Goal: Task Accomplishment & Management: Manage account settings

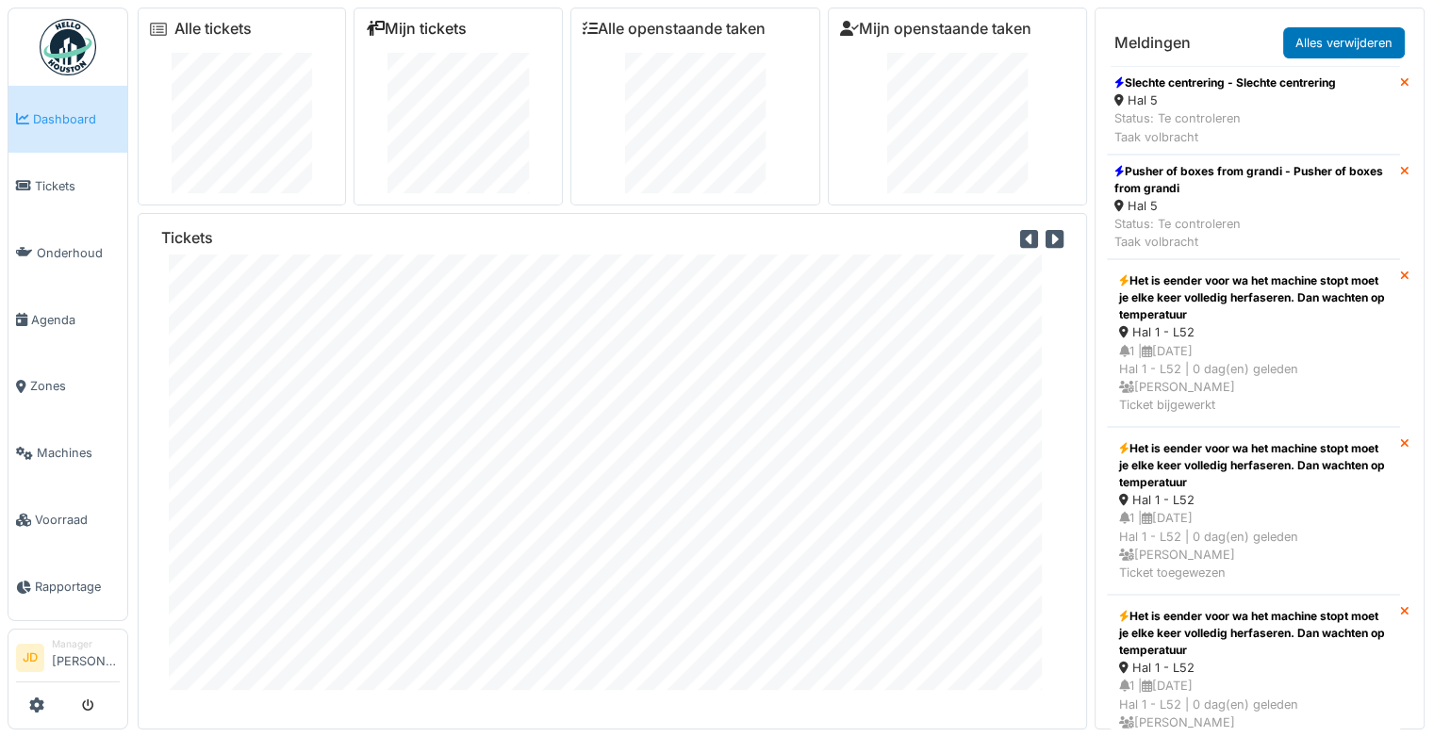
click at [397, 28] on link "Mijn tickets" at bounding box center [416, 29] width 101 height 18
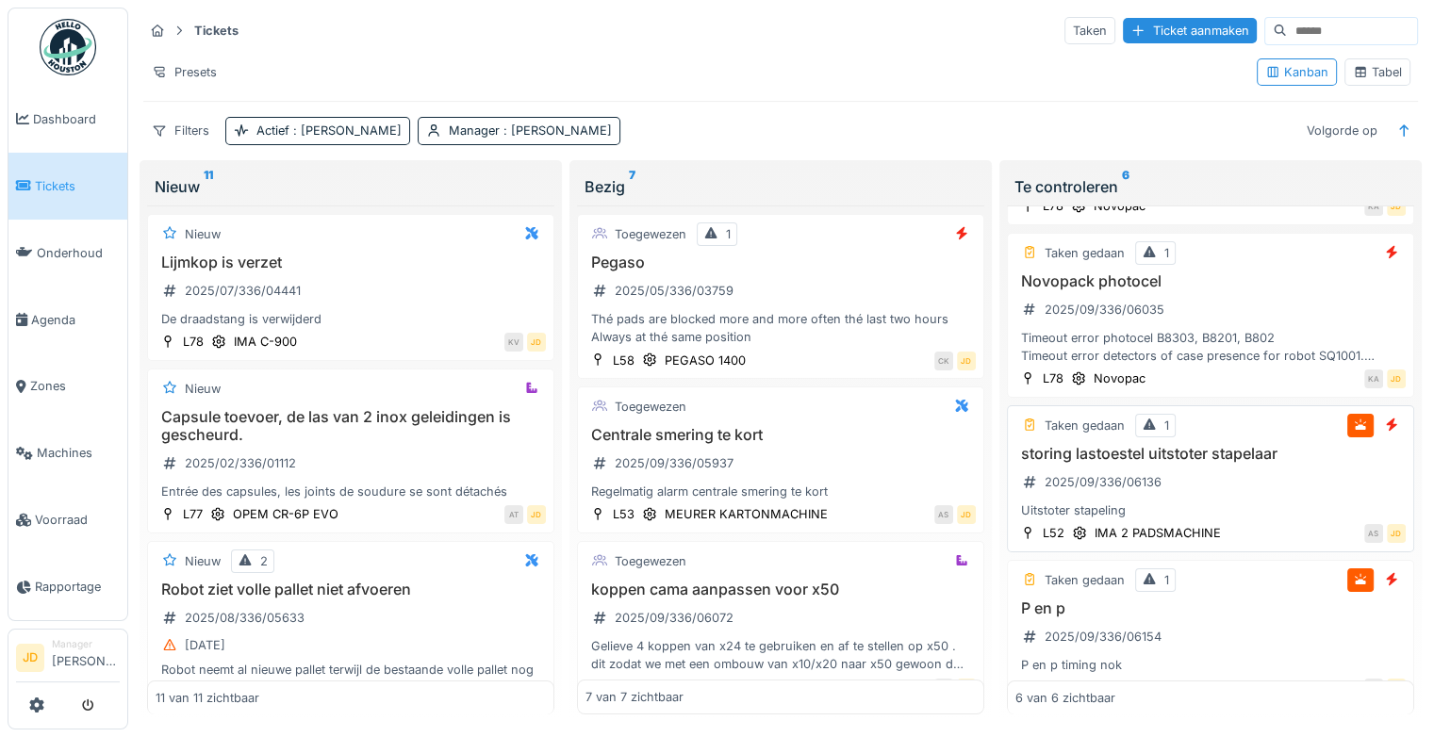
scroll to position [151, 0]
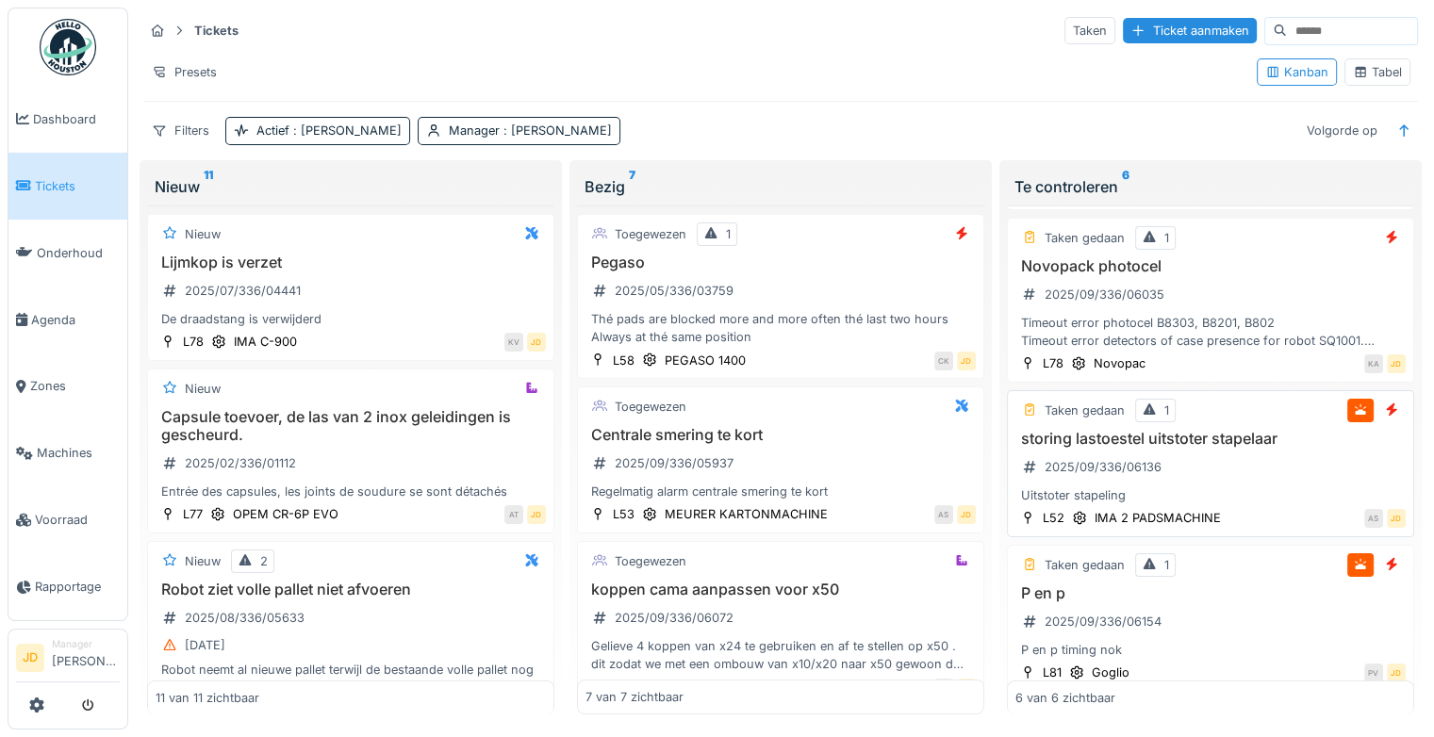
click at [1252, 460] on div "storing lastoestel uitstoter stapelaar 2025/09/336/06136 Uitstoter stapeling" at bounding box center [1210, 467] width 390 height 75
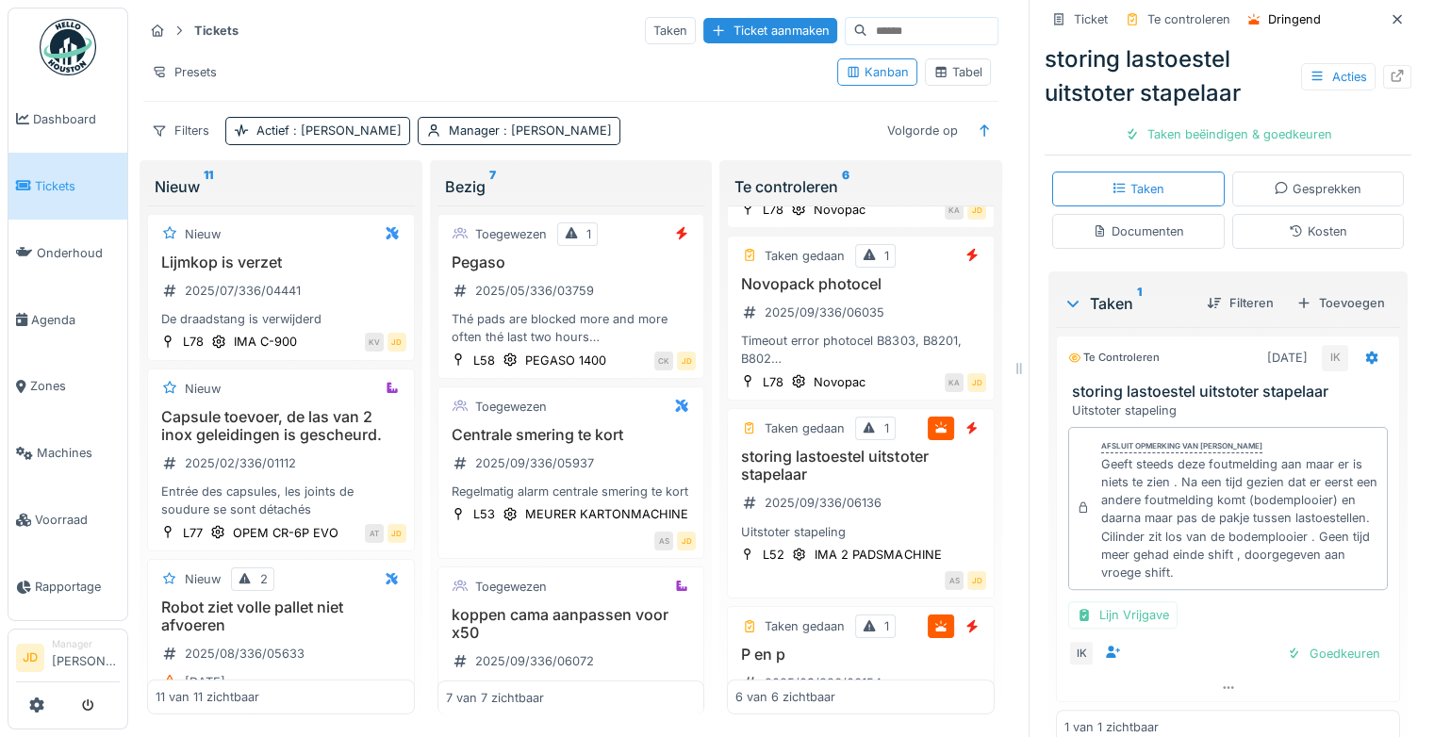
scroll to position [356, 0]
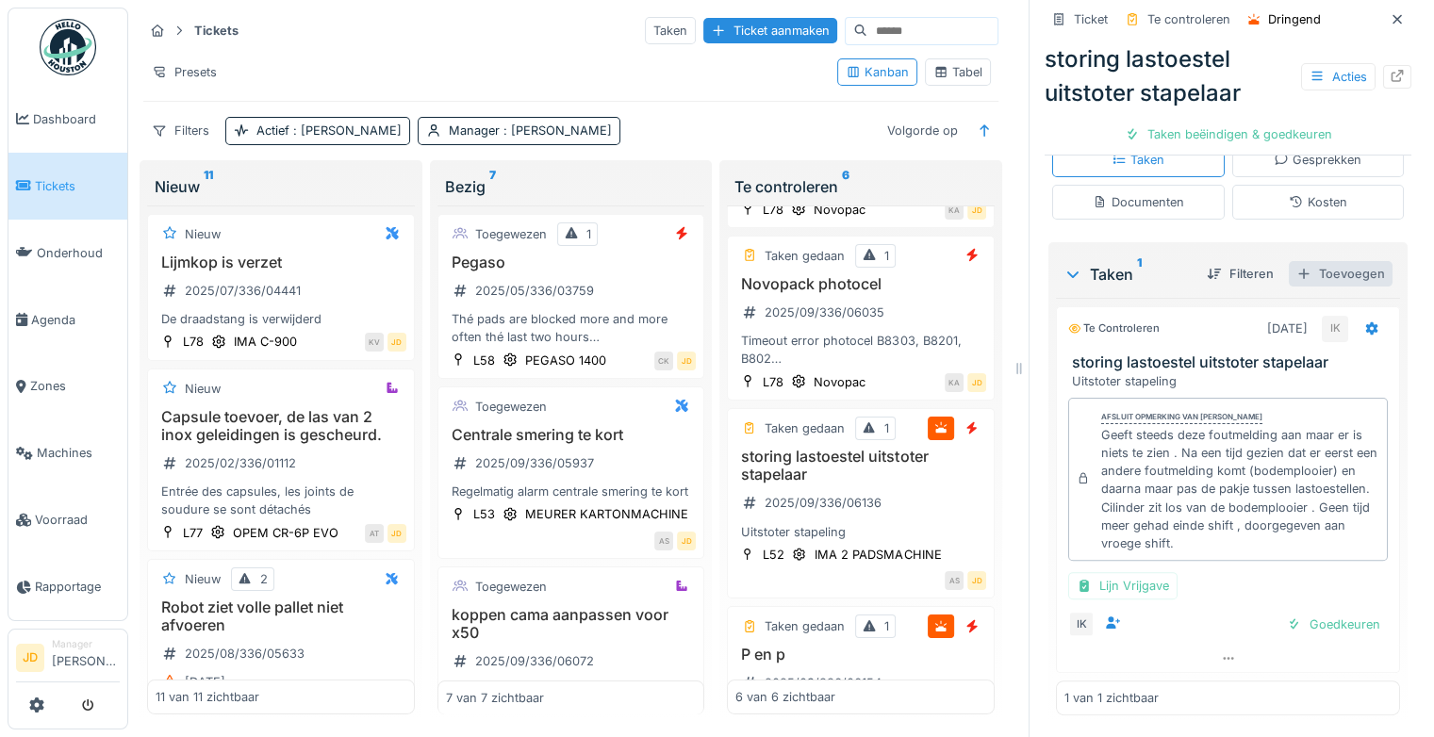
click at [1315, 278] on div "Toevoegen" at bounding box center [1340, 273] width 104 height 25
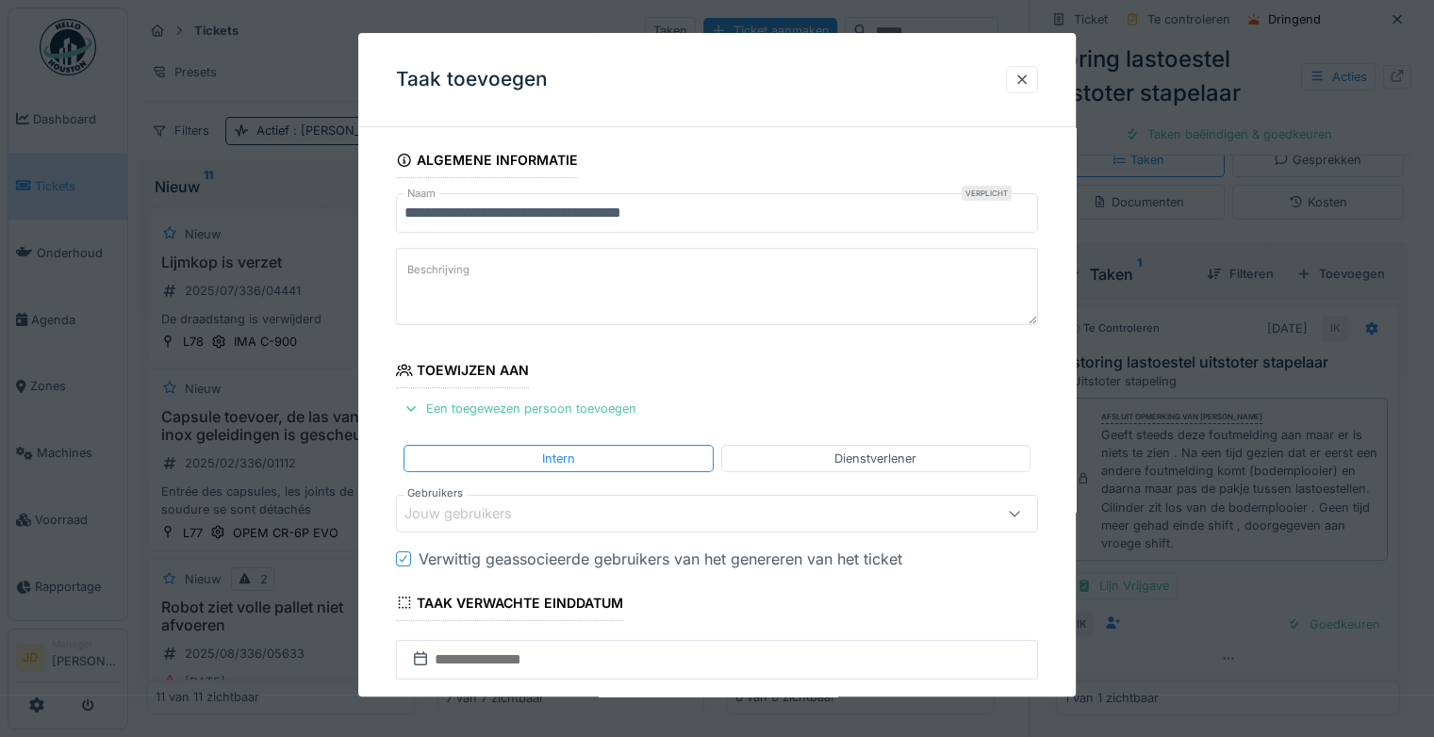
click at [588, 516] on div "Jouw gebruikers" at bounding box center [677, 513] width 547 height 21
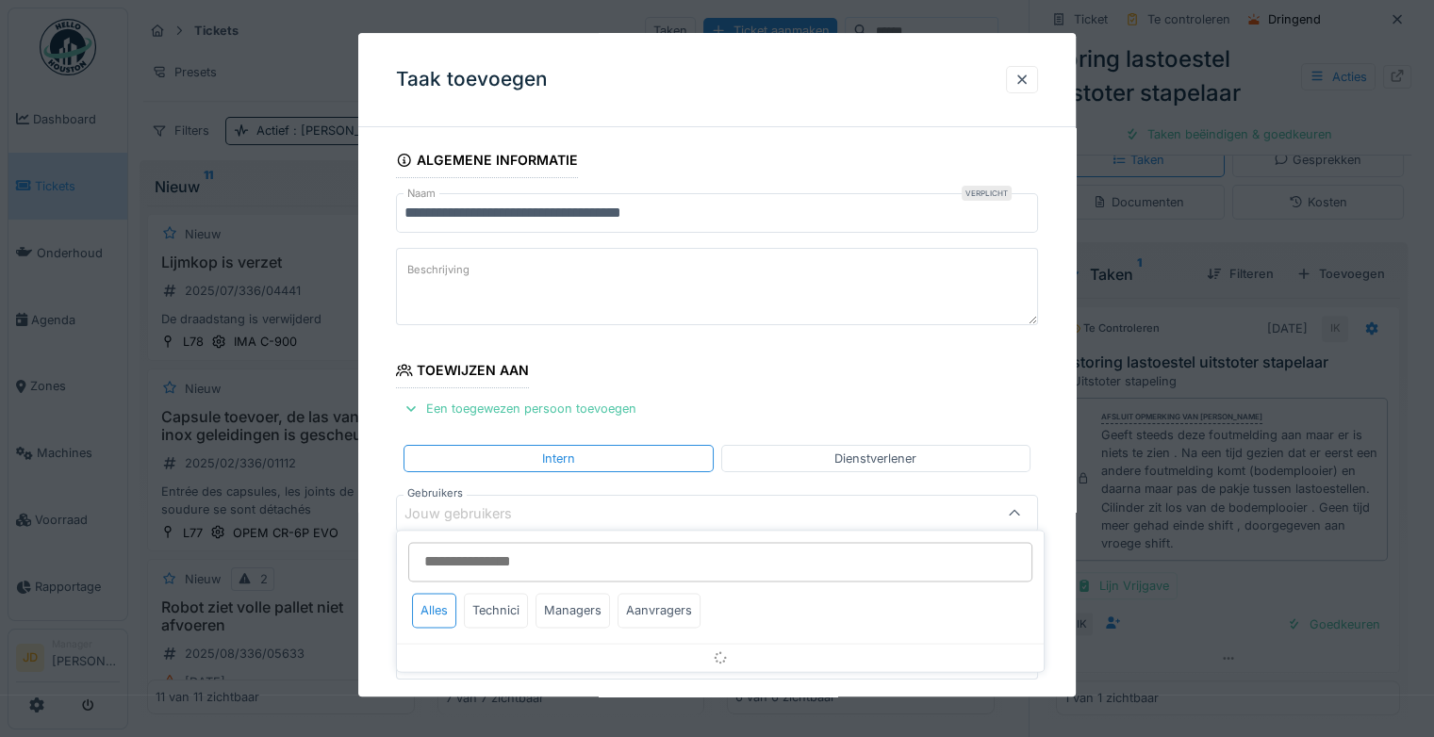
scroll to position [147, 0]
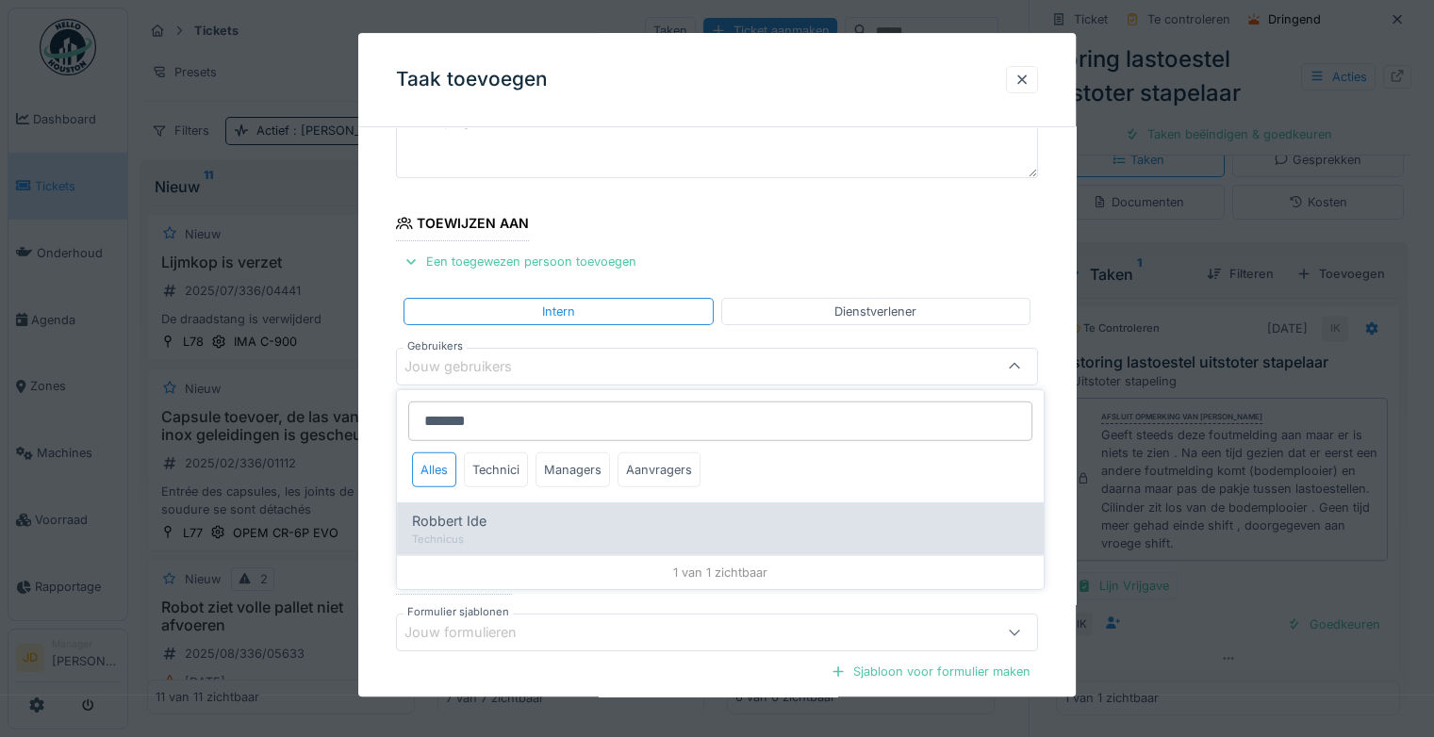
type input "*******"
click at [496, 529] on div "Robbert Ide" at bounding box center [720, 521] width 616 height 21
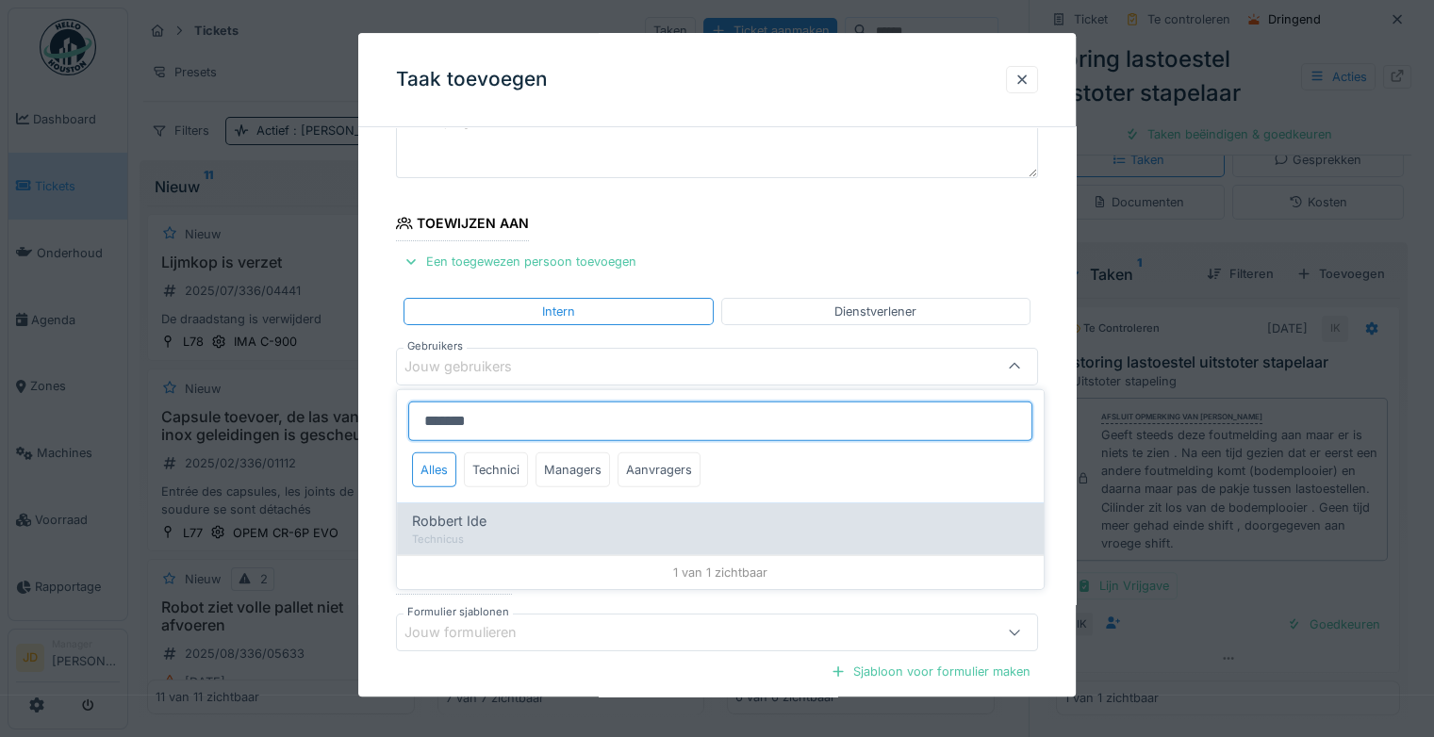
type input "*****"
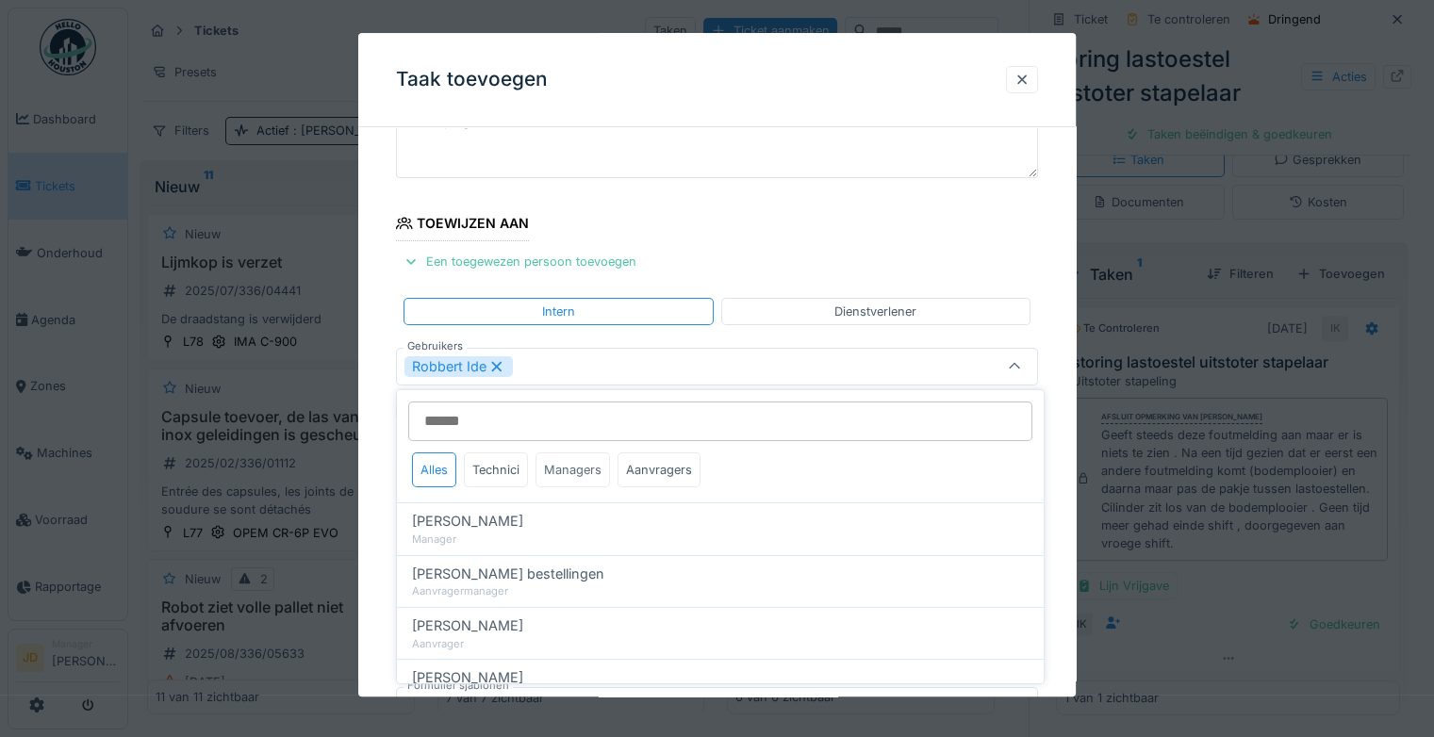
click at [554, 466] on div "Managers" at bounding box center [572, 469] width 74 height 35
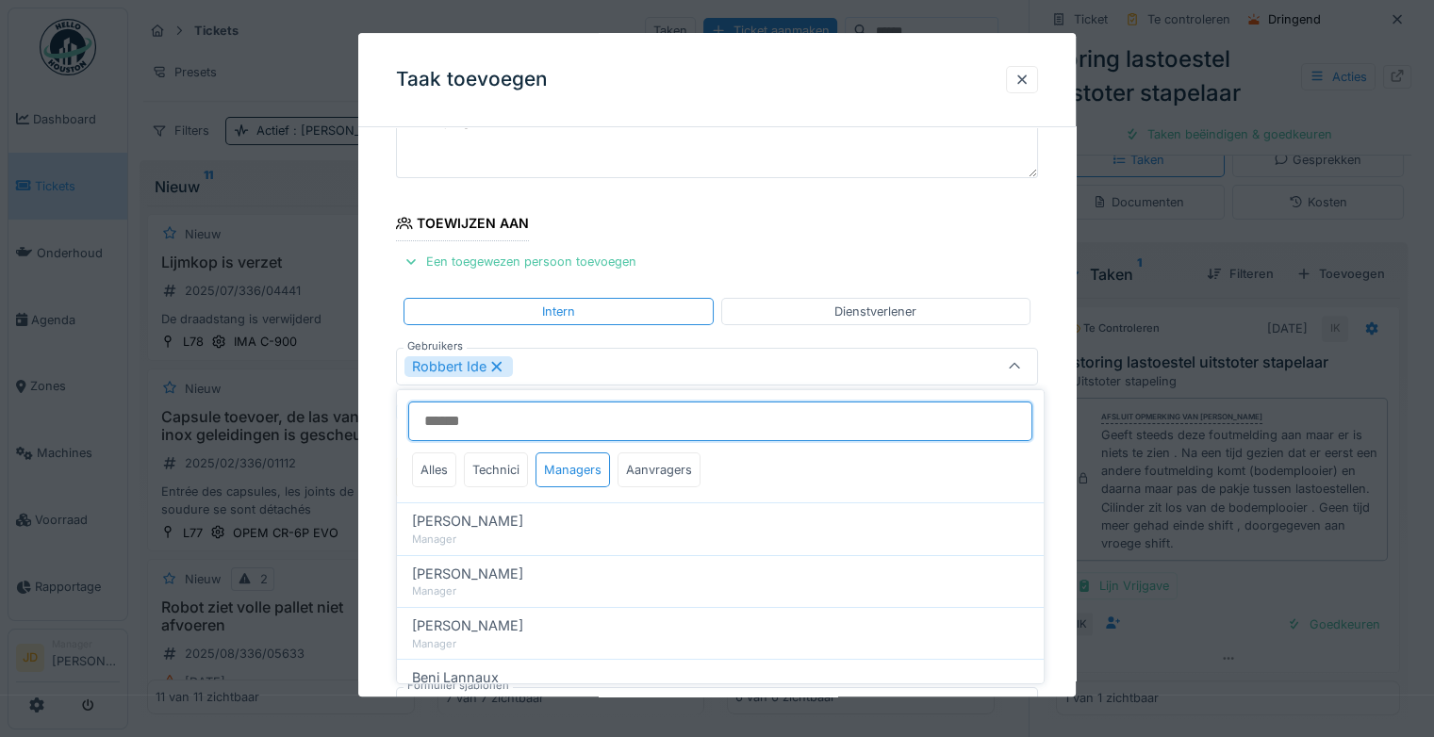
click at [608, 410] on input "Gebruikers" at bounding box center [720, 422] width 624 height 40
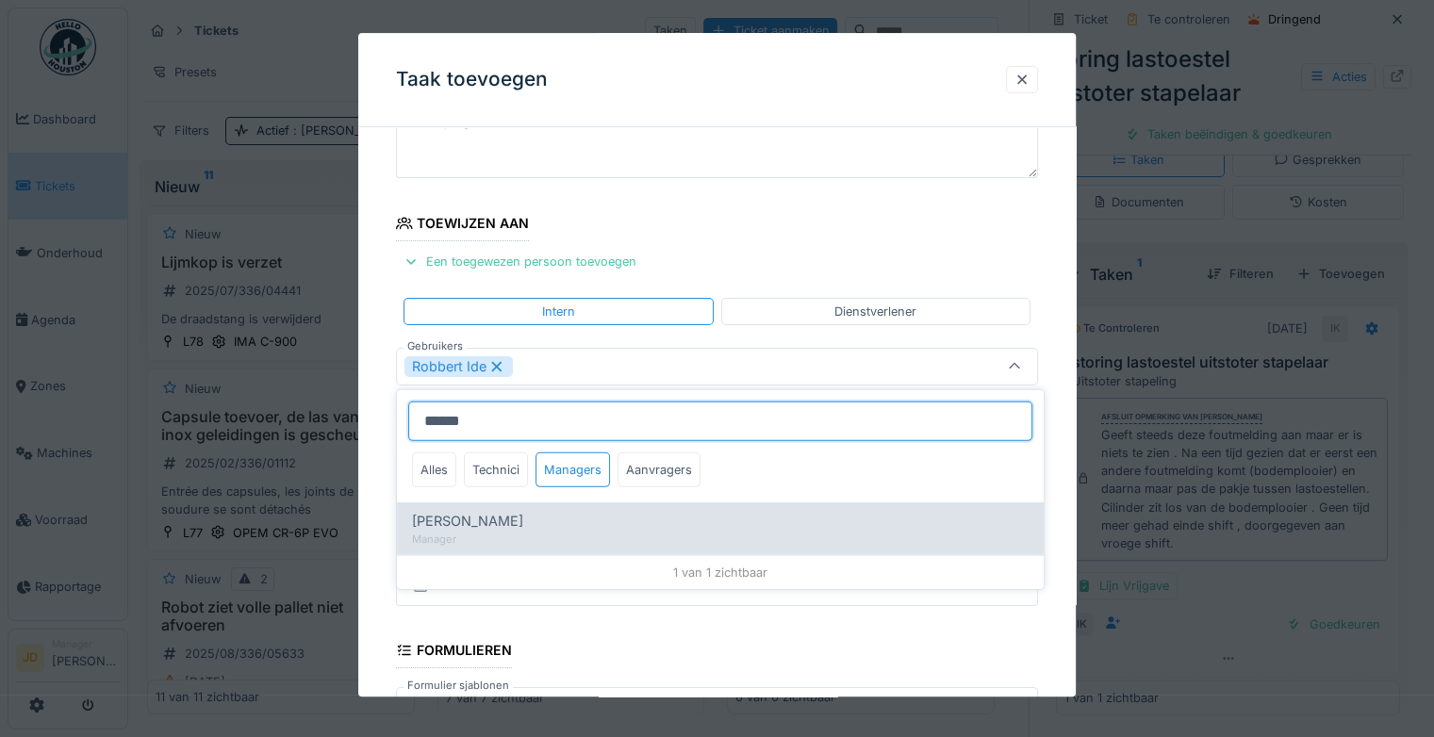
type input "******"
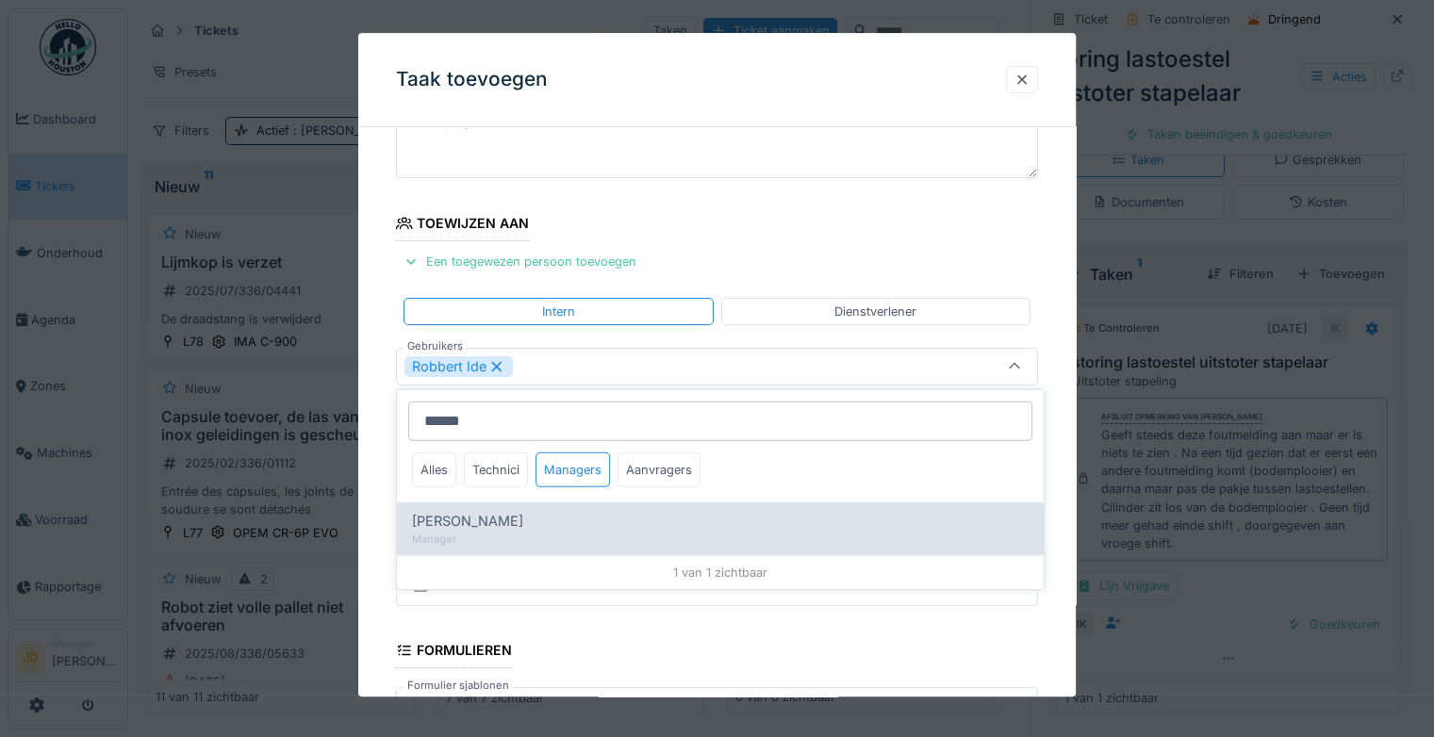
click at [501, 537] on div "Manager" at bounding box center [720, 540] width 616 height 16
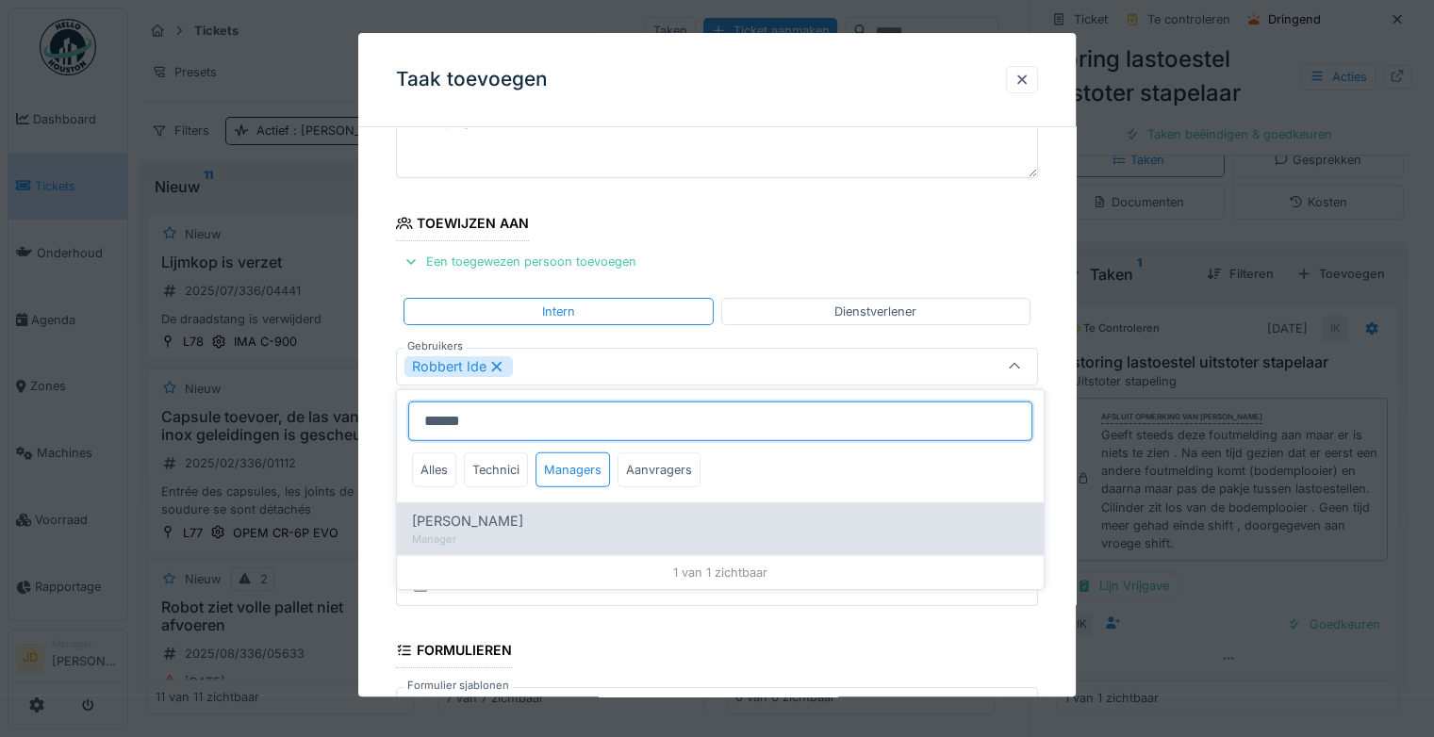
type input "**********"
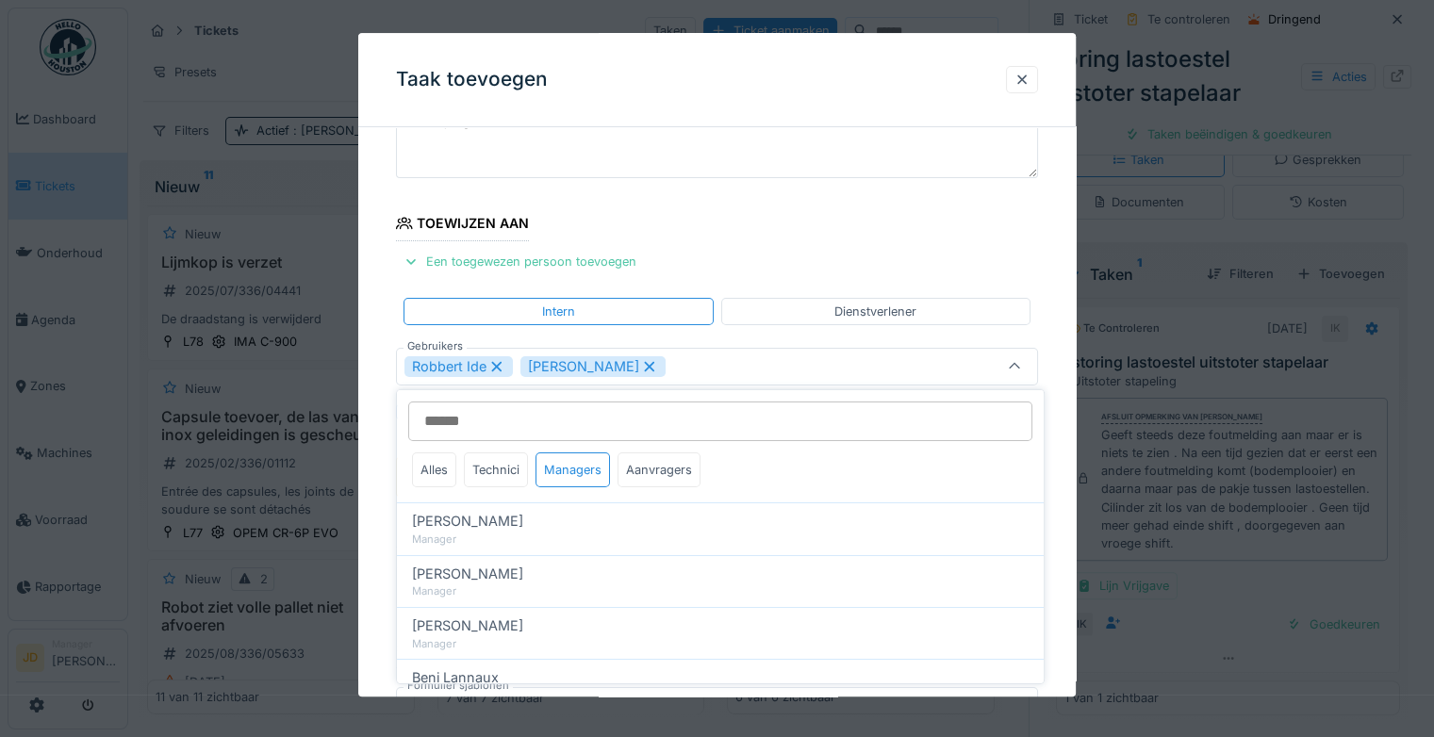
click at [1022, 366] on icon at bounding box center [1014, 367] width 15 height 12
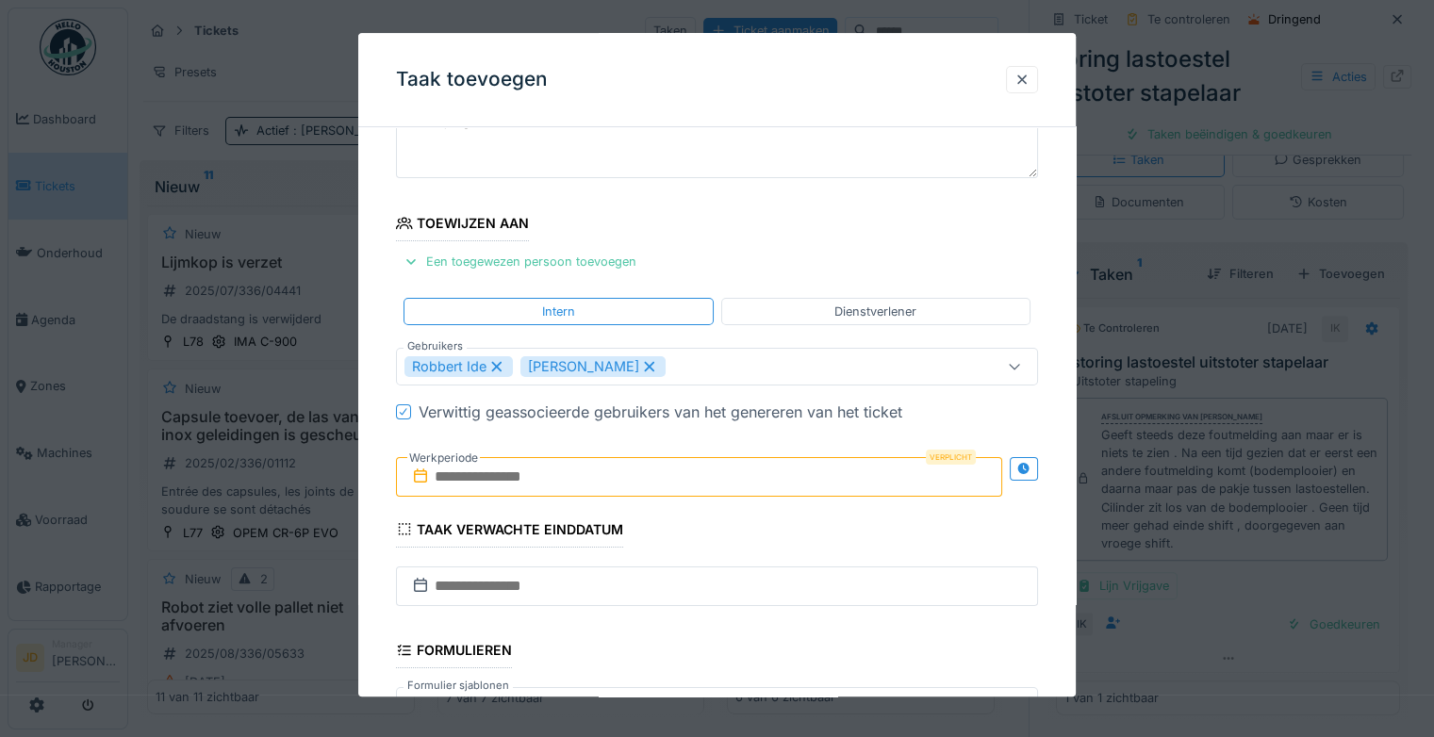
click at [540, 470] on input "text" at bounding box center [699, 477] width 606 height 40
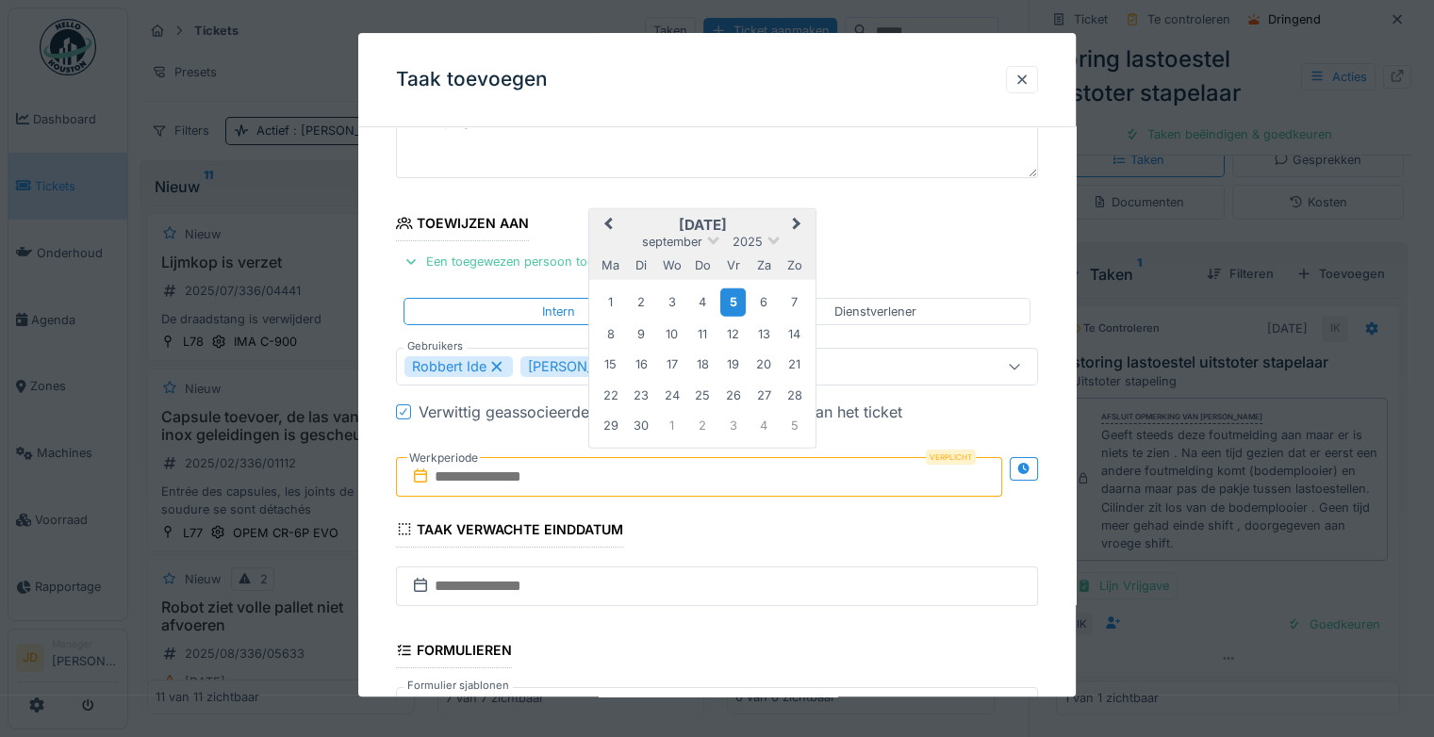
click at [734, 299] on div "5" at bounding box center [732, 301] width 25 height 27
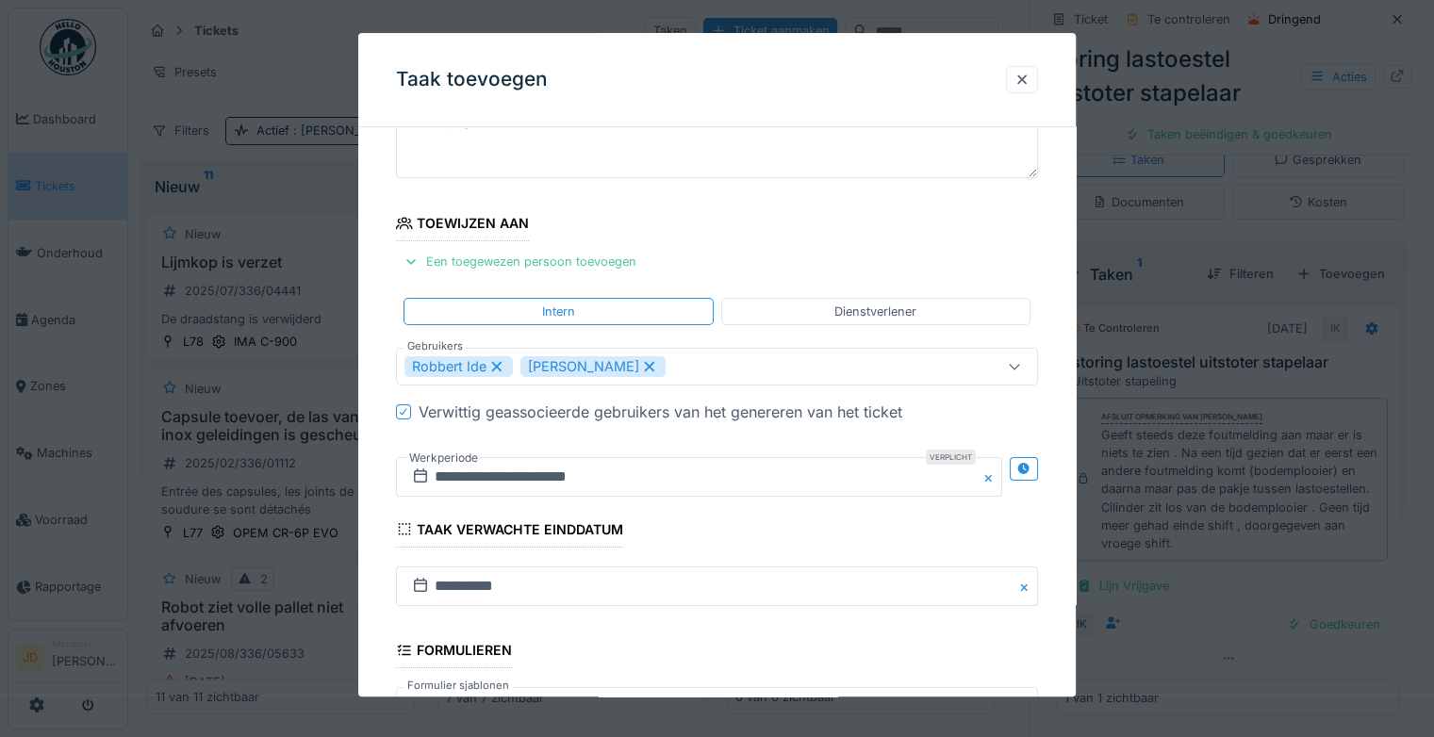
scroll to position [408, 0]
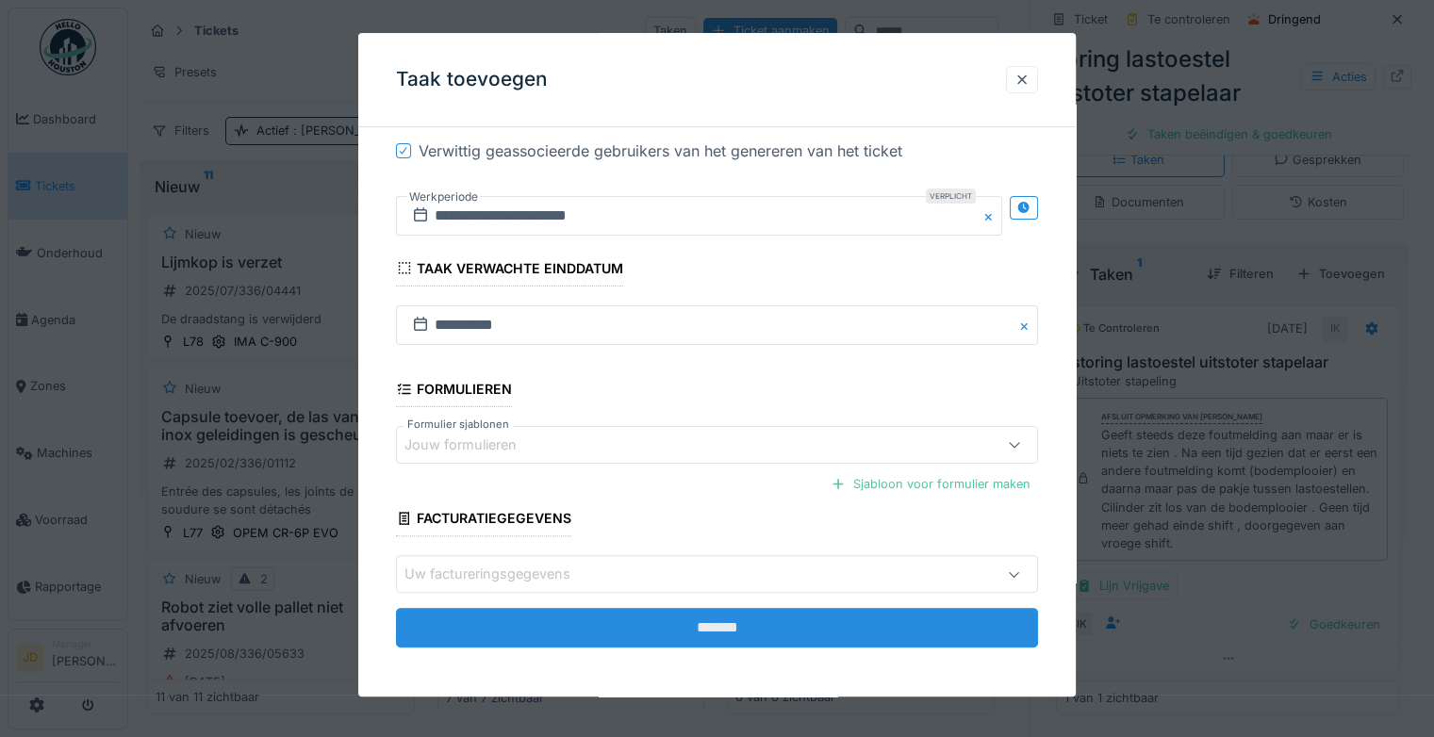
click at [702, 638] on input "*******" at bounding box center [717, 628] width 642 height 40
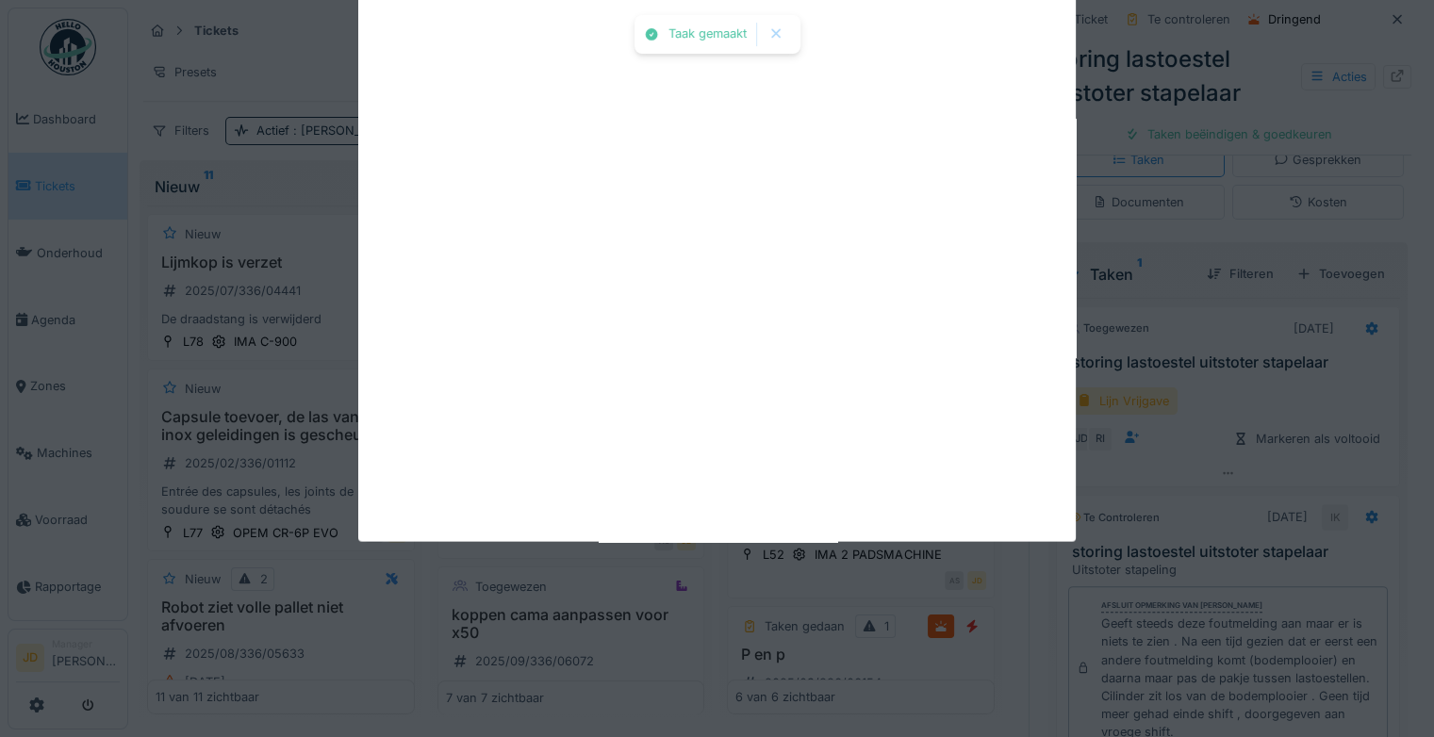
scroll to position [331, 0]
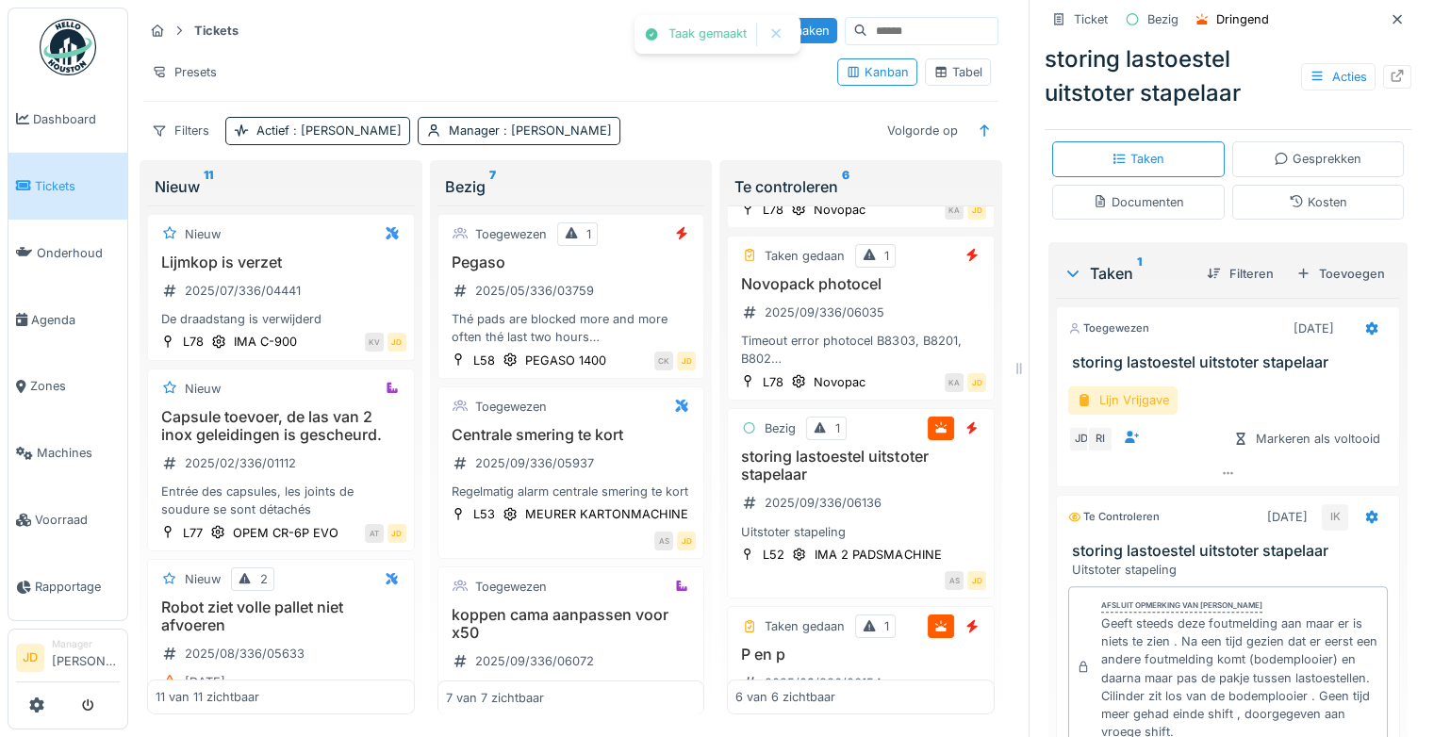
click at [1105, 408] on div "Lijn Vrijgave" at bounding box center [1122, 399] width 109 height 27
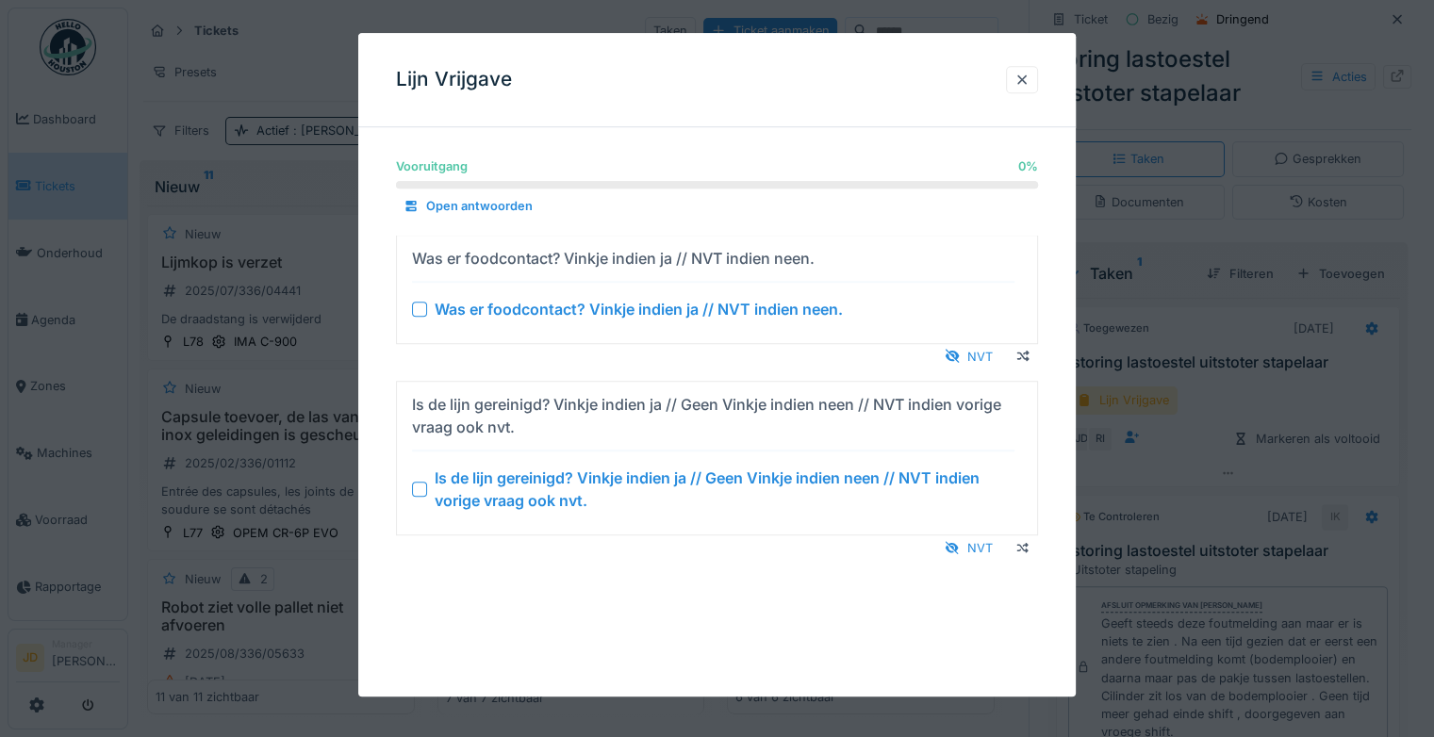
click at [418, 488] on div at bounding box center [419, 489] width 15 height 15
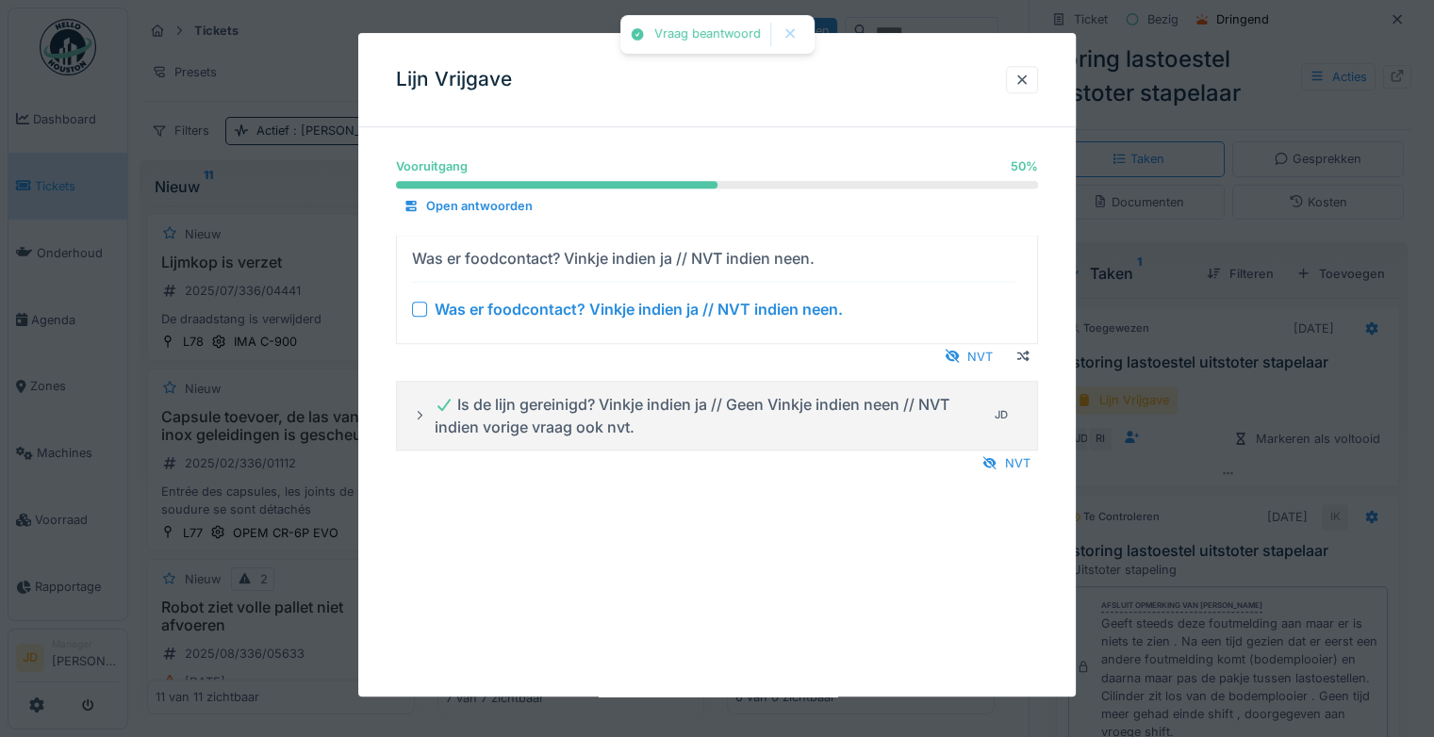
click at [420, 309] on div at bounding box center [419, 309] width 15 height 15
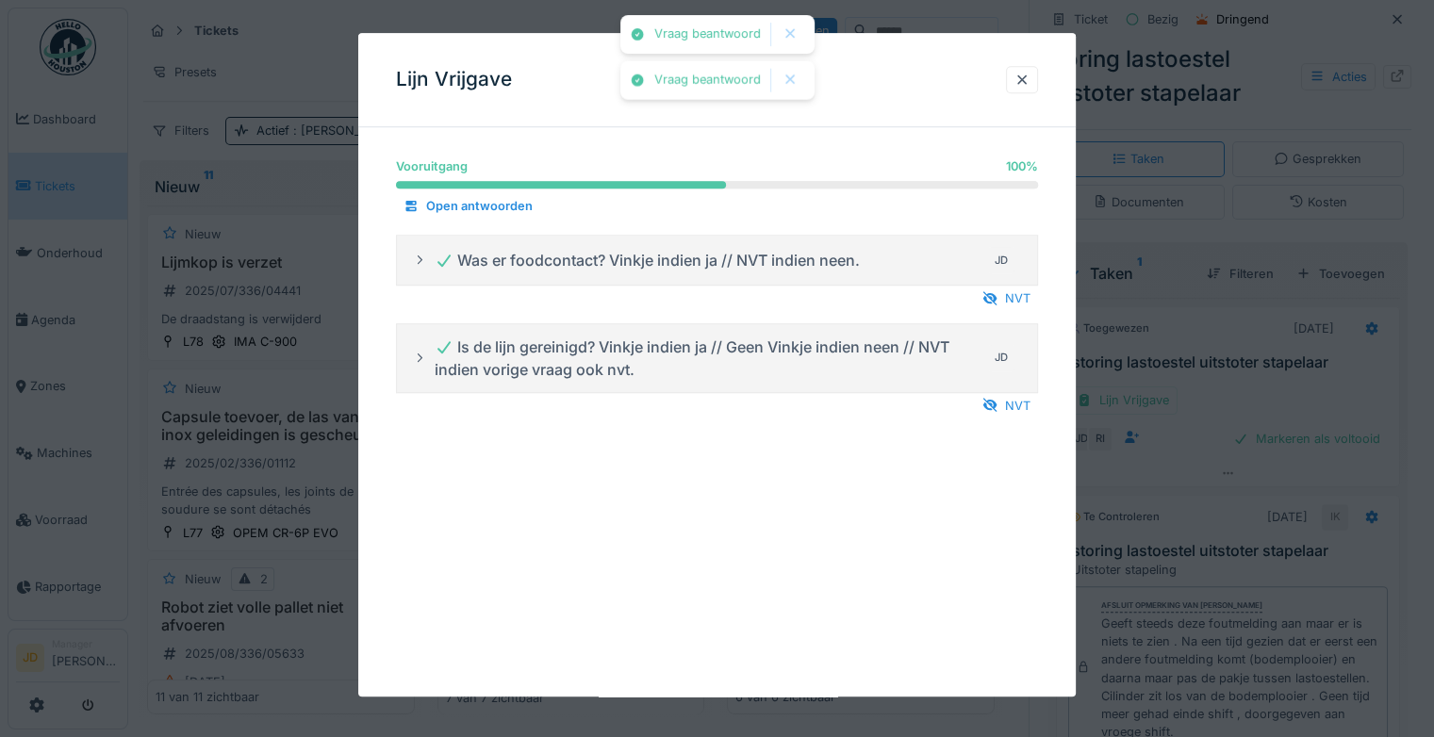
click at [1171, 434] on div at bounding box center [717, 368] width 1434 height 737
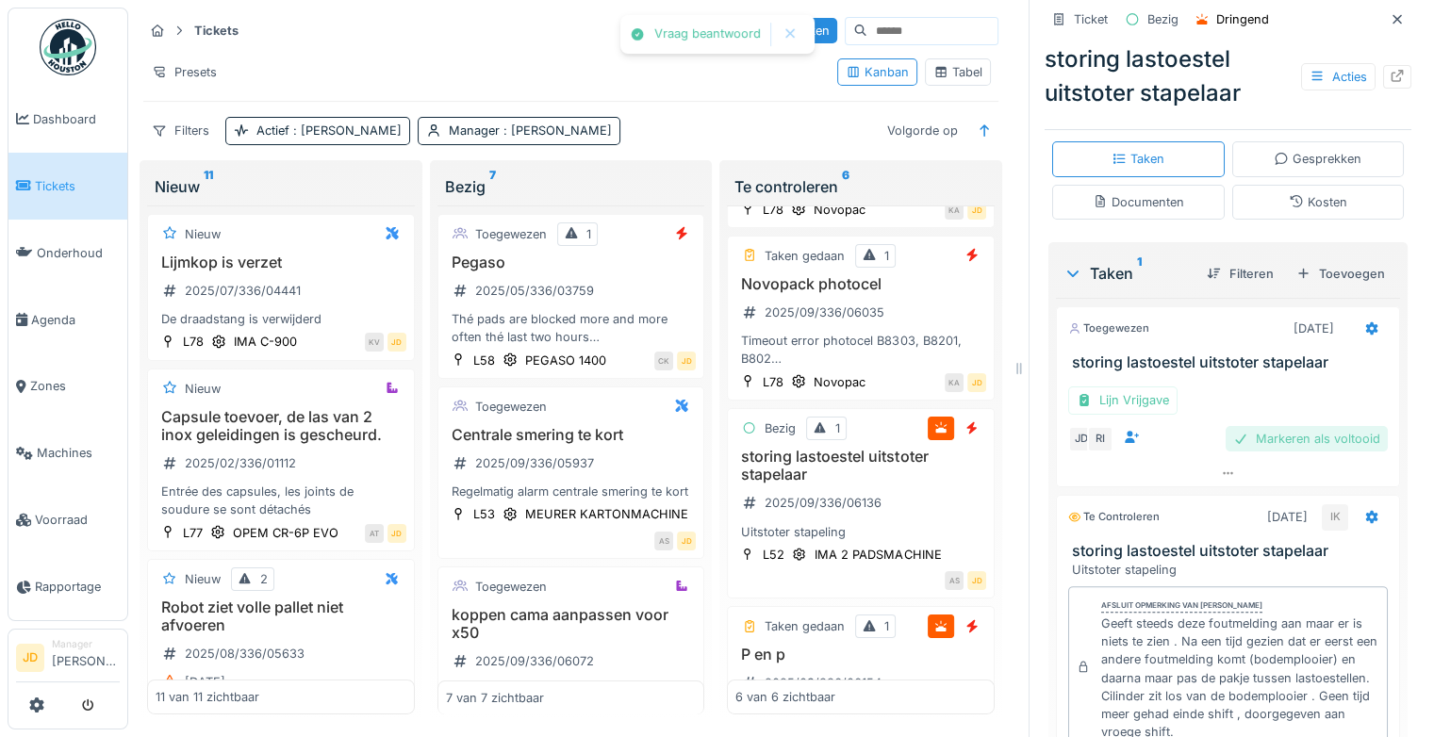
click at [1232, 436] on div "Markeren als voltooid" at bounding box center [1306, 438] width 162 height 25
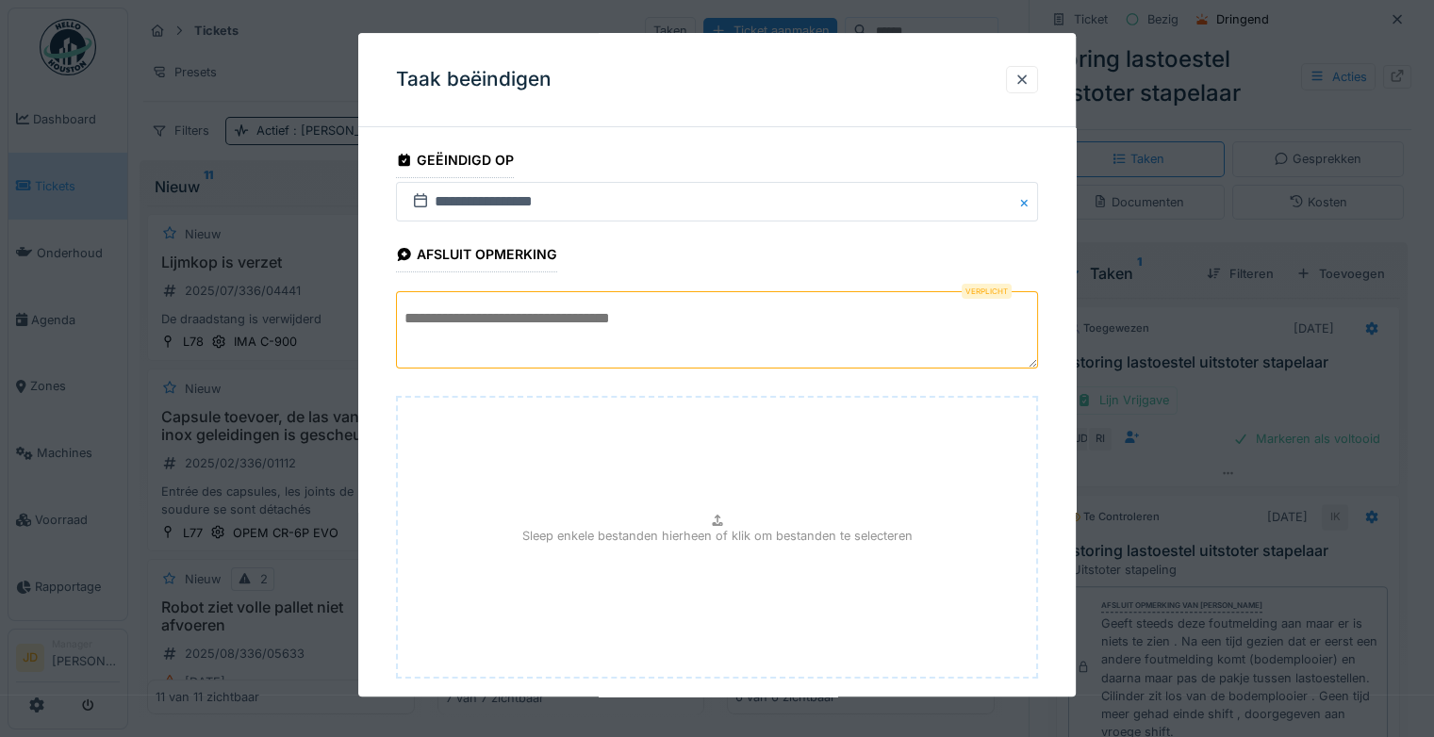
click at [697, 320] on textarea at bounding box center [717, 329] width 642 height 77
type textarea "*"
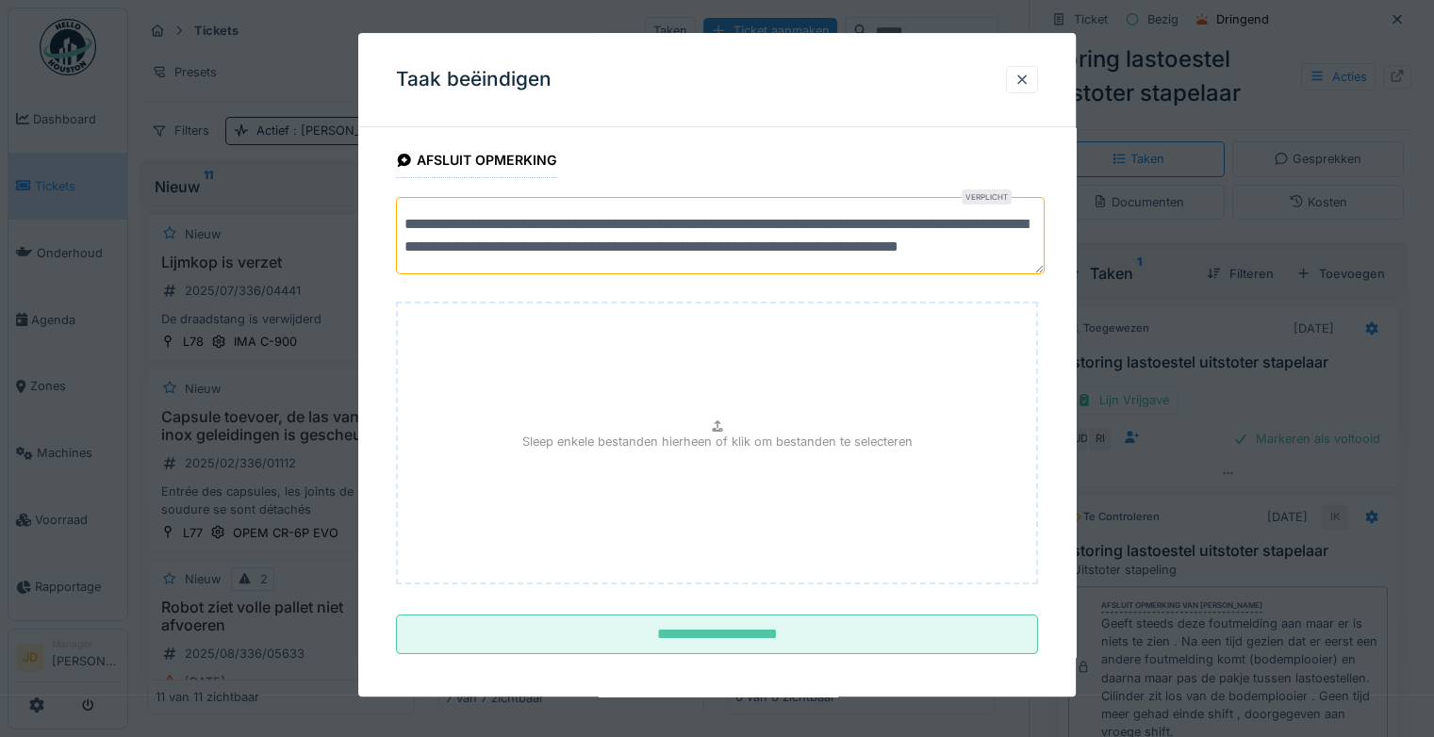
scroll to position [103, 0]
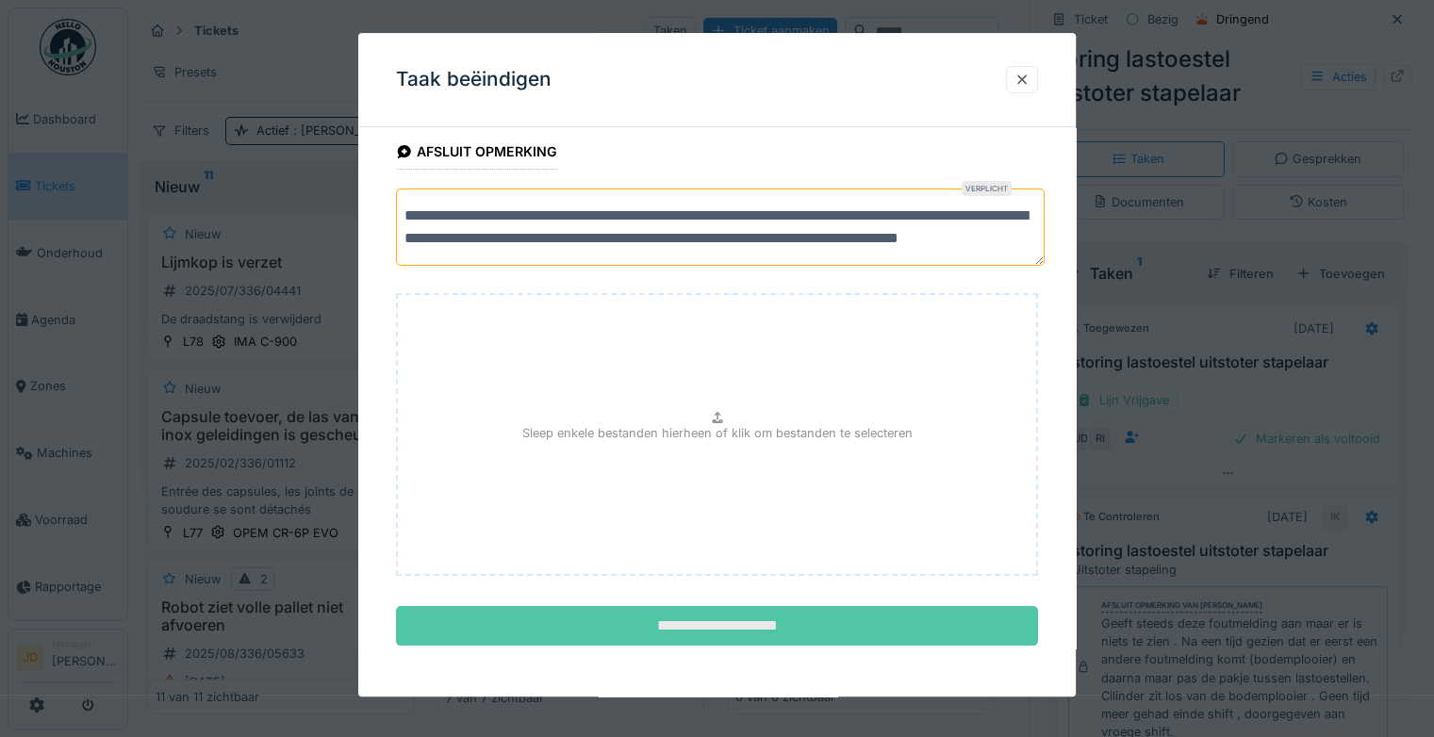
type textarea "**********"
click at [789, 606] on input "**********" at bounding box center [717, 626] width 642 height 40
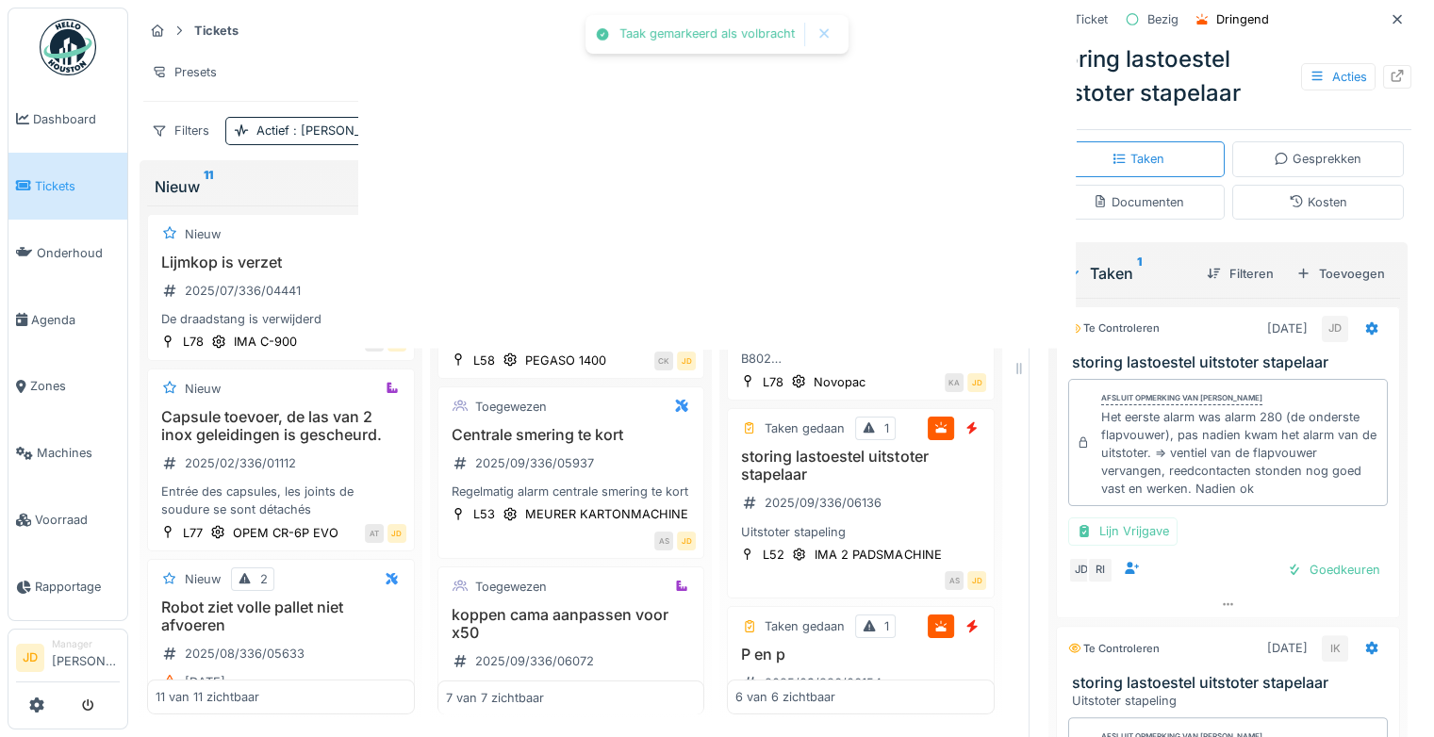
scroll to position [356, 0]
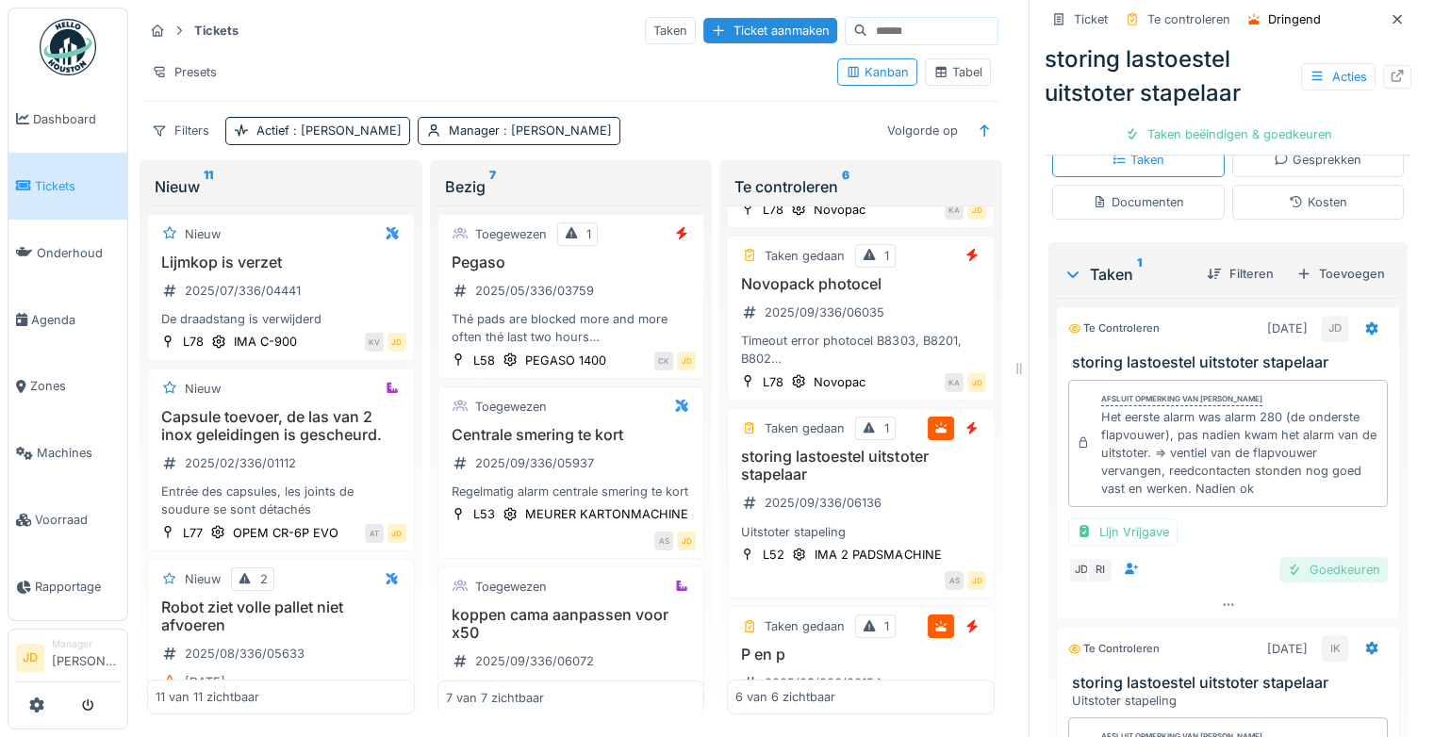
click at [1287, 579] on div at bounding box center [1294, 570] width 15 height 18
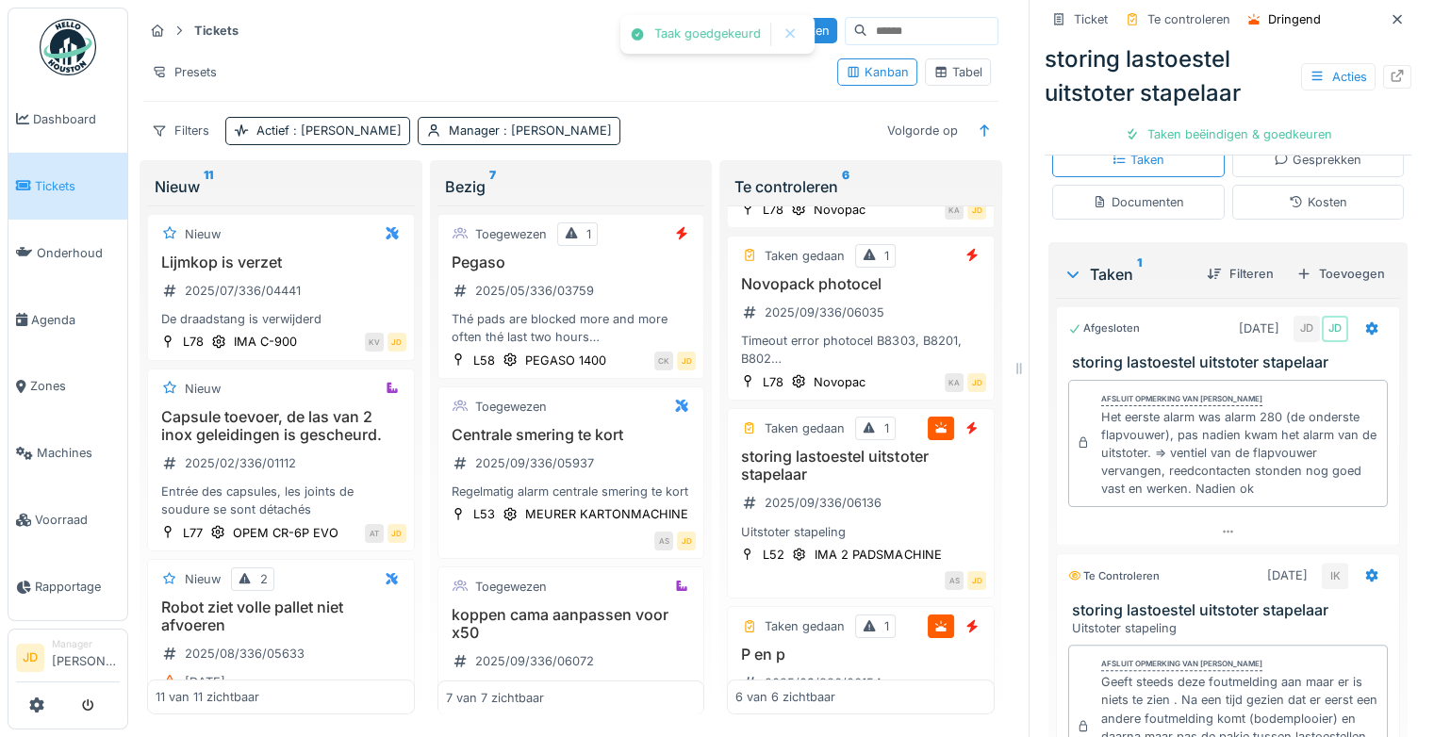
scroll to position [603, 0]
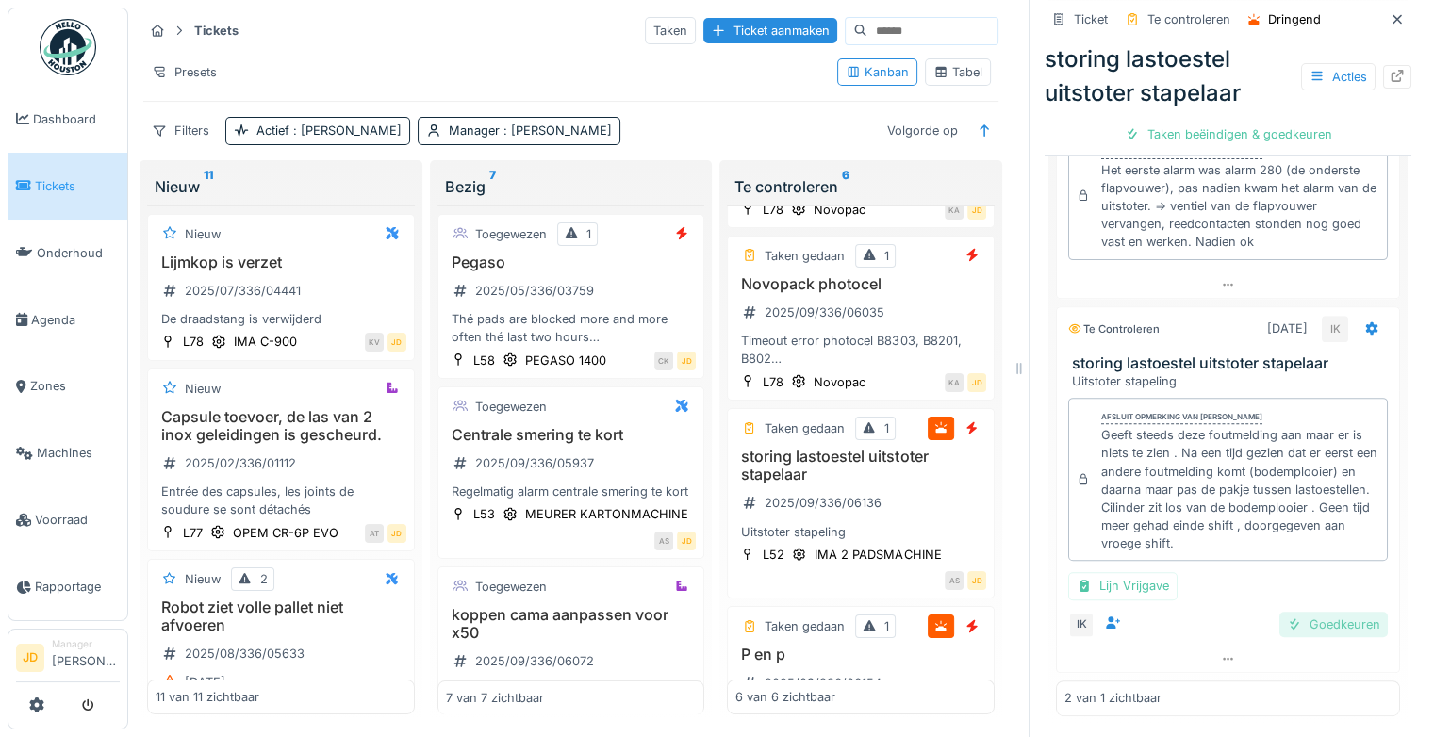
click at [1282, 626] on div "Goedkeuren" at bounding box center [1333, 624] width 108 height 25
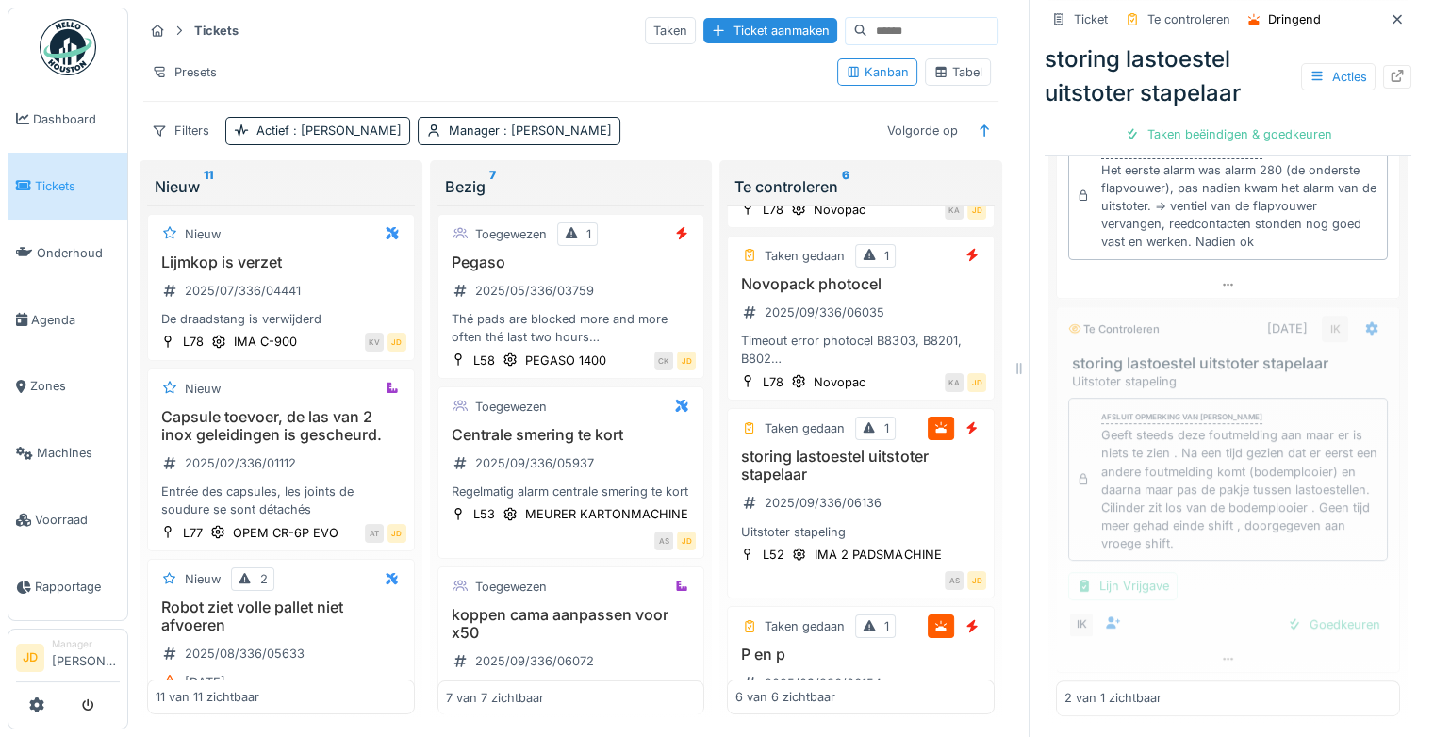
scroll to position [513, 0]
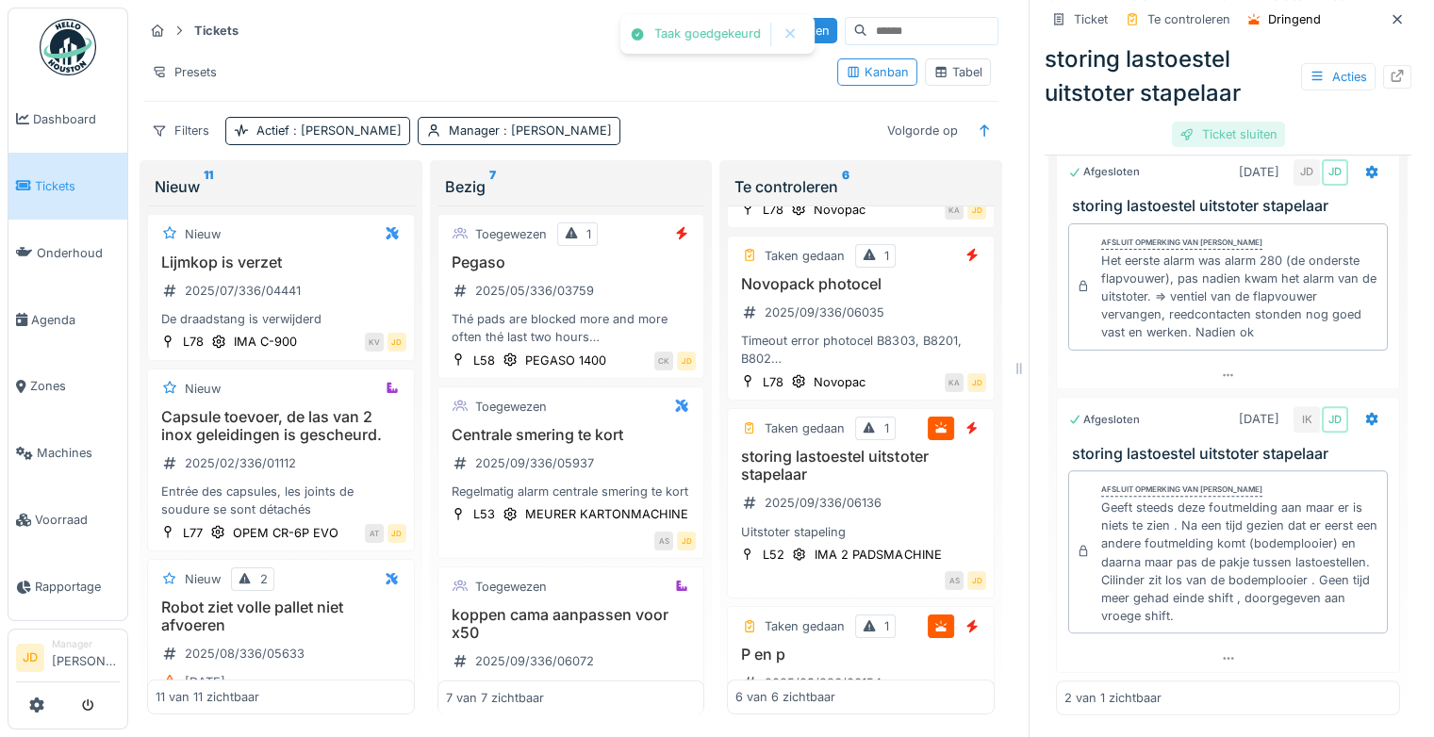
click at [1220, 130] on div "Ticket sluiten" at bounding box center [1228, 134] width 113 height 25
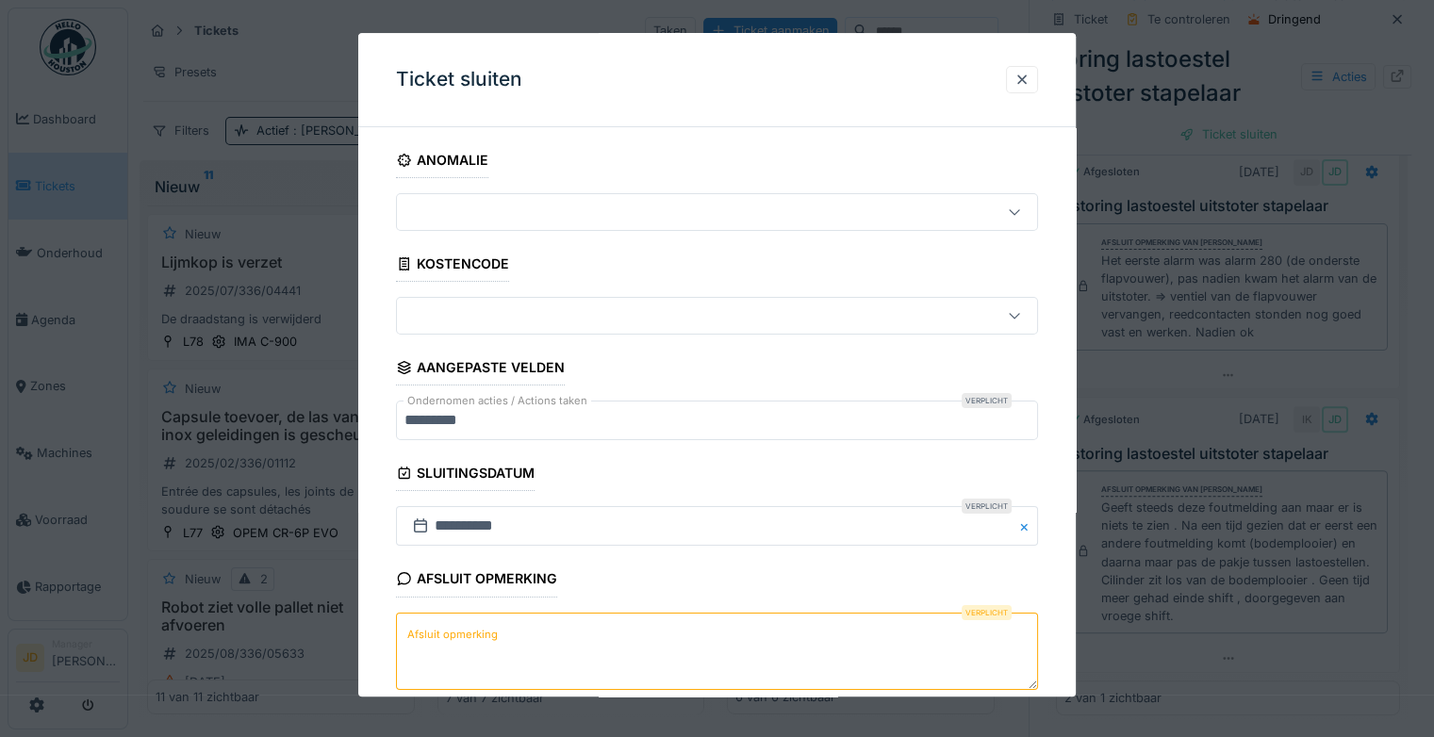
click at [627, 636] on textarea "Afsluit opmerking" at bounding box center [717, 651] width 642 height 77
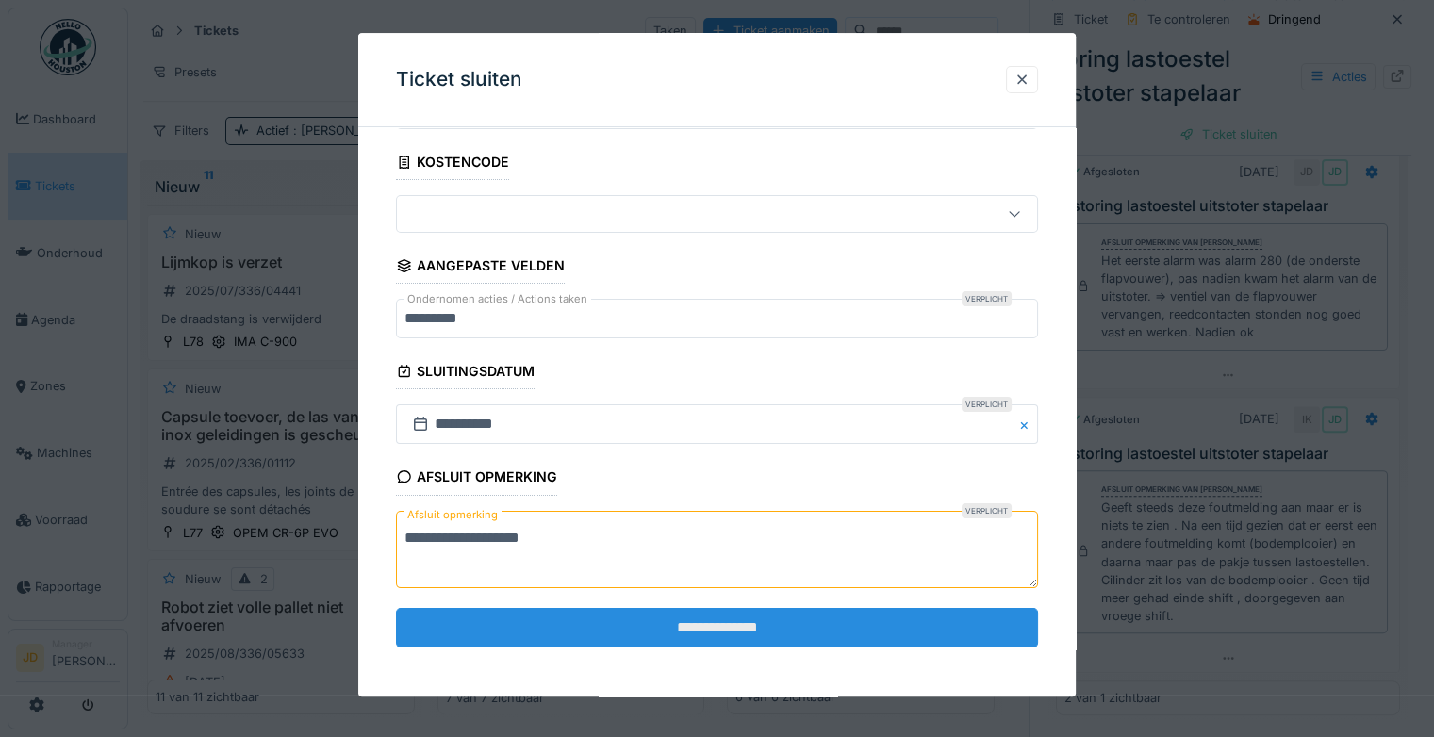
type textarea "**********"
click at [667, 626] on input "**********" at bounding box center [717, 628] width 642 height 40
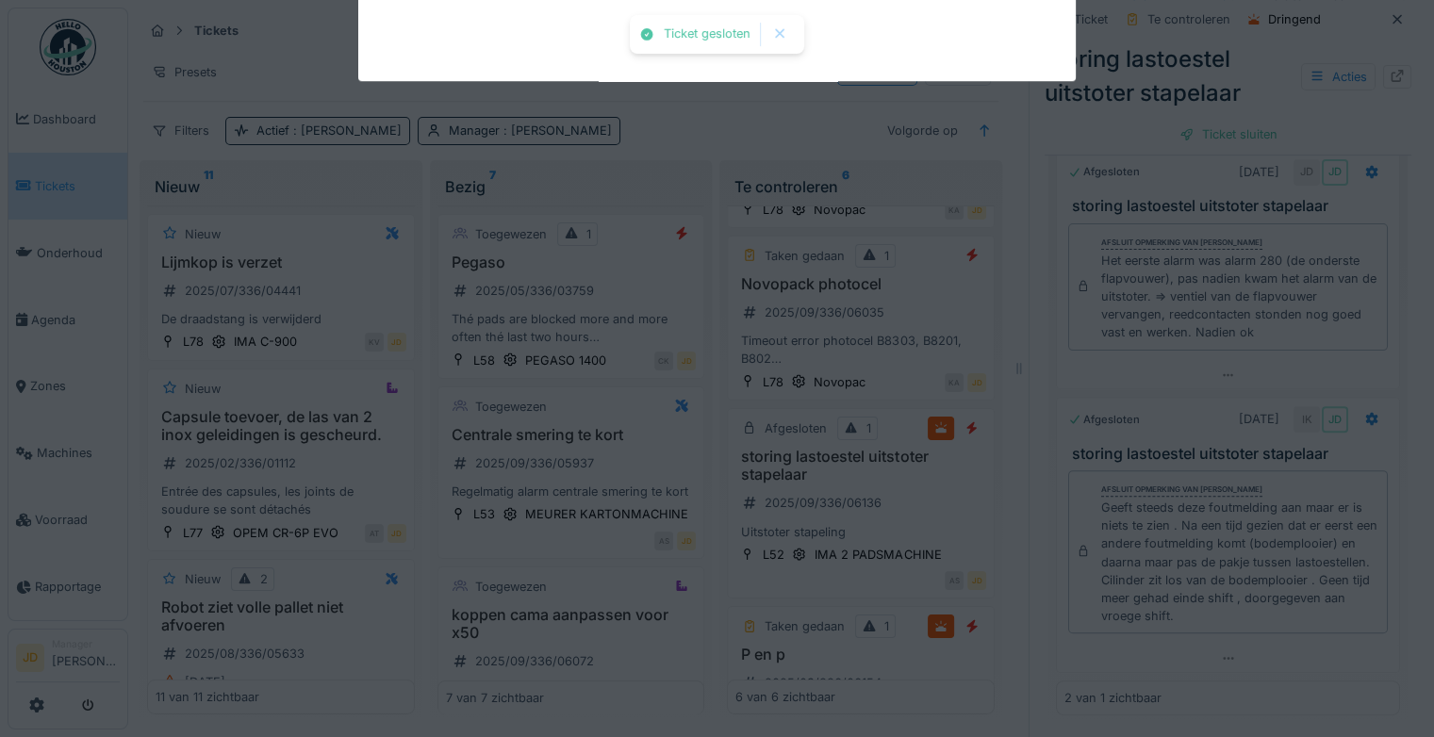
scroll to position [571, 0]
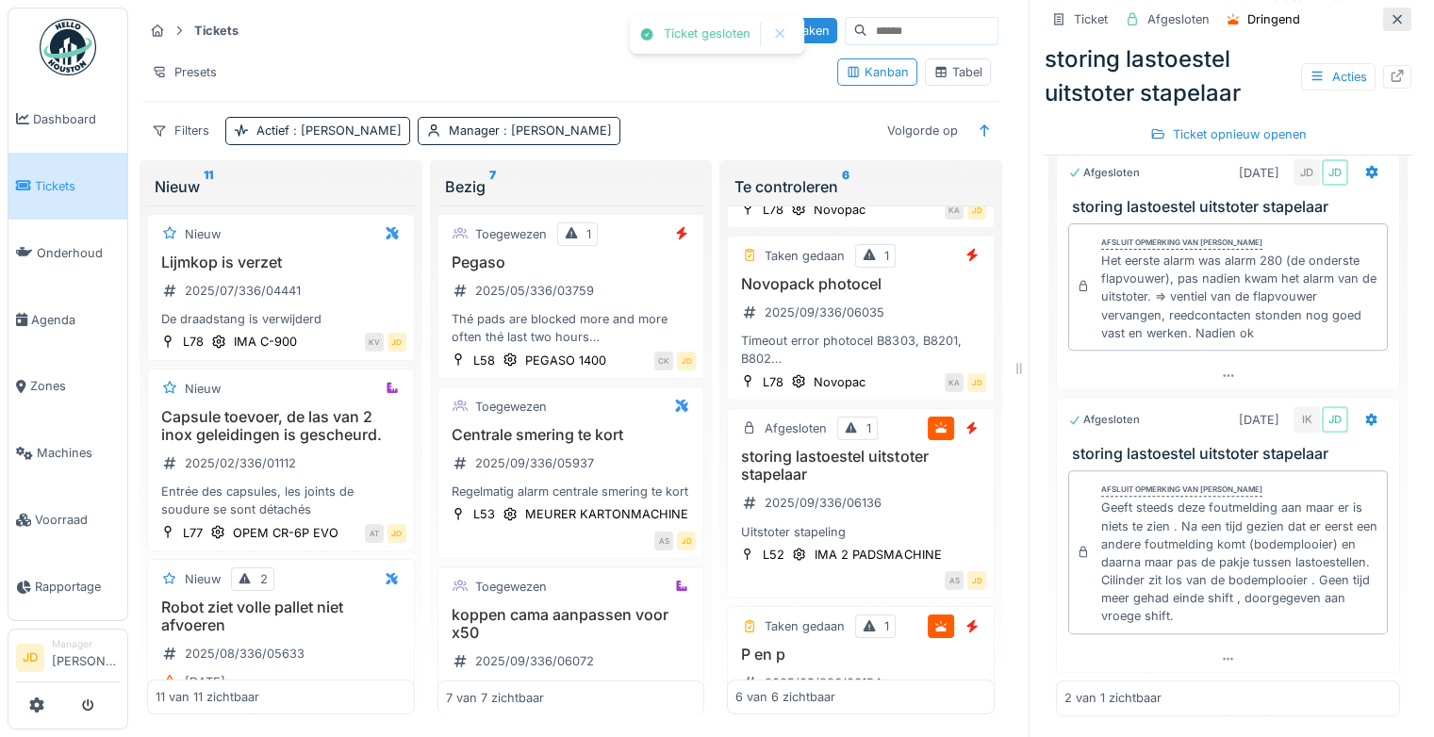
click at [1383, 28] on div at bounding box center [1397, 20] width 28 height 24
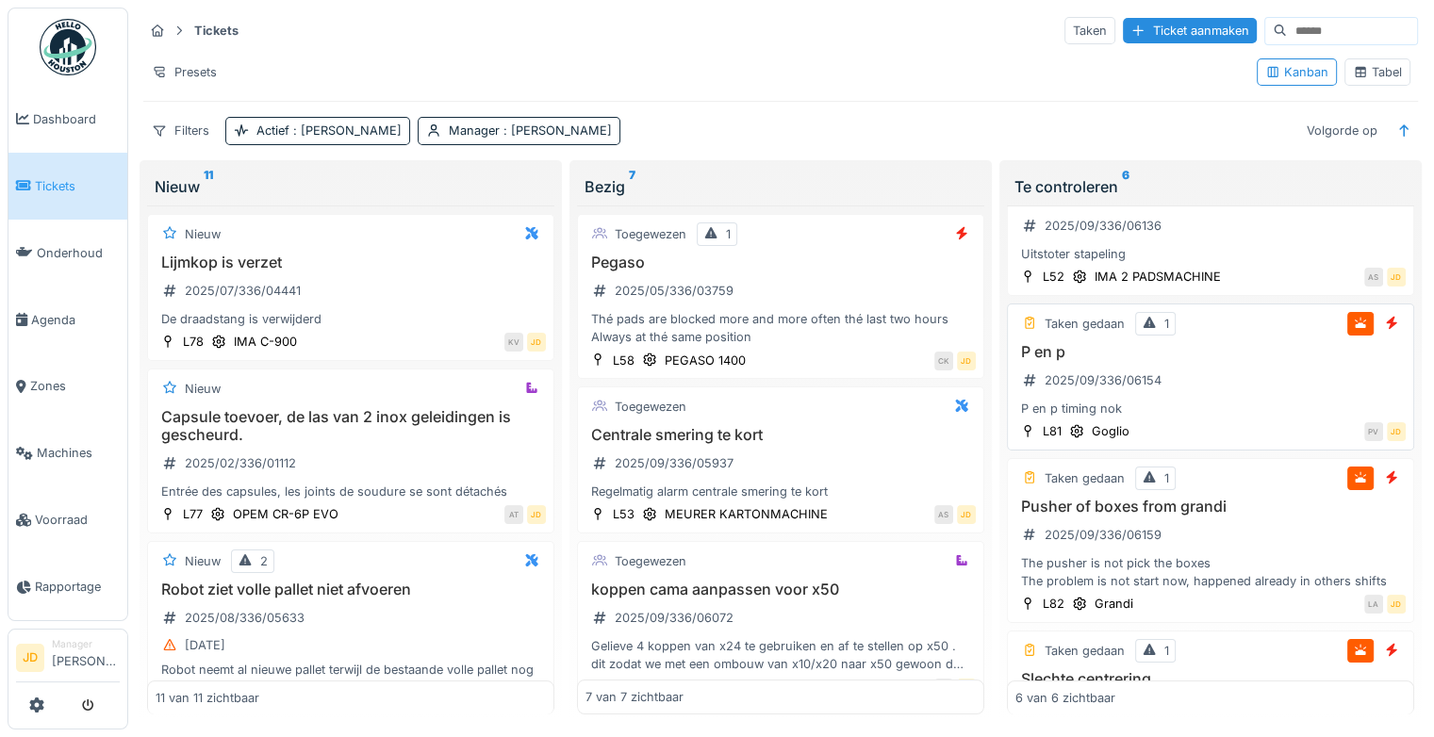
click at [1263, 402] on div "P en p timing nok" at bounding box center [1210, 409] width 390 height 18
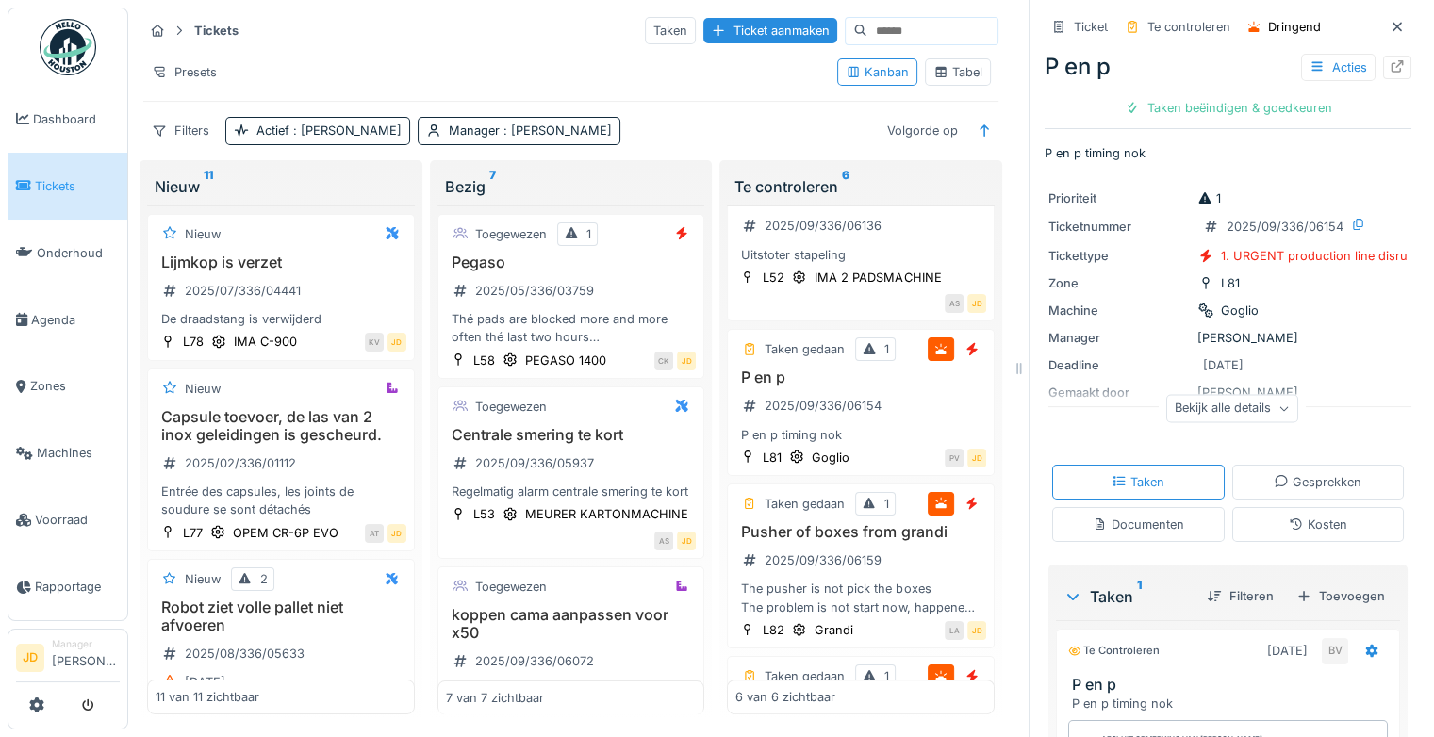
scroll to position [214, 0]
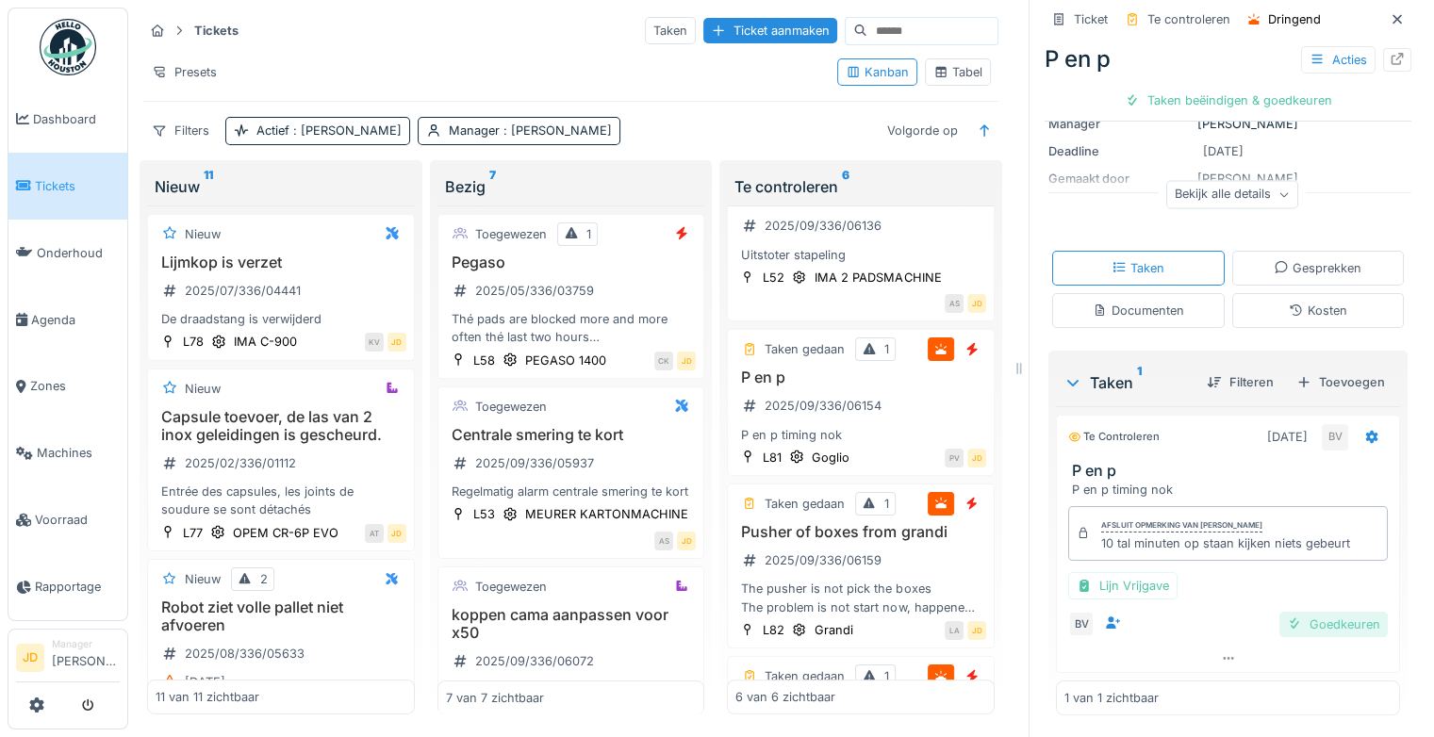
click at [1297, 625] on div "Goedkeuren" at bounding box center [1333, 624] width 108 height 25
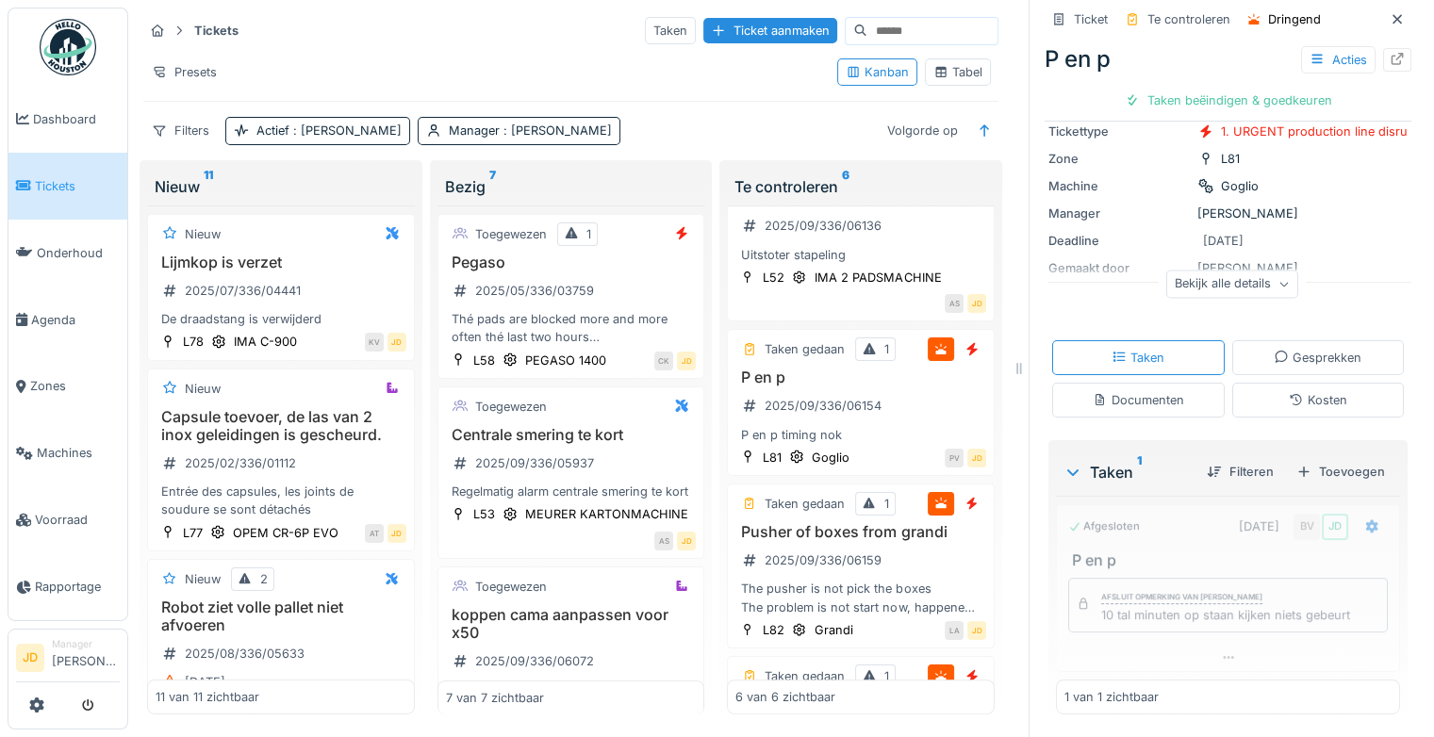
scroll to position [123, 0]
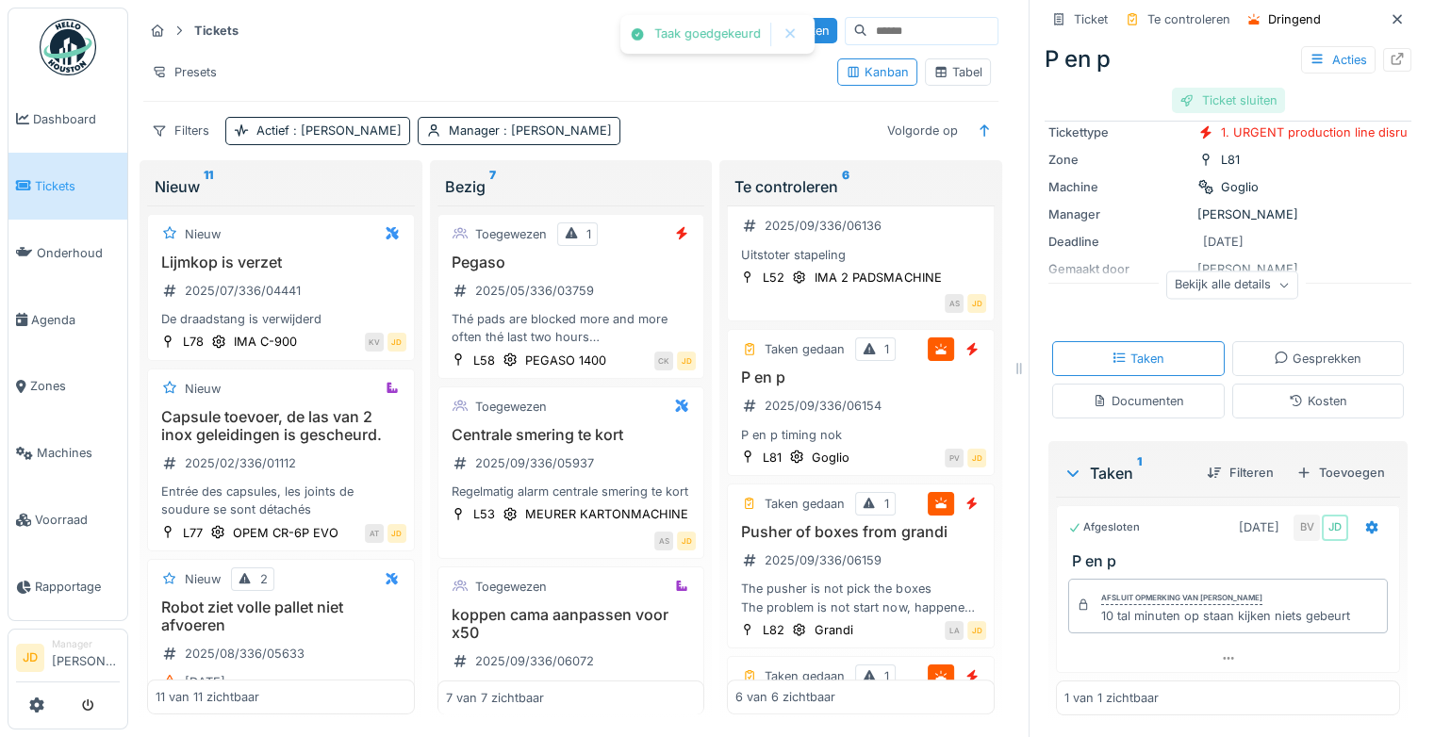
click at [1204, 109] on div "Ticket sluiten" at bounding box center [1228, 100] width 113 height 25
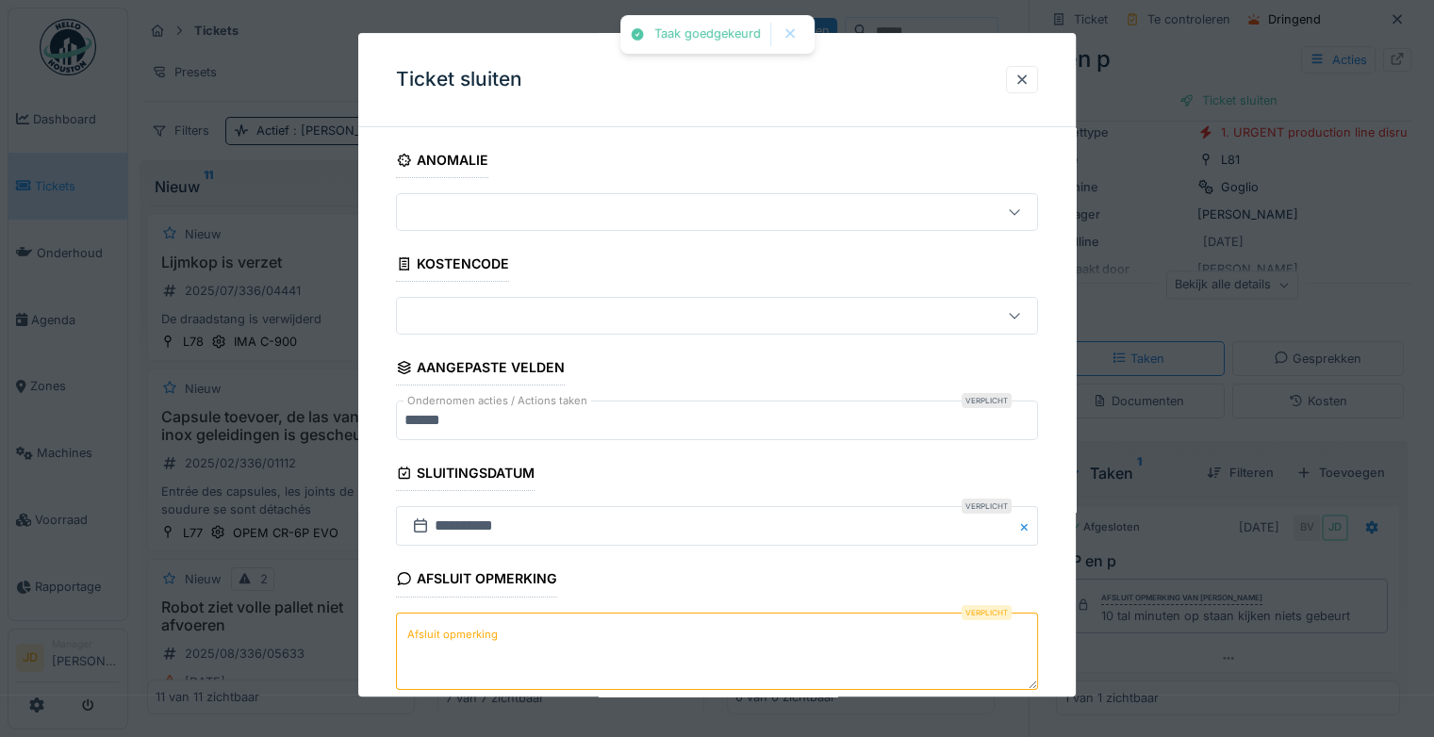
click at [542, 663] on textarea "Afsluit opmerking" at bounding box center [717, 651] width 642 height 77
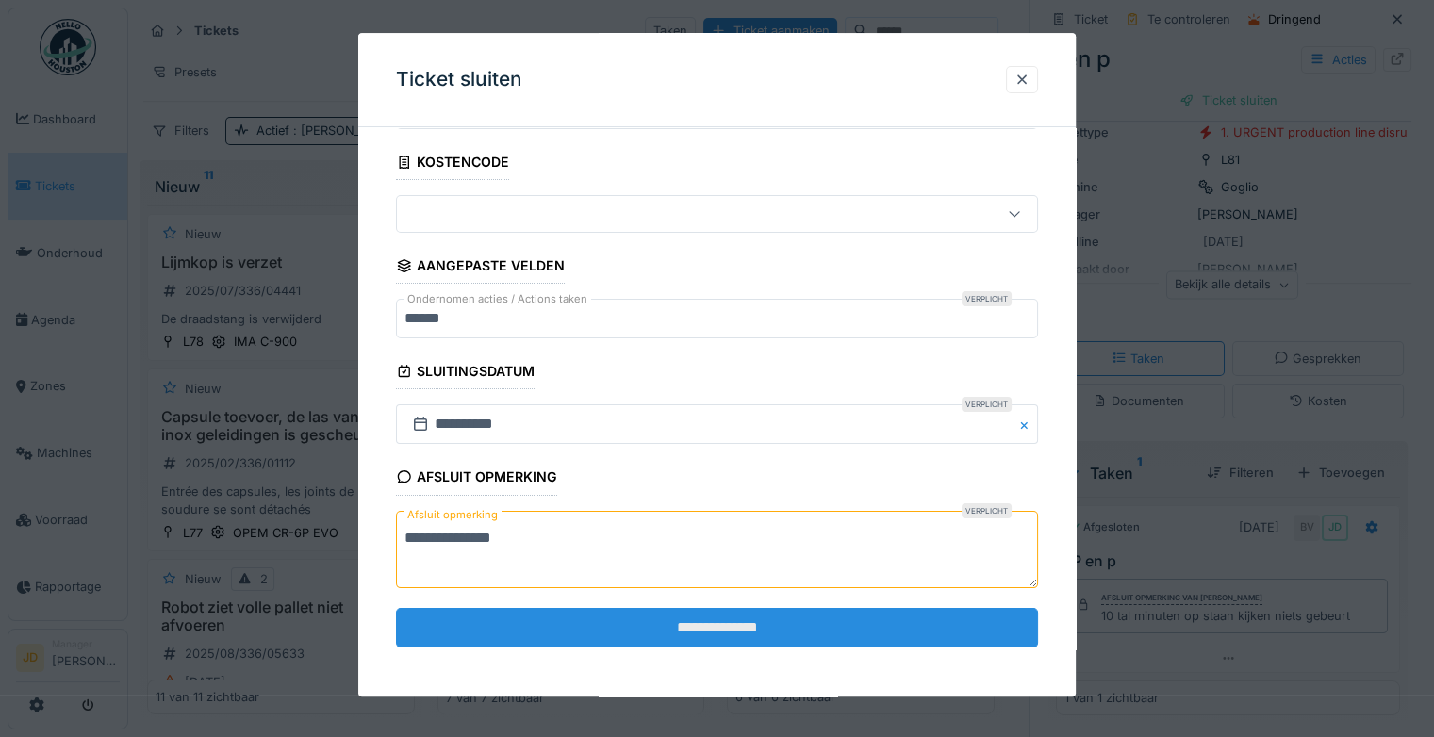
type textarea "**********"
click at [599, 626] on input "**********" at bounding box center [717, 628] width 642 height 40
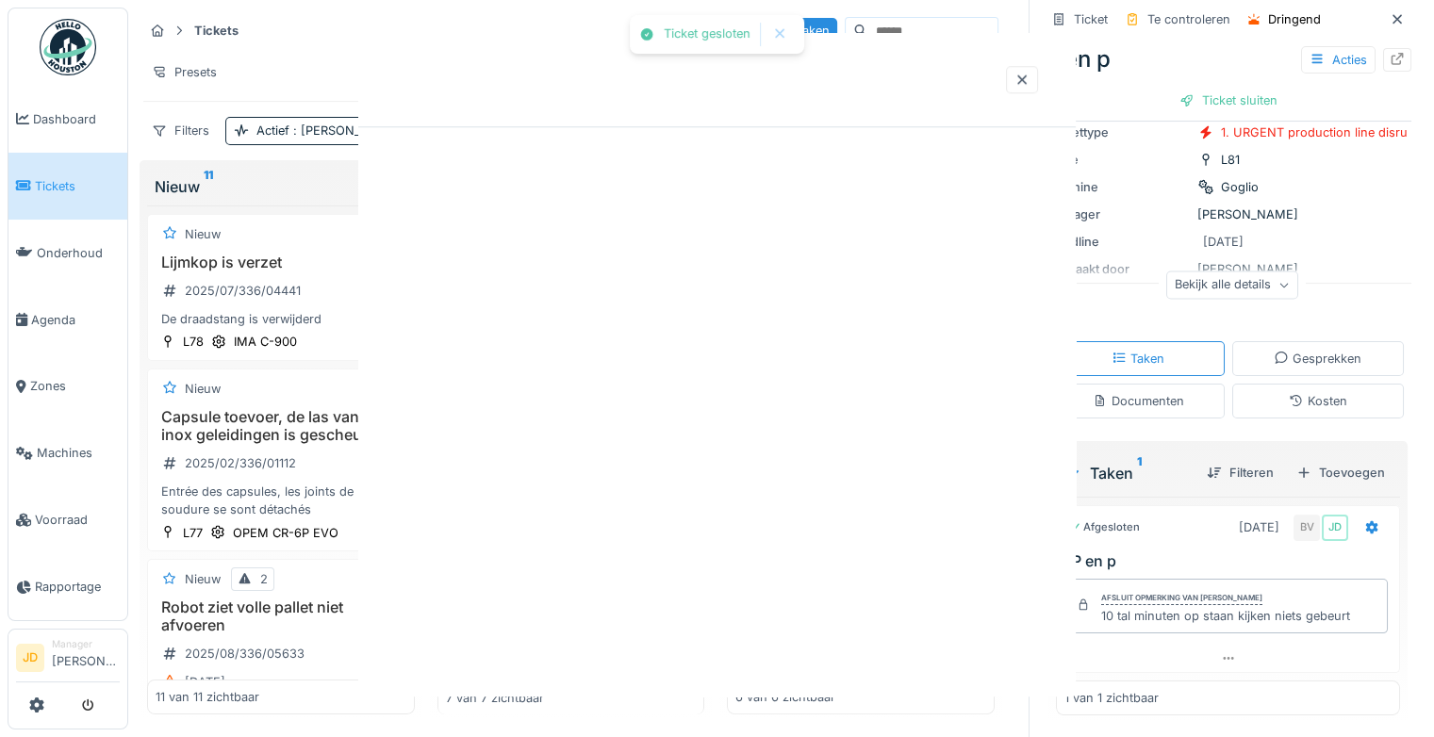
scroll to position [0, 0]
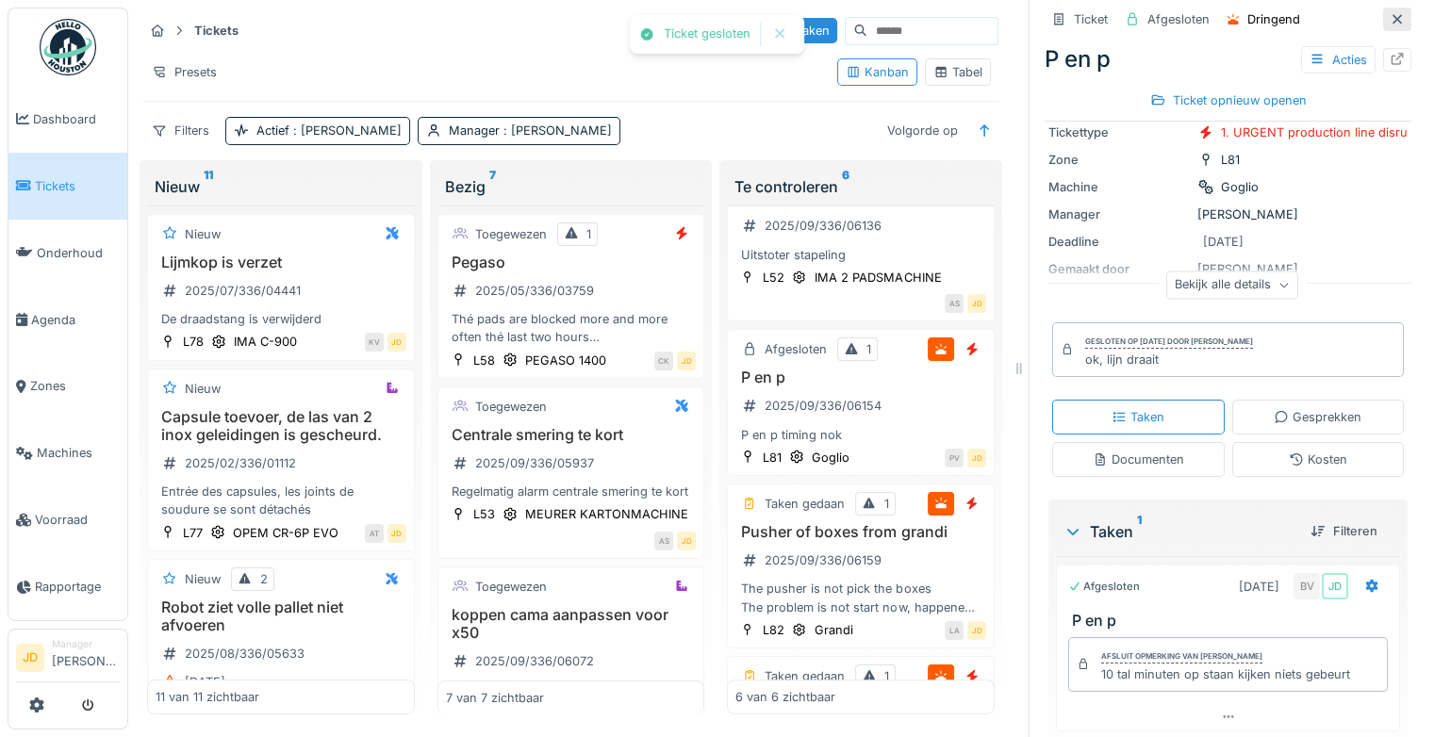
click at [1389, 19] on icon at bounding box center [1396, 19] width 15 height 12
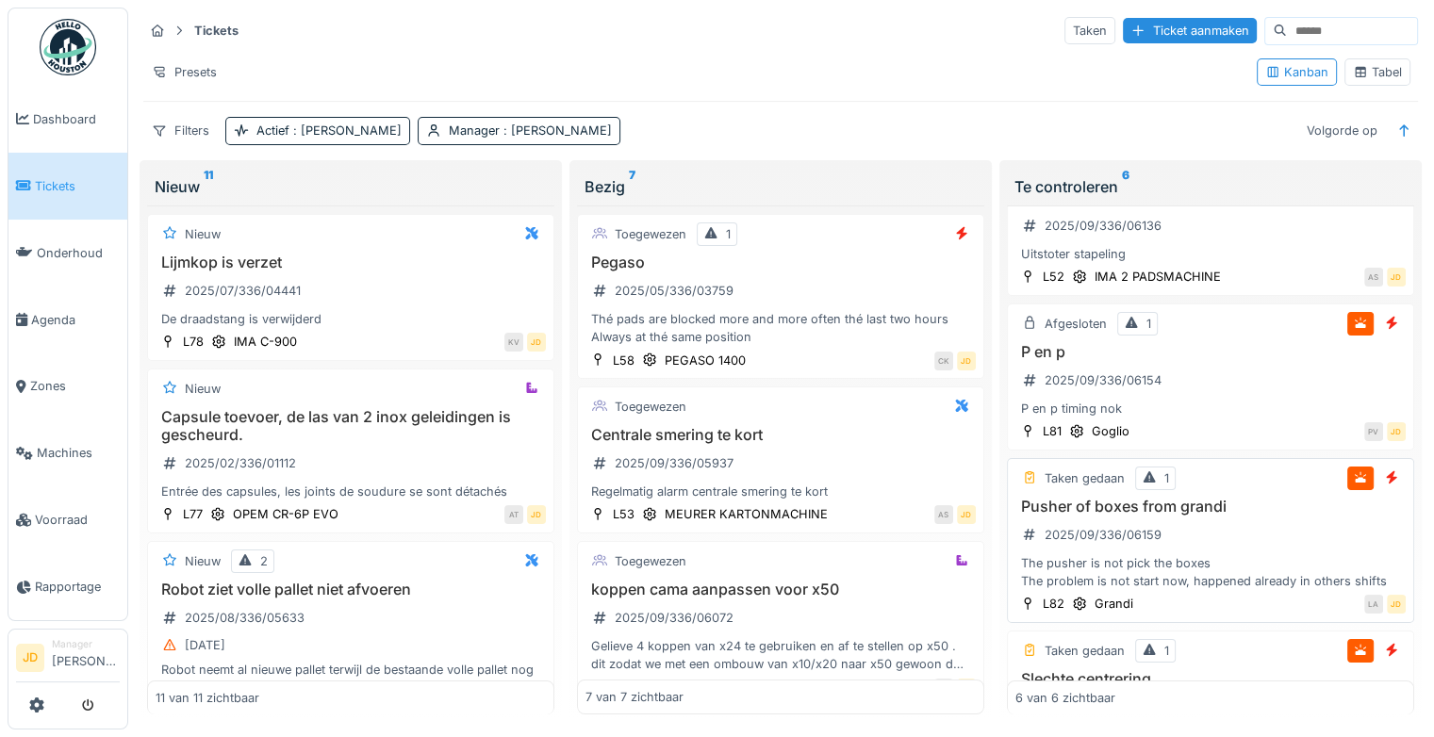
scroll to position [490, 0]
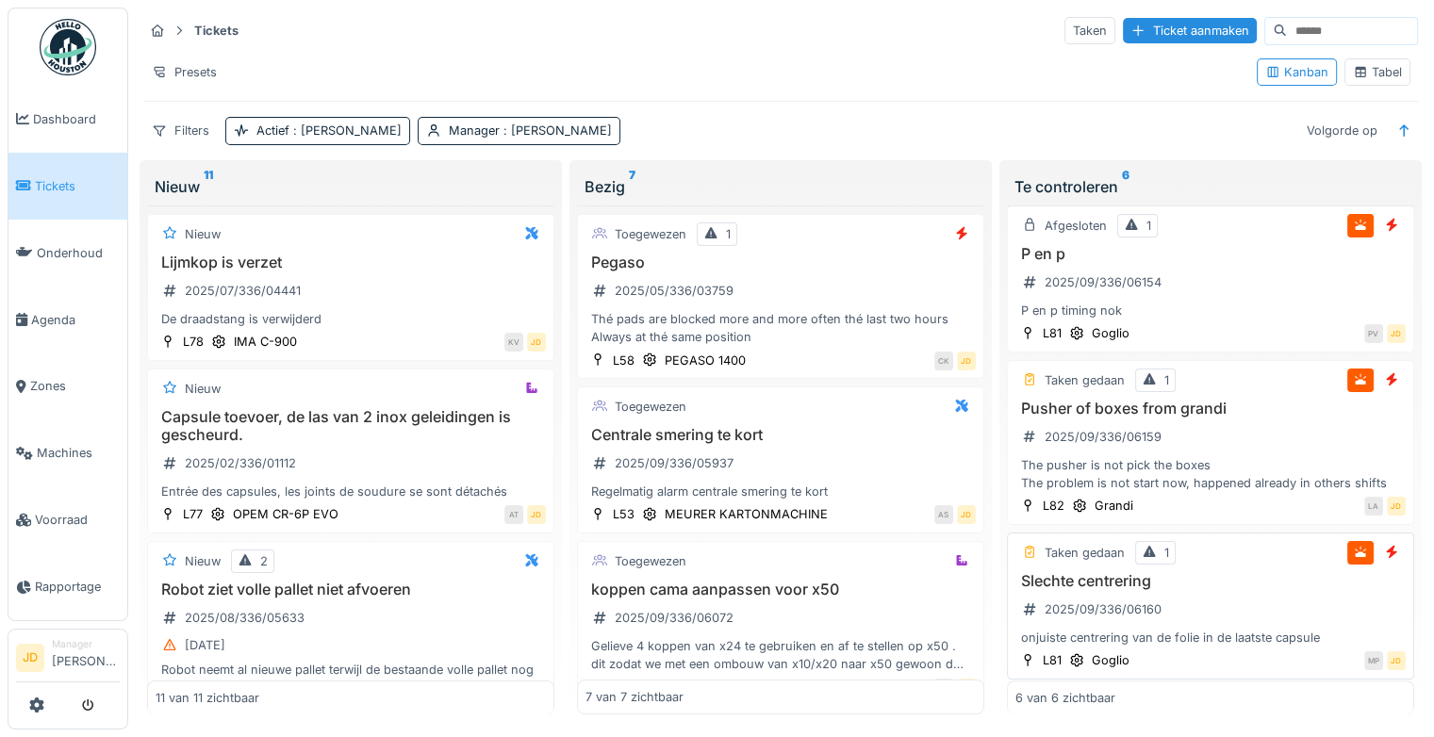
click at [1189, 595] on div "Slechte centrering 2025/09/336/06160 onjuiste centrering van de folie in de laa…" at bounding box center [1210, 609] width 390 height 75
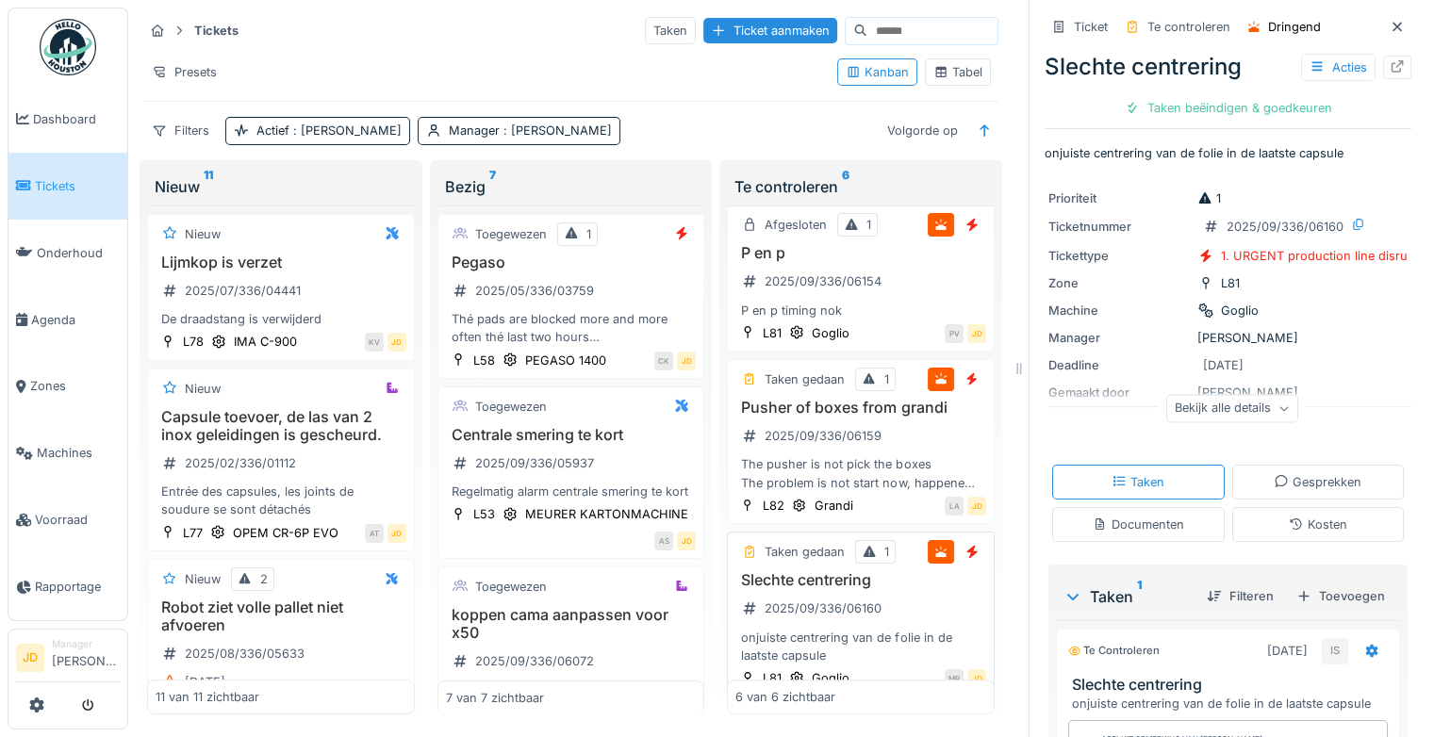
scroll to position [232, 0]
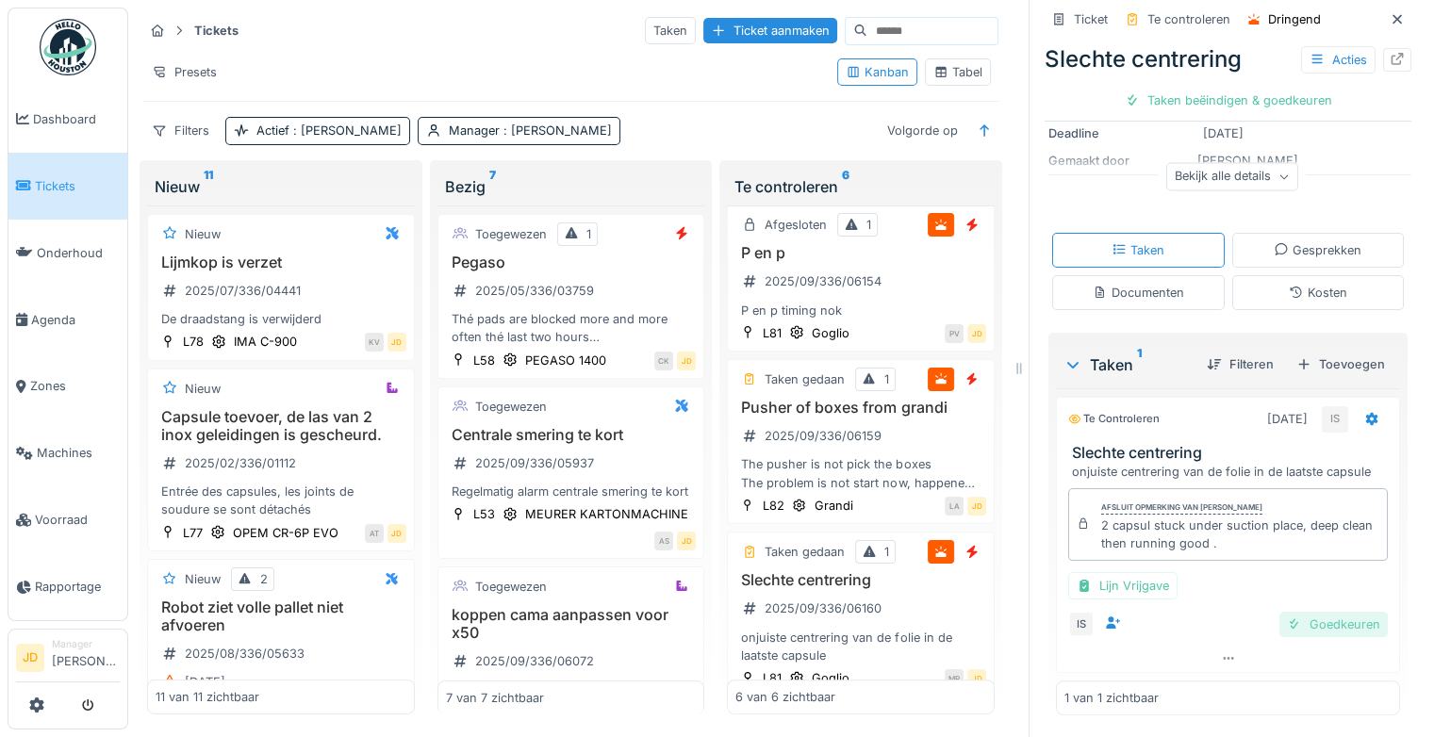
click at [1288, 631] on div "Goedkeuren" at bounding box center [1333, 624] width 108 height 25
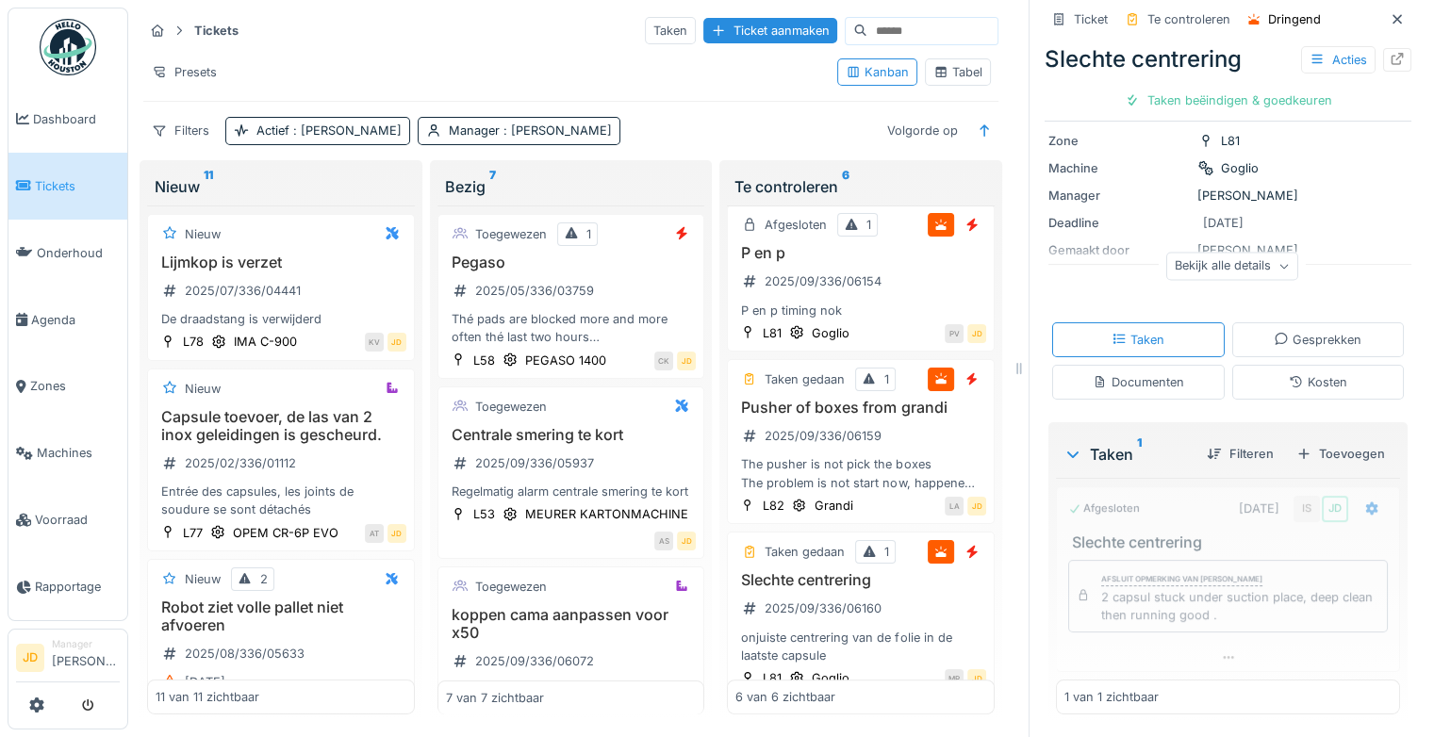
scroll to position [141, 0]
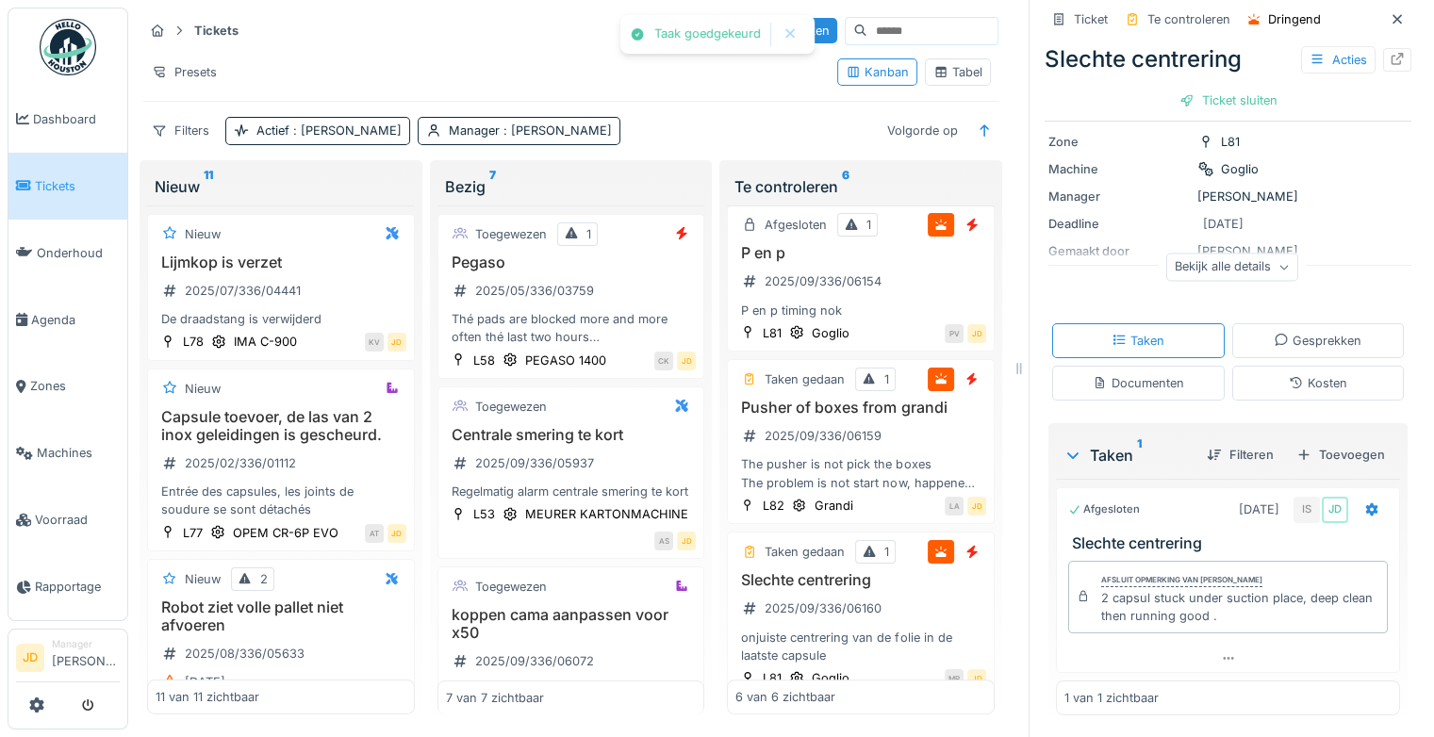
click at [1206, 101] on div "Ticket sluiten" at bounding box center [1228, 100] width 113 height 25
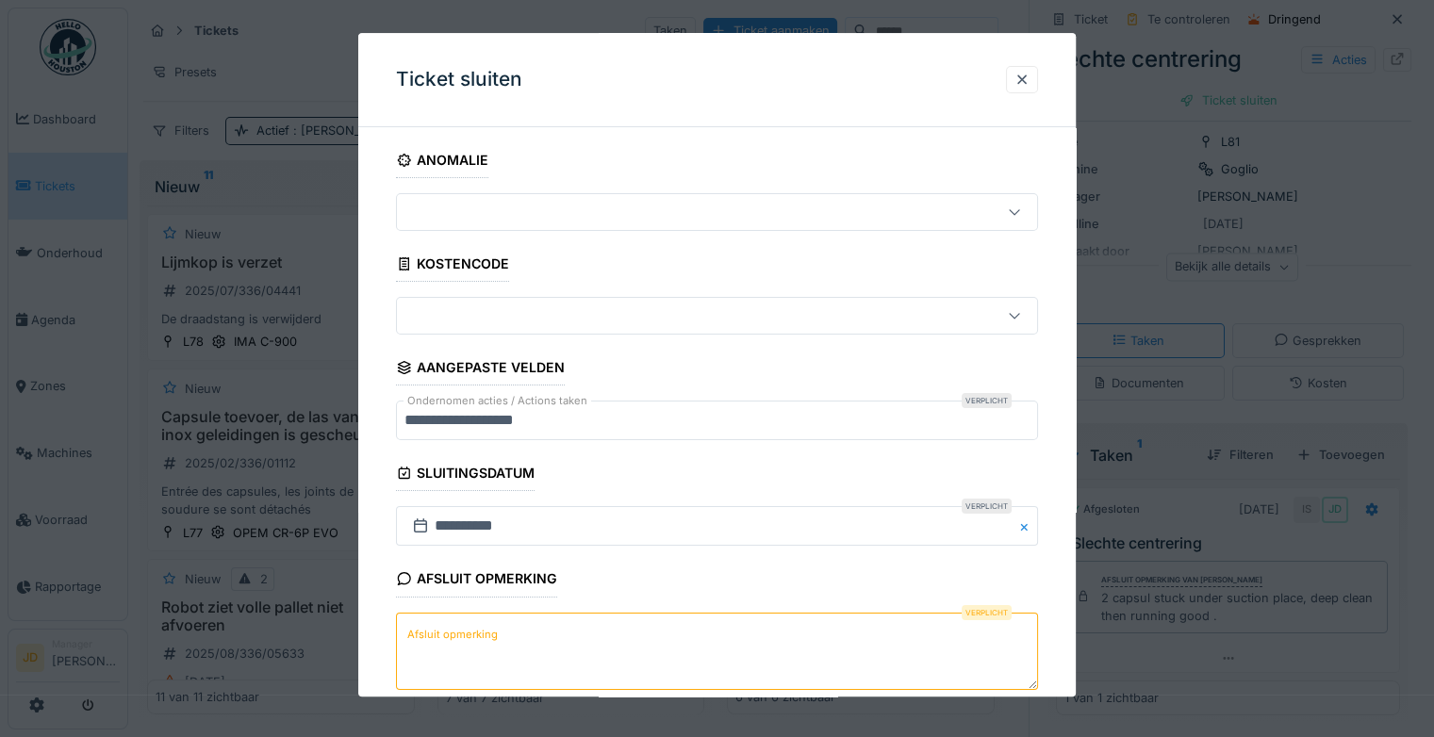
click at [548, 650] on textarea "Afsluit opmerking" at bounding box center [717, 651] width 642 height 77
type textarea "*"
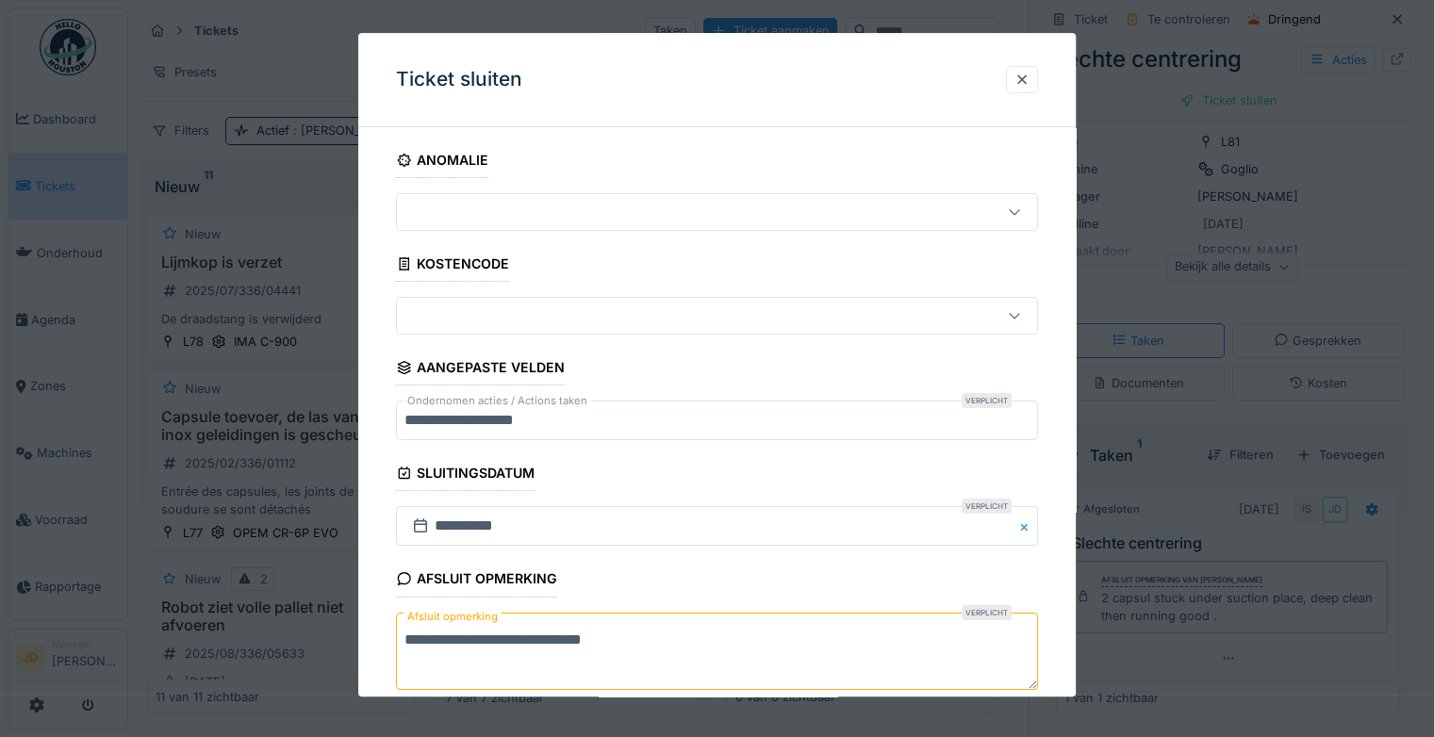
scroll to position [102, 0]
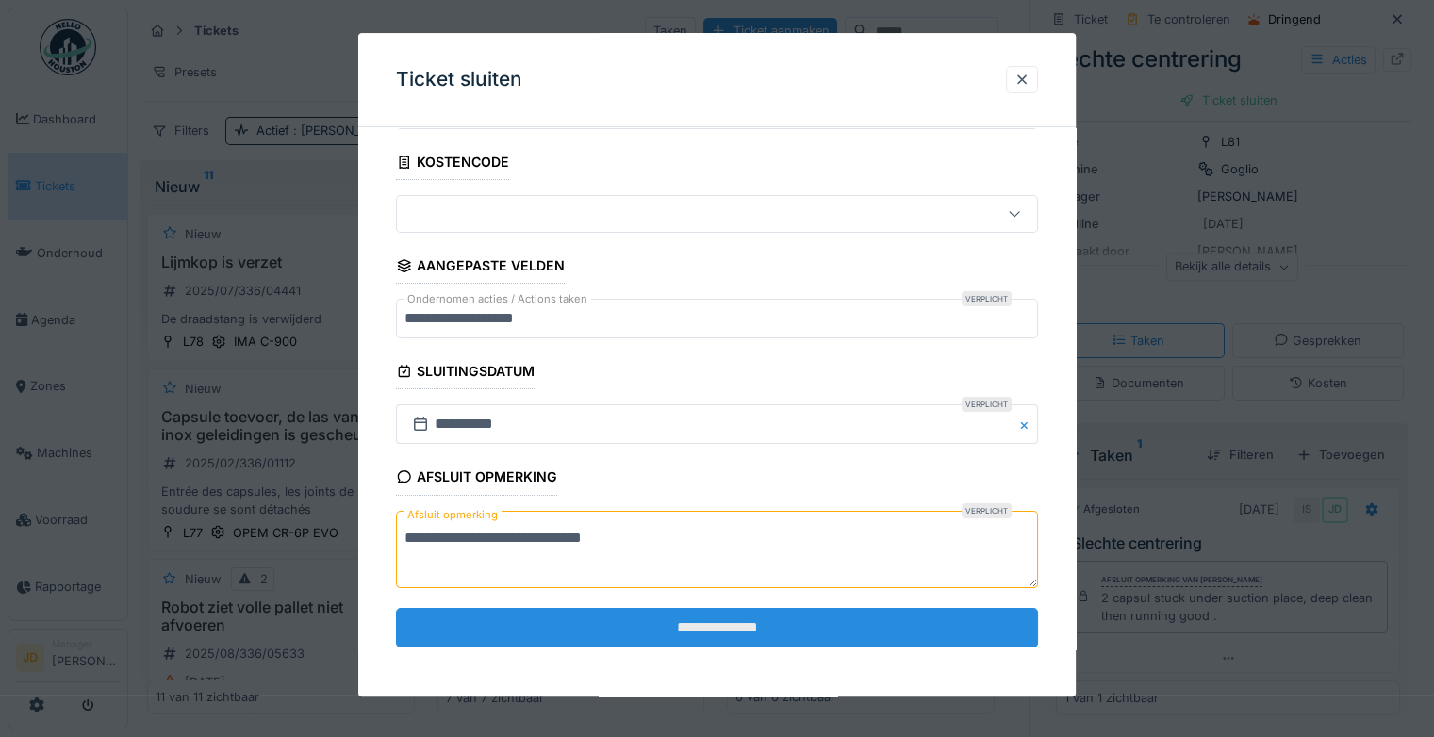
type textarea "**********"
click at [625, 629] on input "**********" at bounding box center [717, 628] width 642 height 40
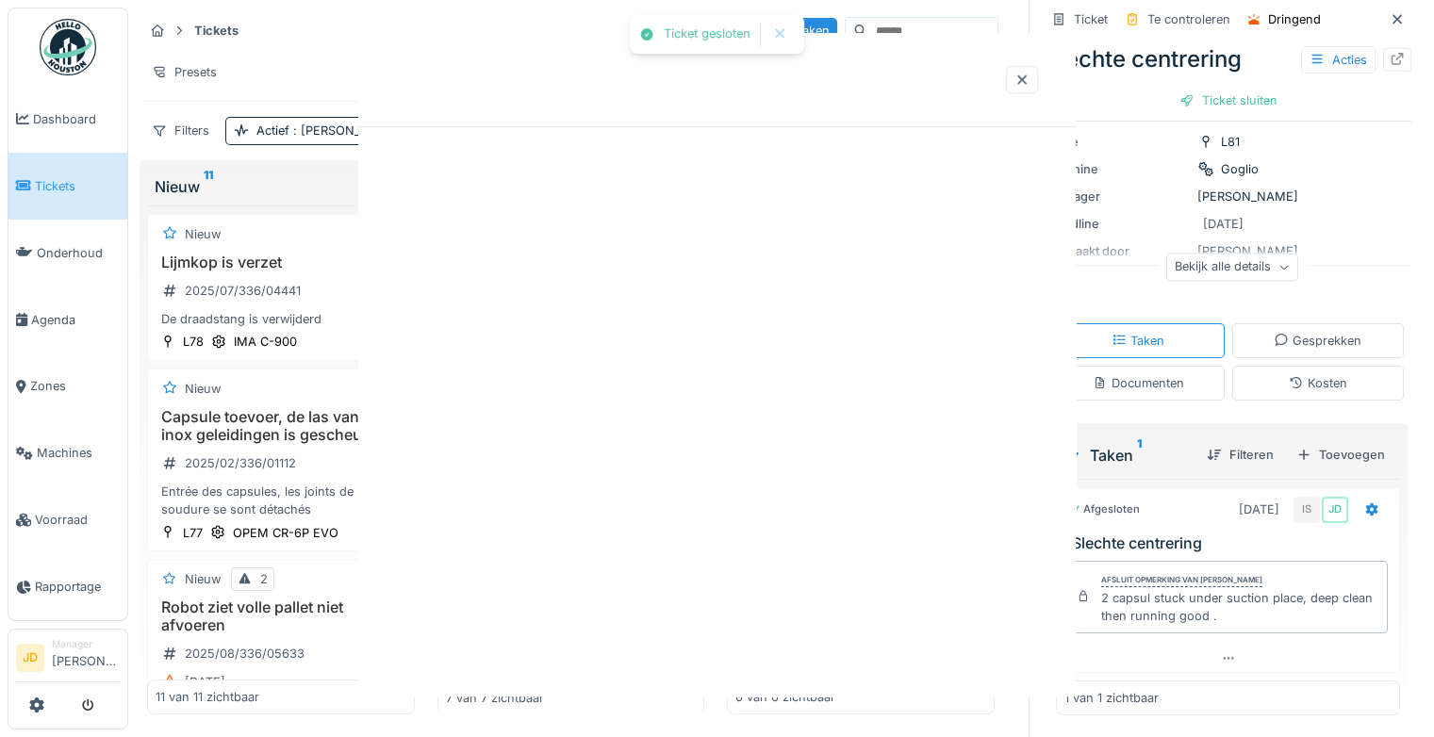
scroll to position [0, 0]
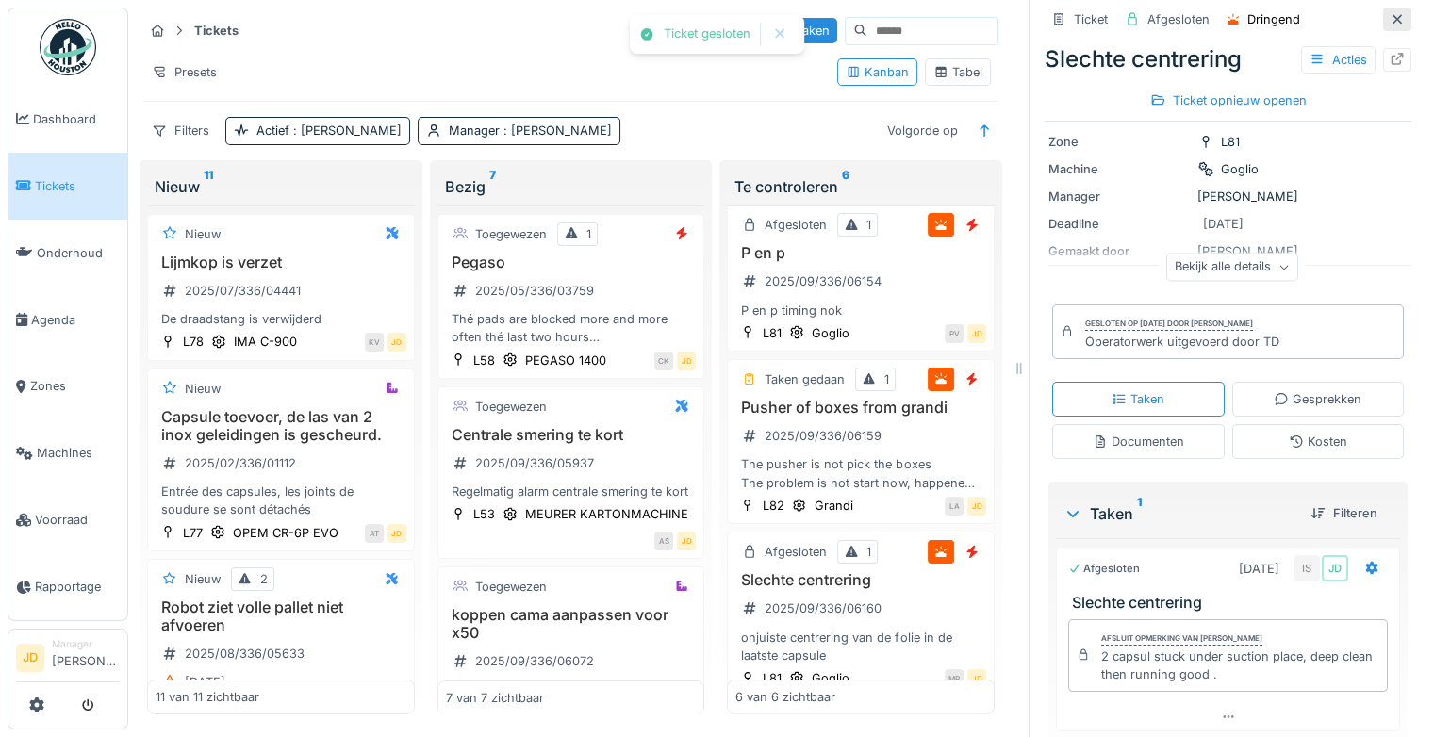
click at [1389, 22] on icon at bounding box center [1396, 19] width 15 height 12
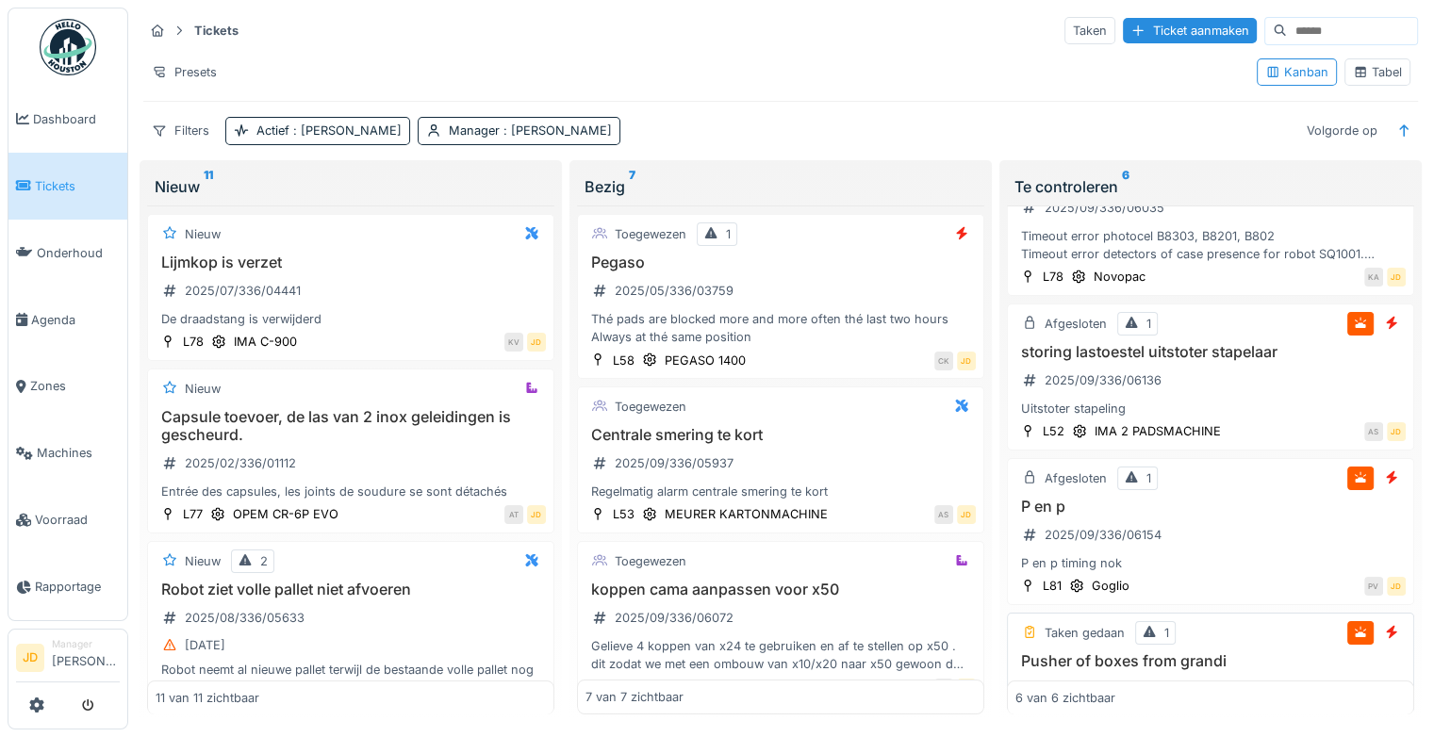
scroll to position [83, 0]
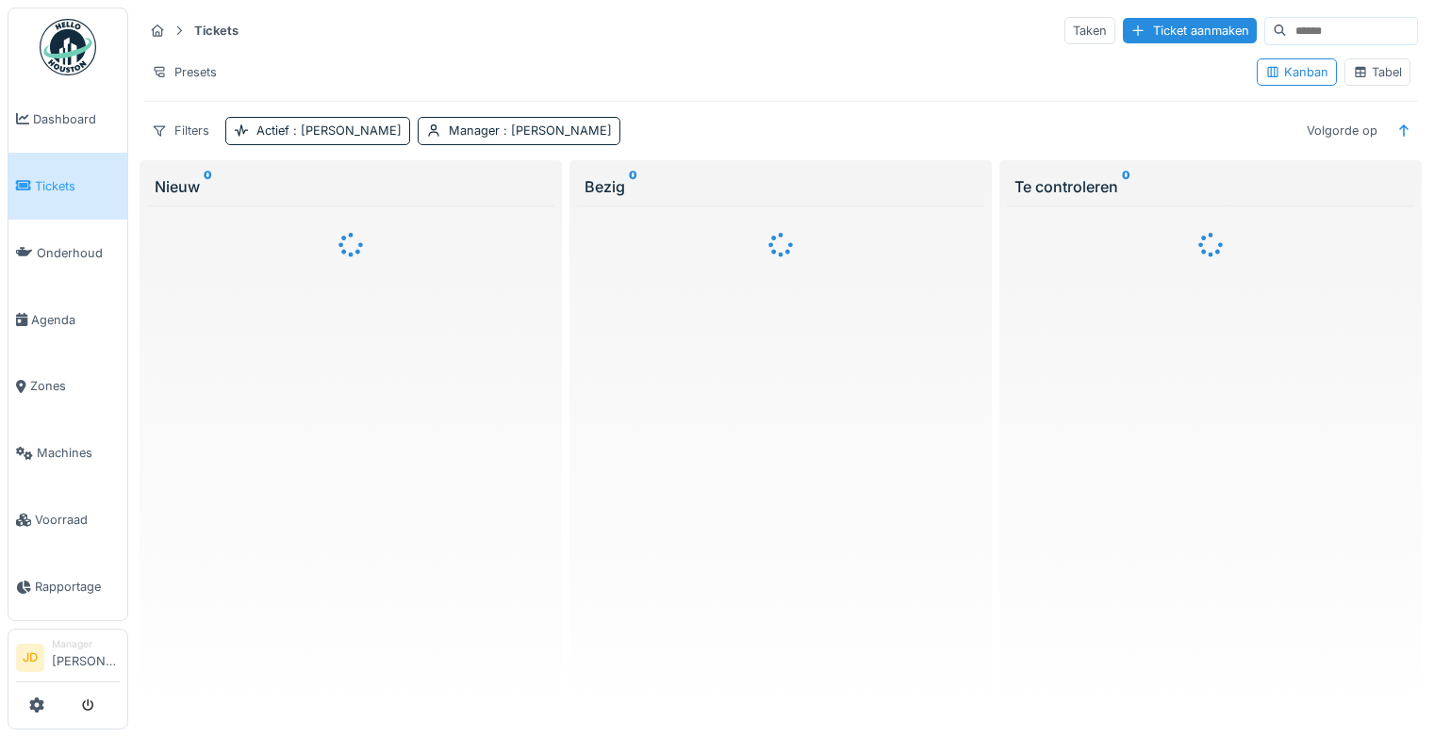
scroll to position [14, 0]
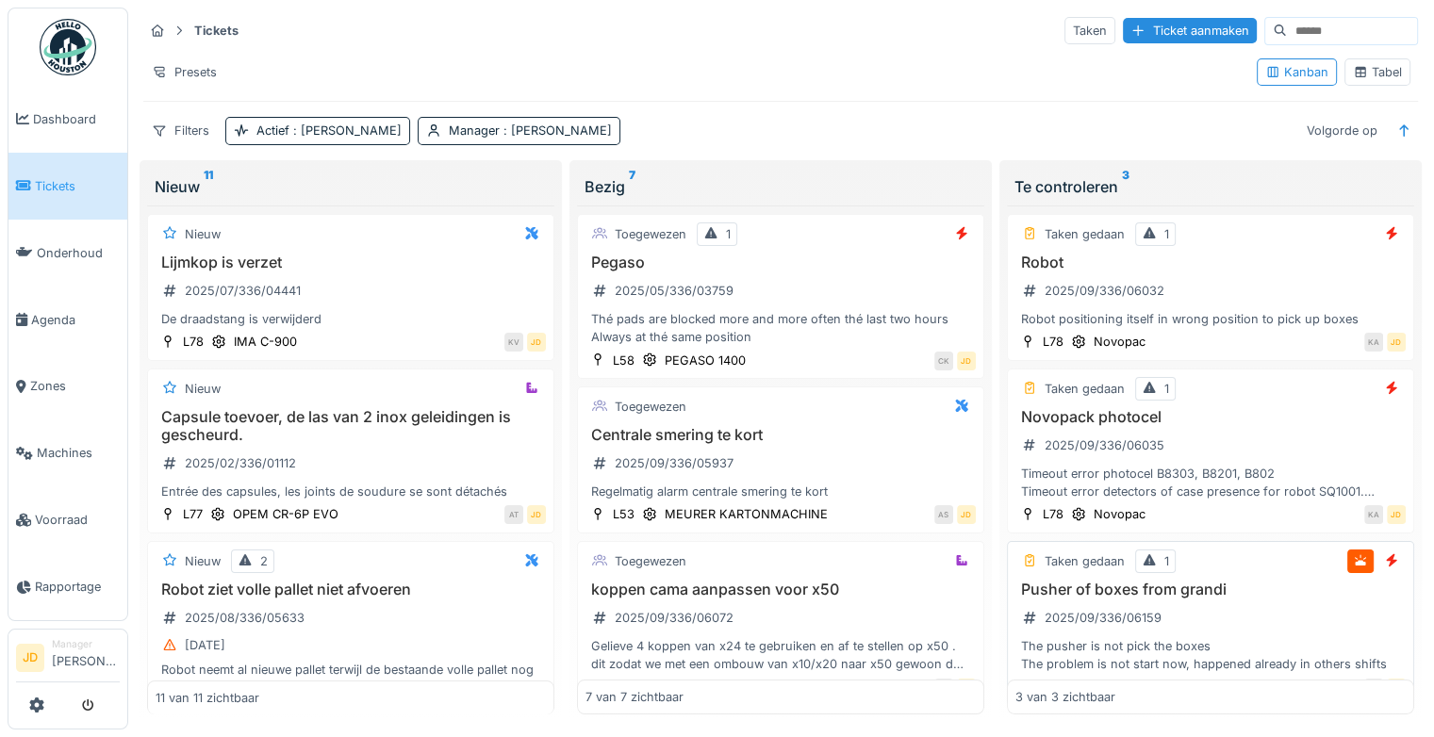
click at [1247, 581] on h3 "Pusher of boxes from grandi" at bounding box center [1210, 590] width 390 height 18
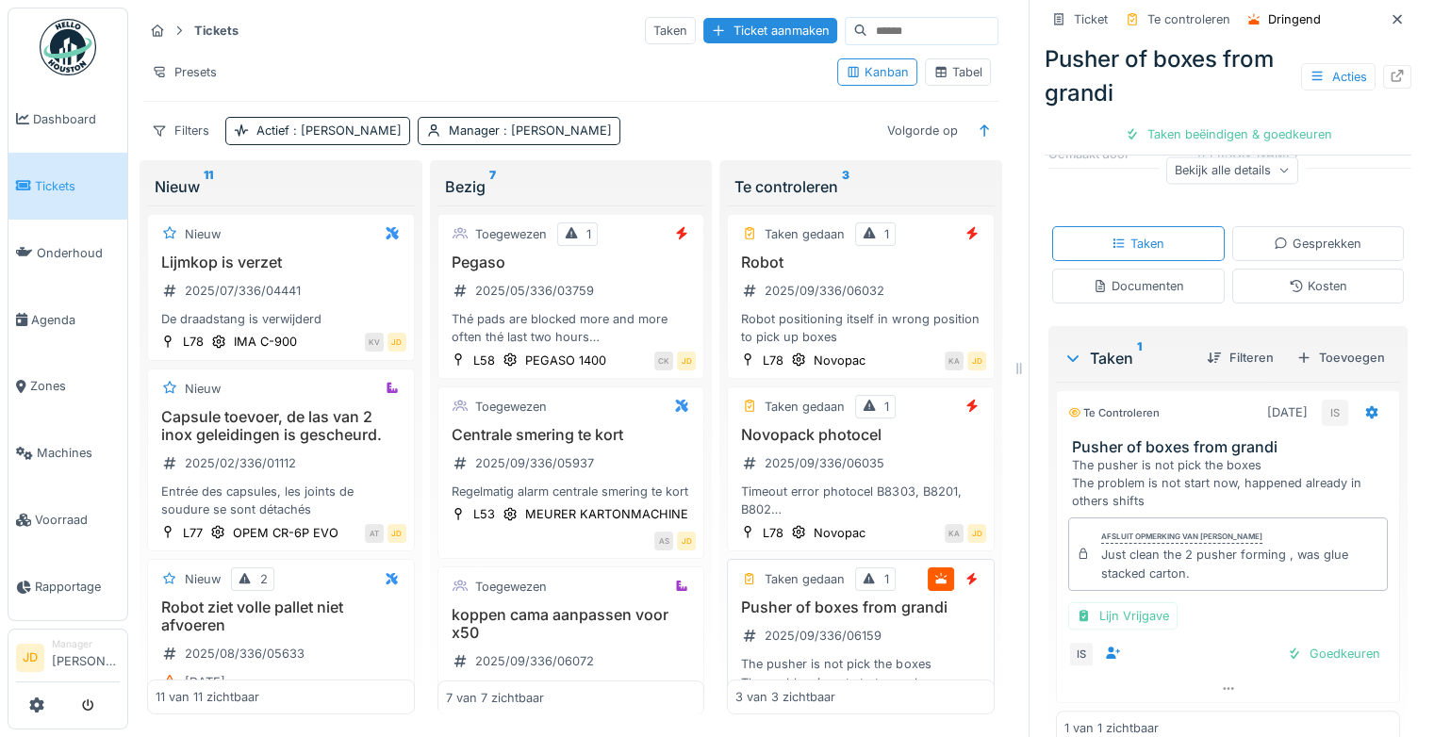
scroll to position [290, 0]
click at [1281, 656] on div "Goedkeuren" at bounding box center [1333, 653] width 108 height 25
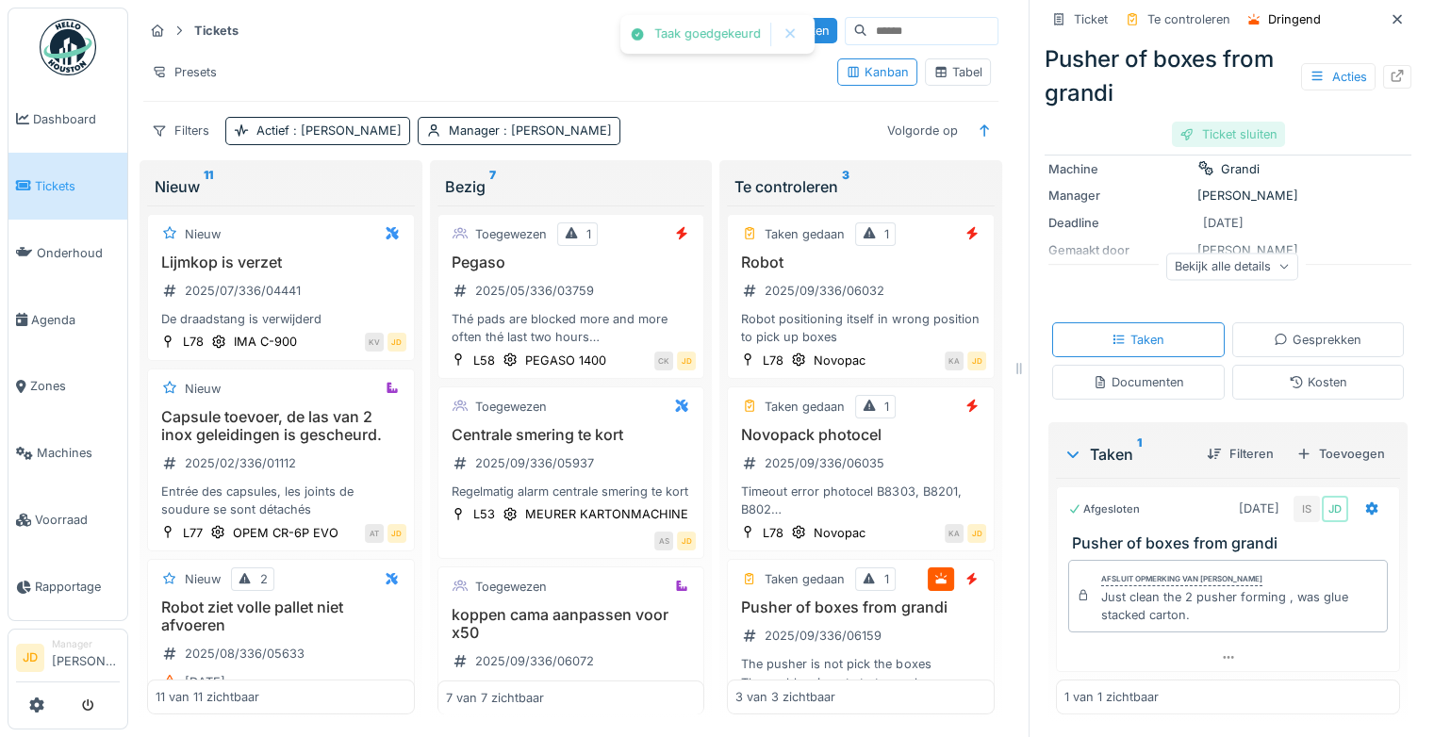
click at [1180, 122] on div "Ticket sluiten" at bounding box center [1228, 134] width 113 height 25
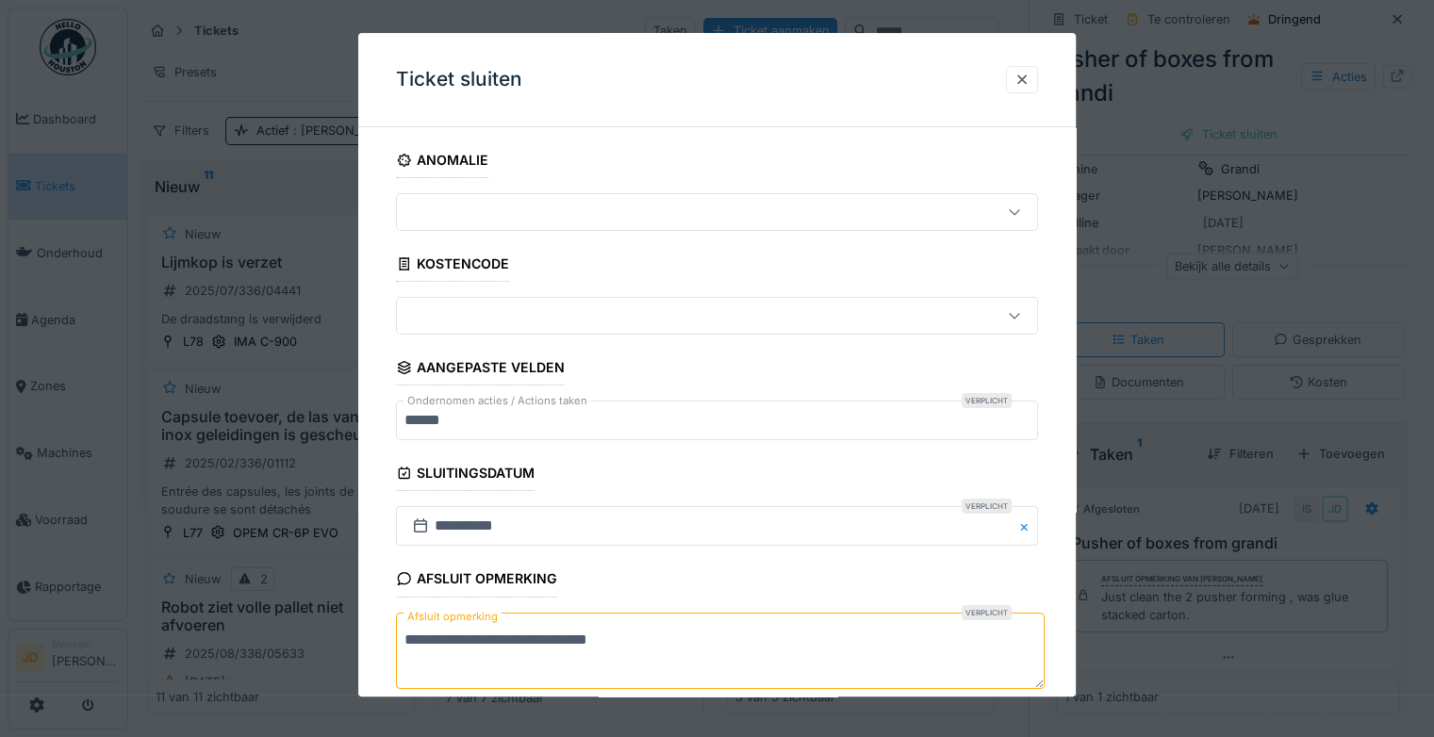
scroll to position [102, 0]
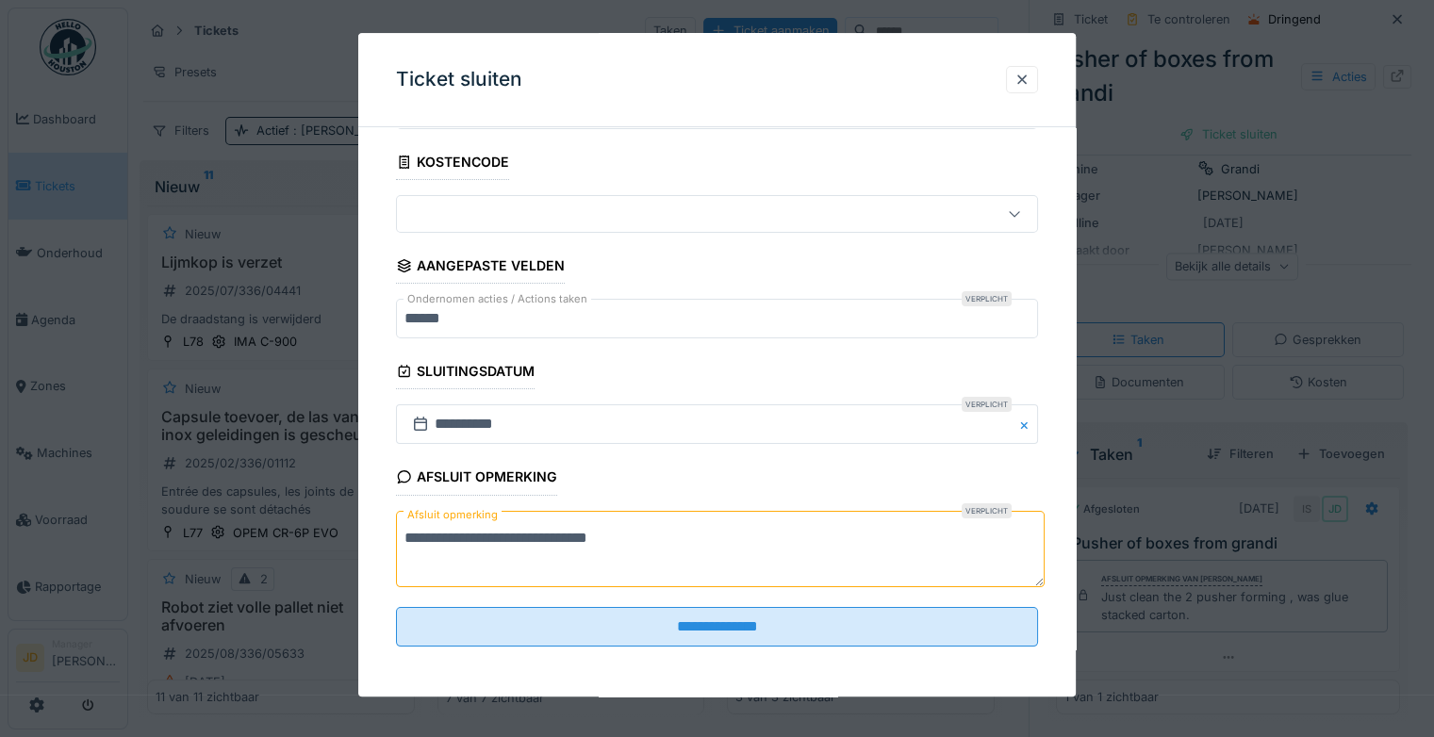
click at [627, 536] on textarea "**********" at bounding box center [720, 549] width 648 height 77
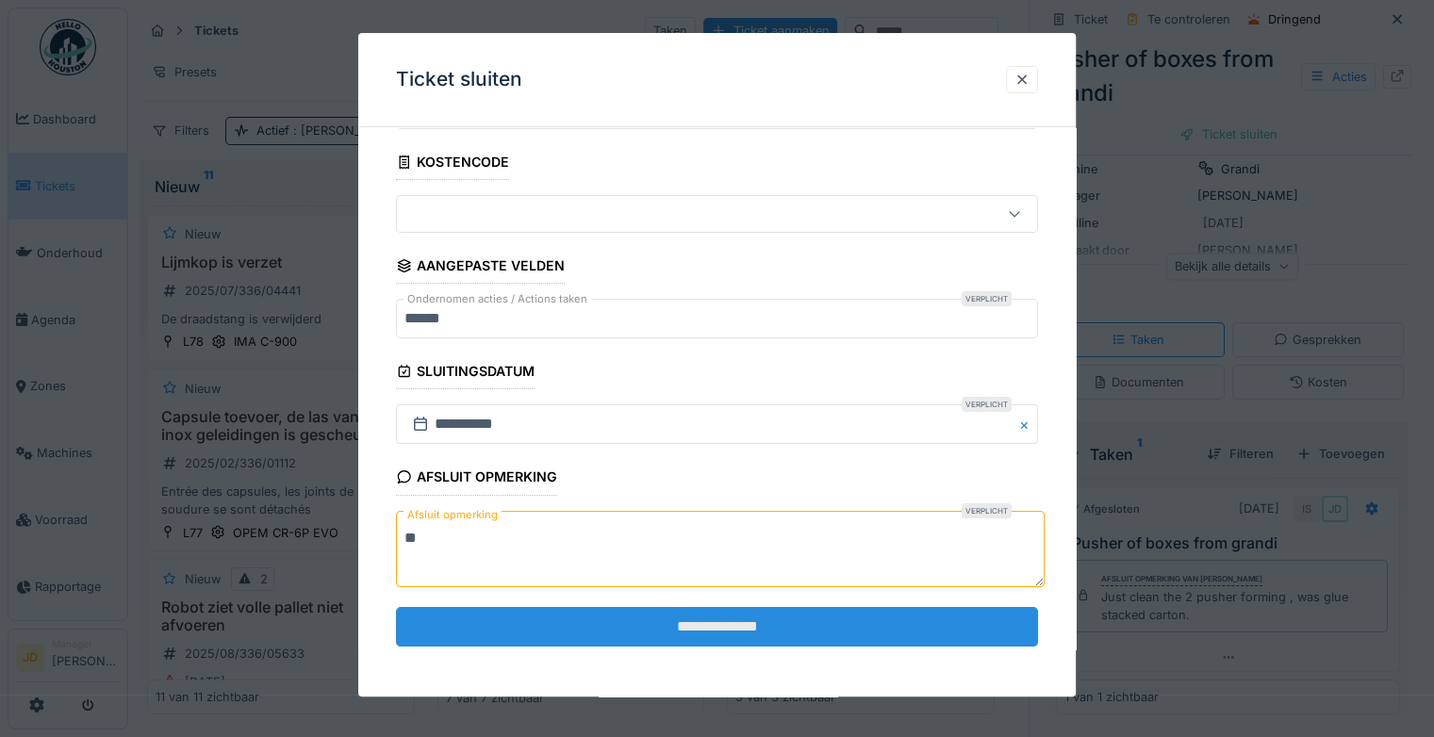
type textarea "**"
click at [691, 621] on input "**********" at bounding box center [717, 627] width 642 height 40
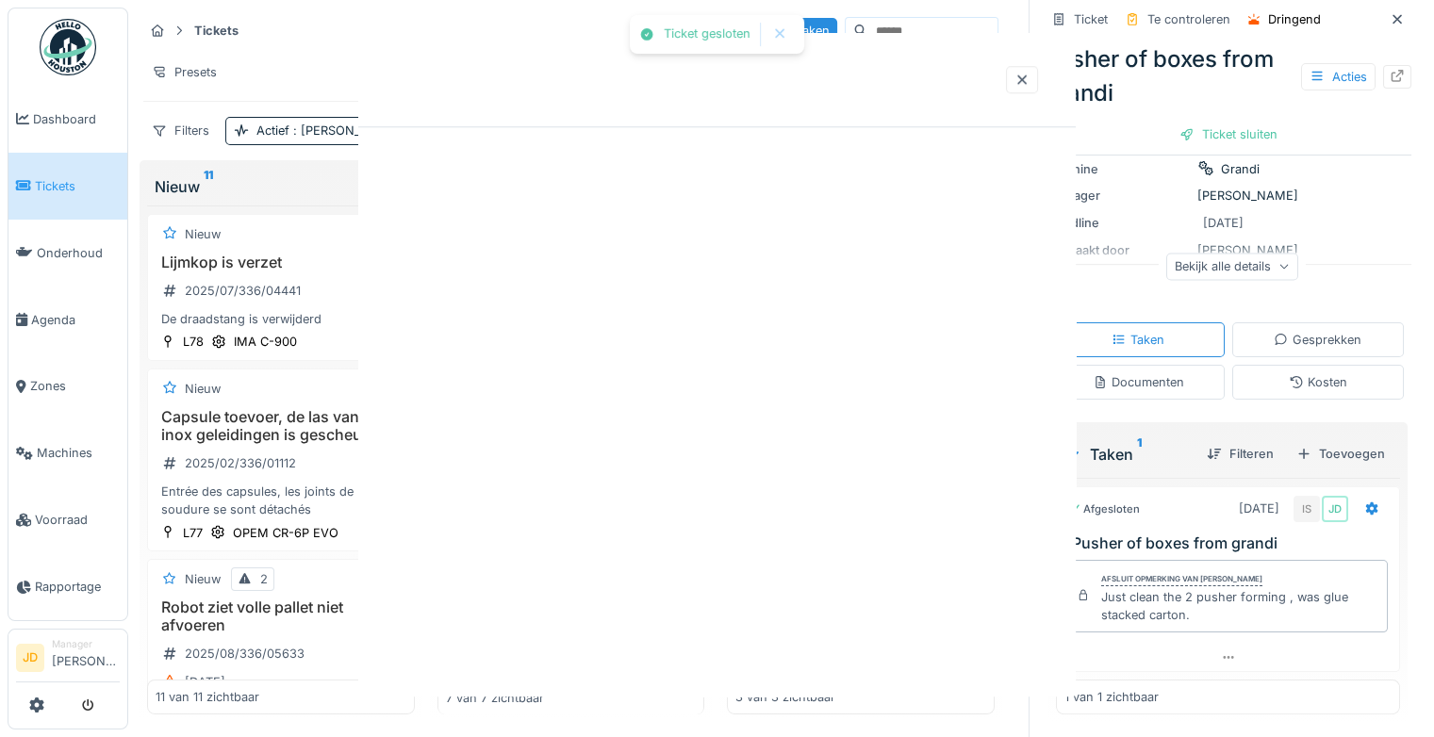
scroll to position [0, 0]
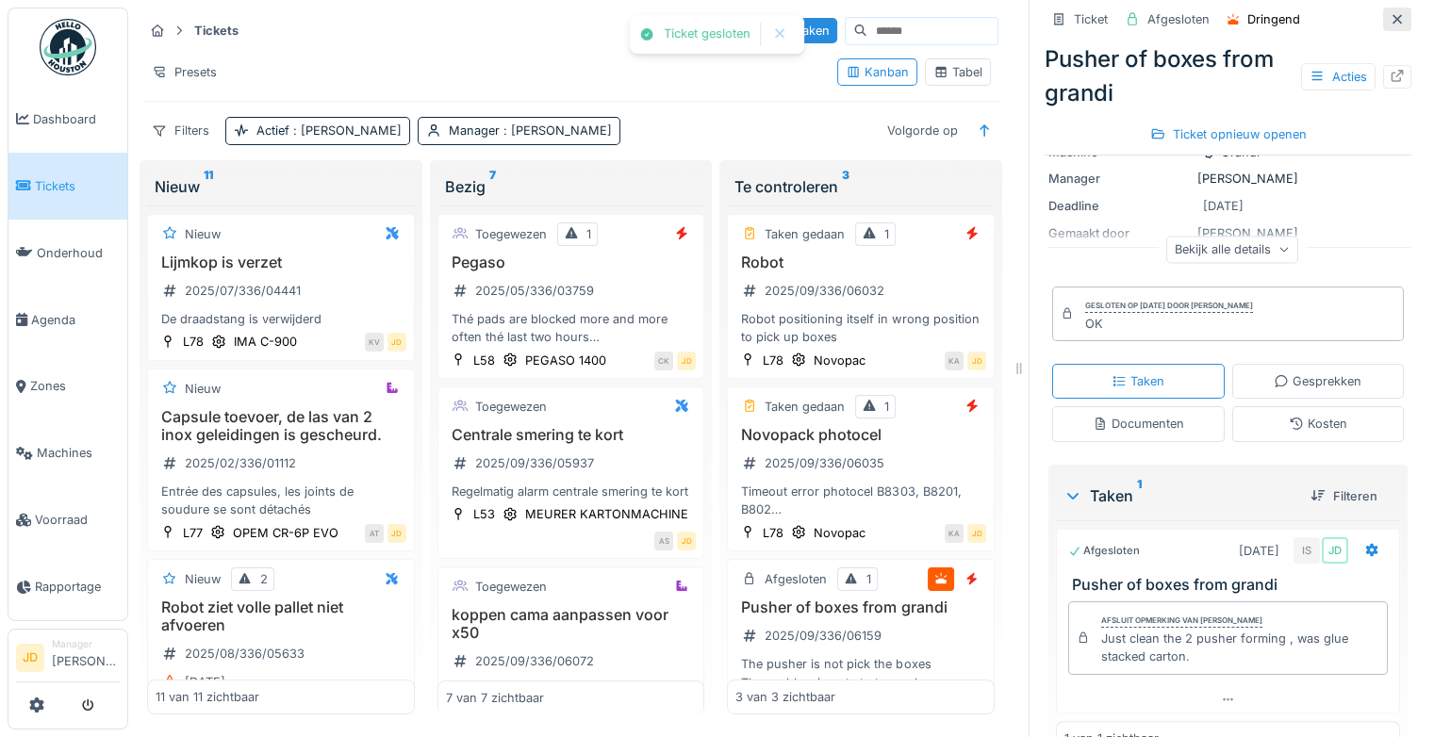
click at [1392, 14] on icon at bounding box center [1396, 18] width 9 height 9
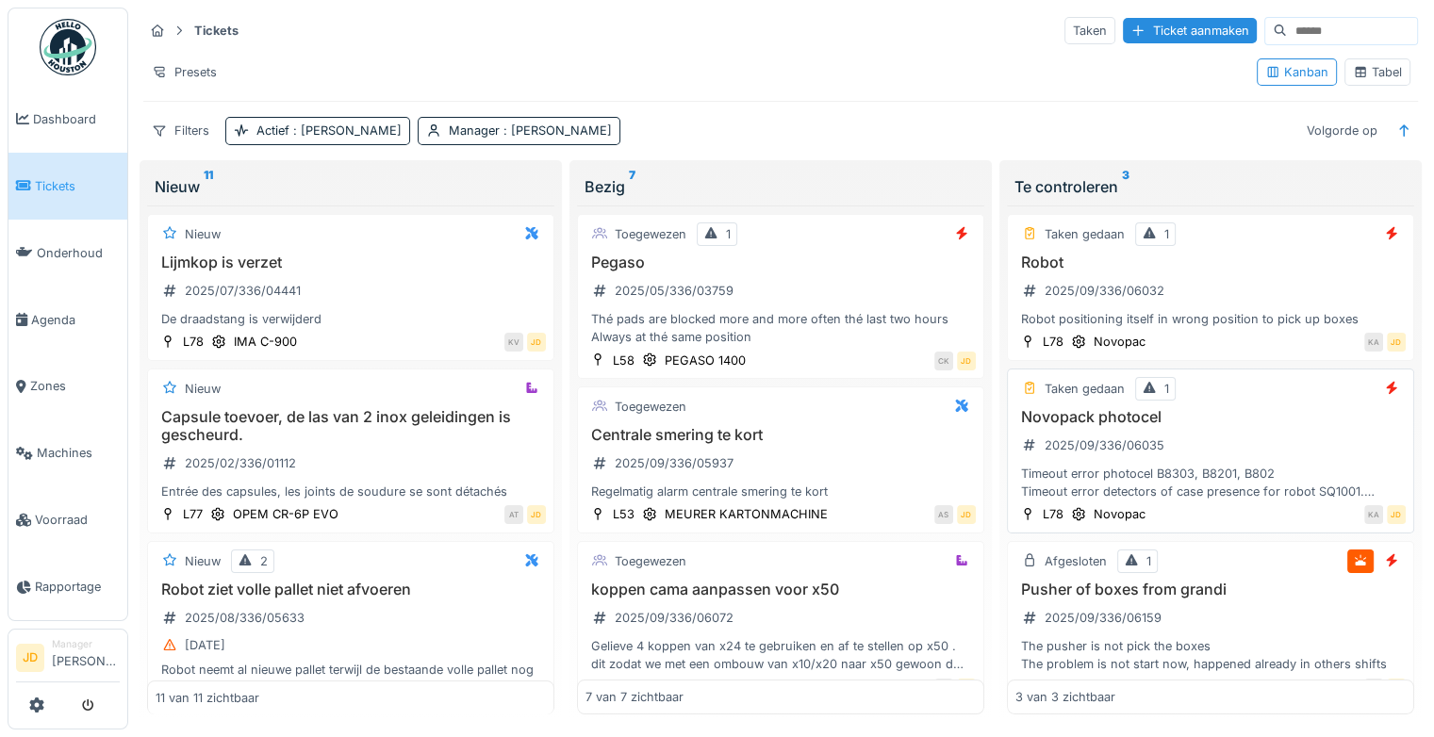
click at [1259, 418] on div "Novopack photocel 2025/09/336/06035 Timeout error photocel B8303, B8201, B802 T…" at bounding box center [1210, 454] width 390 height 93
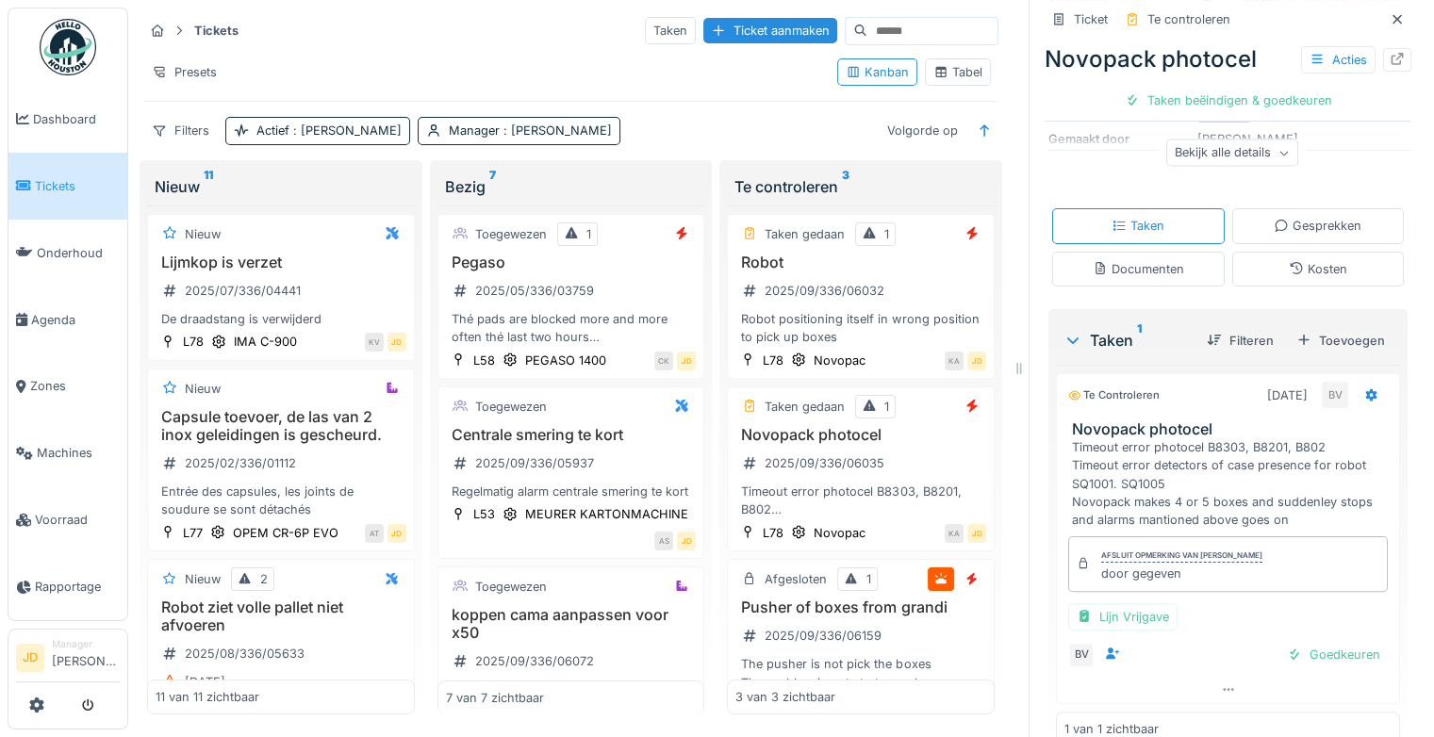
scroll to position [358, 0]
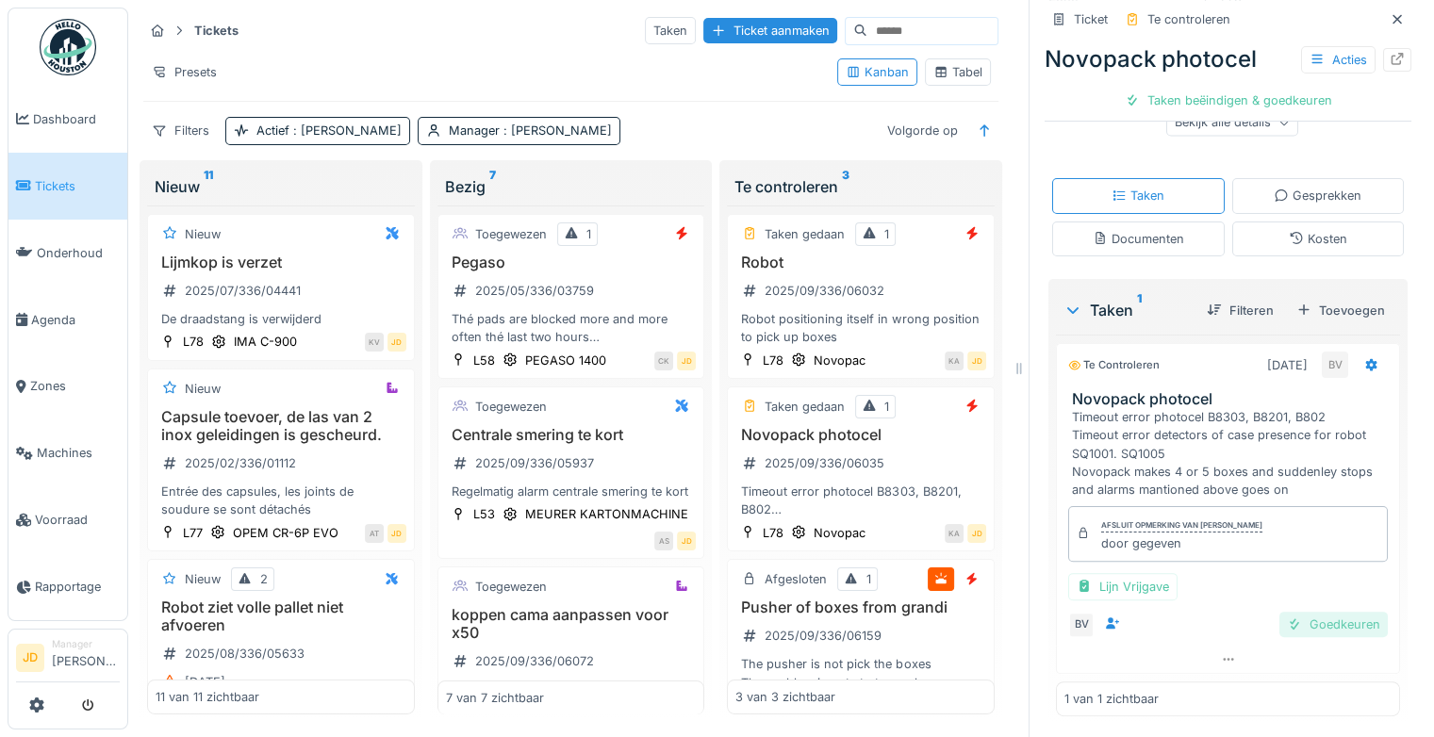
click at [1296, 614] on div "Goedkeuren" at bounding box center [1333, 624] width 108 height 25
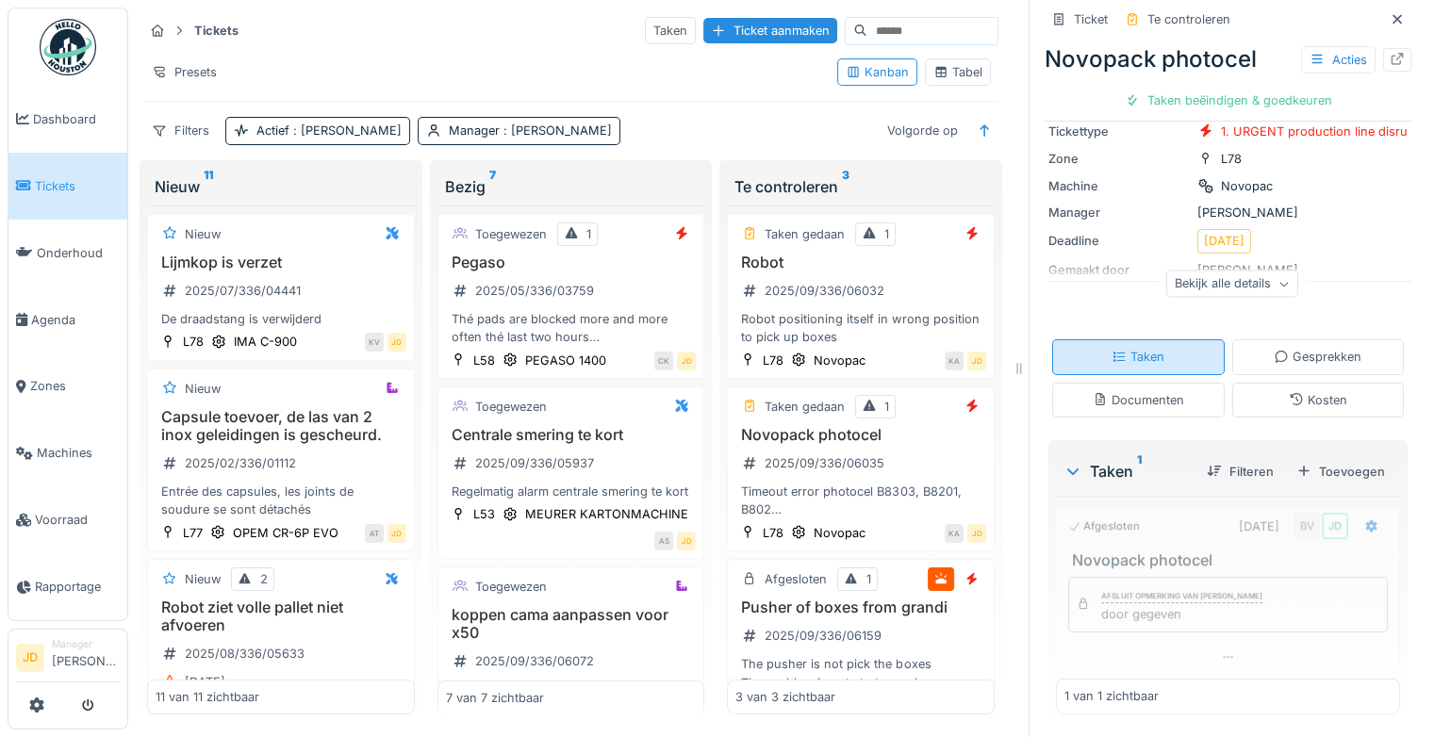
scroll to position [196, 0]
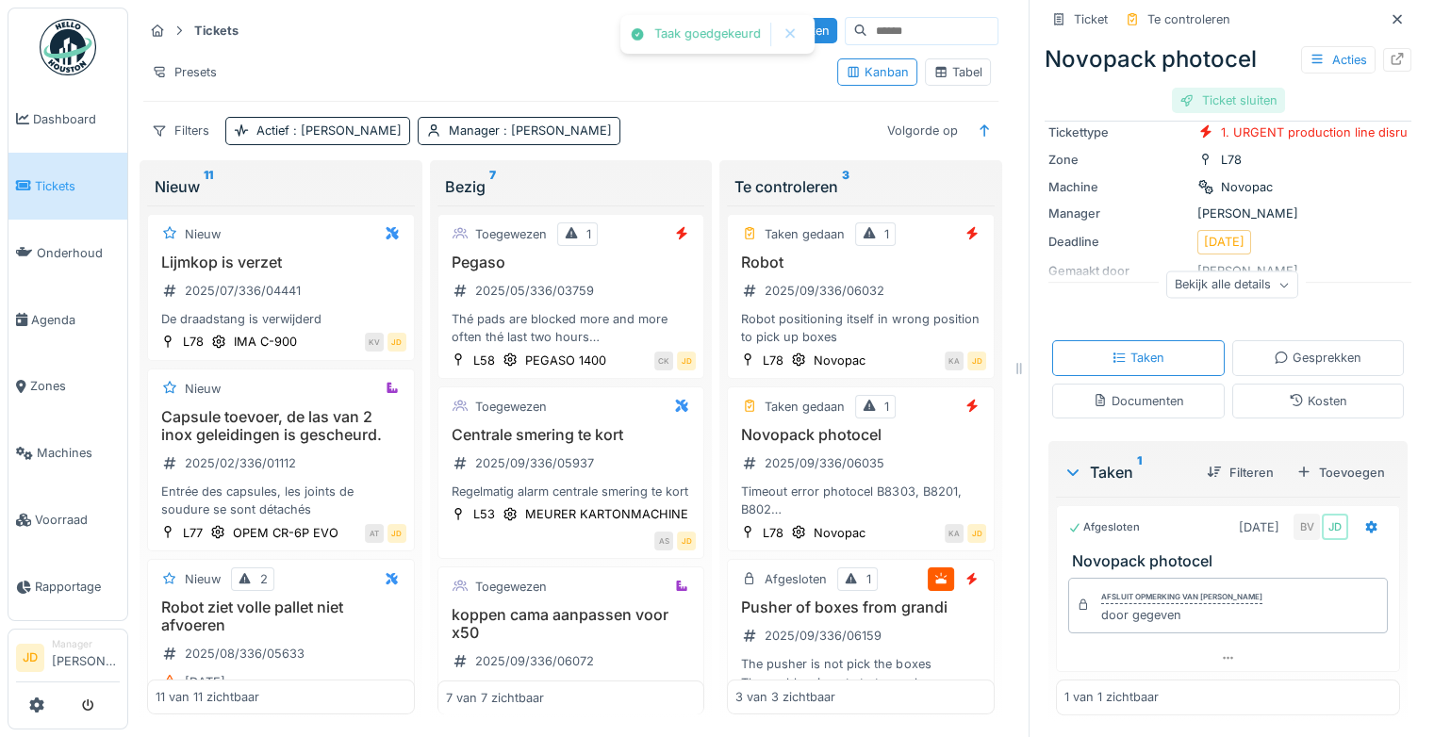
click at [1236, 88] on div "Ticket sluiten" at bounding box center [1228, 100] width 113 height 25
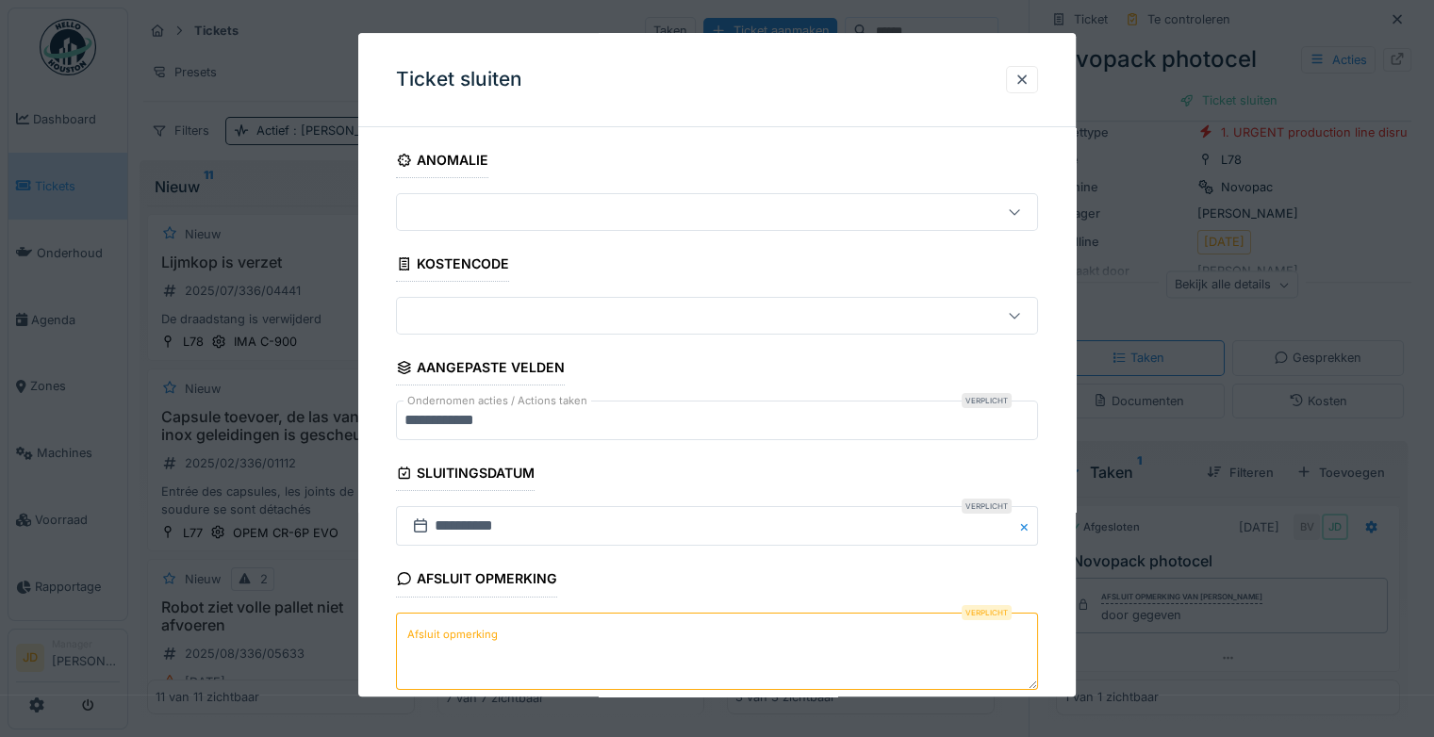
click at [542, 618] on textarea "Afsluit opmerking" at bounding box center [717, 651] width 642 height 77
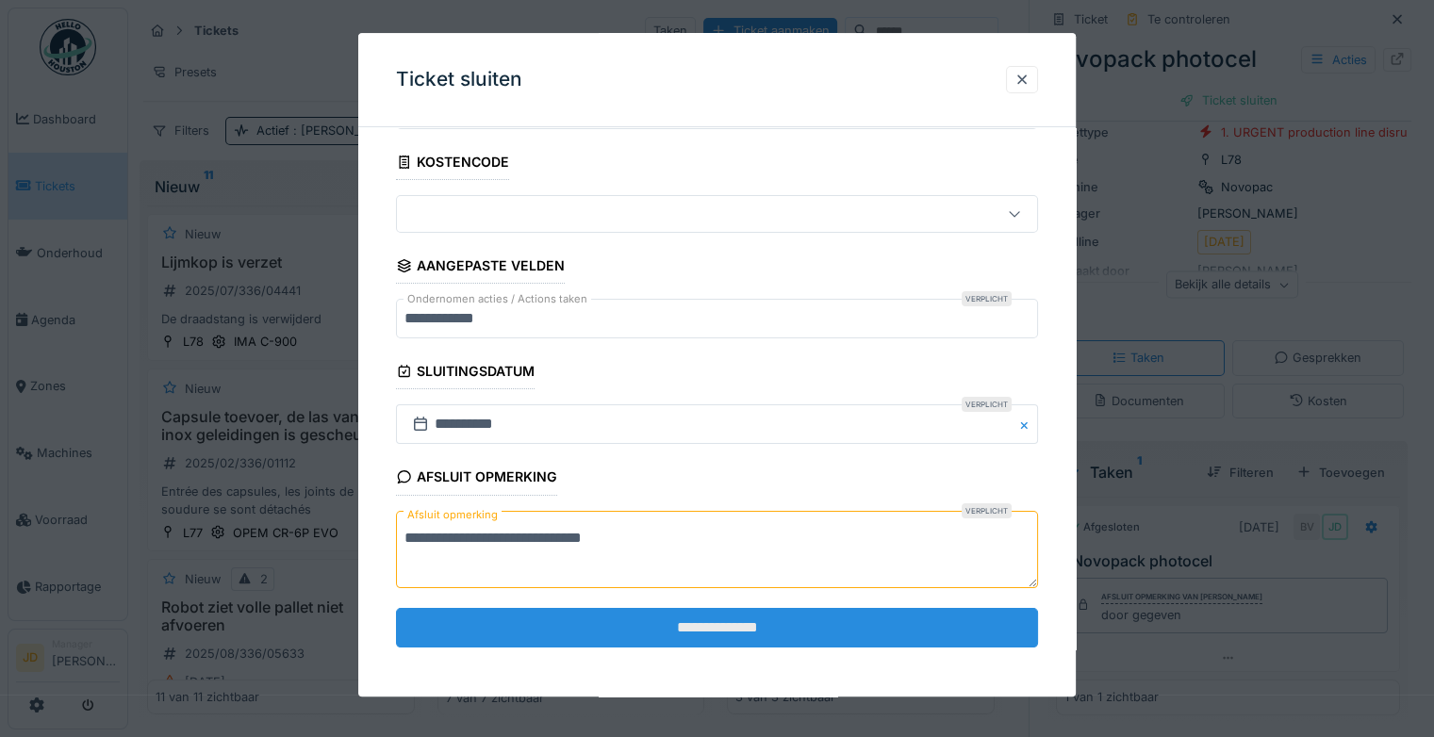
type textarea "**********"
click at [549, 620] on input "**********" at bounding box center [717, 628] width 642 height 40
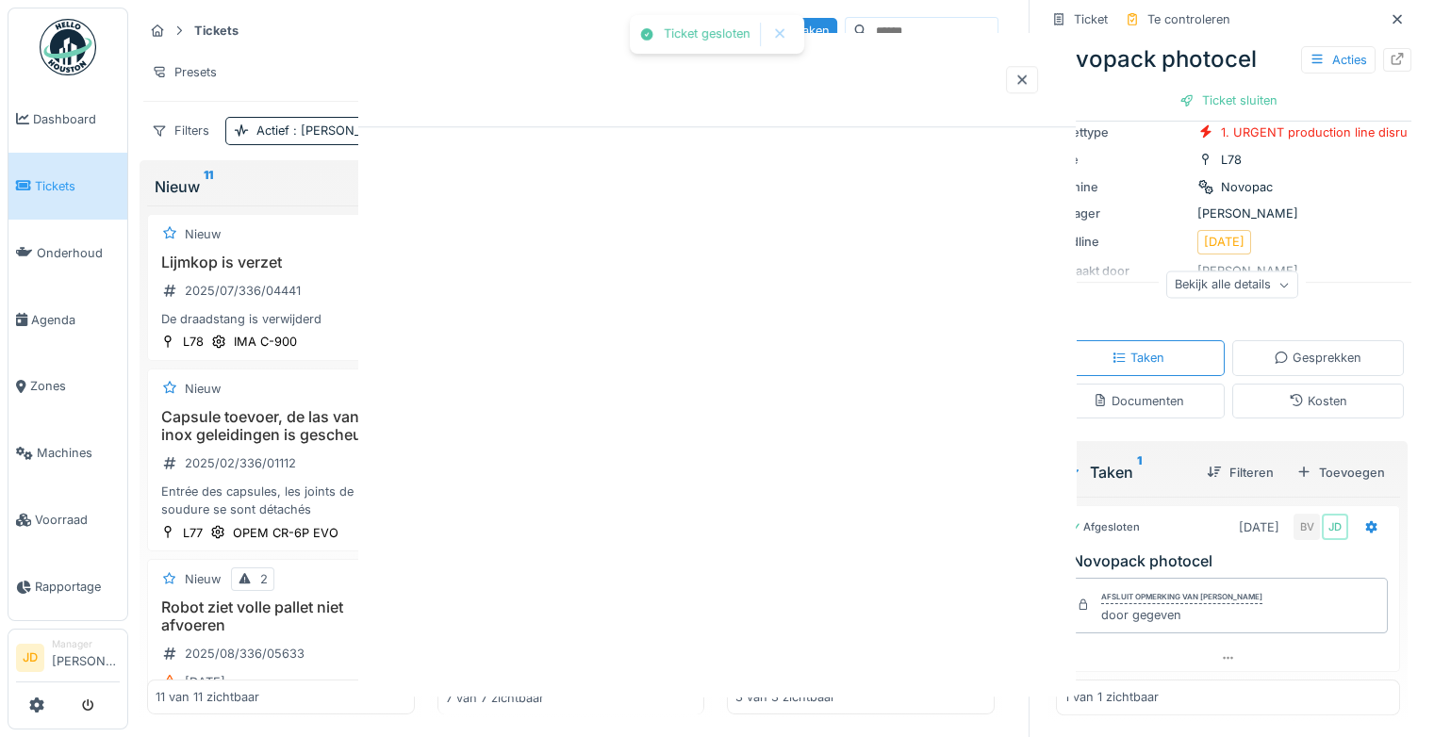
scroll to position [0, 0]
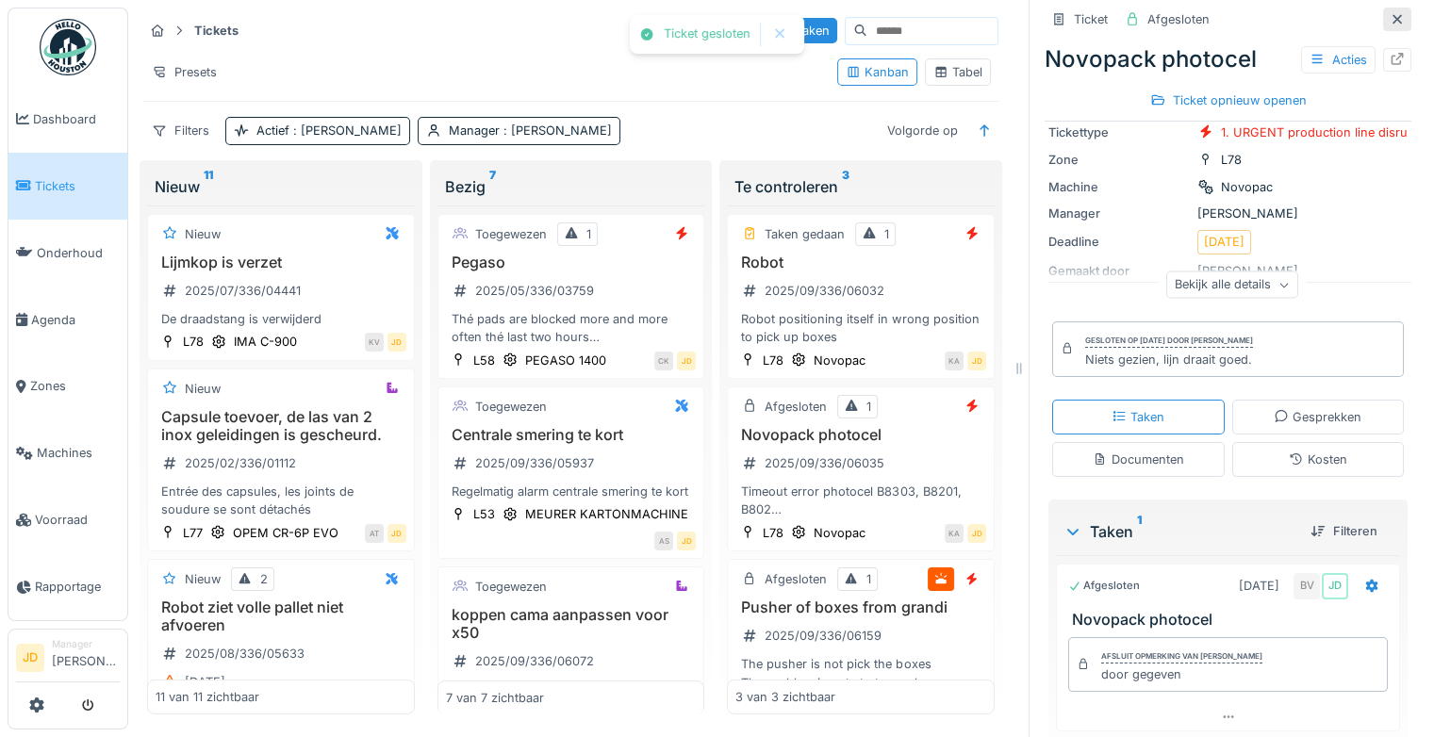
click at [1389, 13] on icon at bounding box center [1396, 19] width 15 height 12
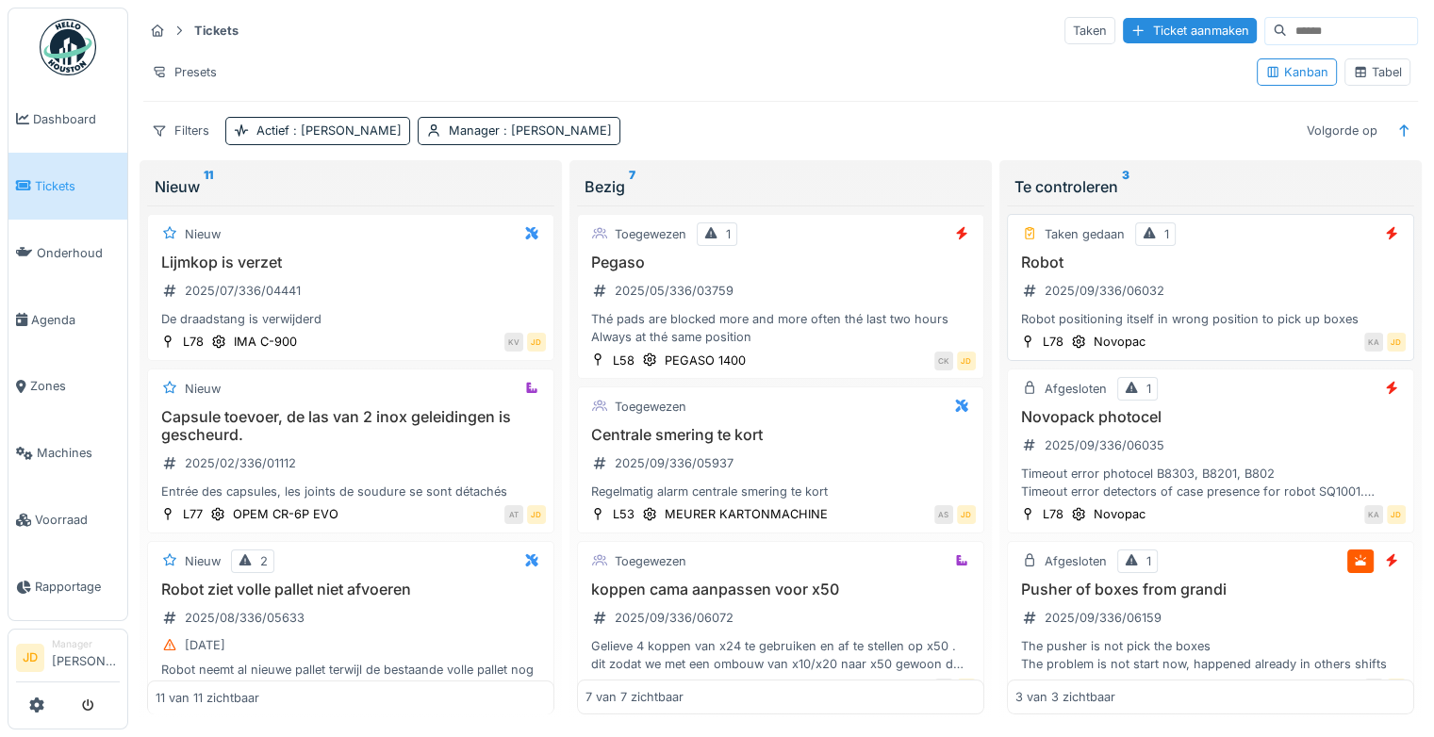
click at [1285, 278] on div "Robot 2025/09/336/06032 Robot positioning itself in wrong position to pick up b…" at bounding box center [1210, 291] width 390 height 75
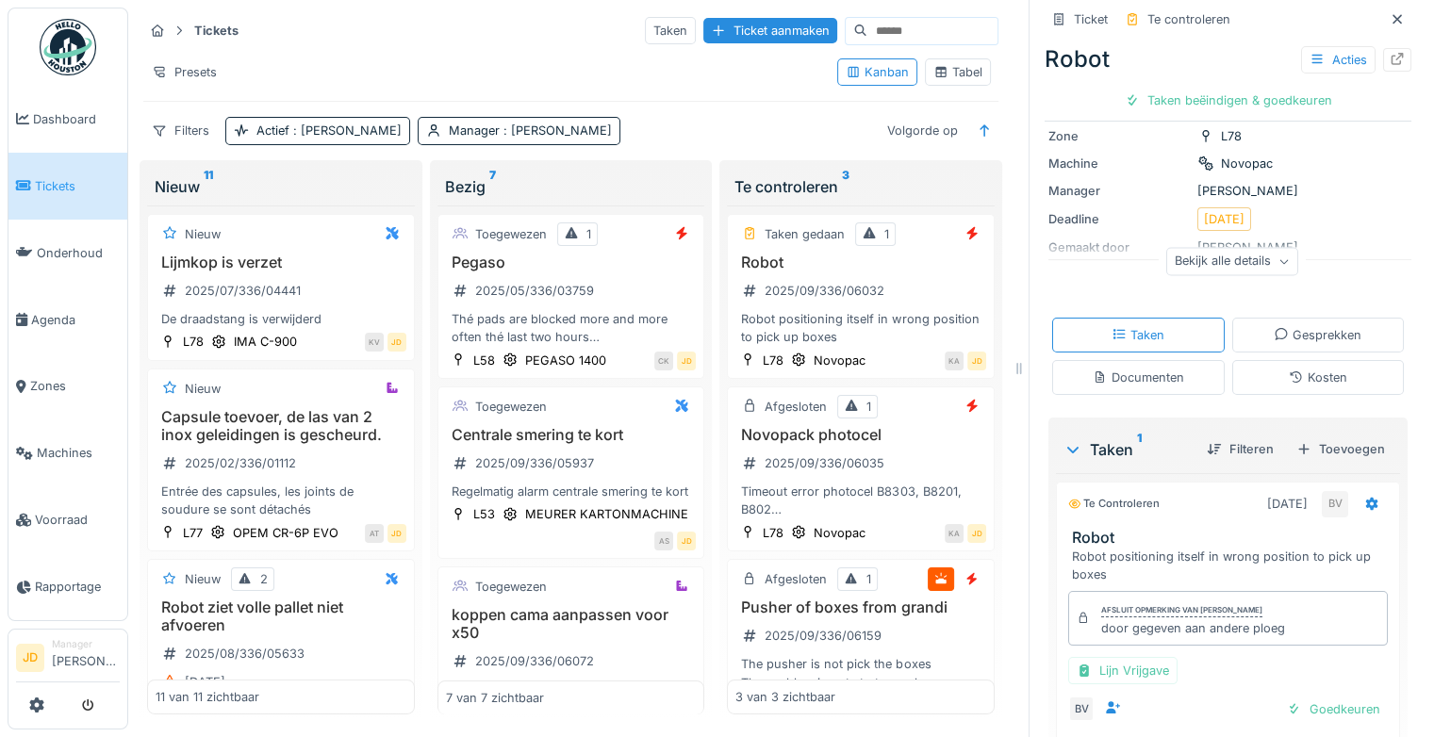
scroll to position [149, 0]
click at [1366, 498] on icon at bounding box center [1372, 502] width 12 height 13
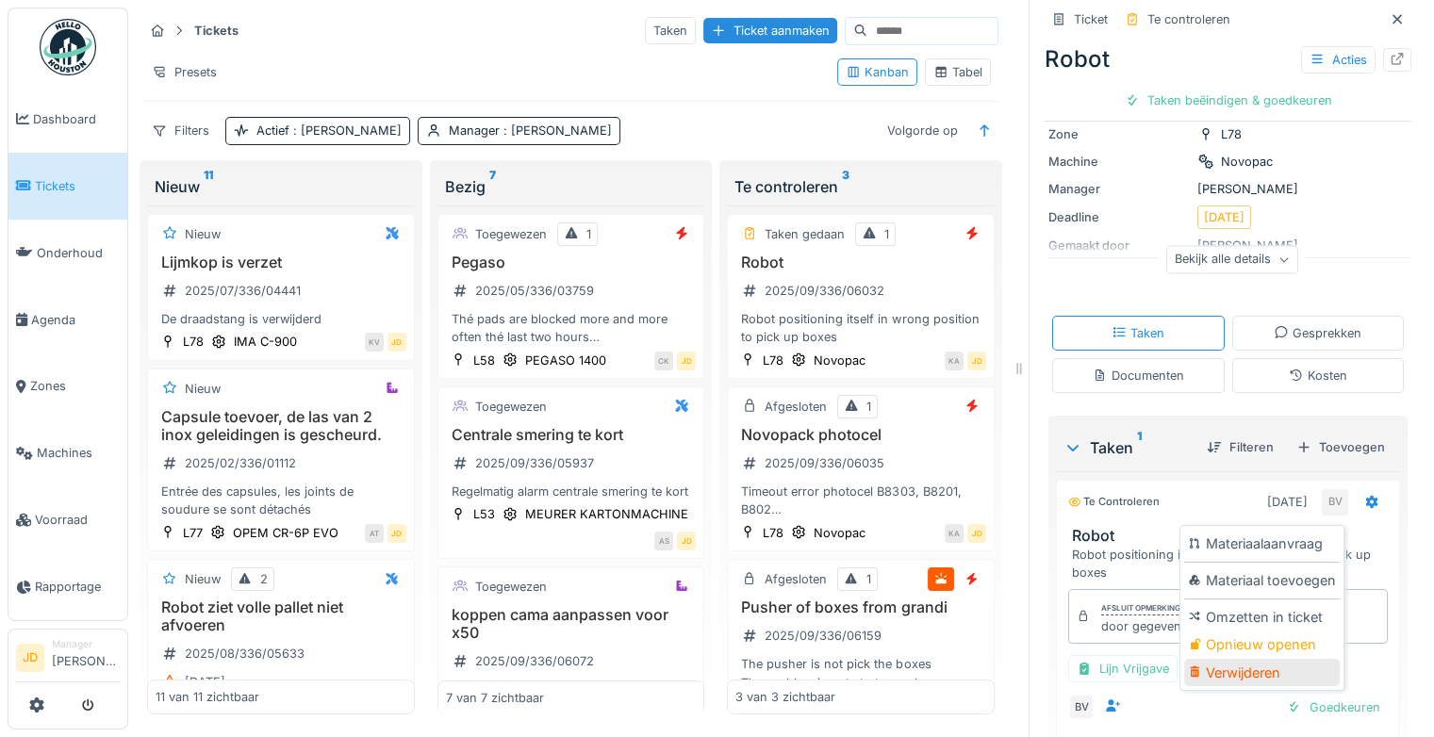
click at [1252, 664] on div "Verwijderen" at bounding box center [1262, 673] width 156 height 28
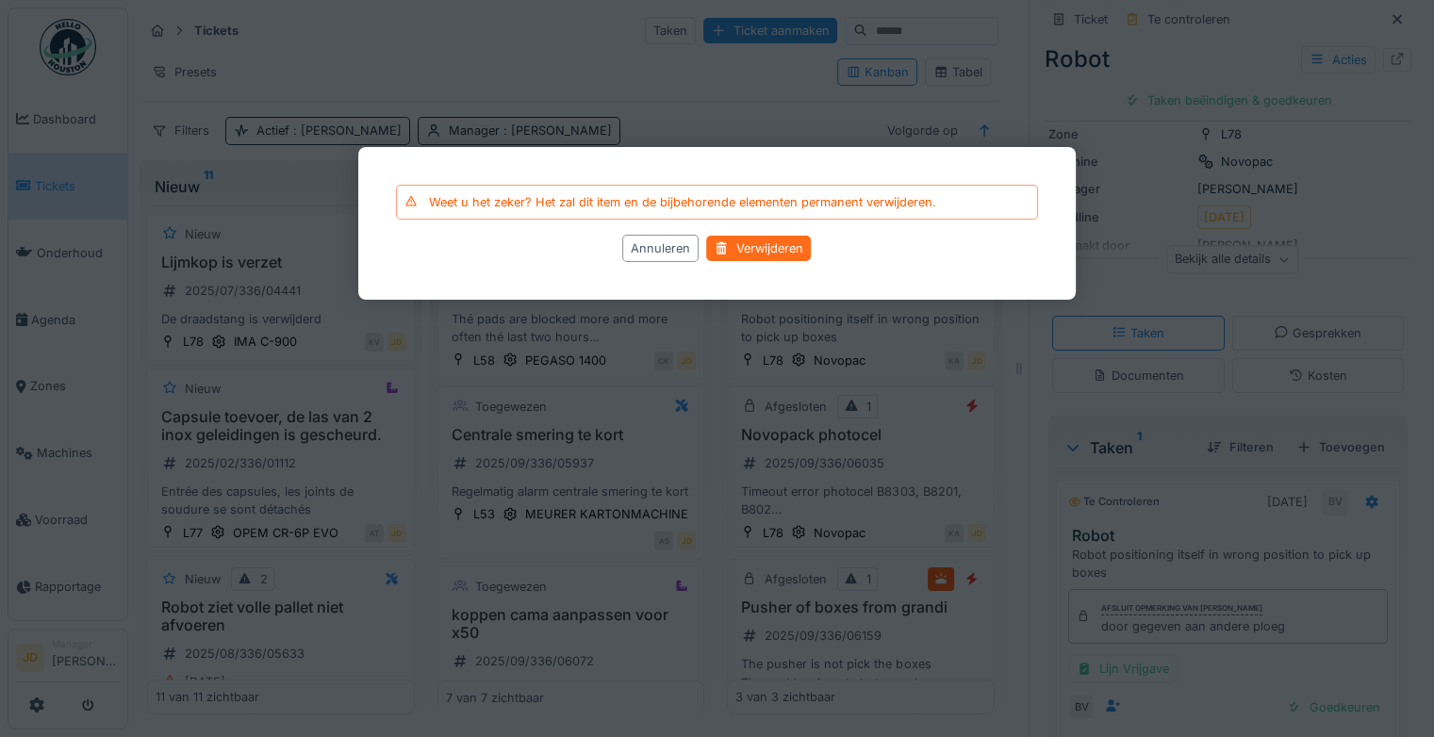
click at [754, 252] on div "Verwijderen" at bounding box center [759, 249] width 105 height 25
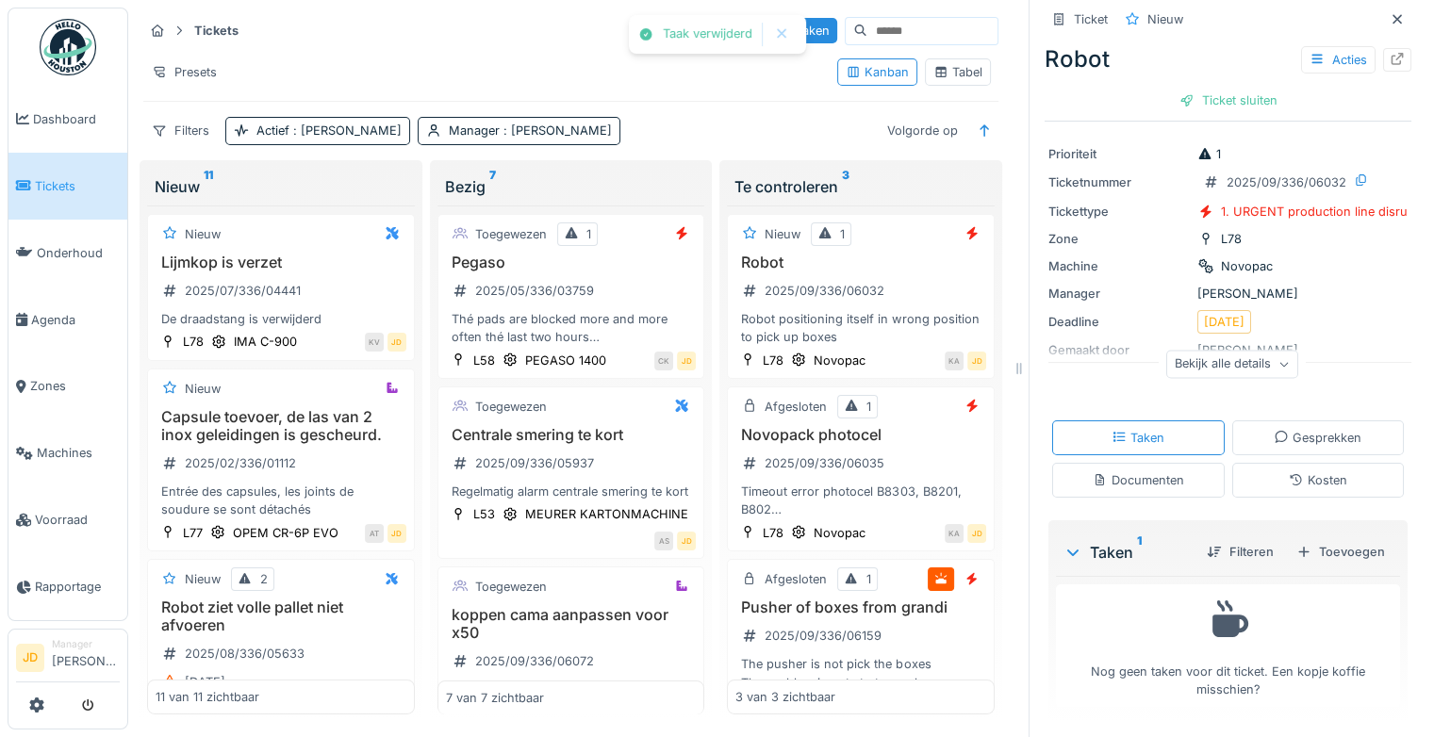
scroll to position [0, 0]
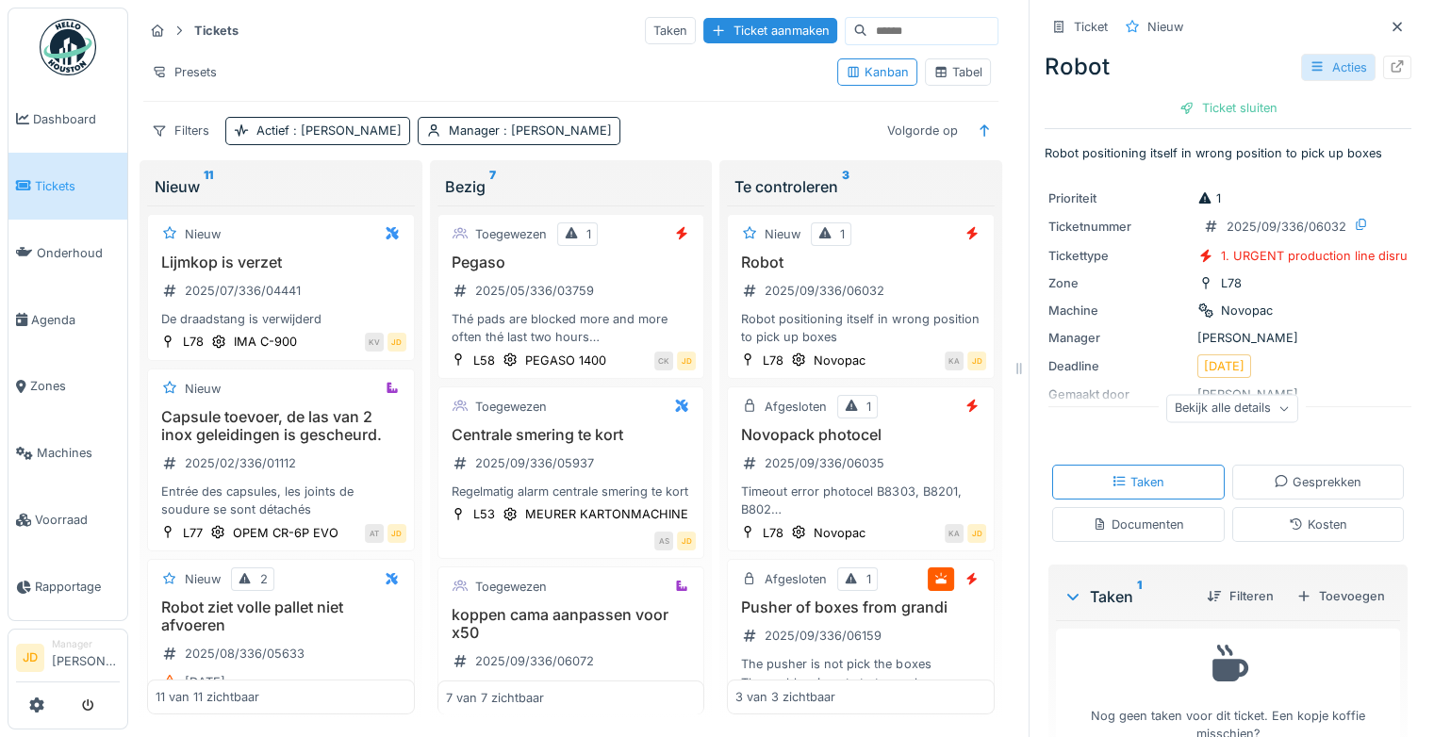
click at [1305, 71] on div "Acties" at bounding box center [1338, 67] width 74 height 27
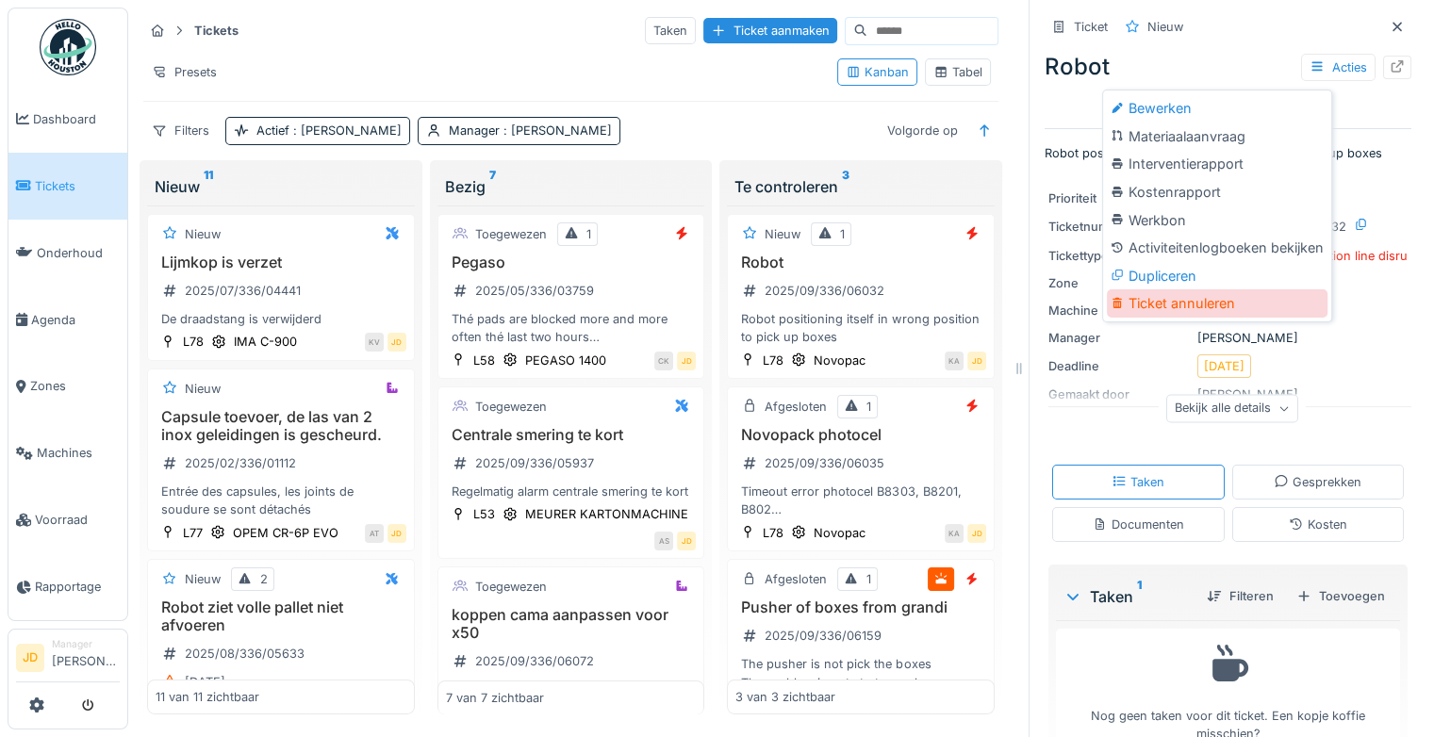
click at [1199, 311] on div "Ticket annuleren" at bounding box center [1217, 303] width 221 height 28
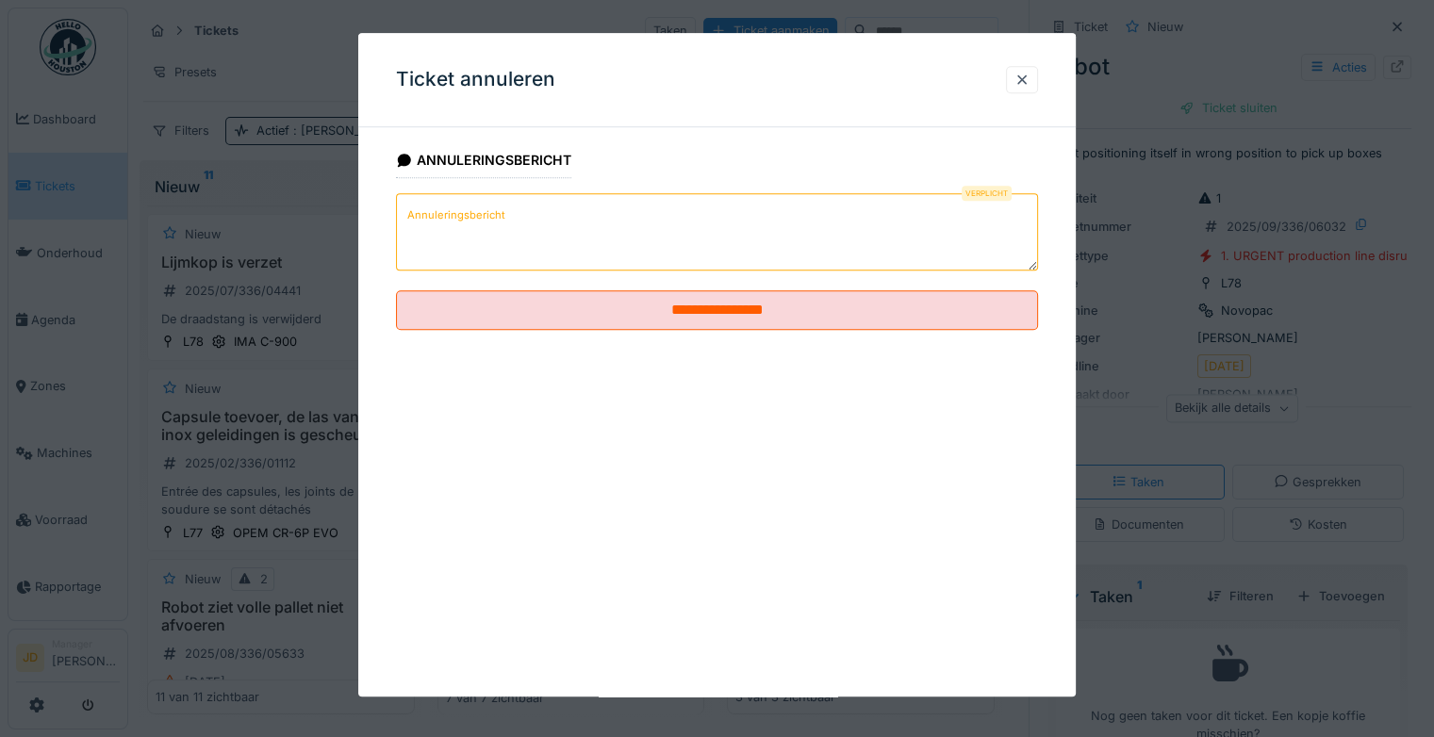
click at [676, 243] on textarea "Annuleringsbericht" at bounding box center [717, 231] width 642 height 77
type textarea "*"
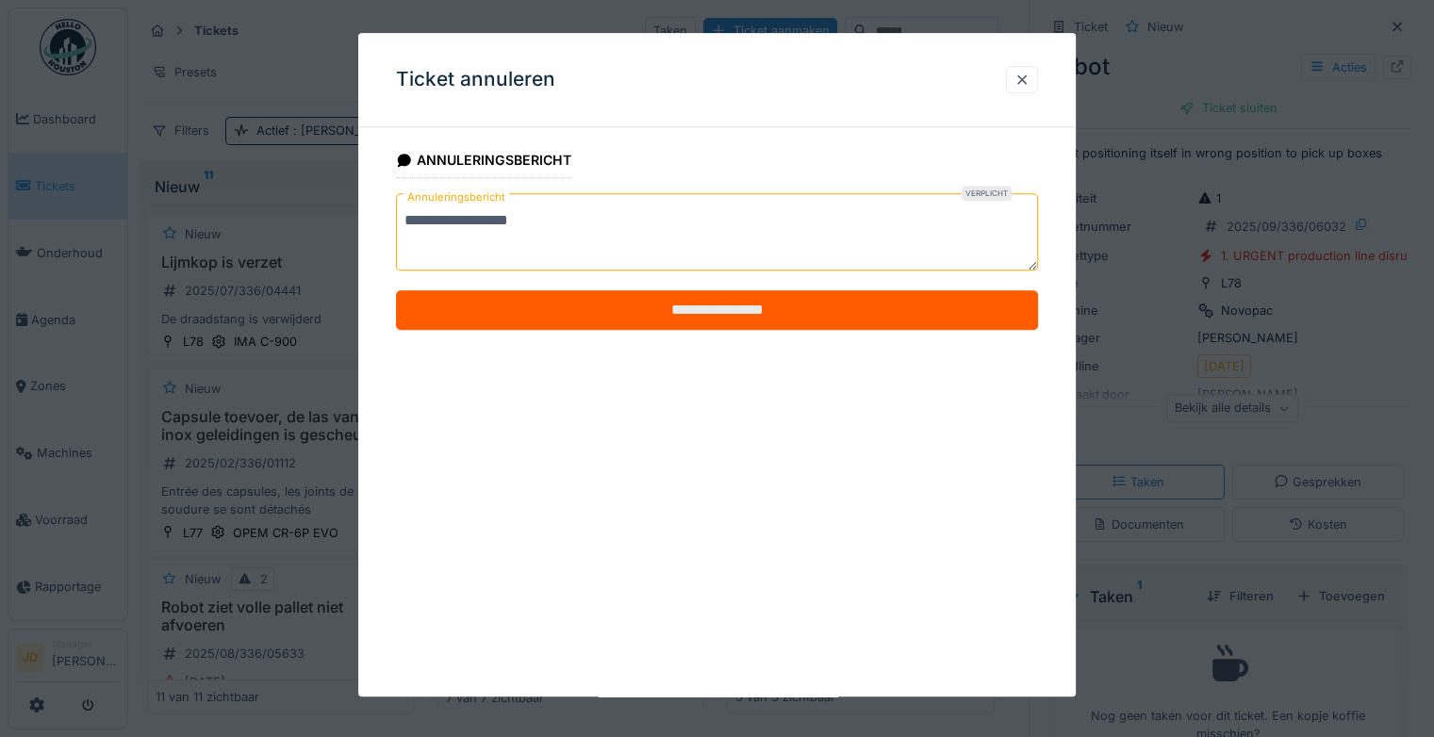
type textarea "**********"
click at [686, 310] on input "**********" at bounding box center [717, 310] width 642 height 40
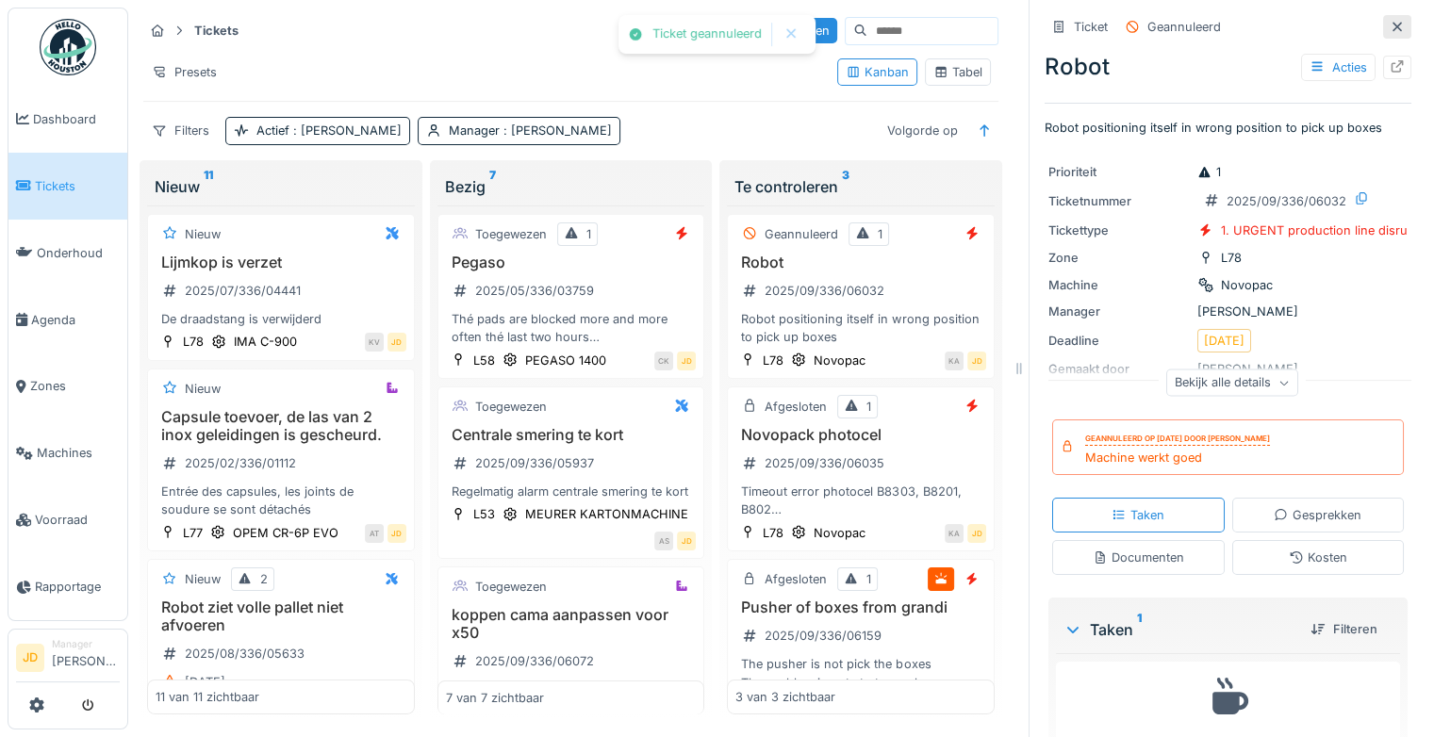
click at [1389, 26] on icon at bounding box center [1396, 27] width 15 height 12
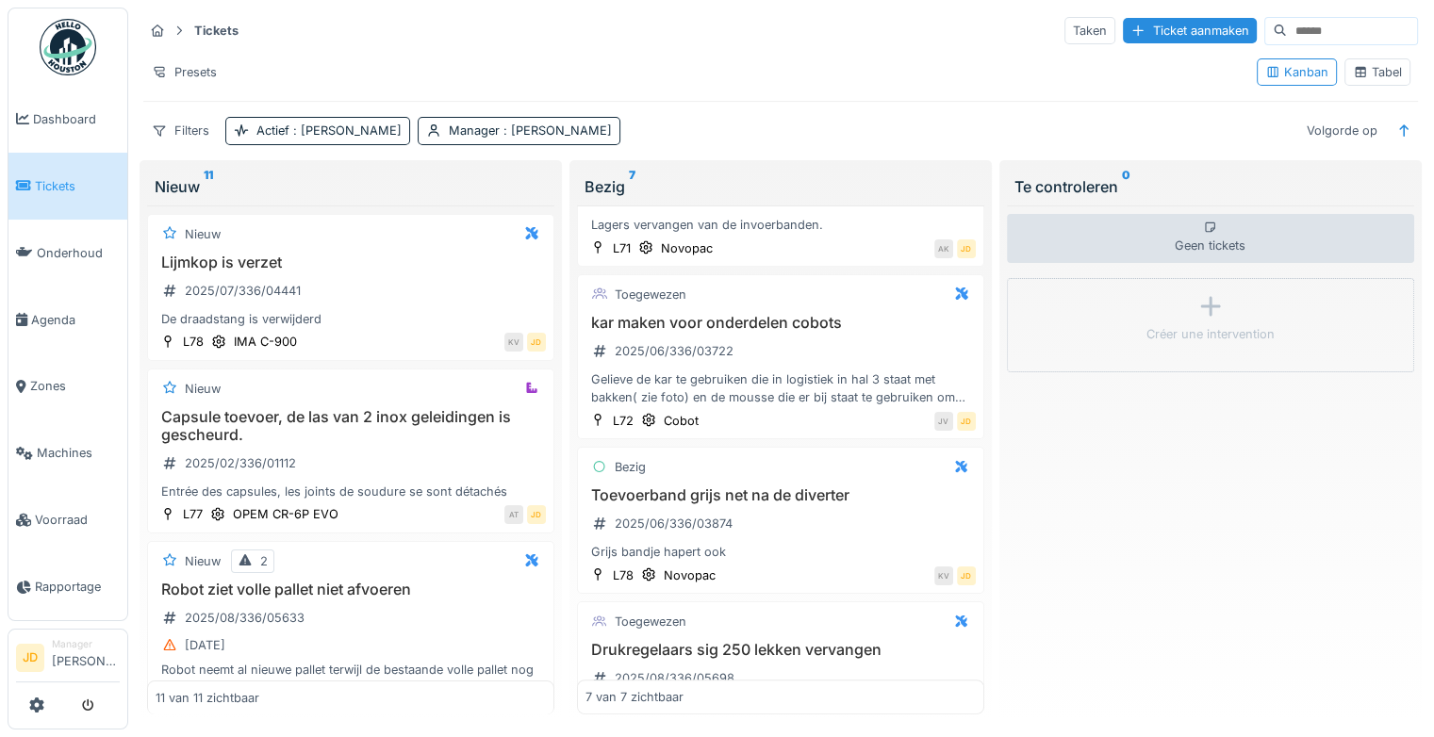
scroll to position [680, 0]
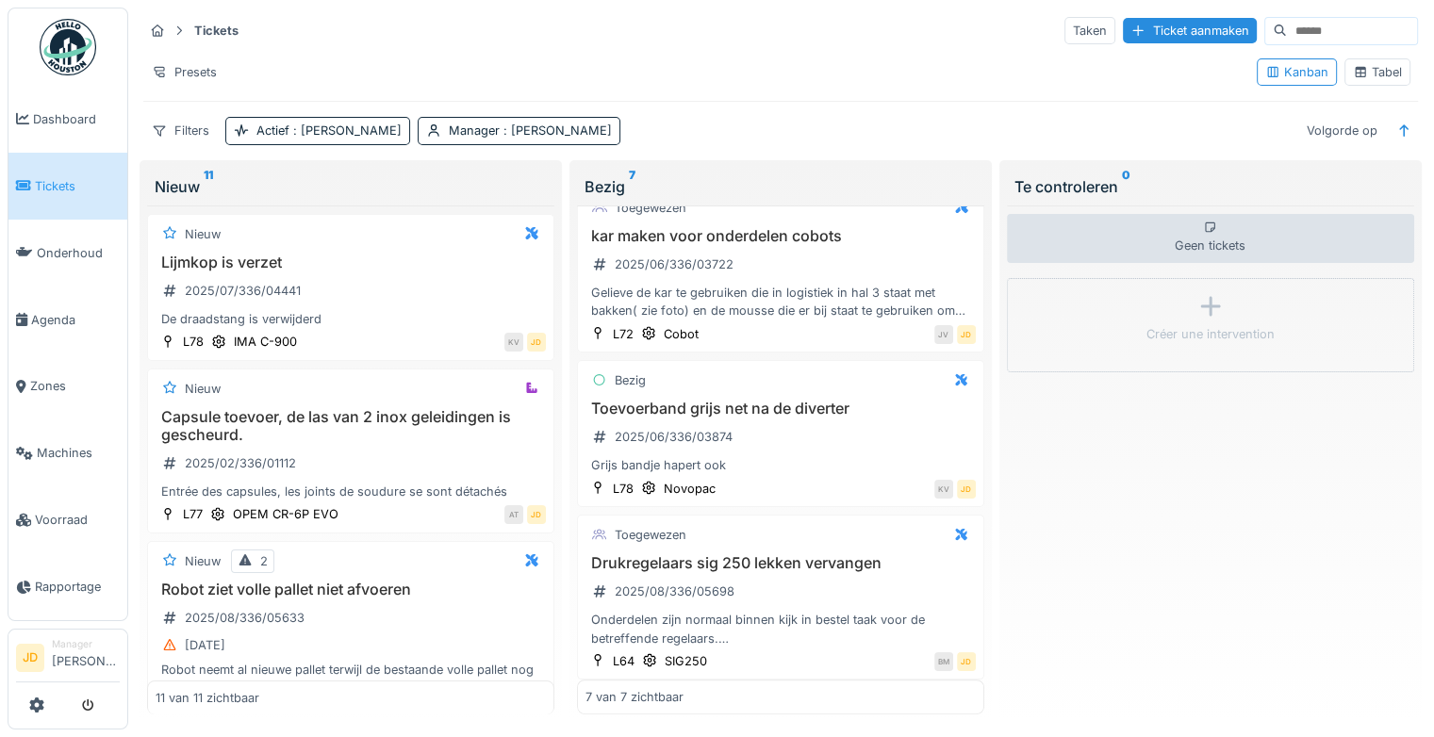
click at [586, 51] on div "Presets Kanban Tabel" at bounding box center [780, 72] width 1274 height 42
click at [449, 134] on div "Manager : [PERSON_NAME]" at bounding box center [530, 131] width 163 height 18
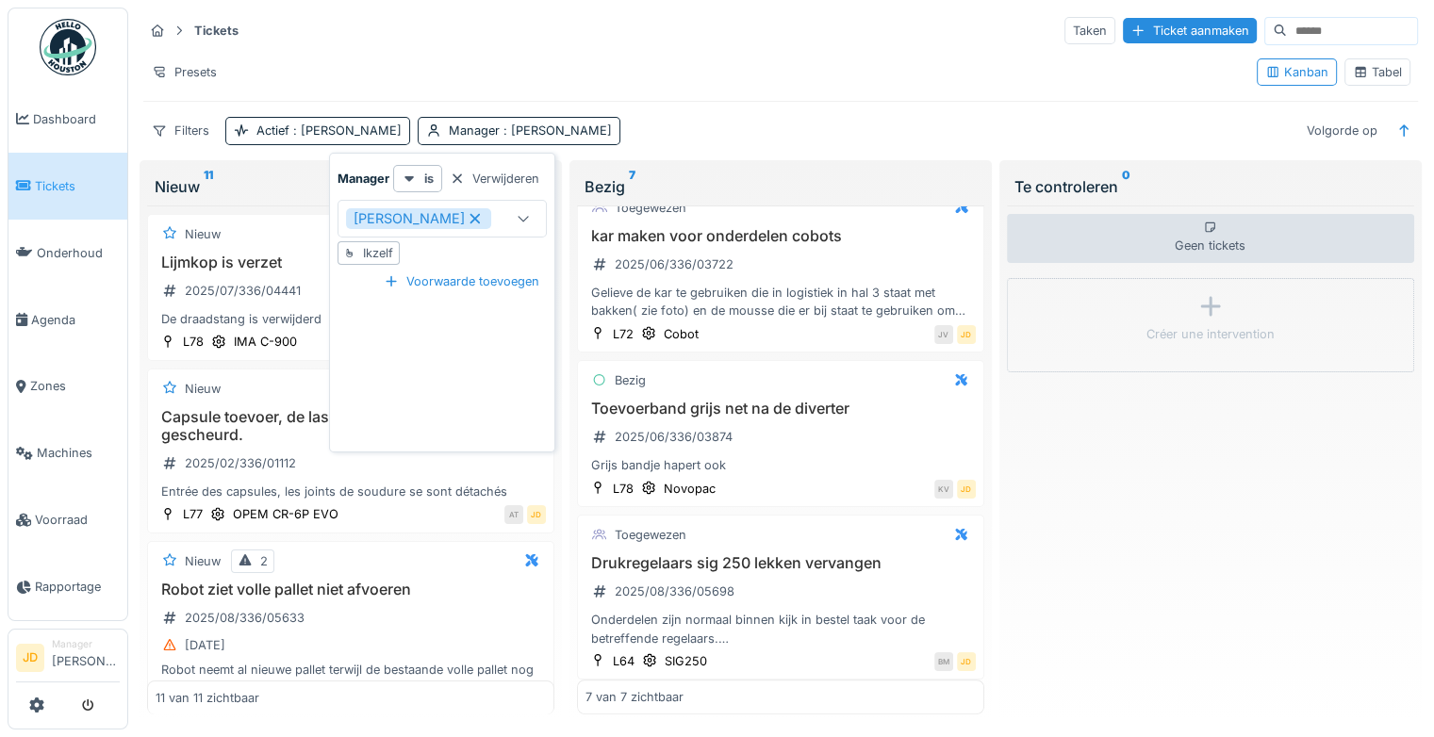
click at [1366, 68] on div "Tabel" at bounding box center [1377, 72] width 49 height 18
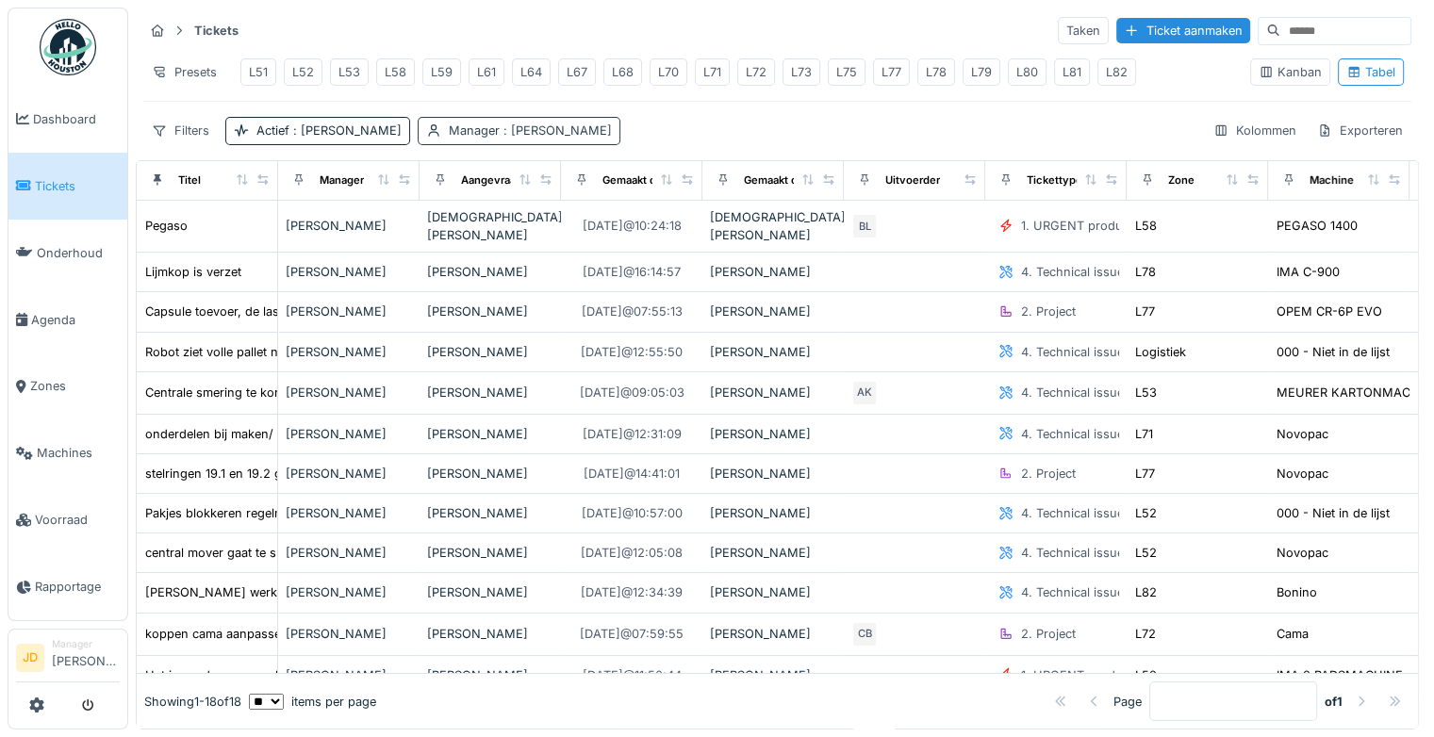
click at [421, 144] on div "Manager : [PERSON_NAME]" at bounding box center [519, 130] width 203 height 27
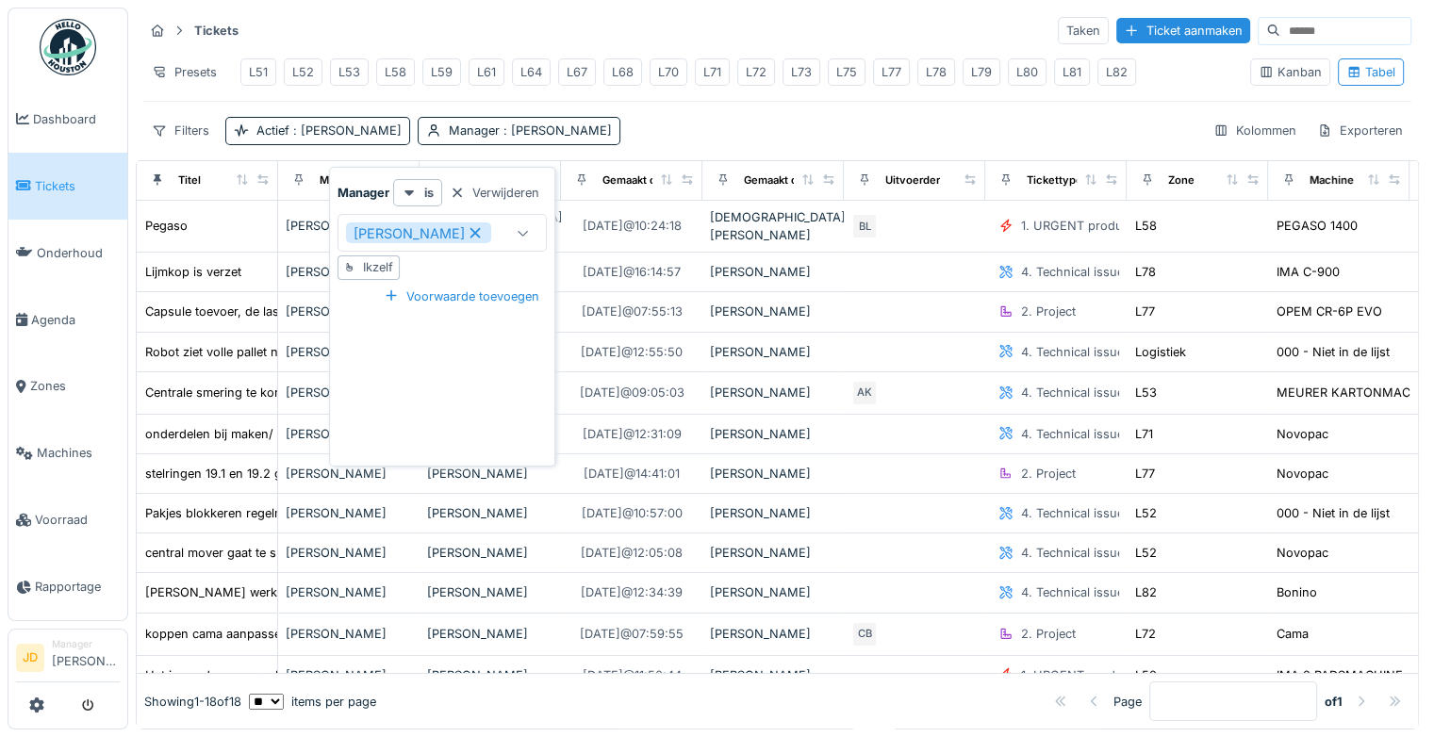
click at [470, 237] on icon at bounding box center [475, 233] width 10 height 10
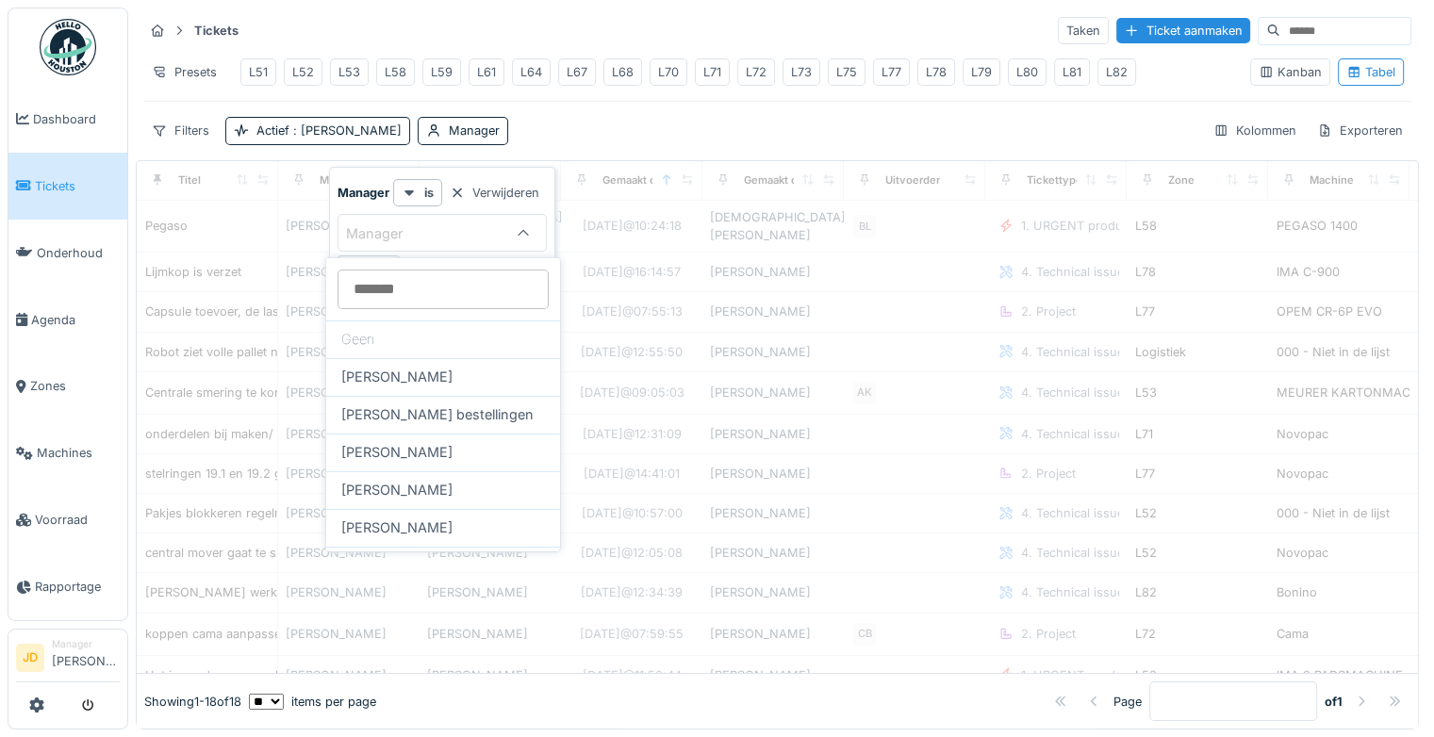
click at [620, 123] on div "Tickets Taken Ticket aanmaken Presets L51 L52 L53 L58 L59 L61 L64 L67 L68 L70 L…" at bounding box center [777, 80] width 1283 height 145
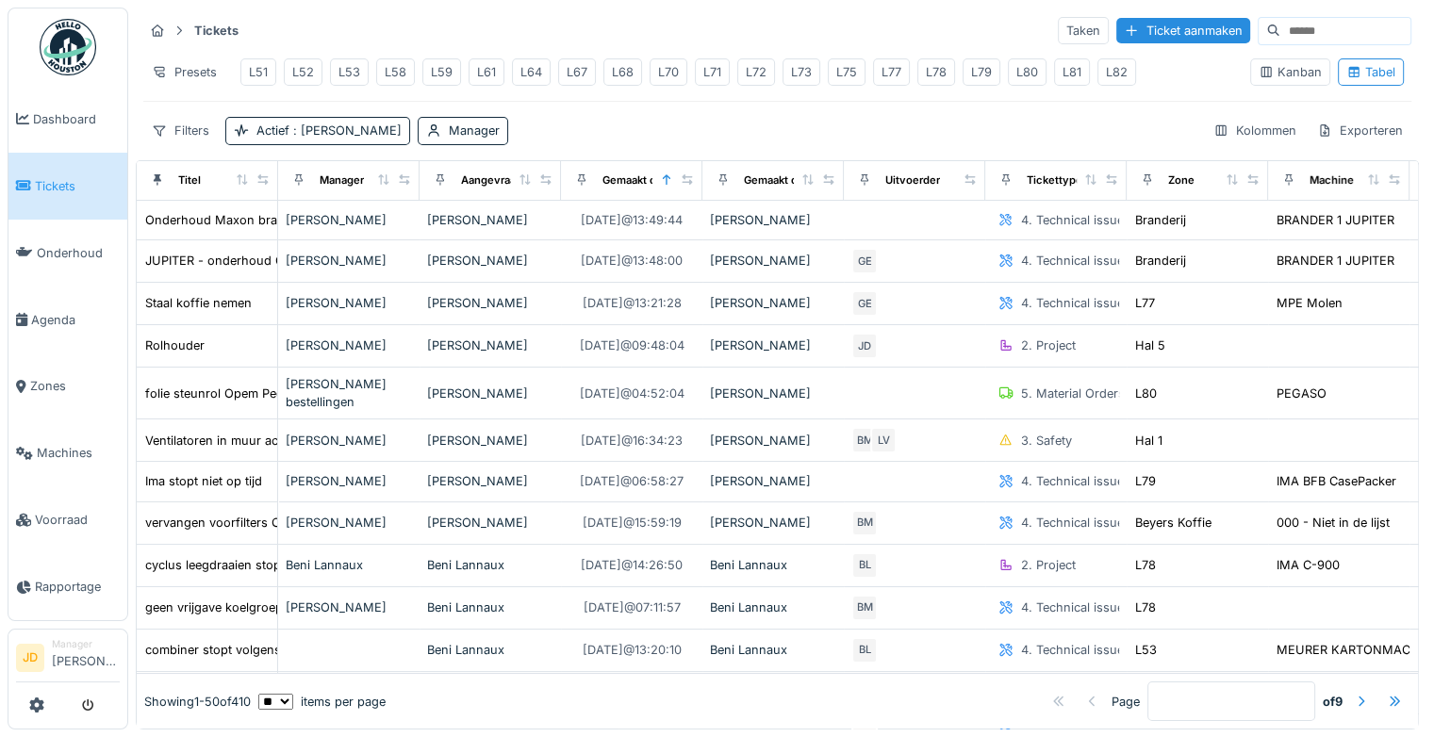
click at [706, 74] on div "L71" at bounding box center [712, 72] width 18 height 18
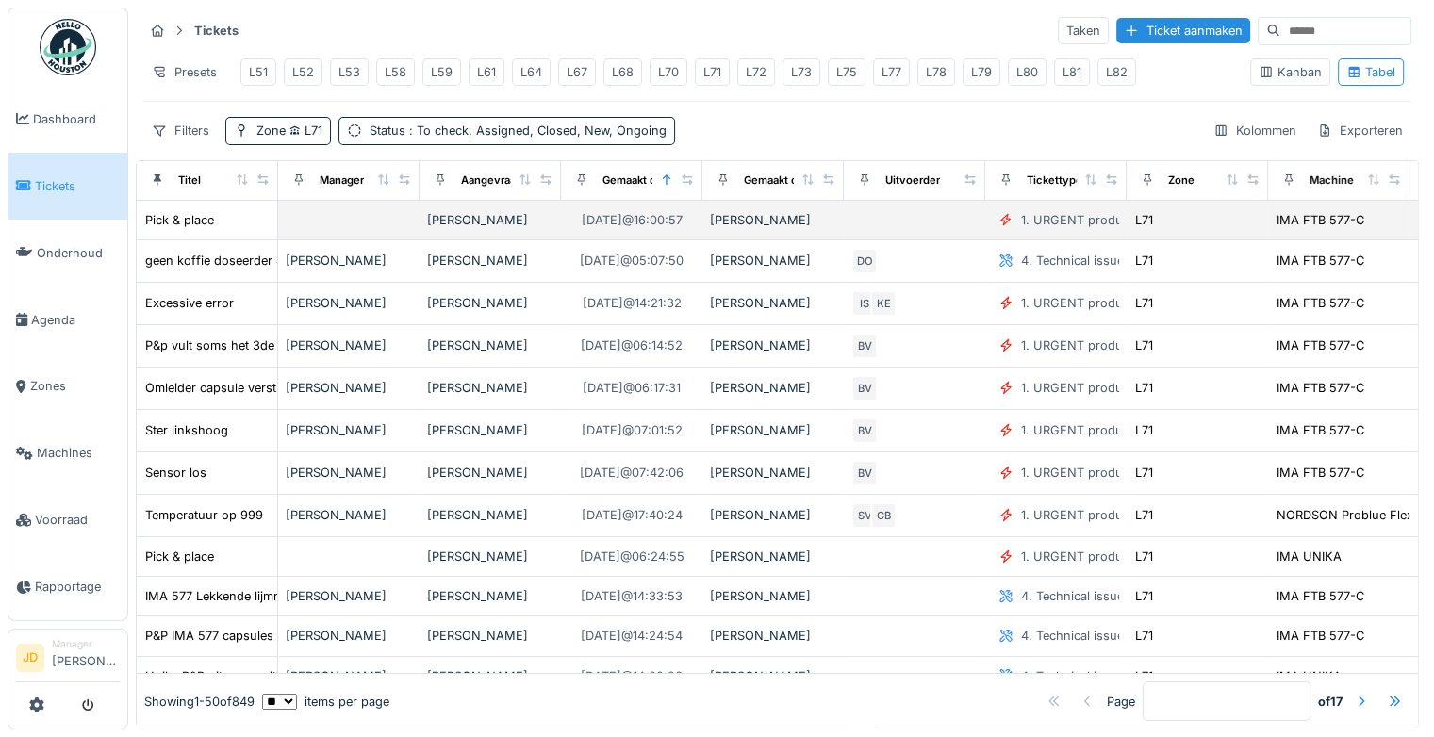
click at [232, 230] on div "Pick & place" at bounding box center [206, 220] width 125 height 20
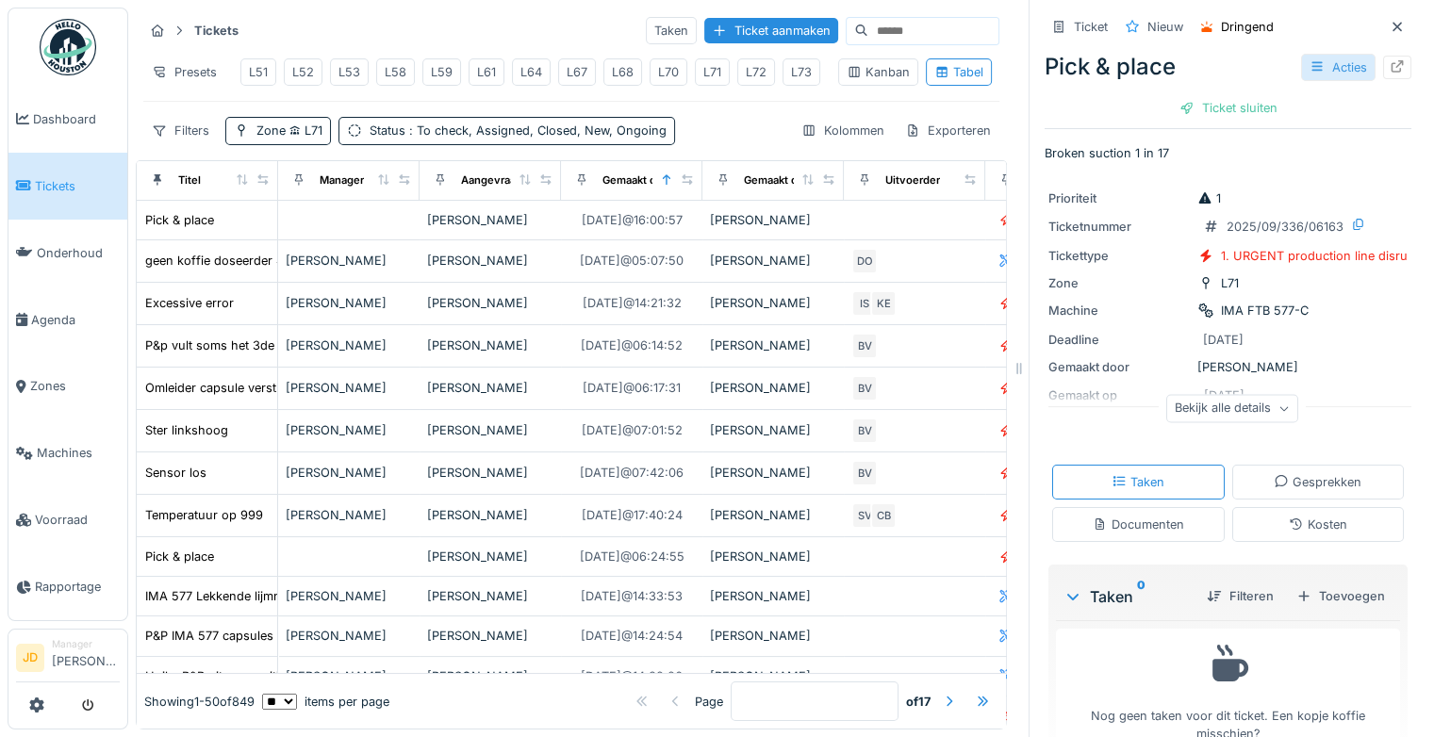
click at [1307, 73] on div "Acties" at bounding box center [1338, 67] width 74 height 27
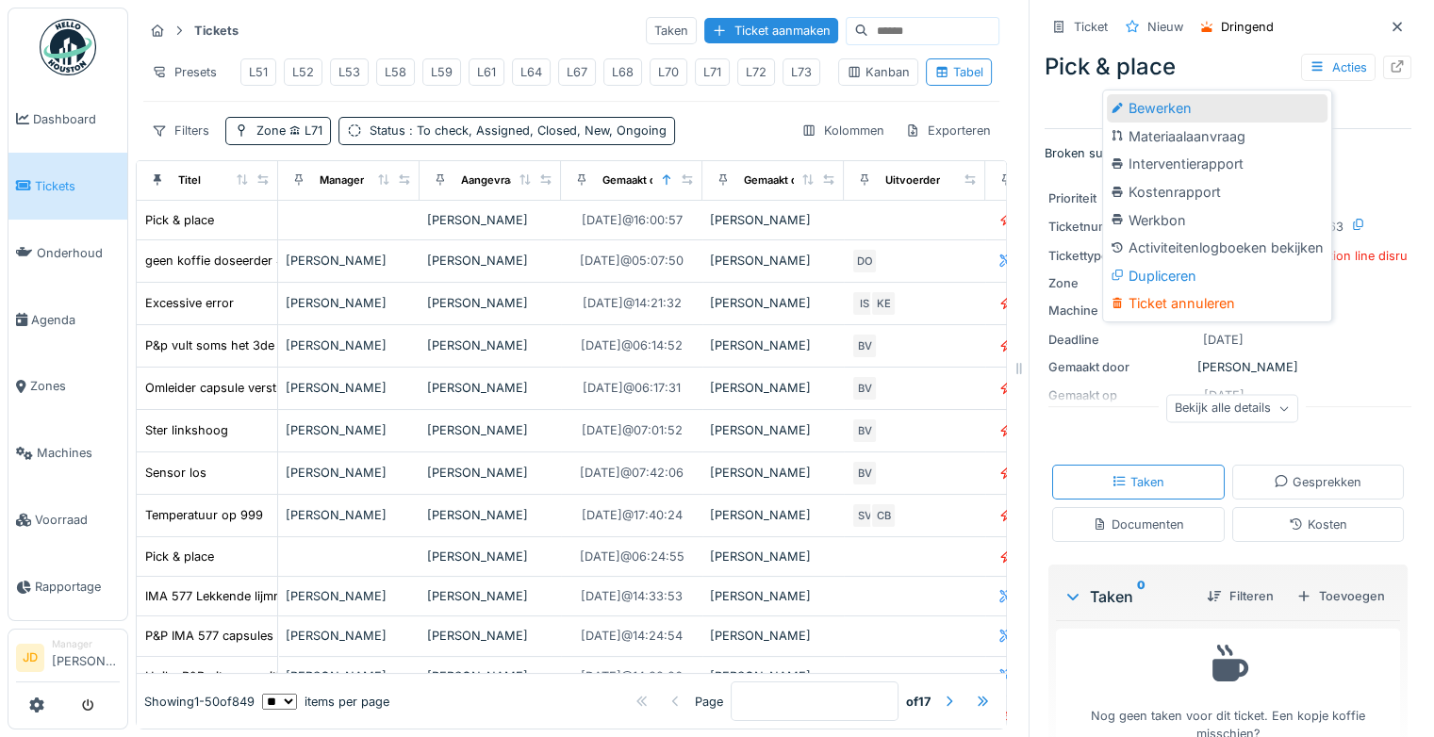
click at [1220, 113] on div "Bewerken" at bounding box center [1217, 108] width 221 height 28
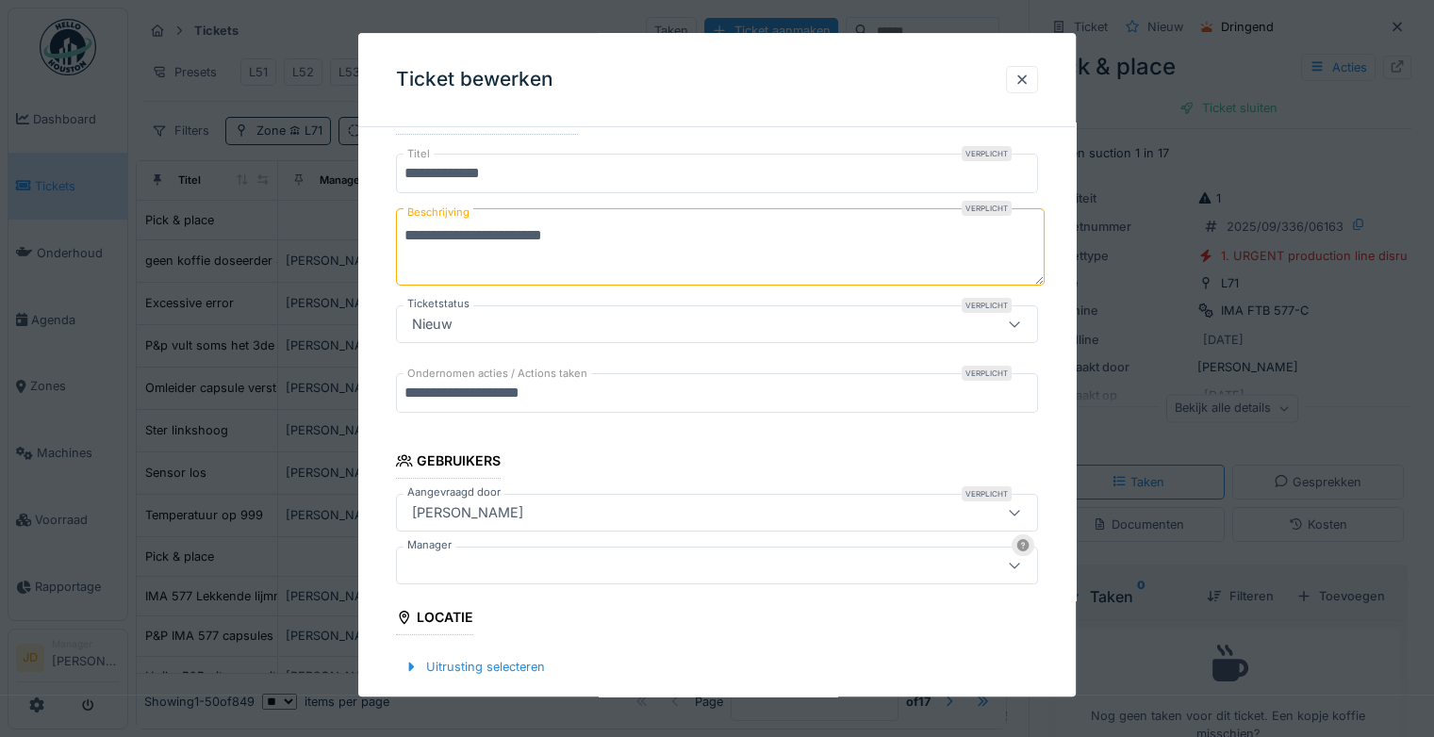
click at [524, 555] on div at bounding box center [677, 565] width 547 height 21
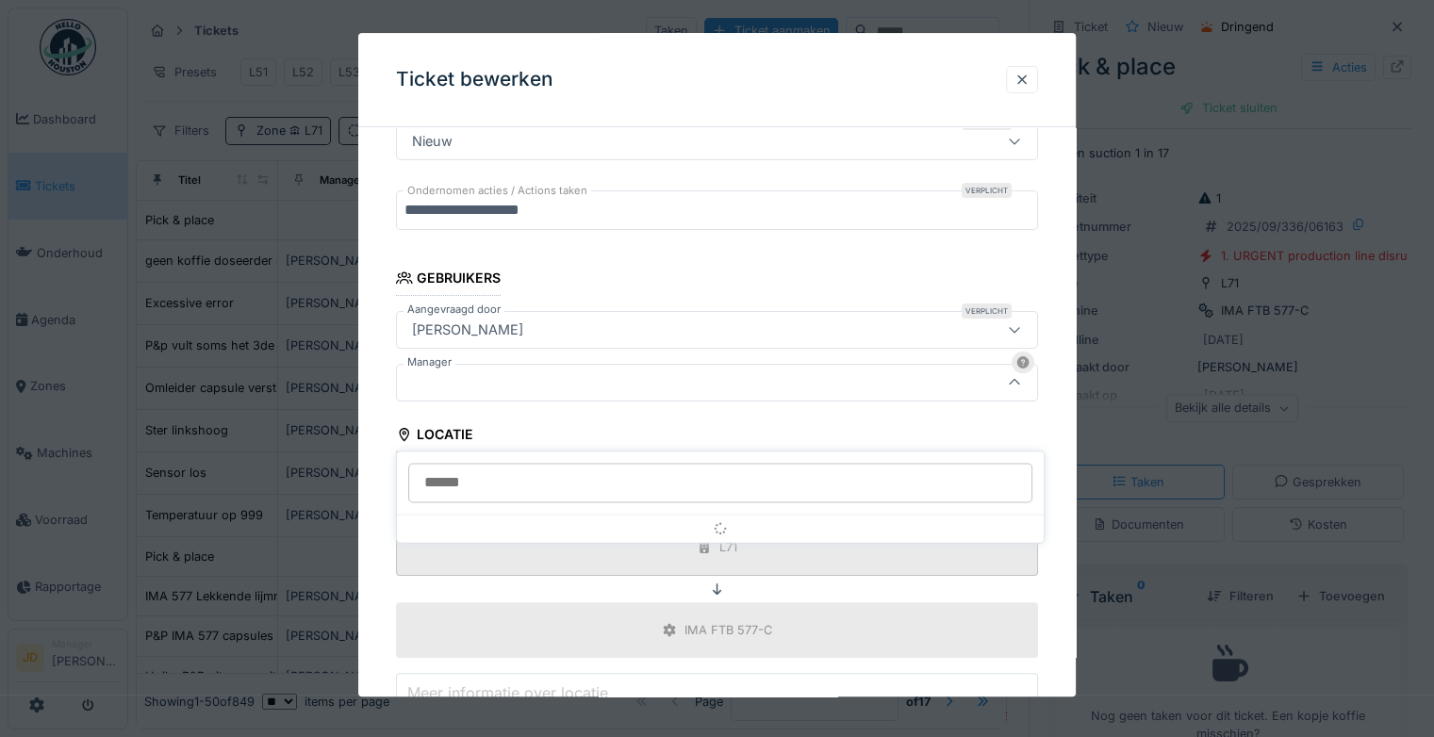
scroll to position [350, 0]
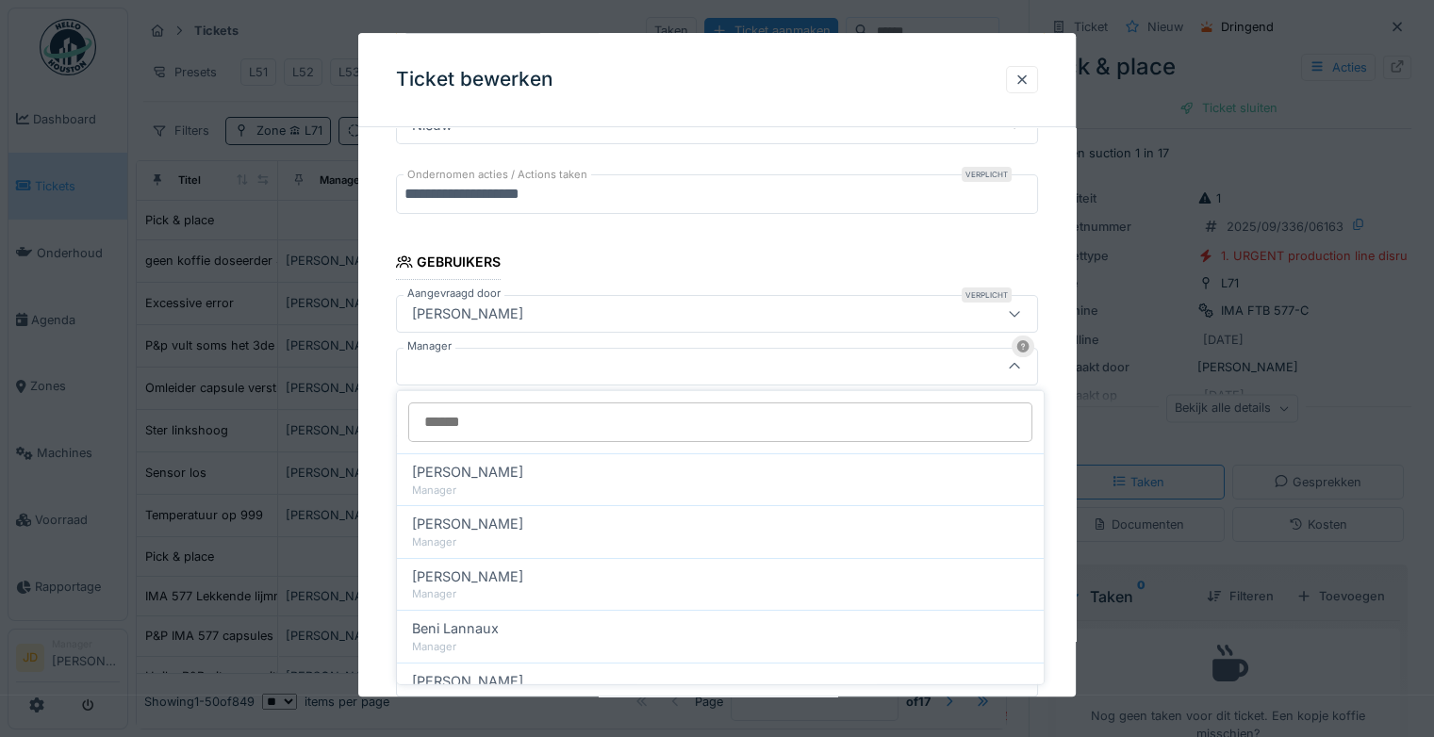
click at [657, 424] on input "Manager" at bounding box center [720, 422] width 624 height 40
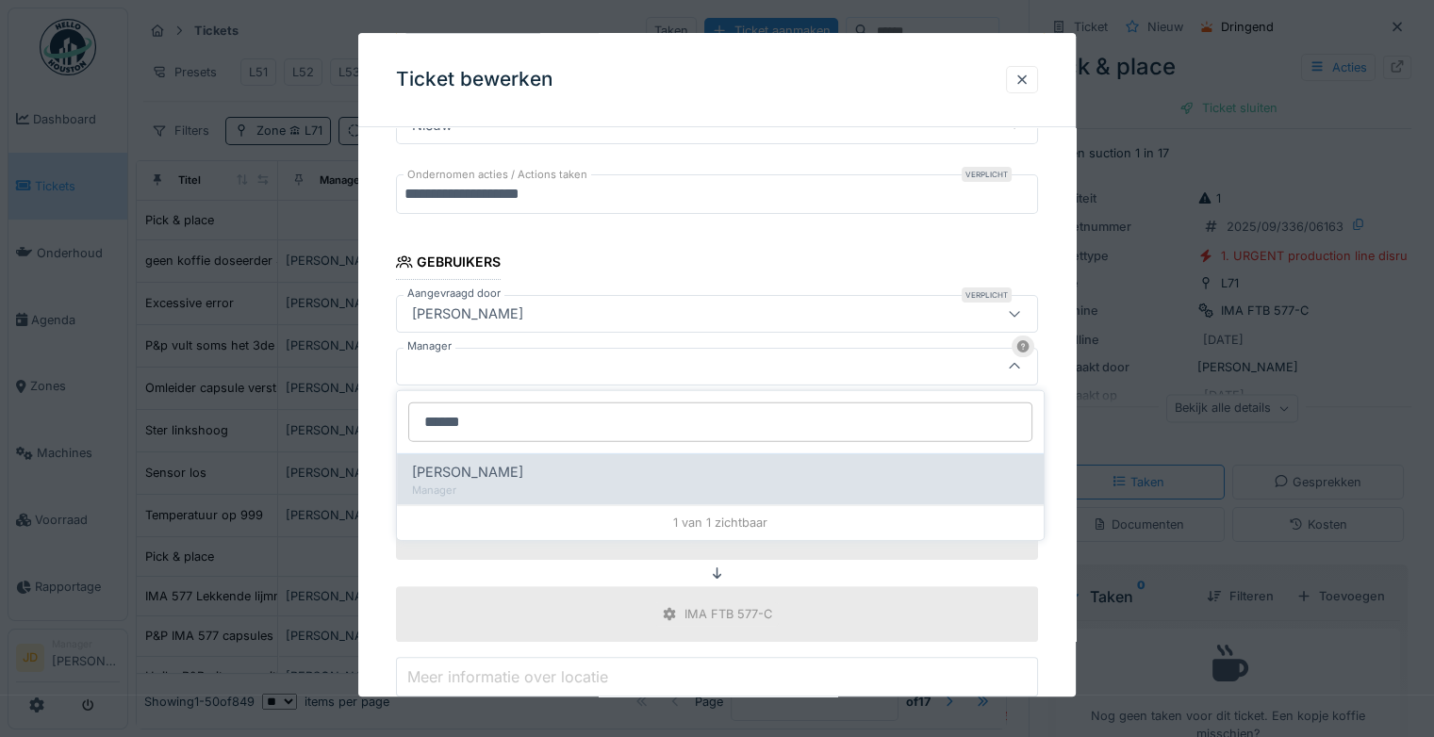
type input "******"
click at [621, 466] on div "[PERSON_NAME]" at bounding box center [720, 472] width 616 height 21
type input "****"
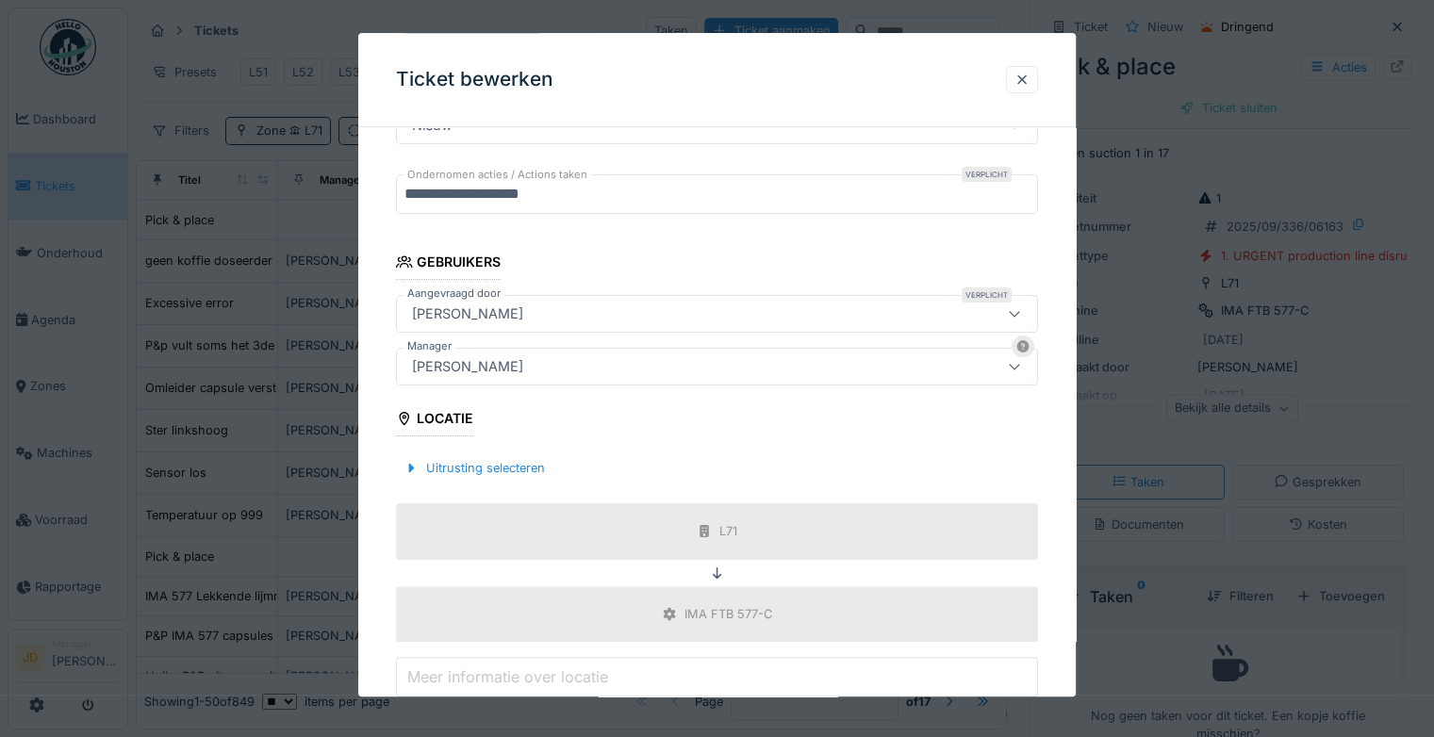
scroll to position [598, 0]
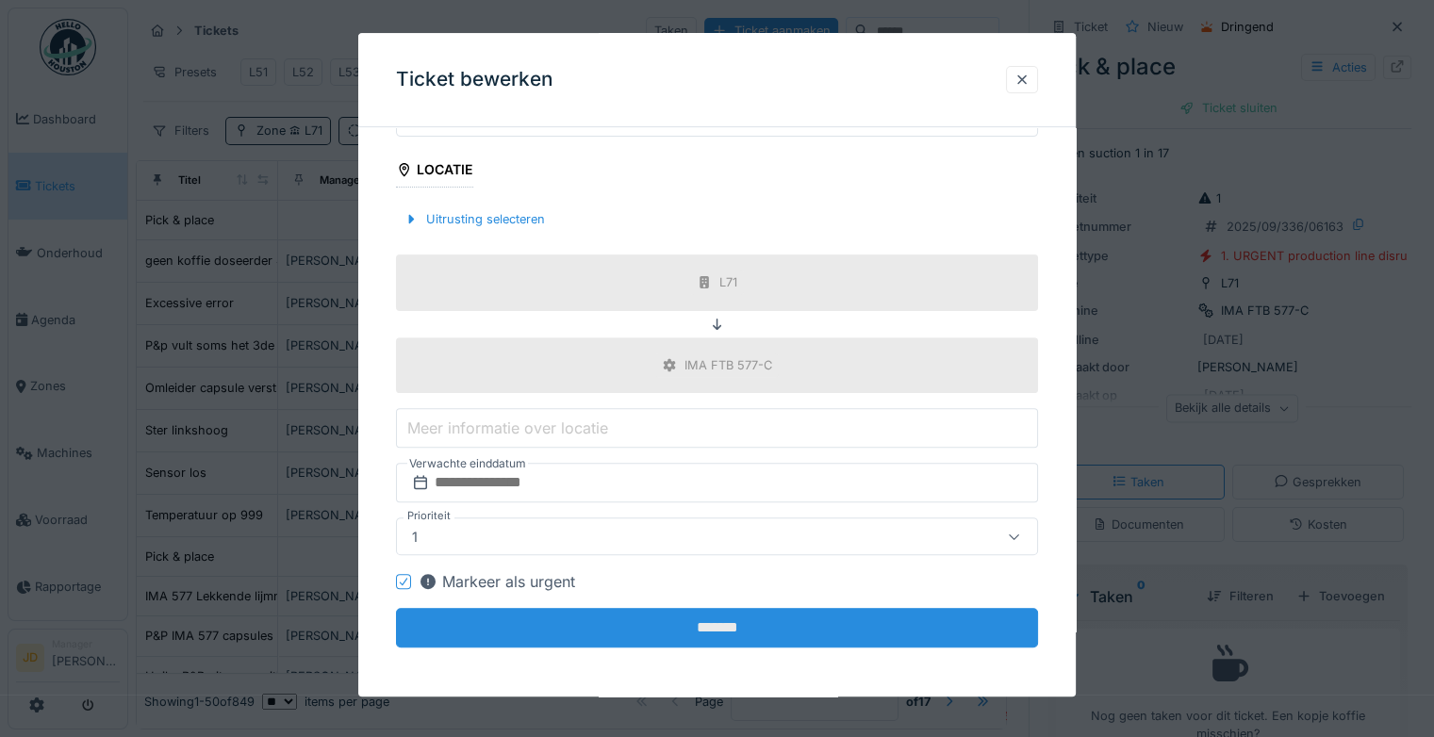
click at [700, 615] on input "*******" at bounding box center [717, 629] width 642 height 40
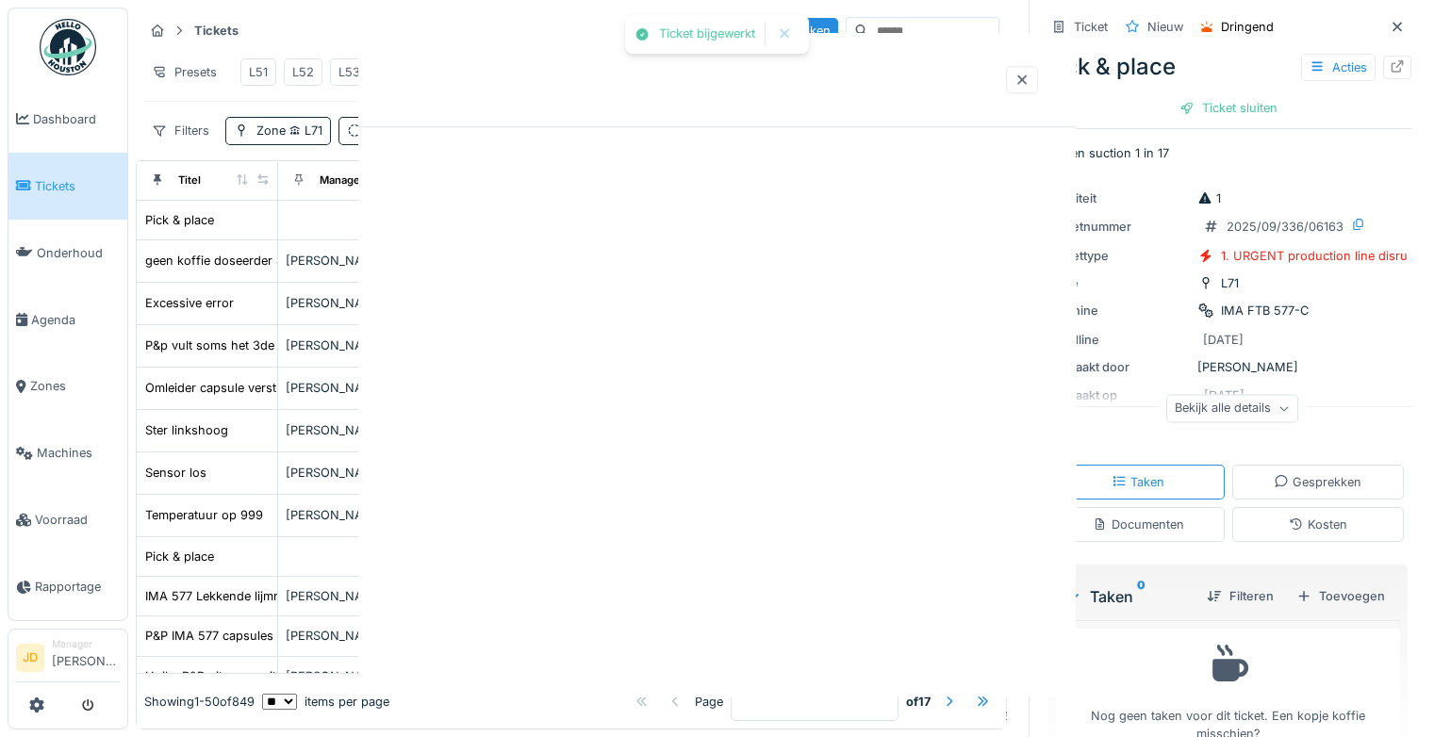
scroll to position [0, 0]
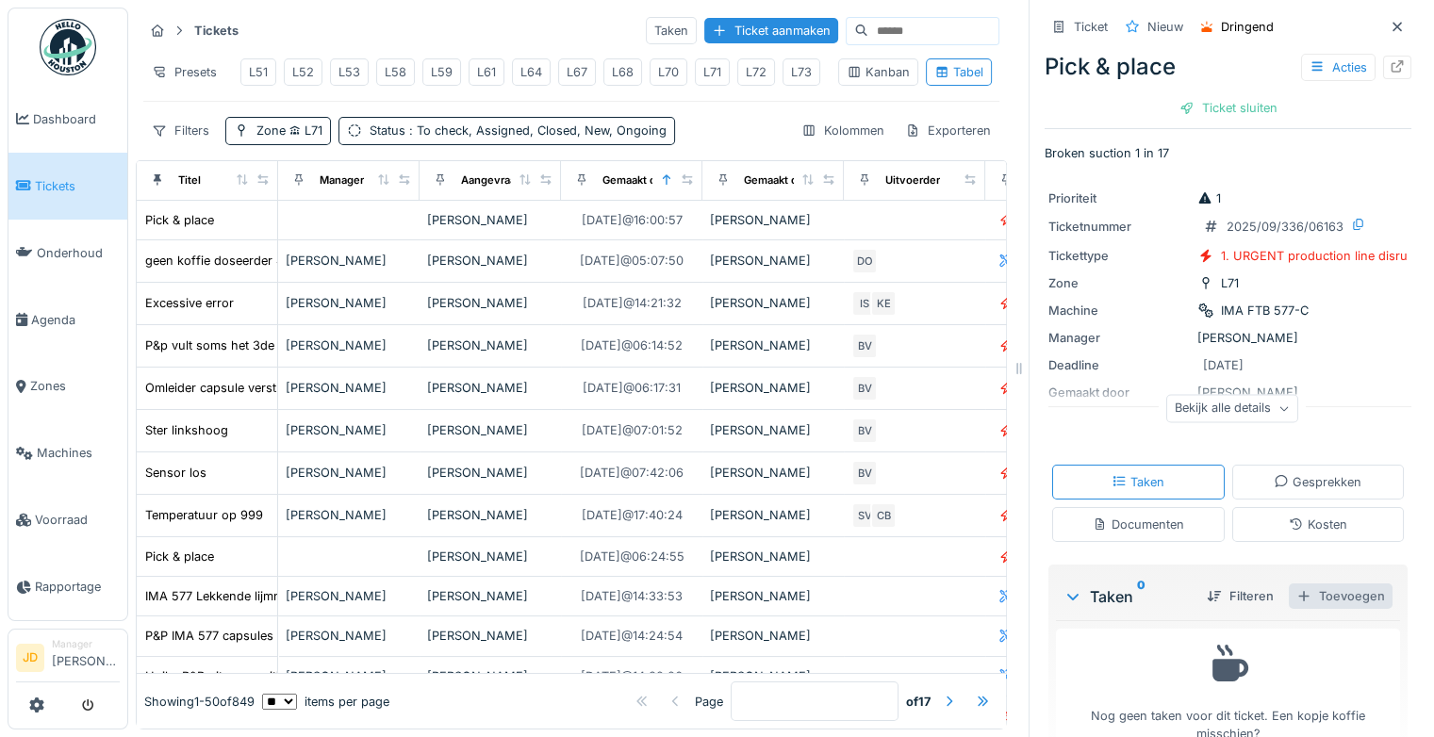
click at [1313, 595] on div "Toevoegen" at bounding box center [1340, 595] width 104 height 25
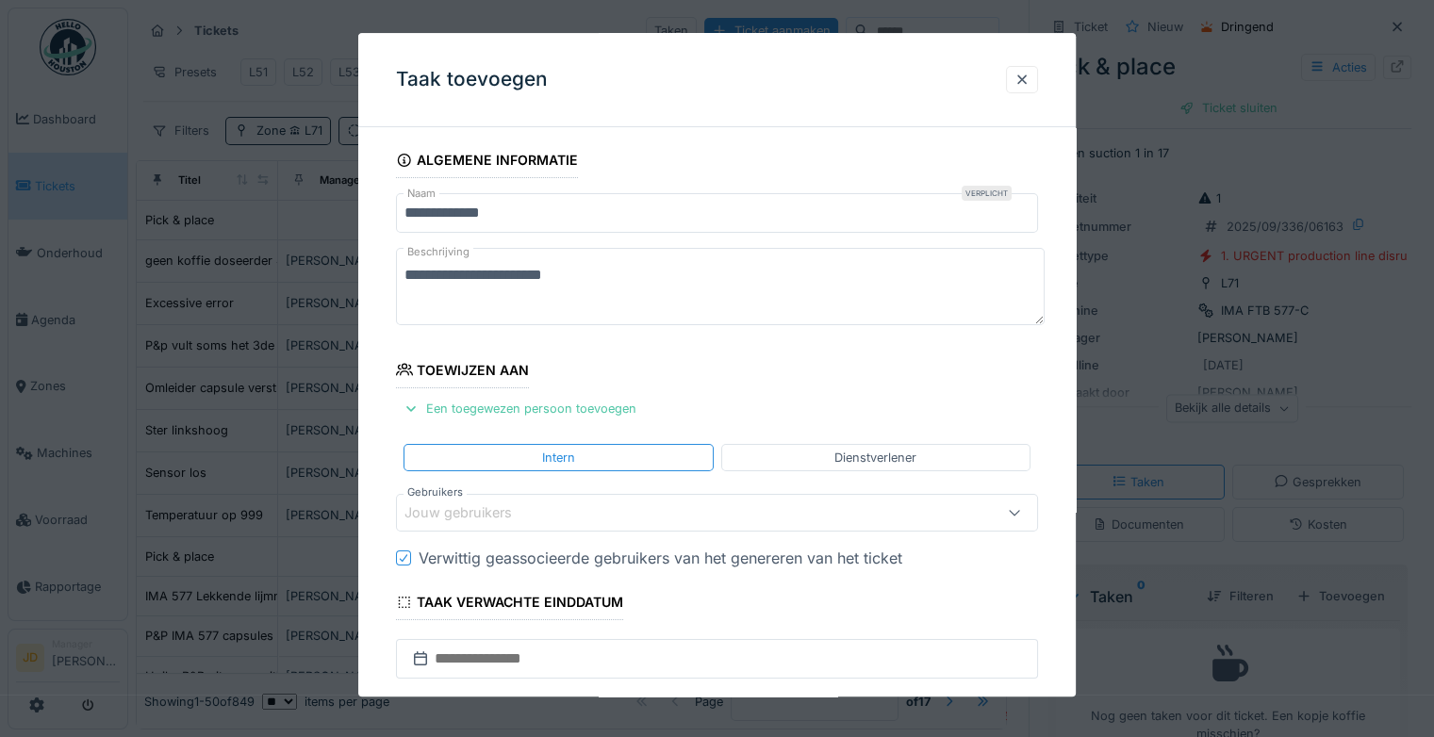
click at [536, 503] on div "Jouw gebruikers" at bounding box center [471, 513] width 134 height 21
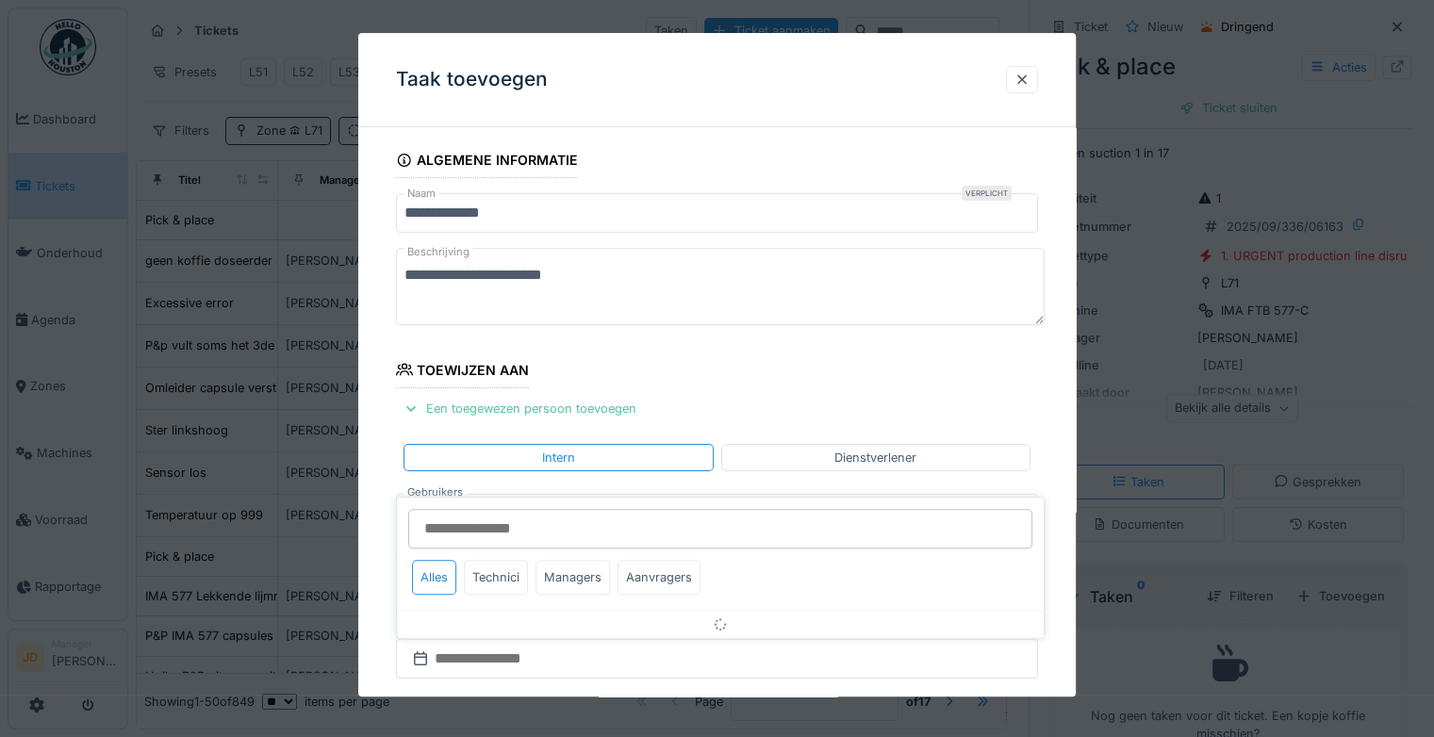
scroll to position [147, 0]
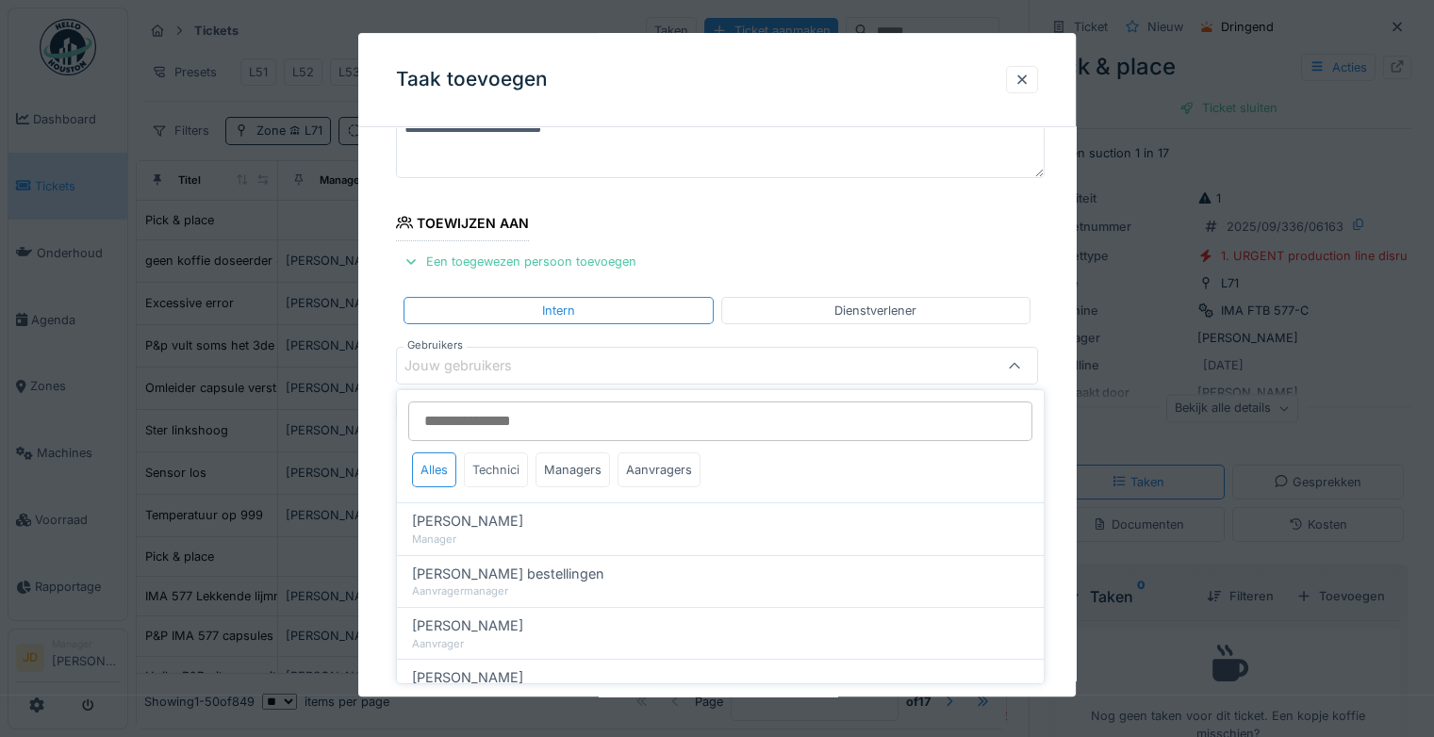
click at [519, 466] on div "Technici" at bounding box center [496, 469] width 64 height 35
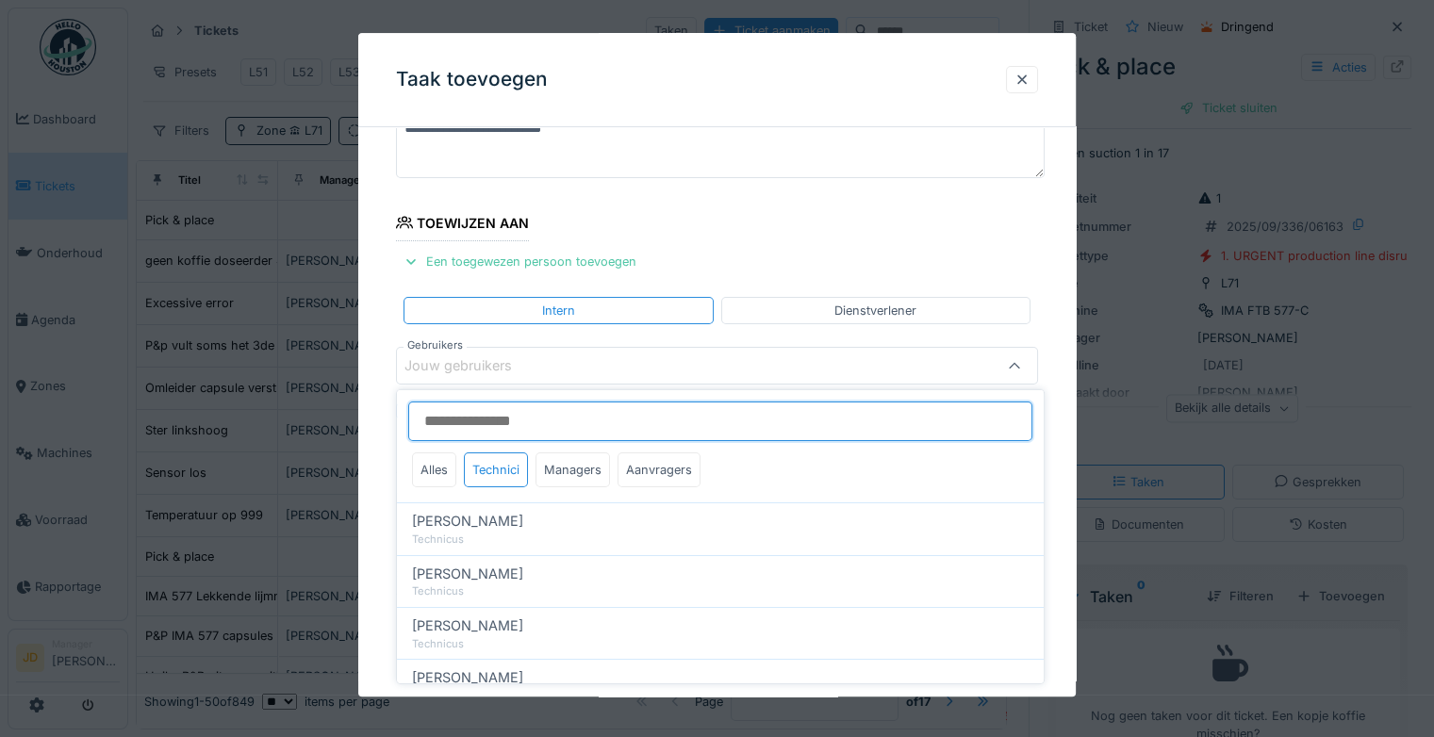
click at [513, 434] on input "Gebruikers" at bounding box center [720, 422] width 624 height 40
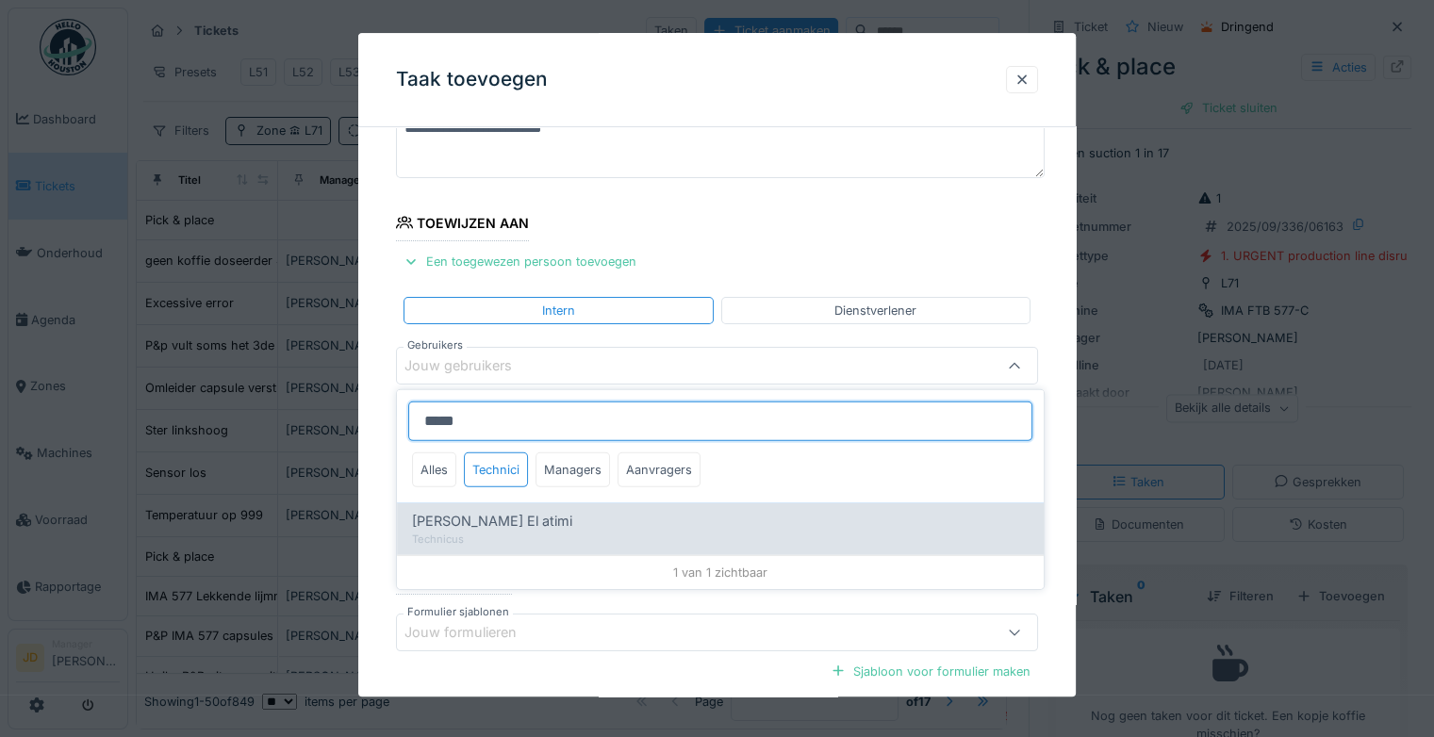
type input "*****"
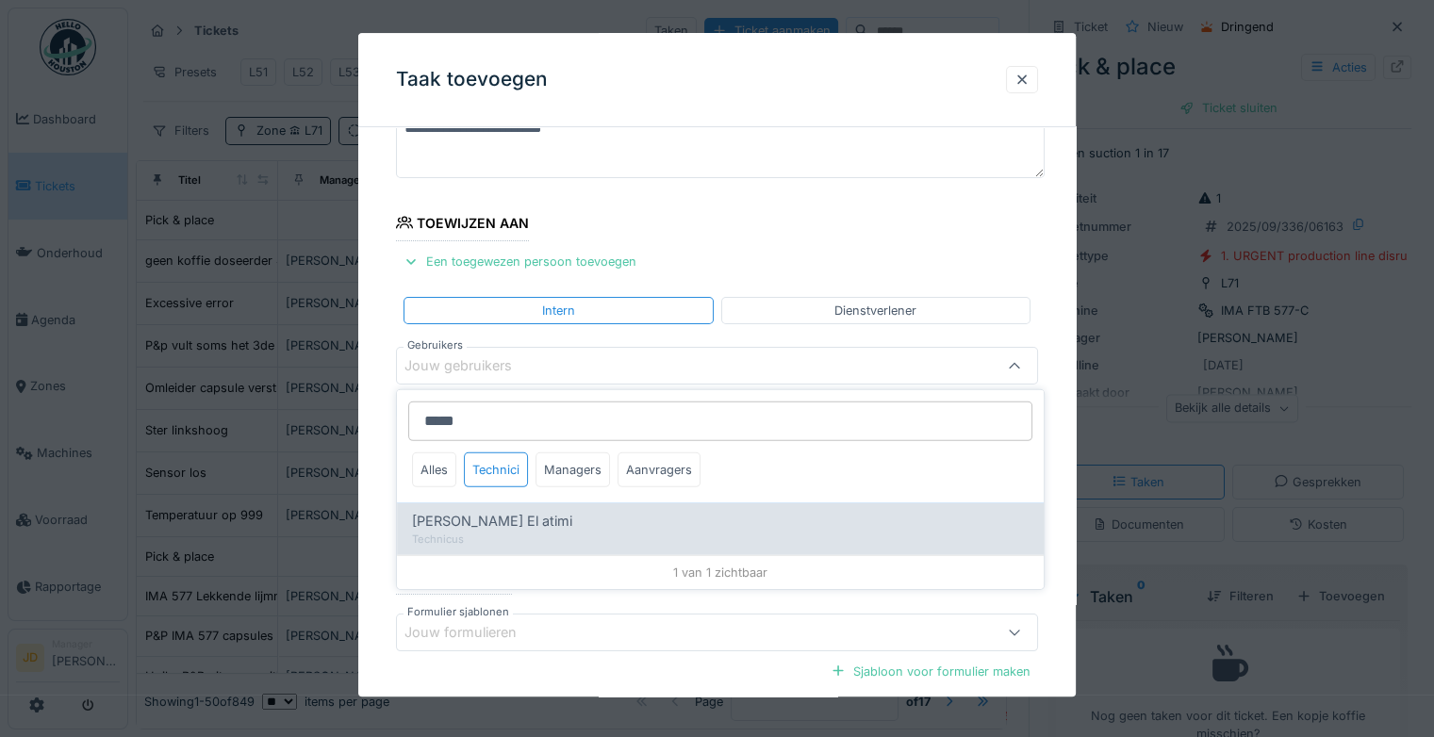
click at [522, 539] on div "Technicus" at bounding box center [720, 540] width 616 height 16
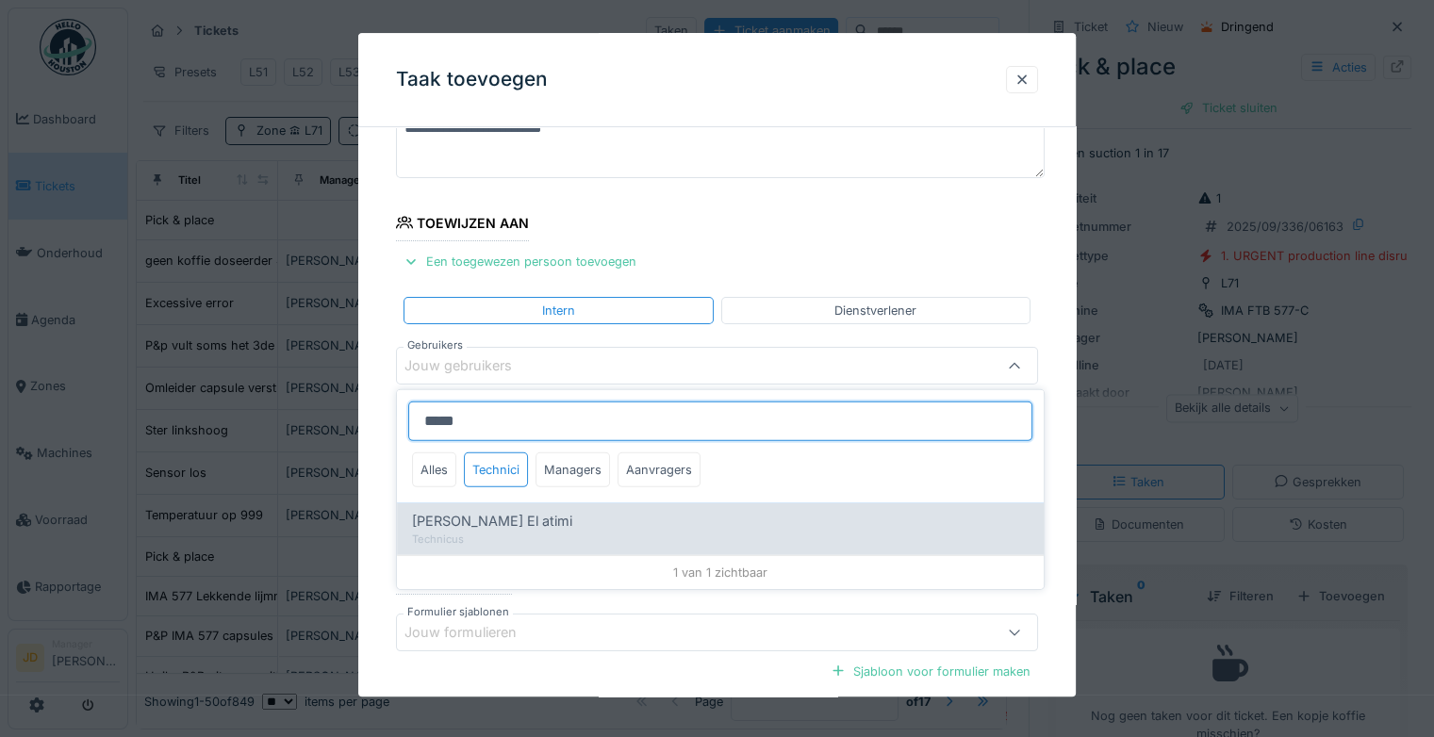
type input "****"
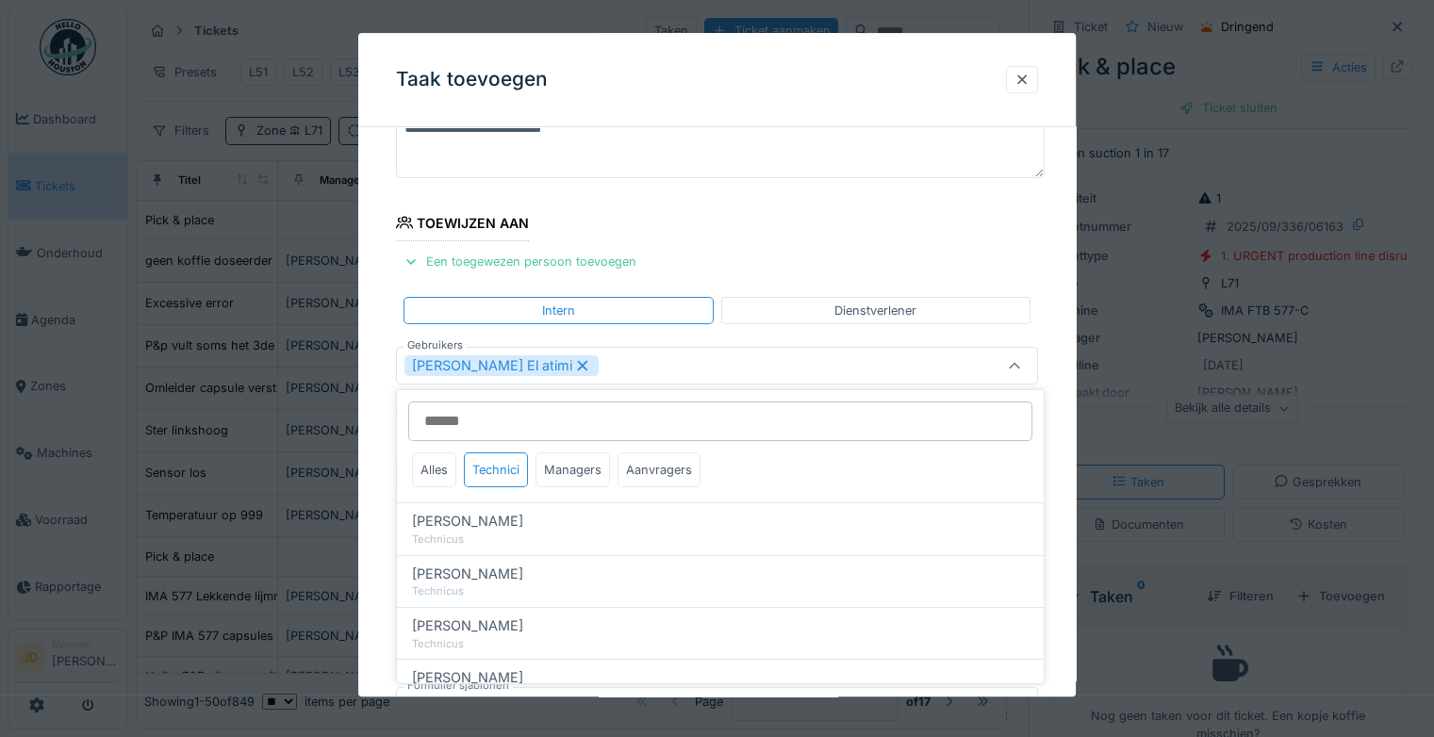
click at [1022, 369] on icon at bounding box center [1014, 366] width 15 height 12
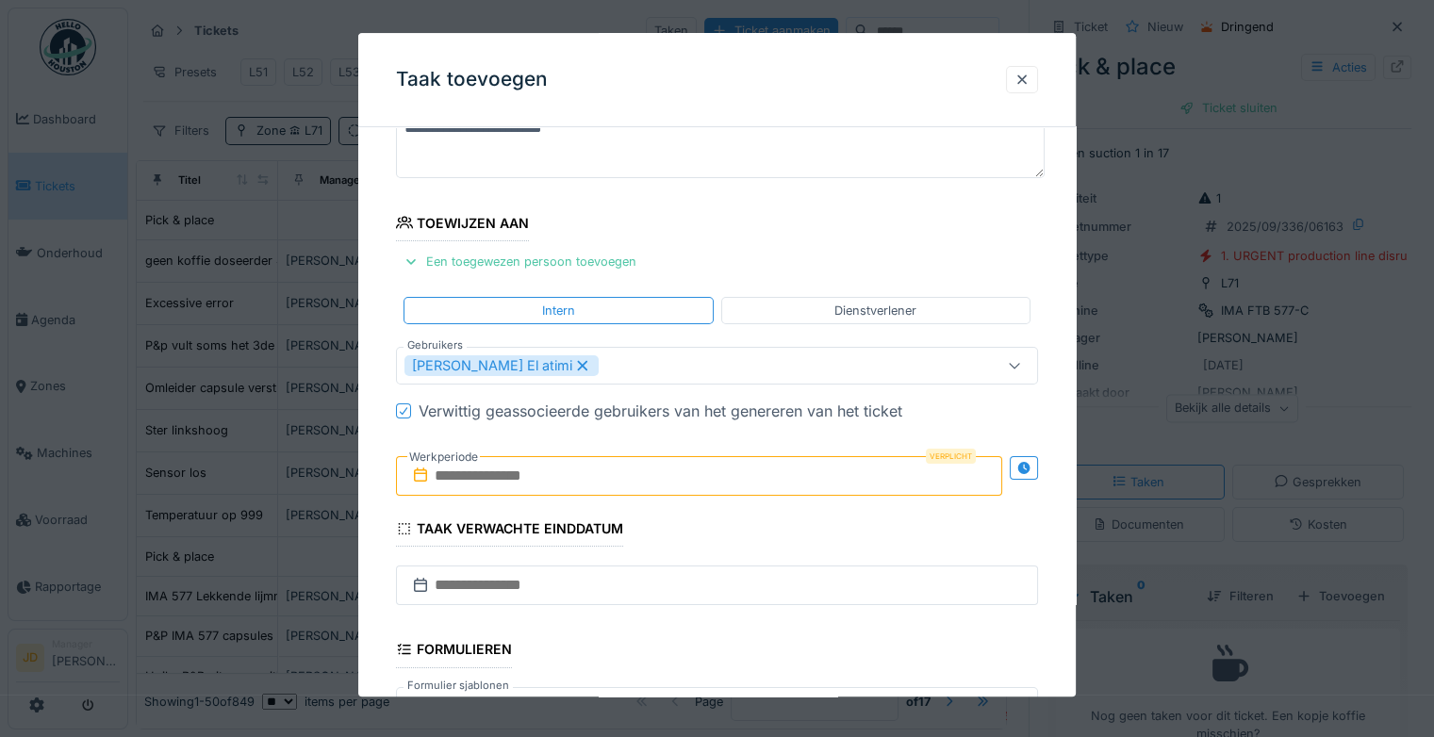
click at [630, 474] on input "text" at bounding box center [699, 476] width 606 height 40
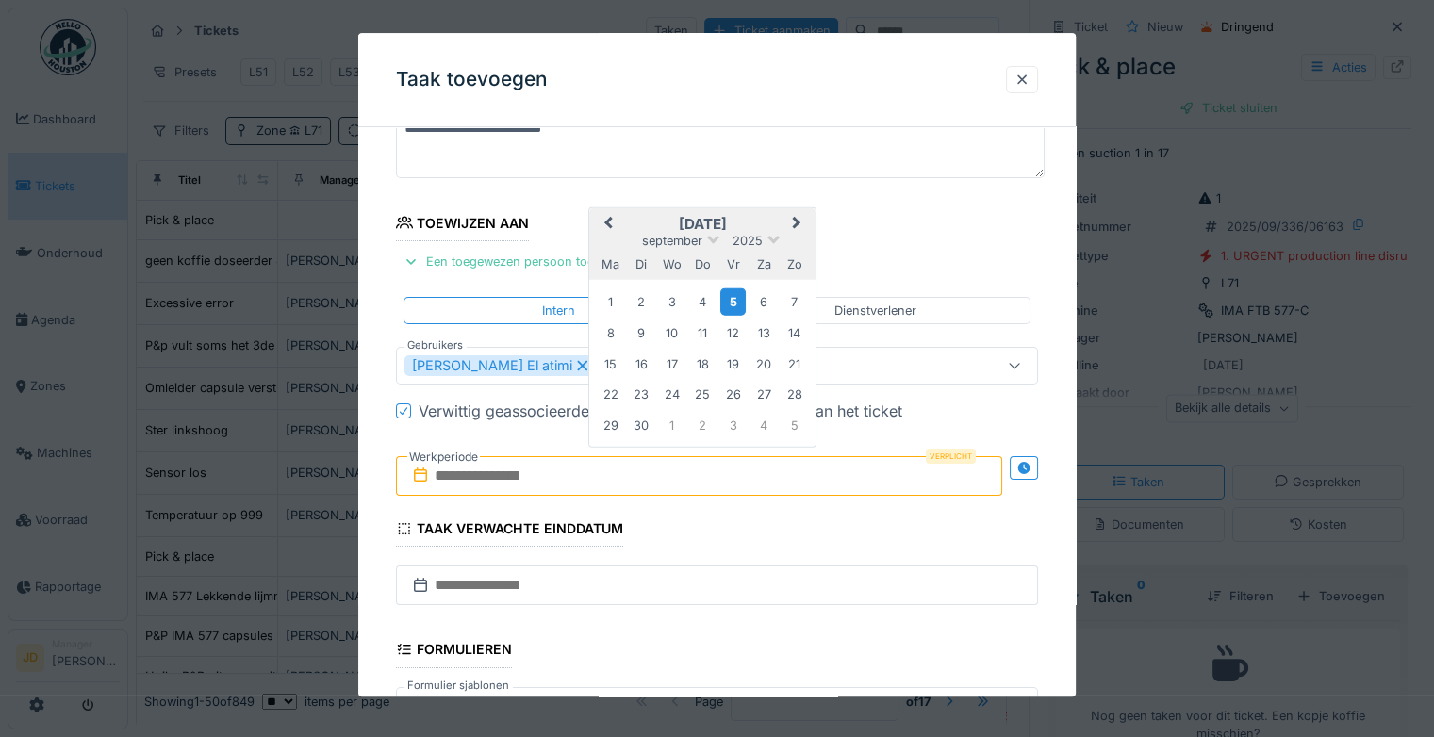
click at [735, 300] on div "5" at bounding box center [732, 301] width 25 height 27
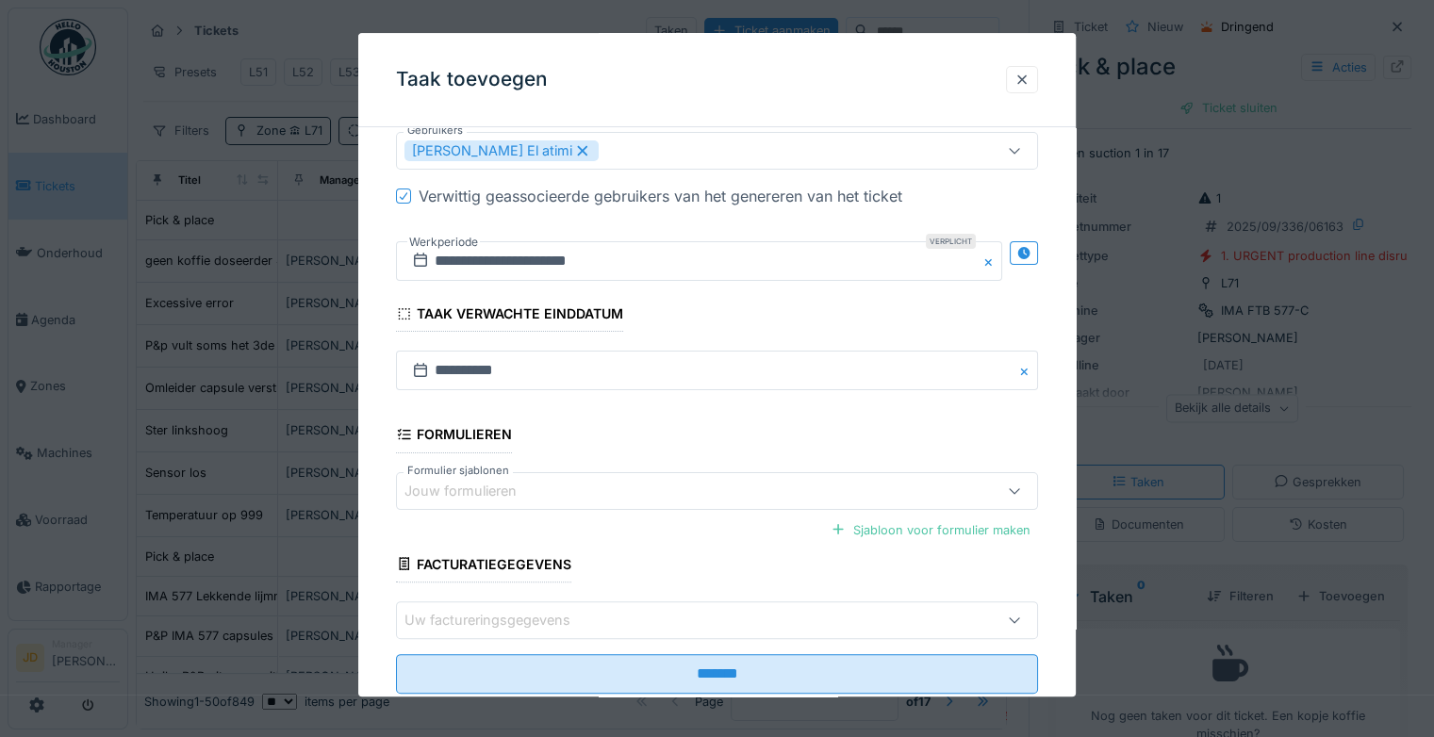
scroll to position [408, 0]
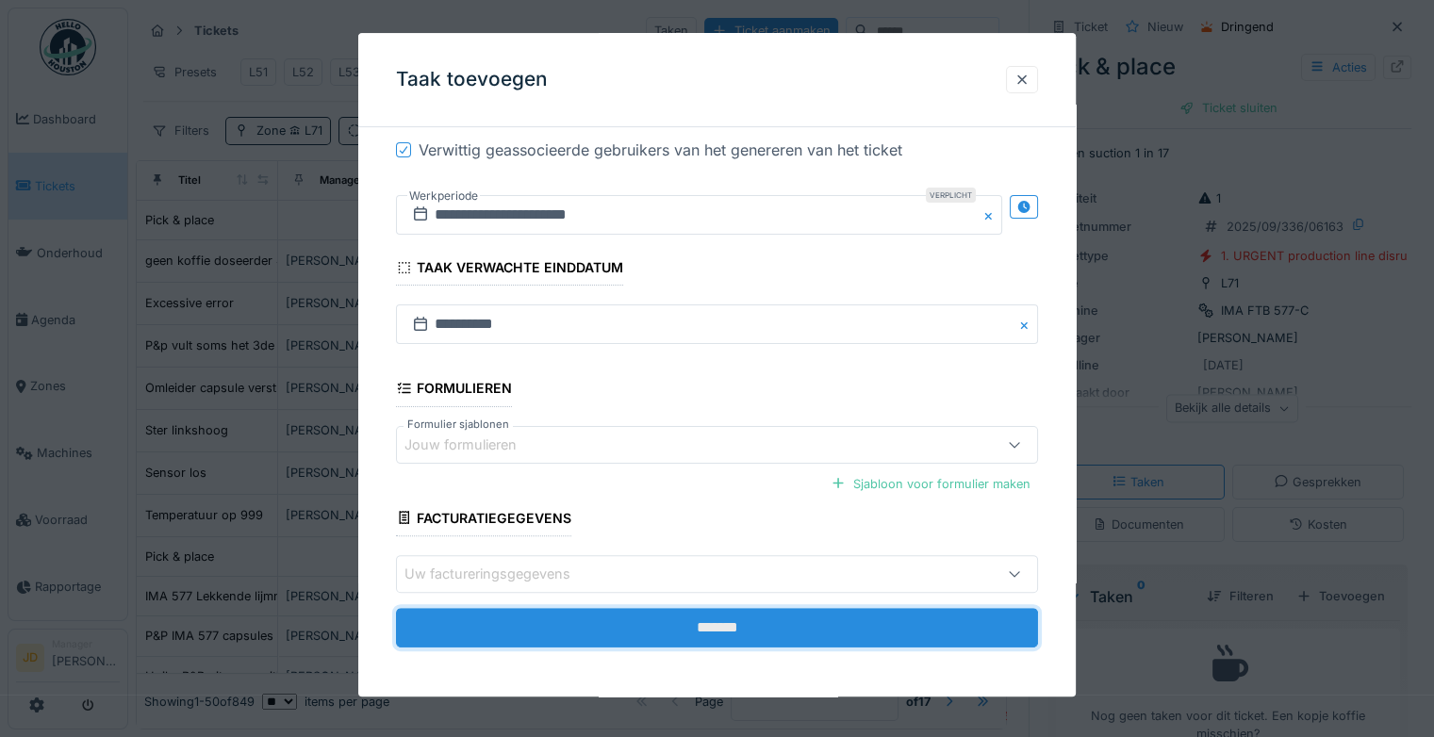
click at [748, 620] on input "*******" at bounding box center [717, 628] width 642 height 40
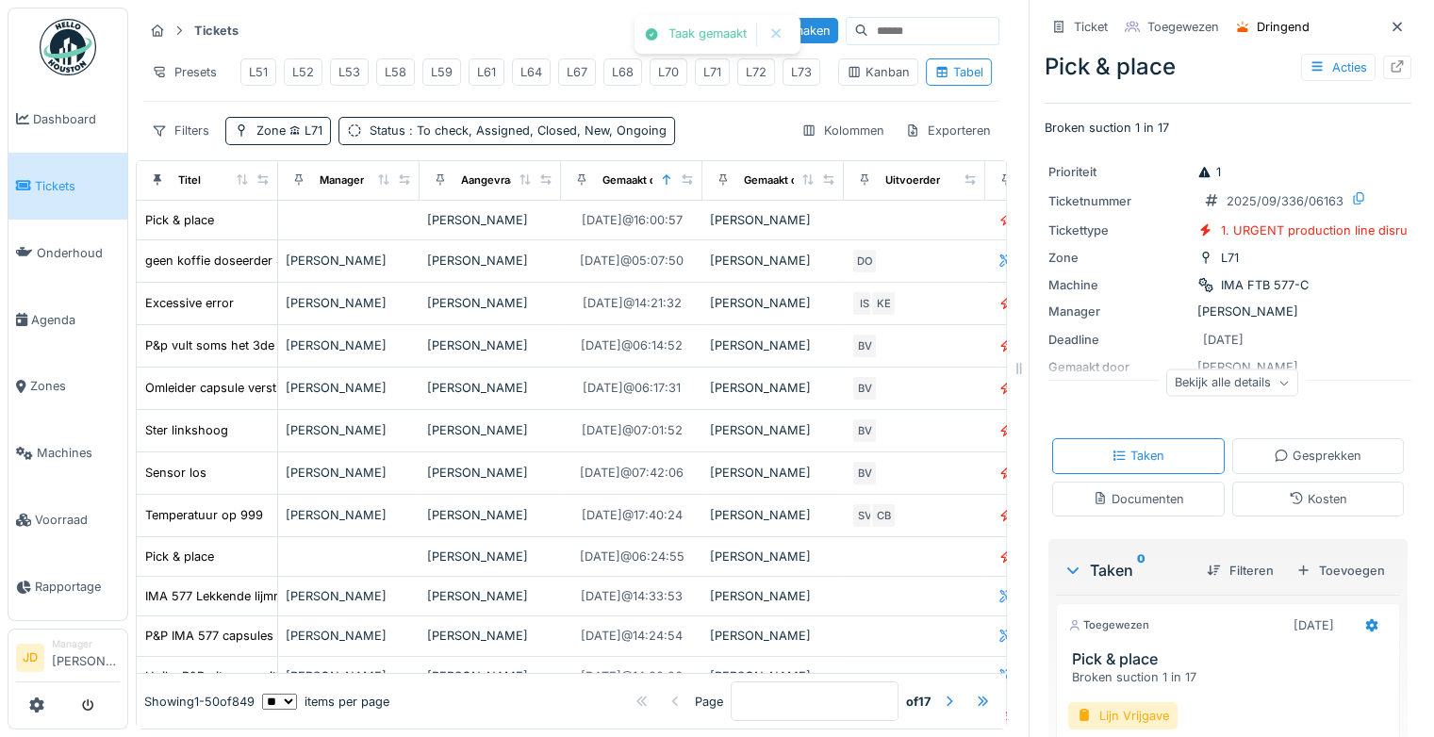
scroll to position [129, 0]
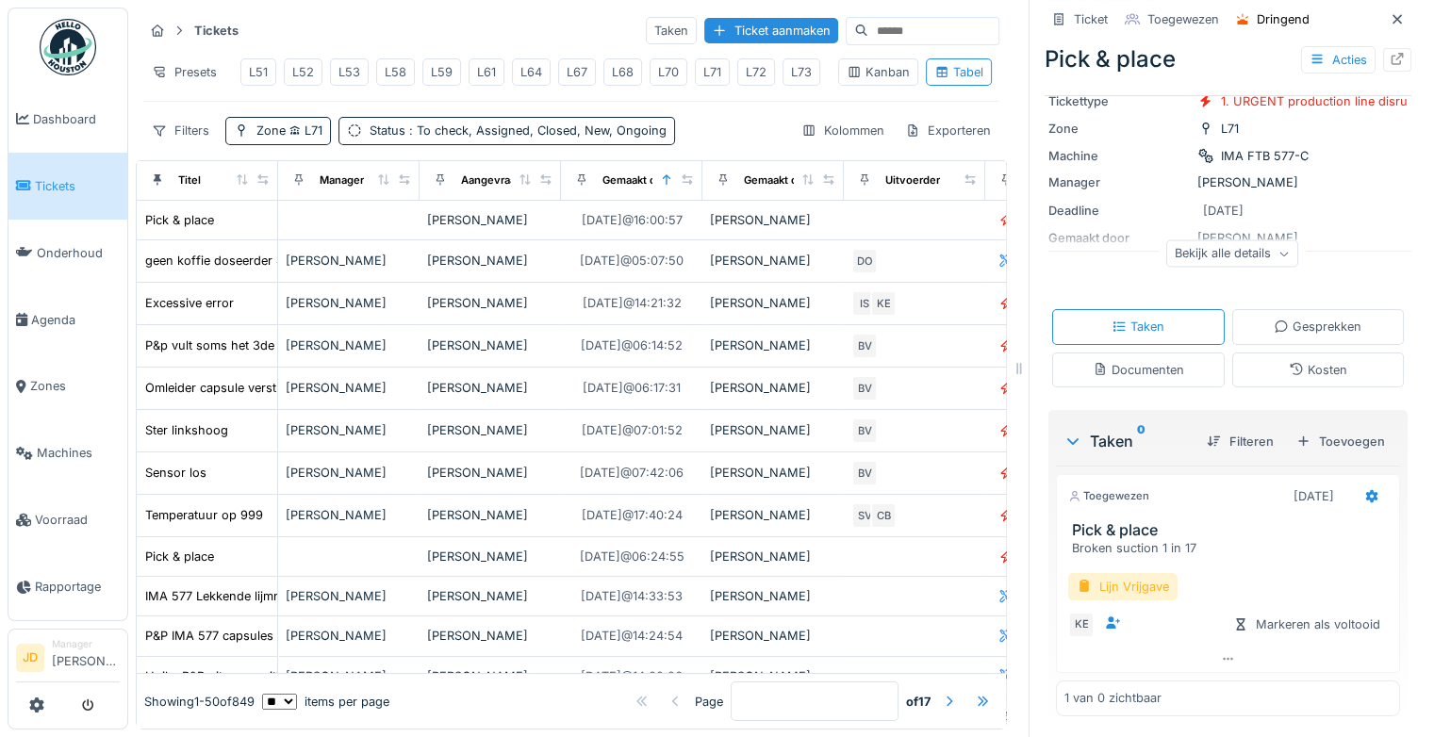
click at [1131, 597] on div "Lijn Vrijgave" at bounding box center [1122, 586] width 109 height 27
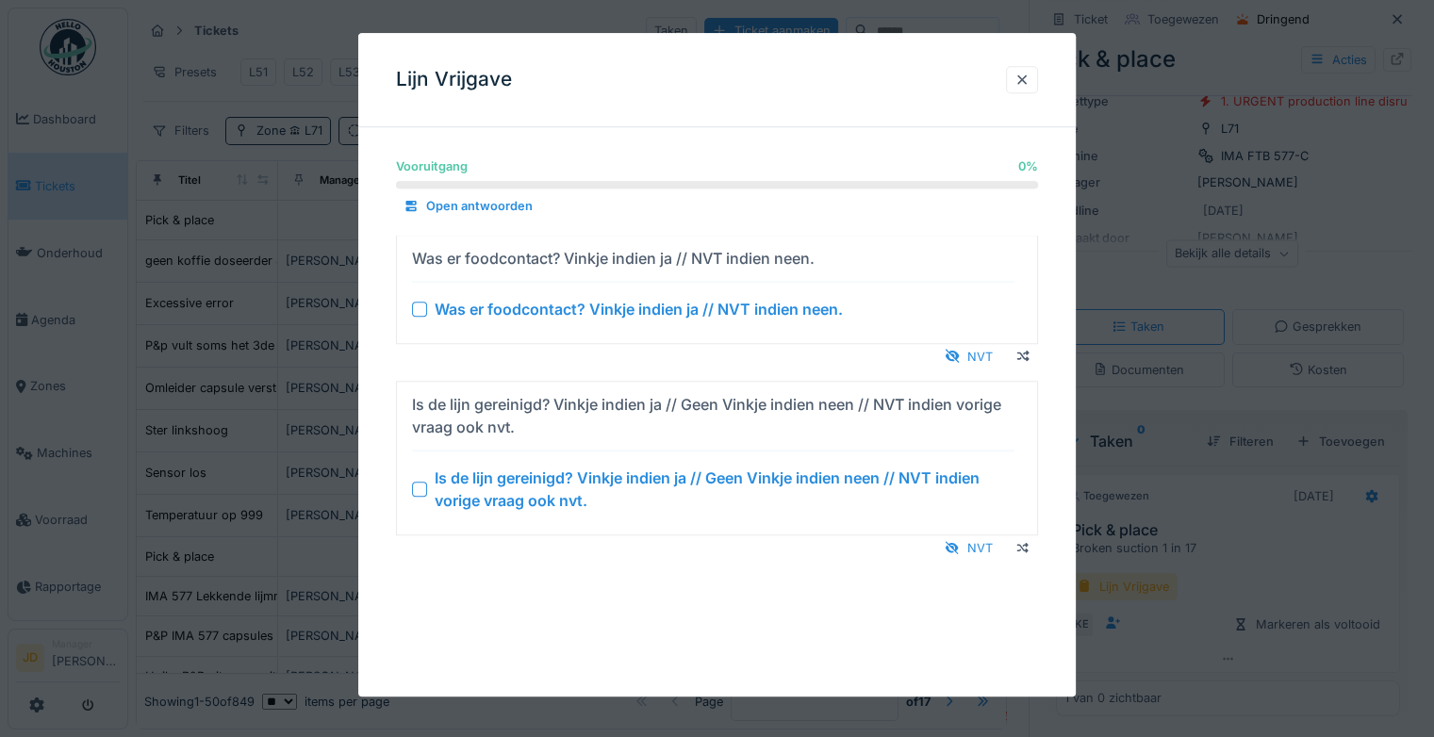
click at [418, 484] on div at bounding box center [419, 489] width 15 height 15
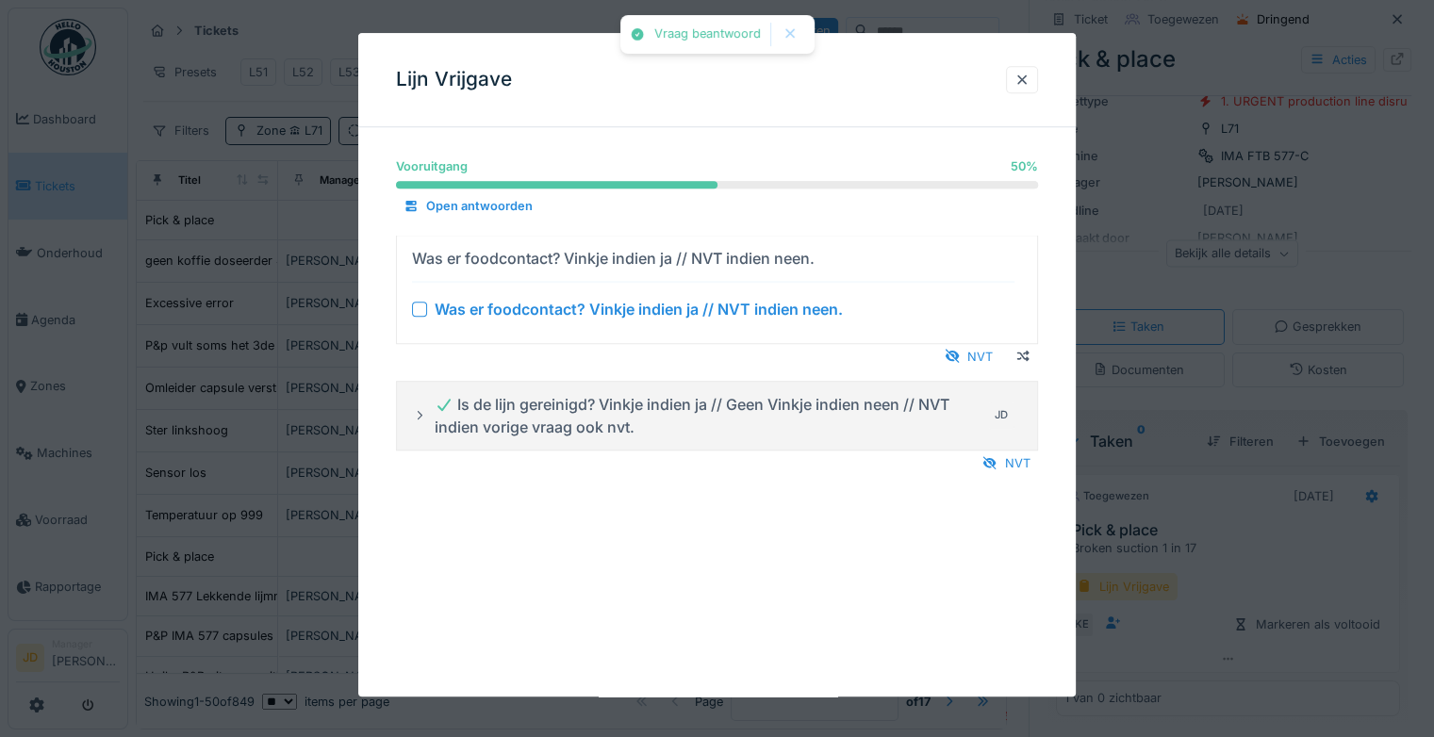
click at [422, 310] on div at bounding box center [419, 309] width 15 height 15
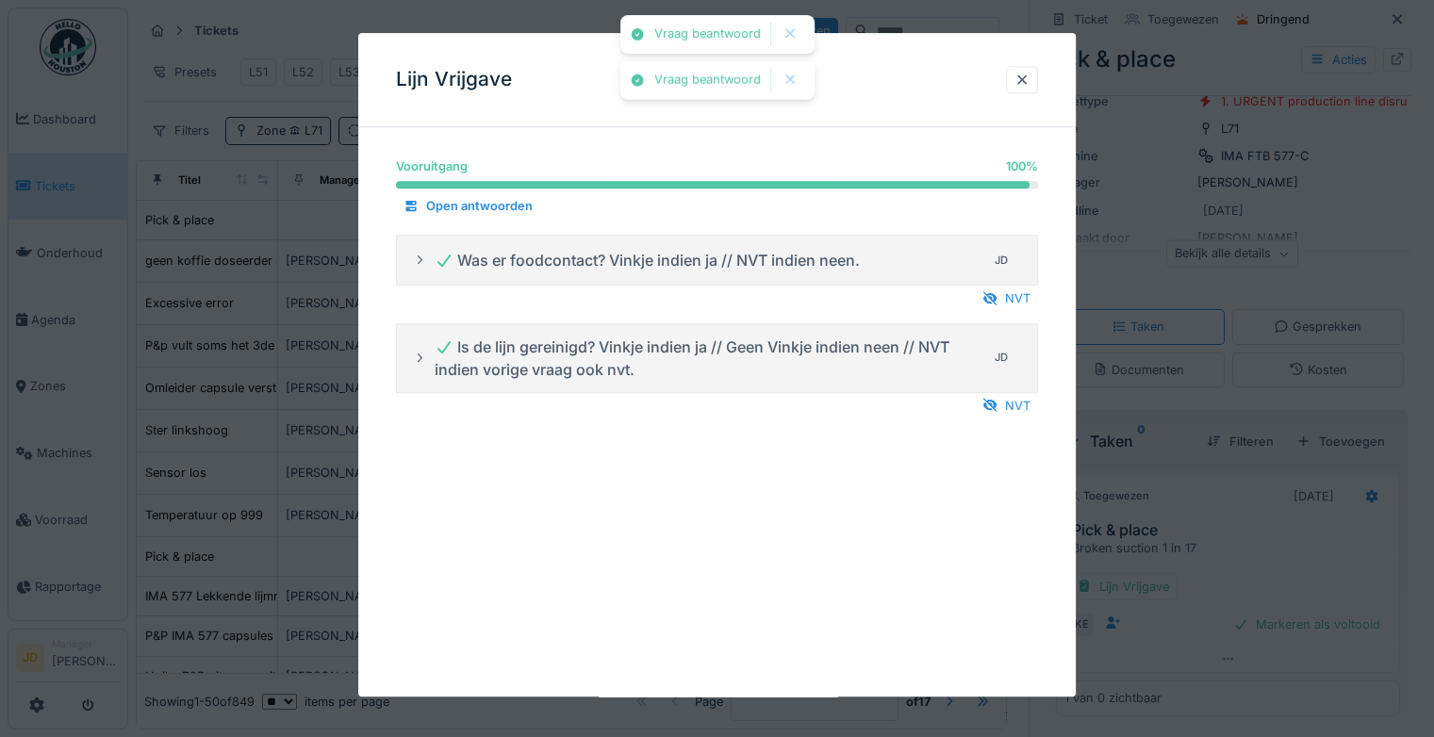
click at [1259, 533] on div at bounding box center [717, 368] width 1434 height 737
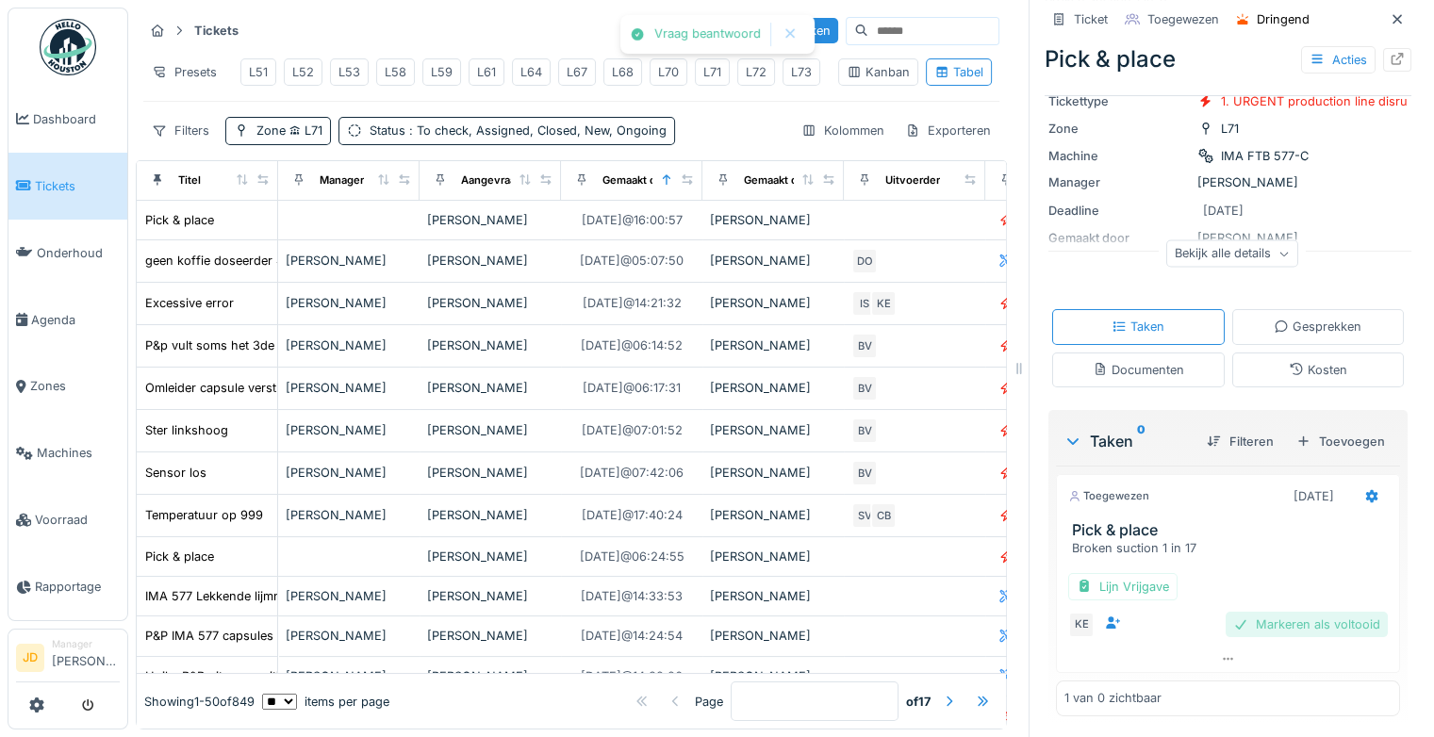
click at [1325, 625] on div "Markeren als voltooid" at bounding box center [1306, 624] width 162 height 25
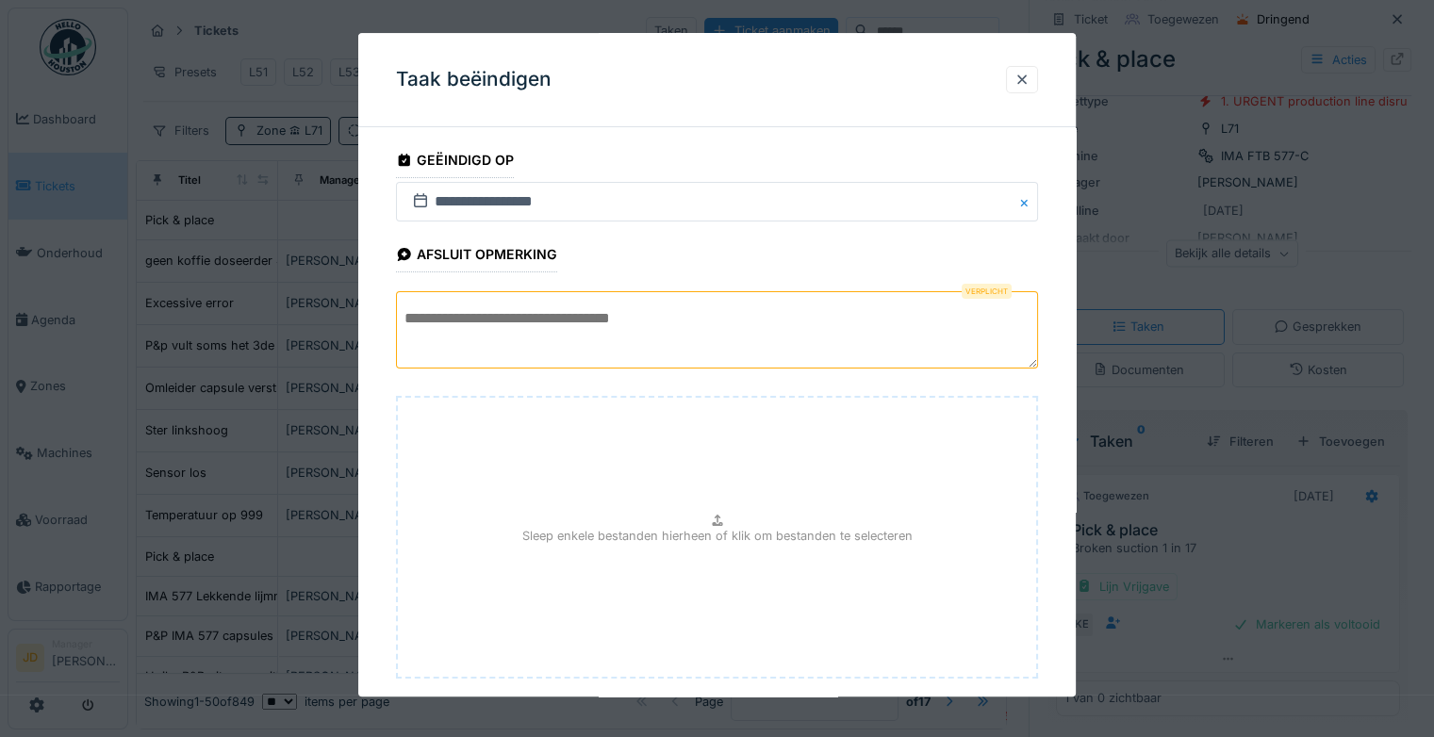
click at [749, 335] on textarea at bounding box center [717, 329] width 642 height 77
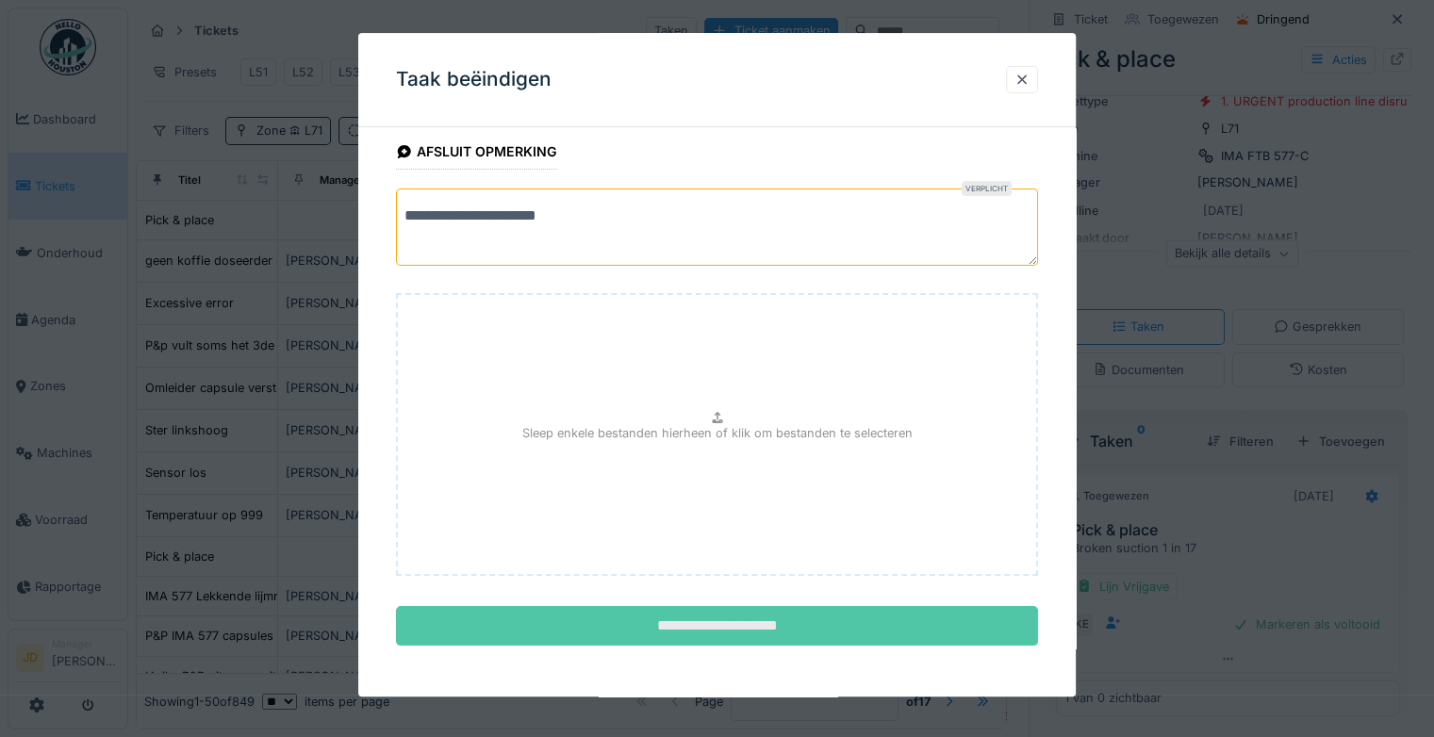
type textarea "**********"
click at [728, 610] on input "**********" at bounding box center [717, 627] width 642 height 40
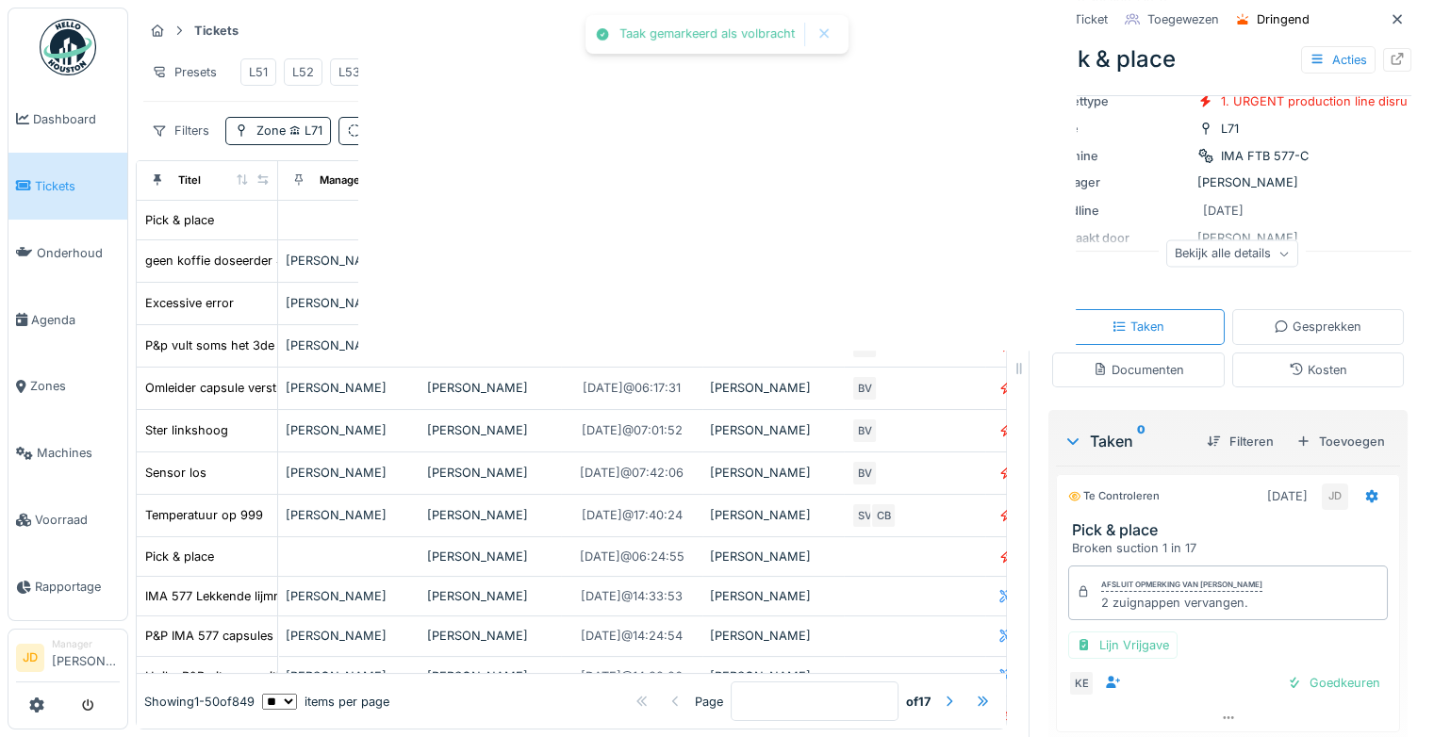
scroll to position [155, 0]
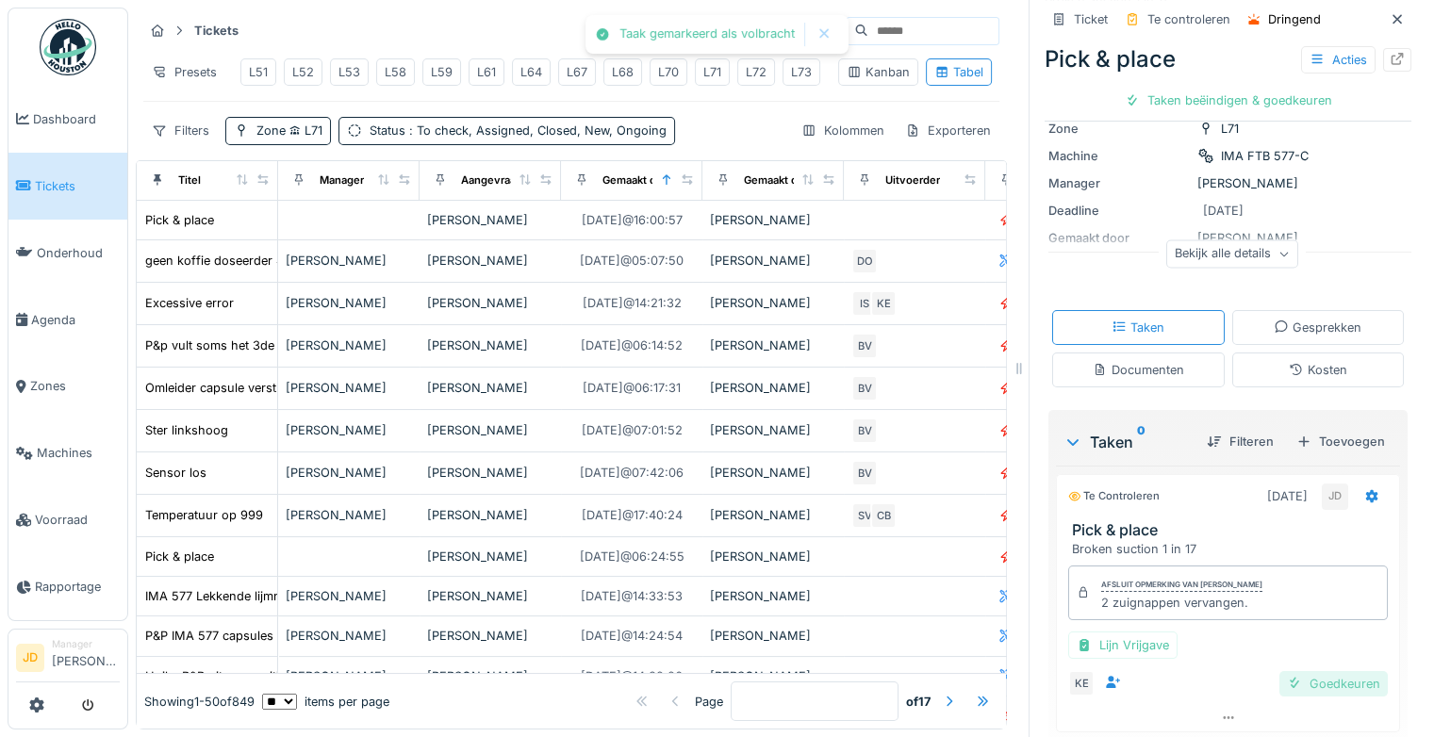
click at [1305, 680] on div "Goedkeuren" at bounding box center [1333, 683] width 108 height 25
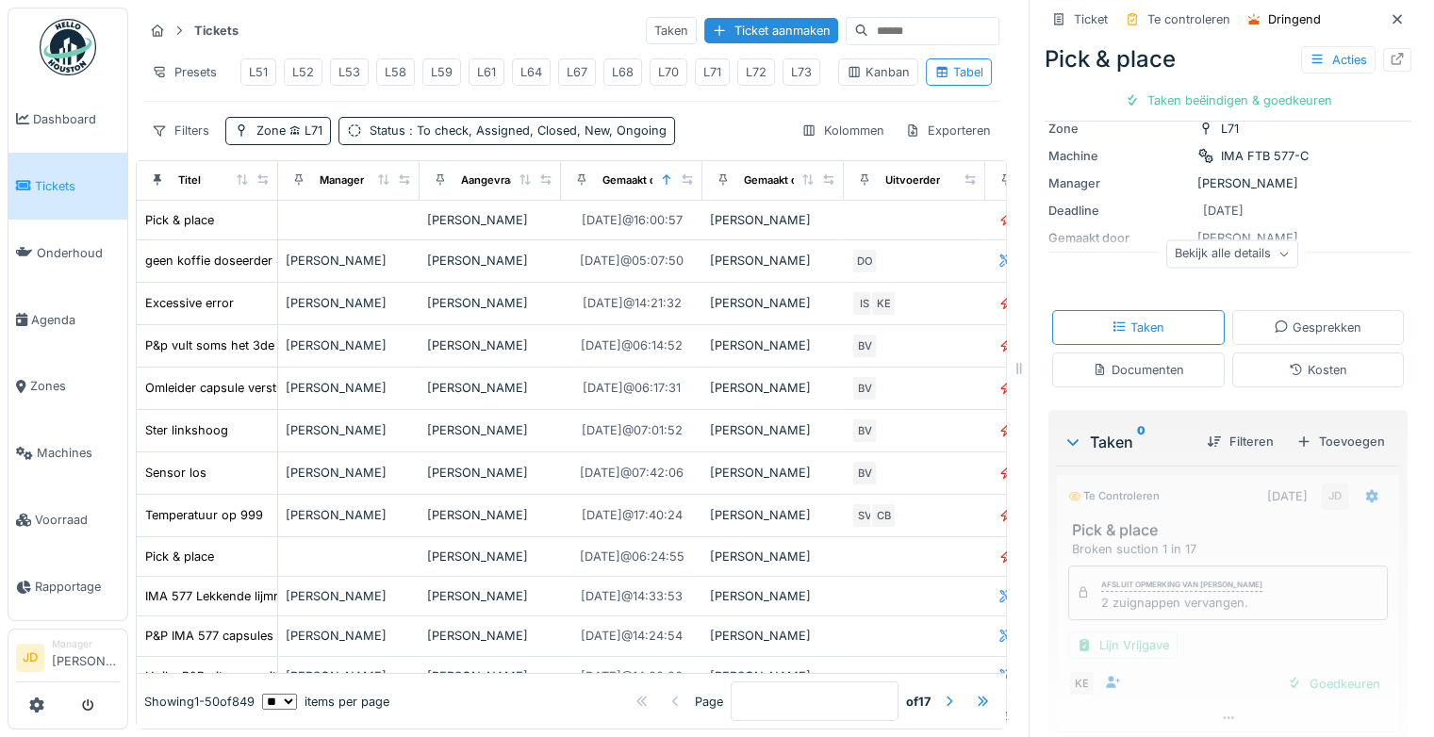
scroll to position [123, 0]
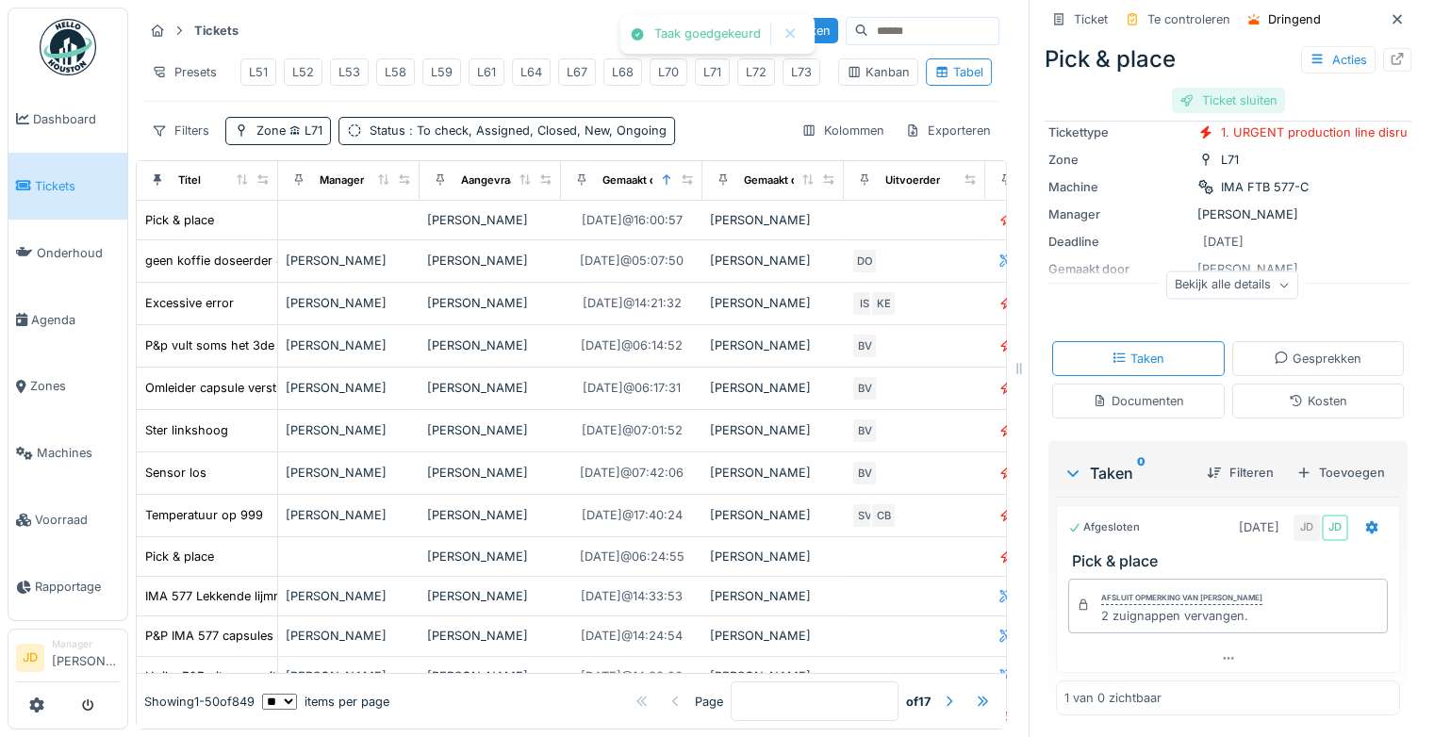
click at [1224, 107] on div "Ticket sluiten" at bounding box center [1228, 100] width 113 height 25
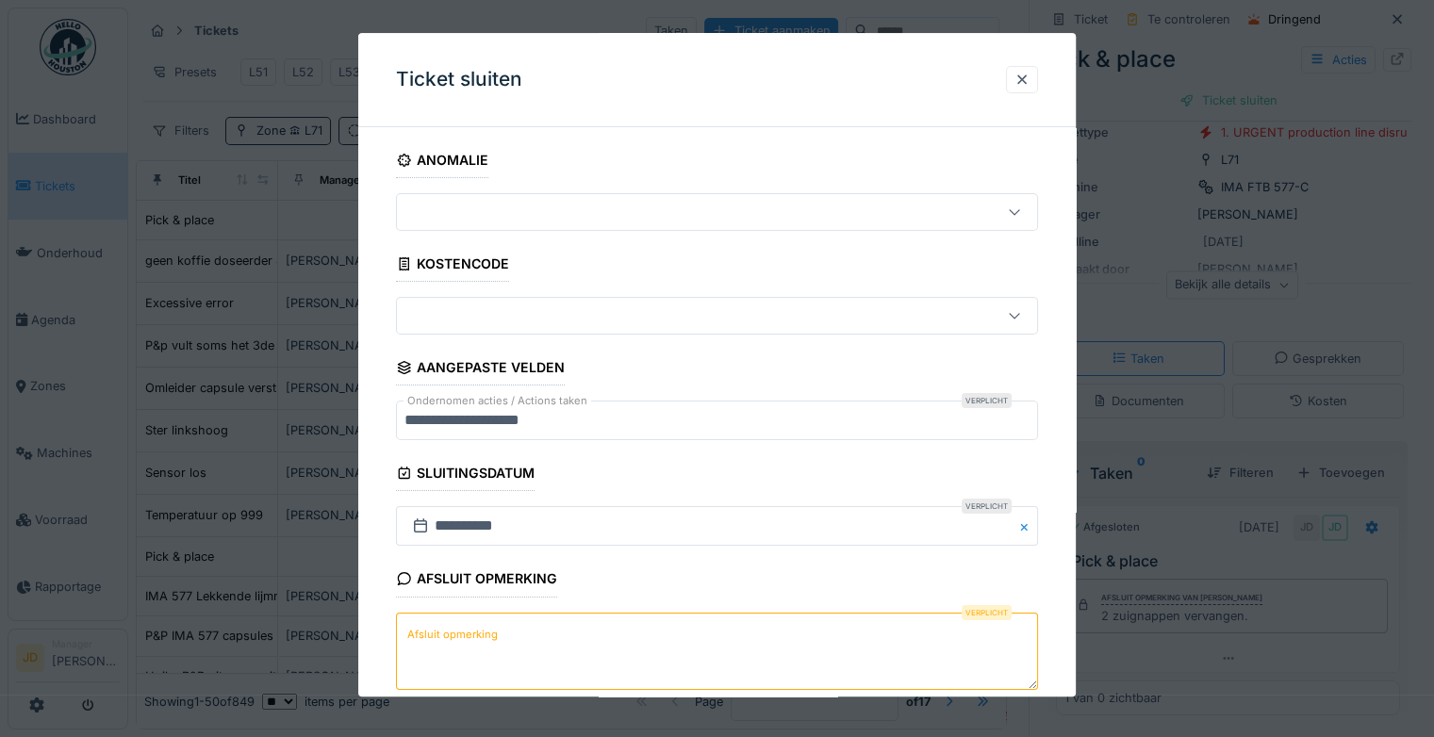
click at [543, 628] on textarea "Afsluit opmerking" at bounding box center [717, 651] width 642 height 77
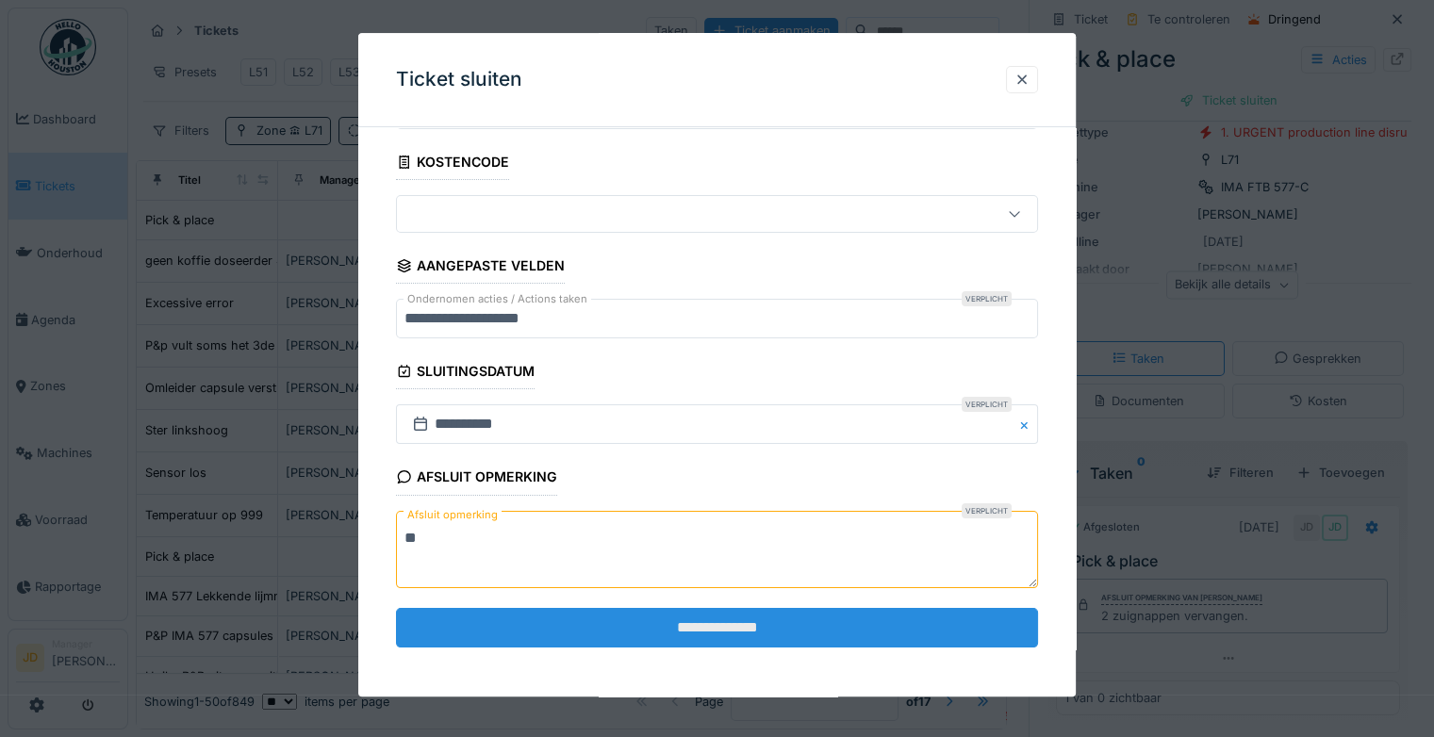
type textarea "**"
click at [569, 627] on input "**********" at bounding box center [717, 628] width 642 height 40
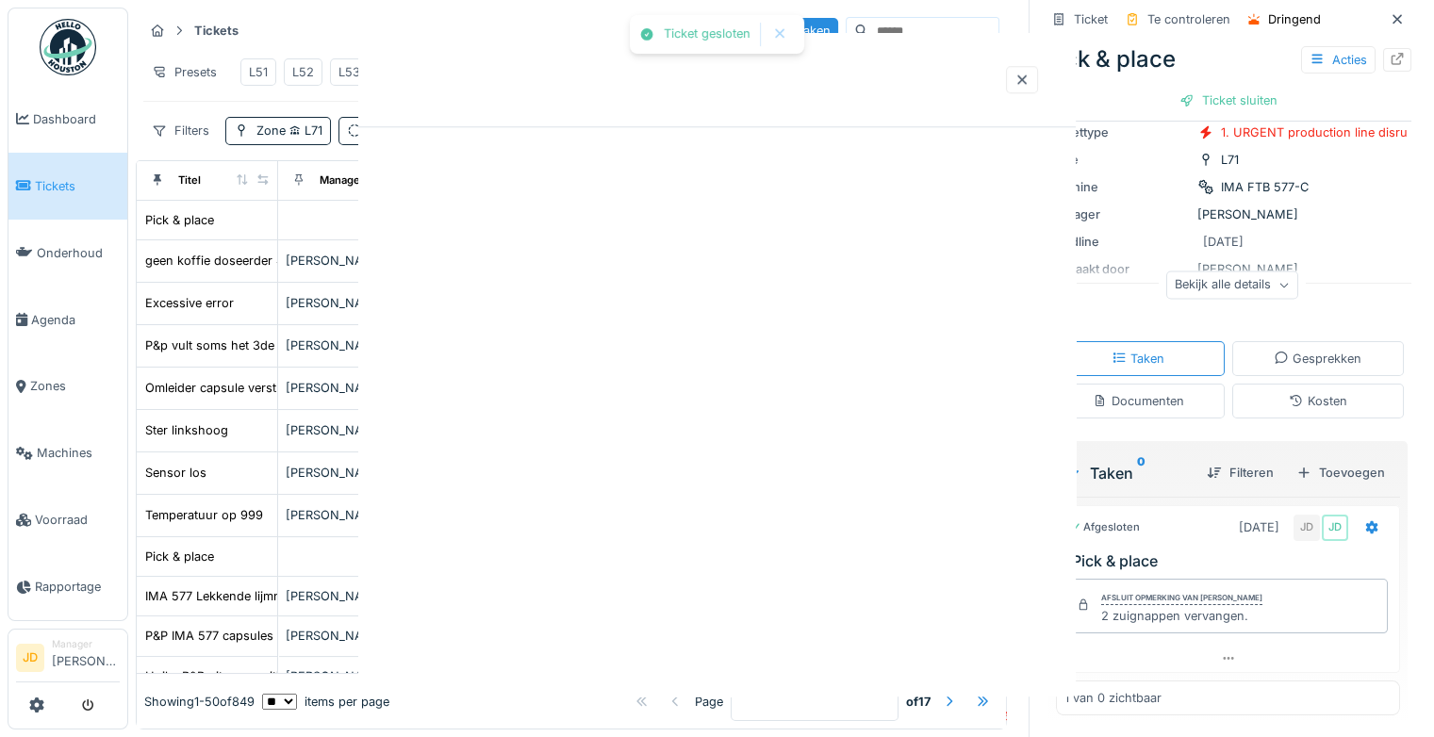
scroll to position [0, 0]
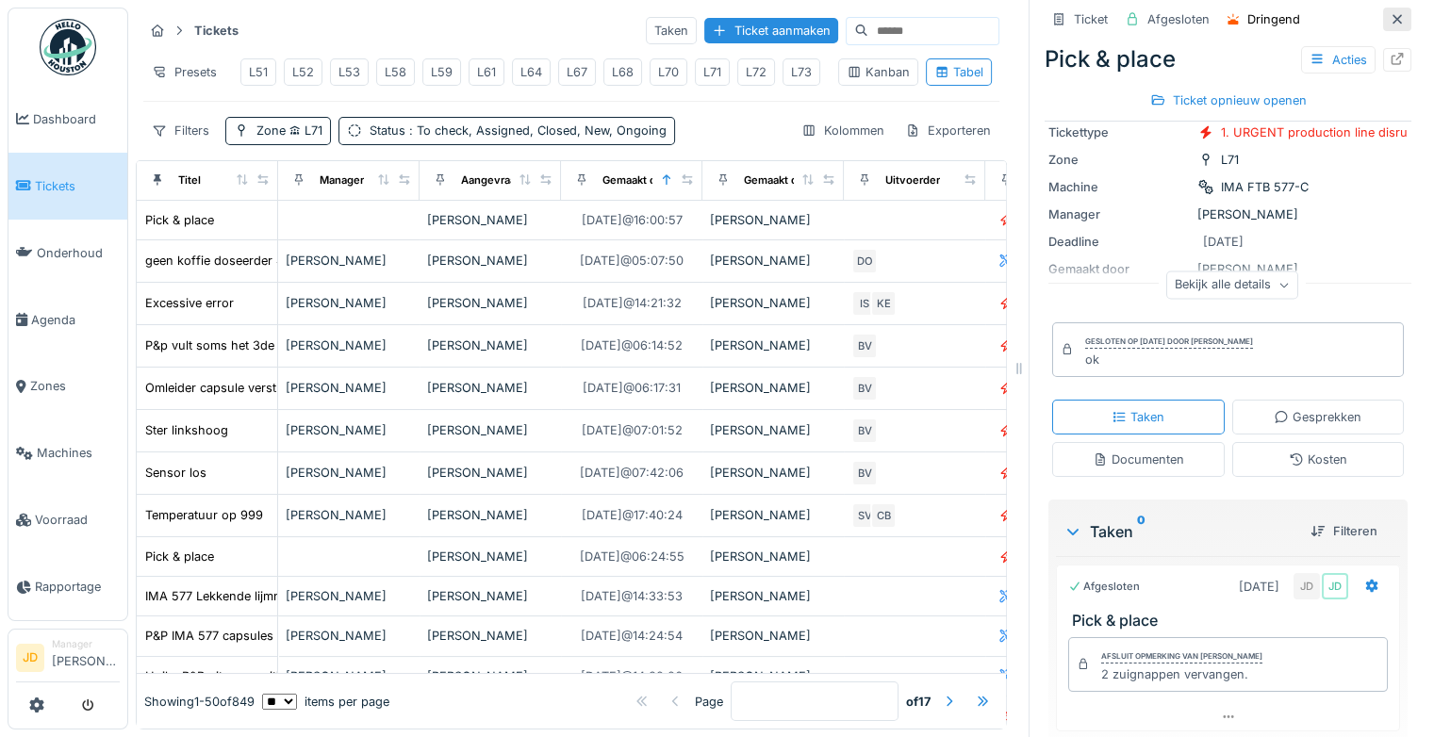
click at [1389, 25] on div at bounding box center [1396, 19] width 15 height 18
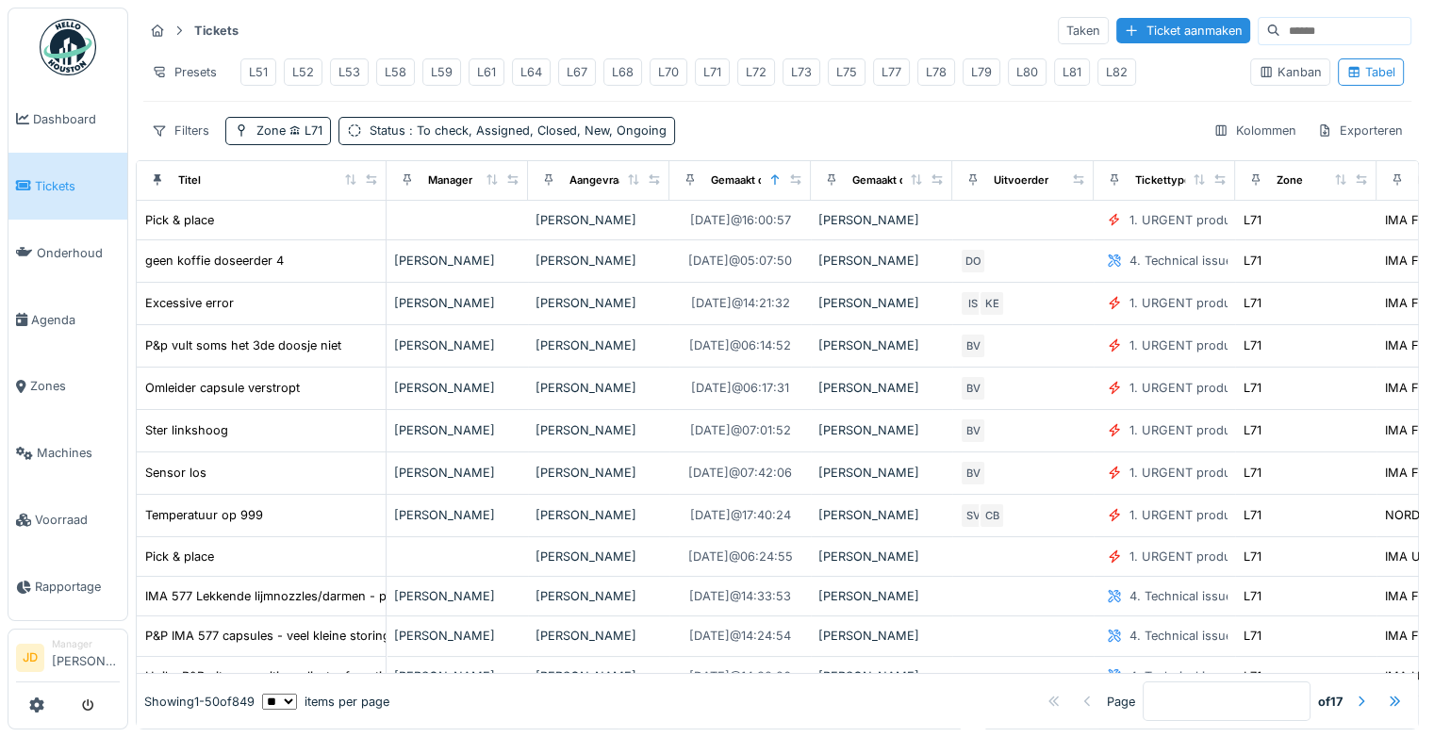
drag, startPoint x: 264, startPoint y: 194, endPoint x: 370, endPoint y: 209, distance: 107.6
click at [370, 201] on th "Titel" at bounding box center [262, 181] width 250 height 40
click at [298, 136] on icon at bounding box center [294, 130] width 11 height 9
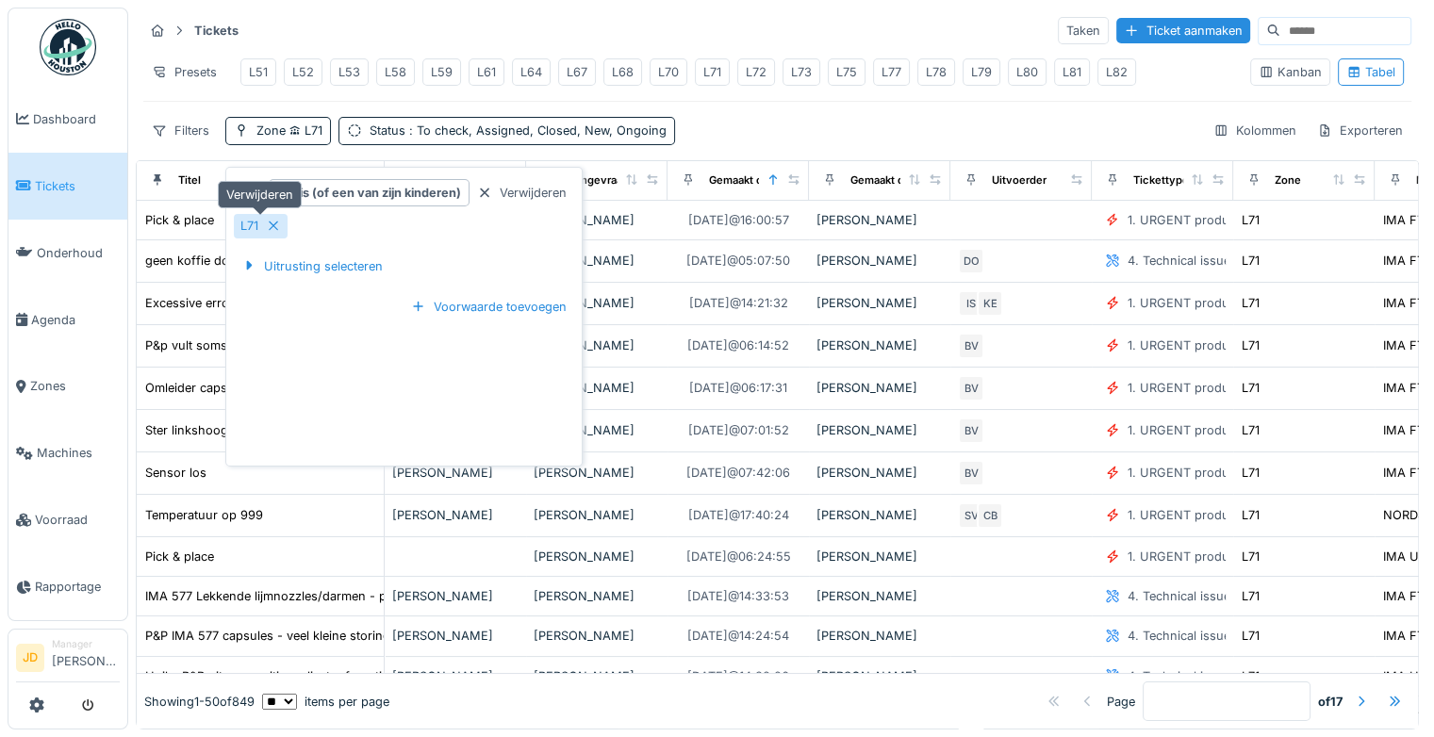
click at [275, 228] on icon at bounding box center [273, 225] width 9 height 9
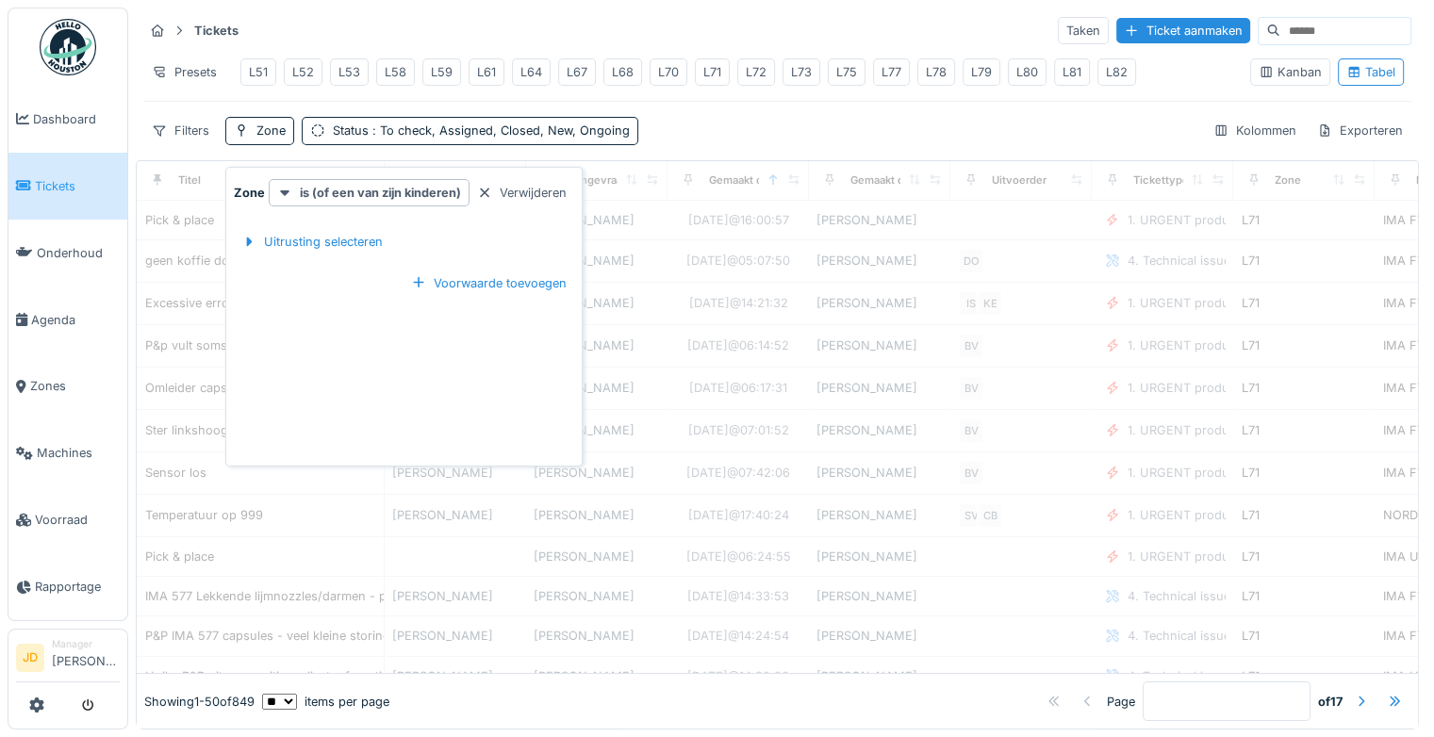
click at [727, 130] on div "Filters Zone Status : To check, Assigned, Closed, New, Ongoing Kolommen Exporte…" at bounding box center [777, 130] width 1268 height 27
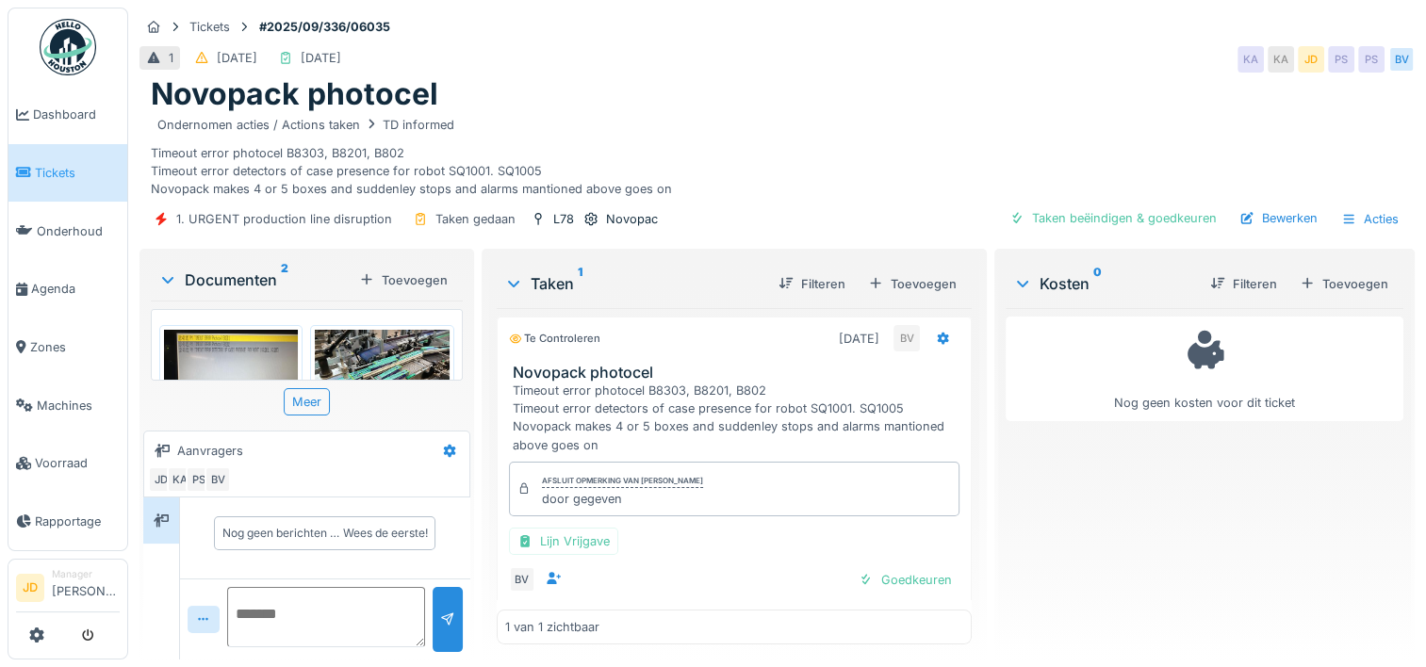
scroll to position [24, 0]
